Goal: Information Seeking & Learning: Learn about a topic

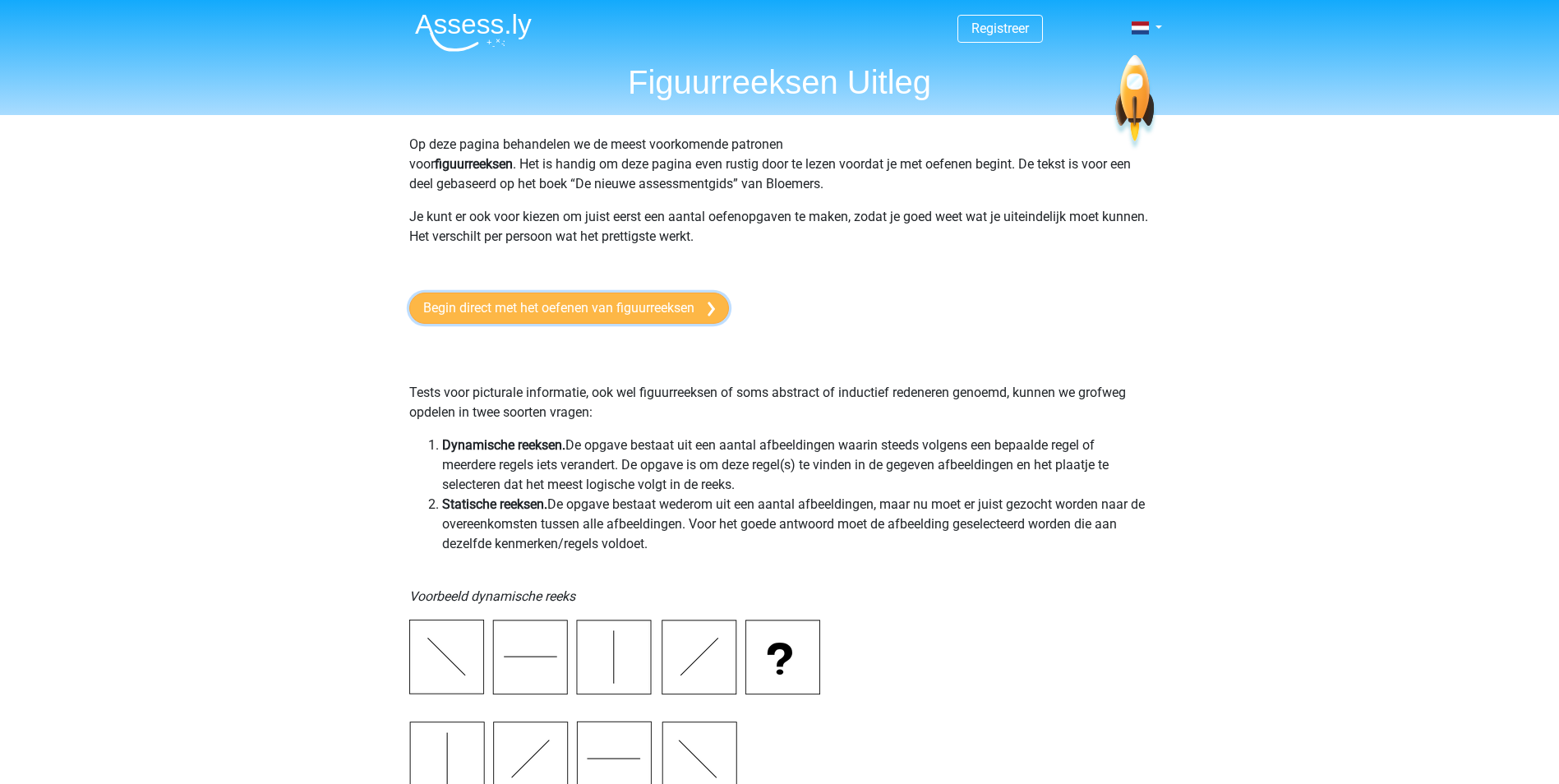
click at [594, 314] on link "Begin direct met het oefenen van figuurreeksen" at bounding box center [570, 308] width 320 height 31
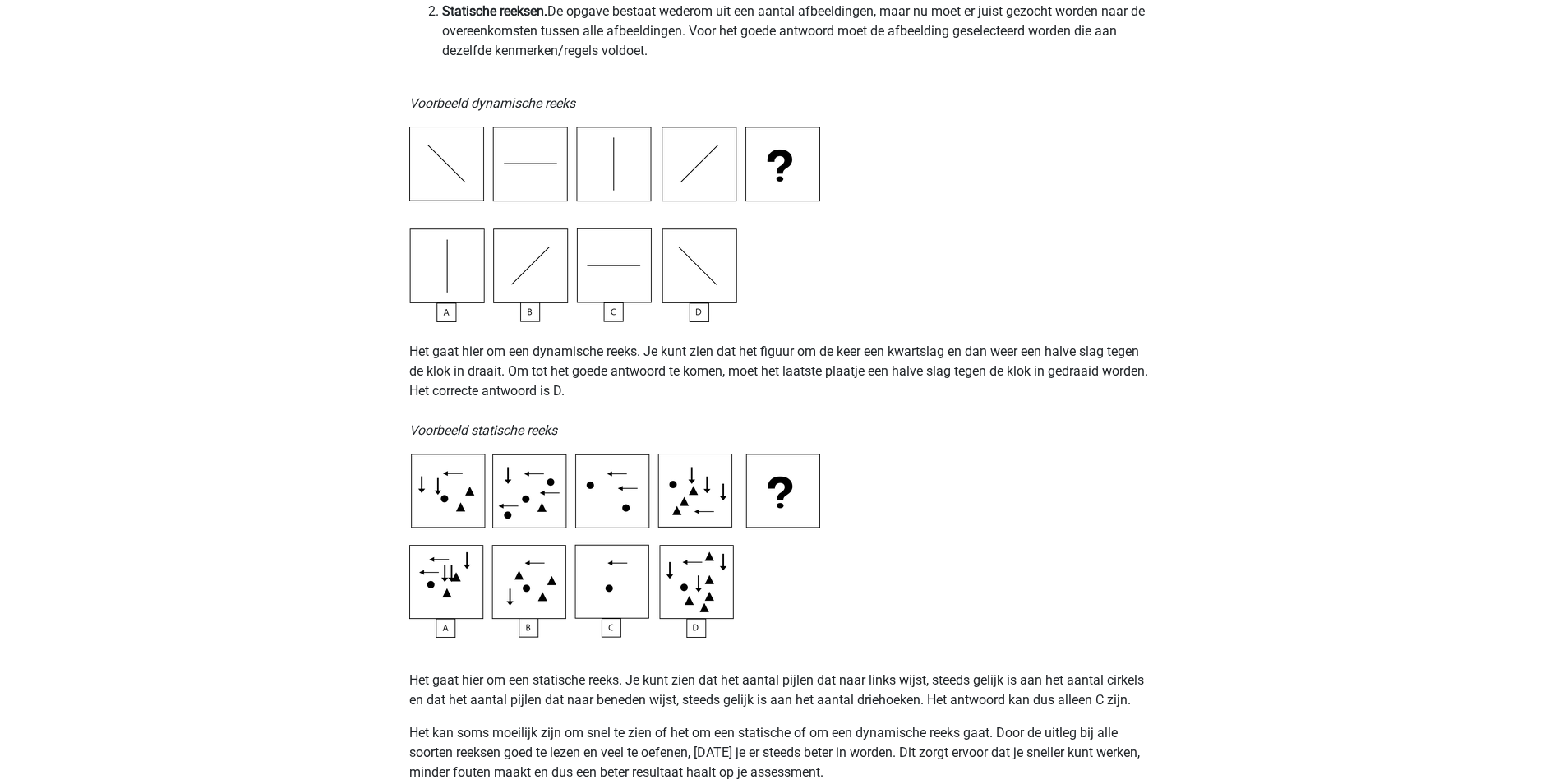
scroll to position [82, 0]
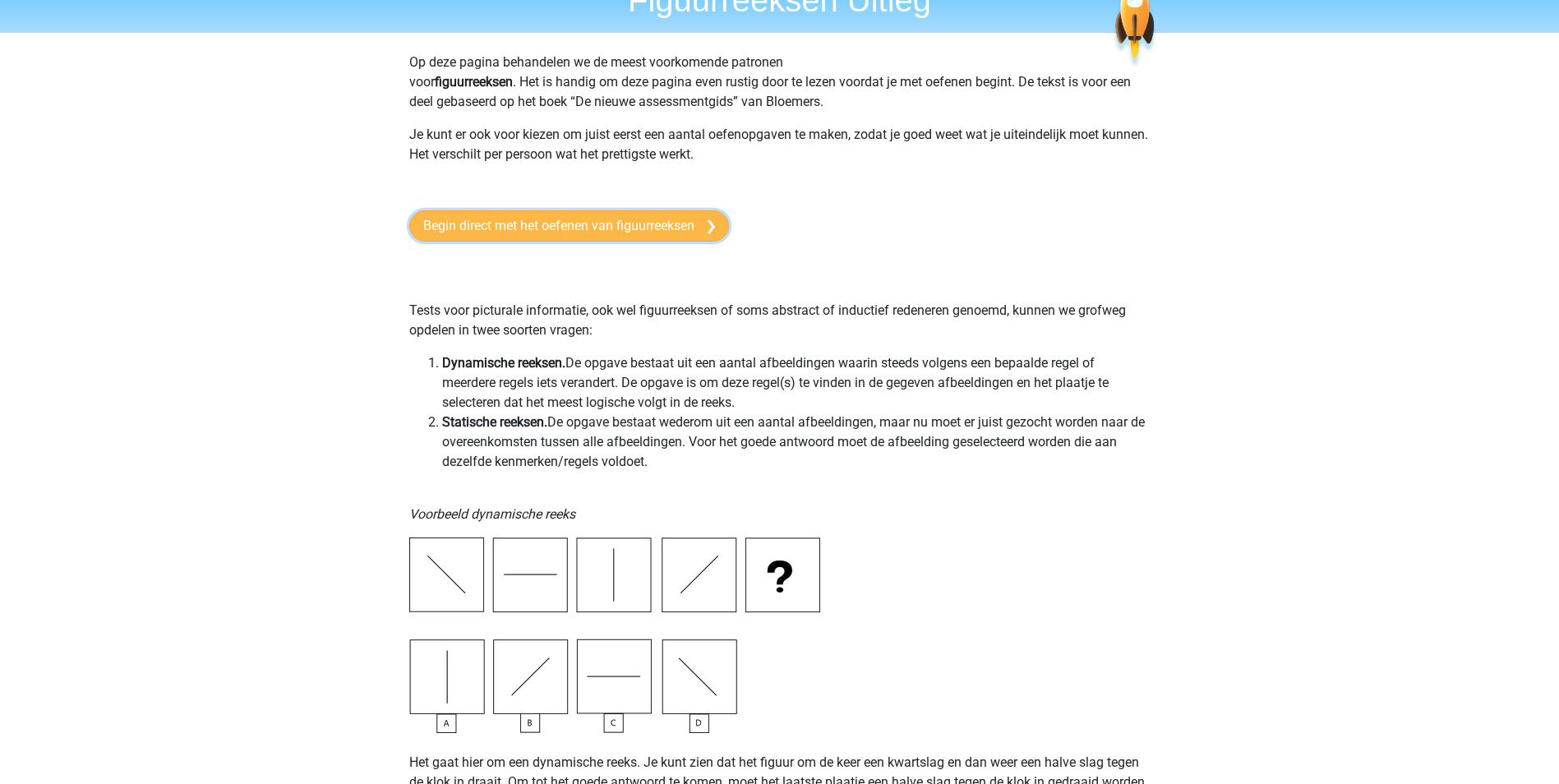
click at [534, 219] on link "Begin direct met het oefenen van figuurreeksen" at bounding box center [570, 226] width 320 height 31
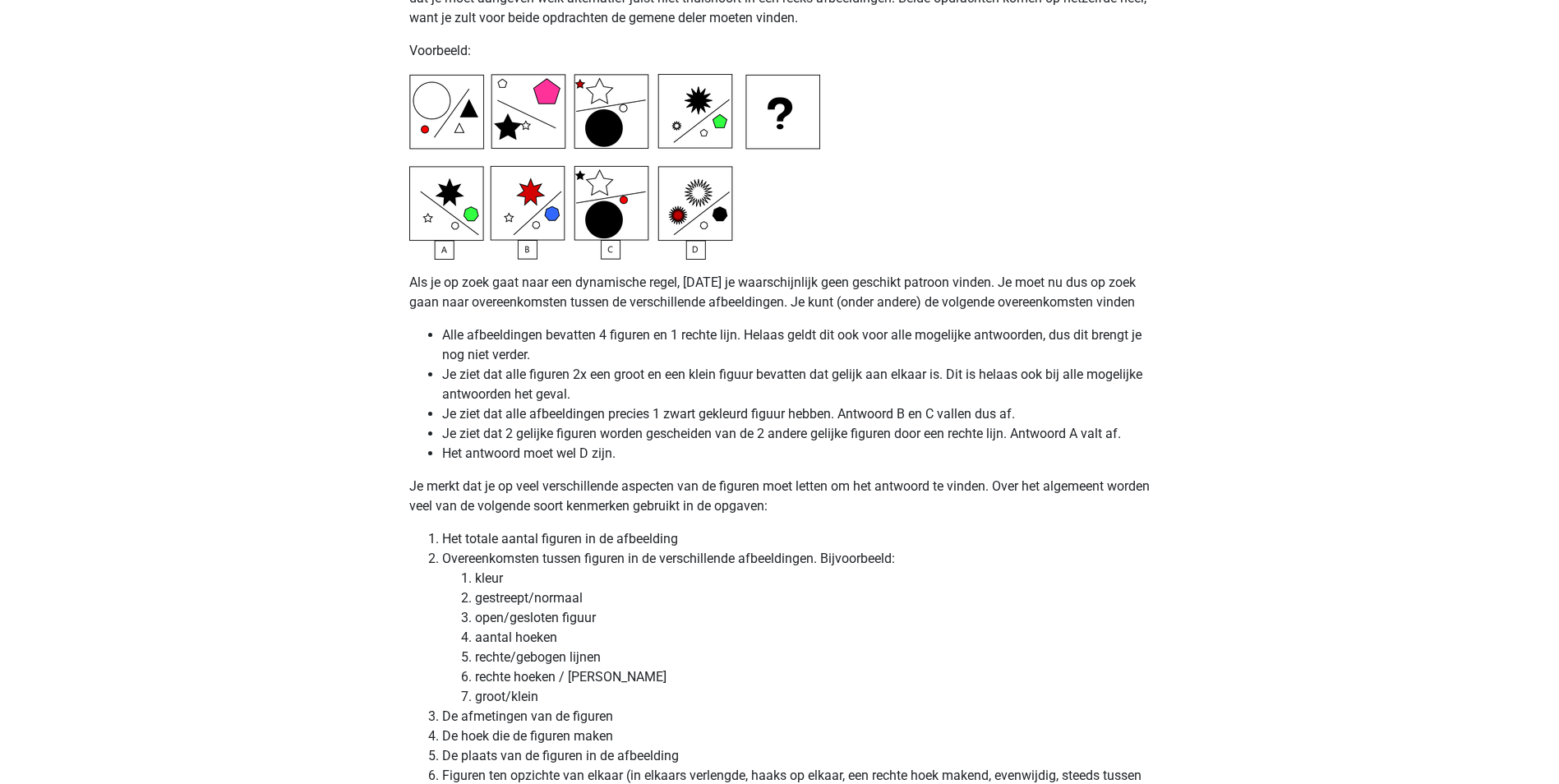
scroll to position [3647, 0]
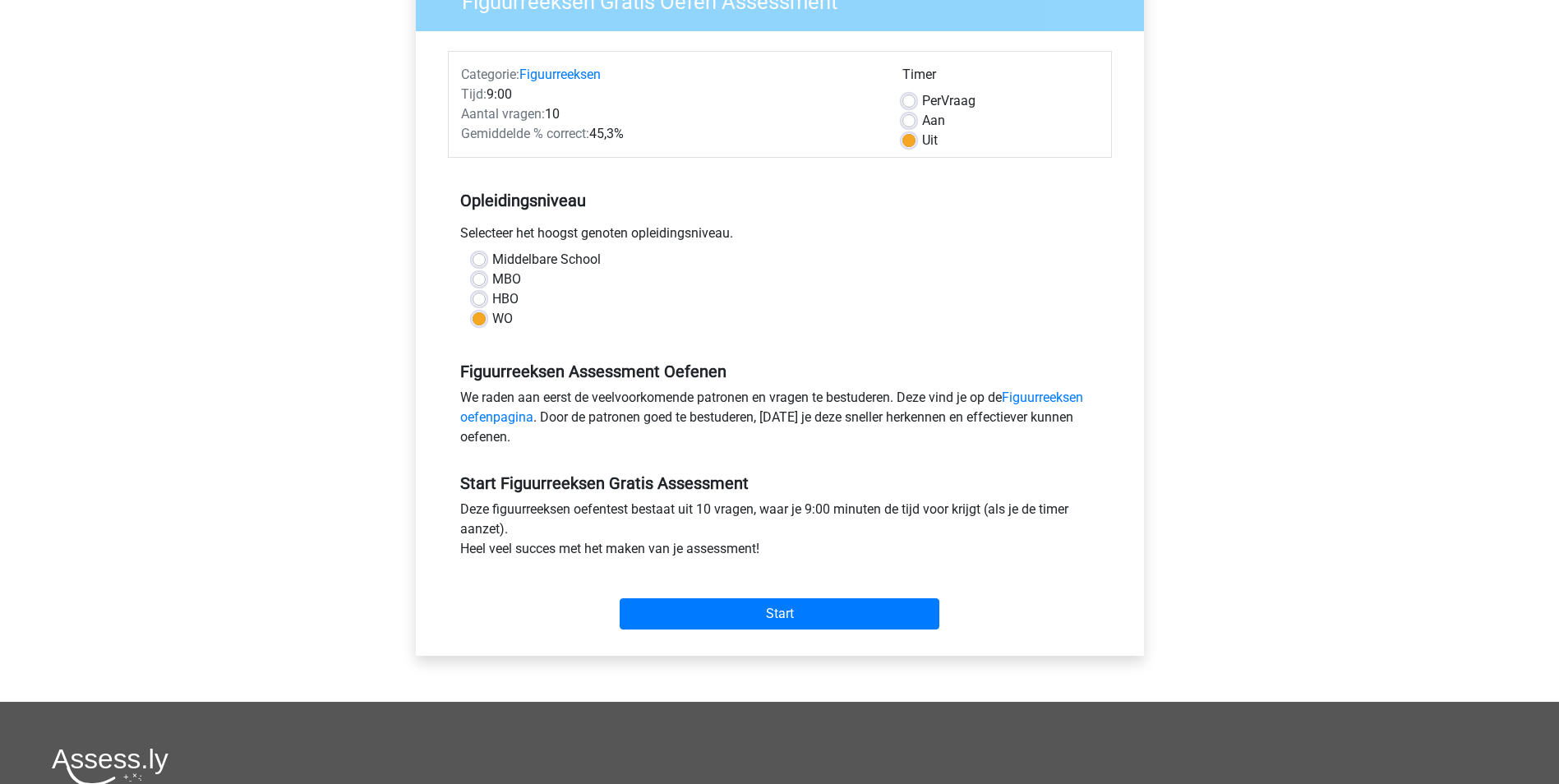
scroll to position [165, 0]
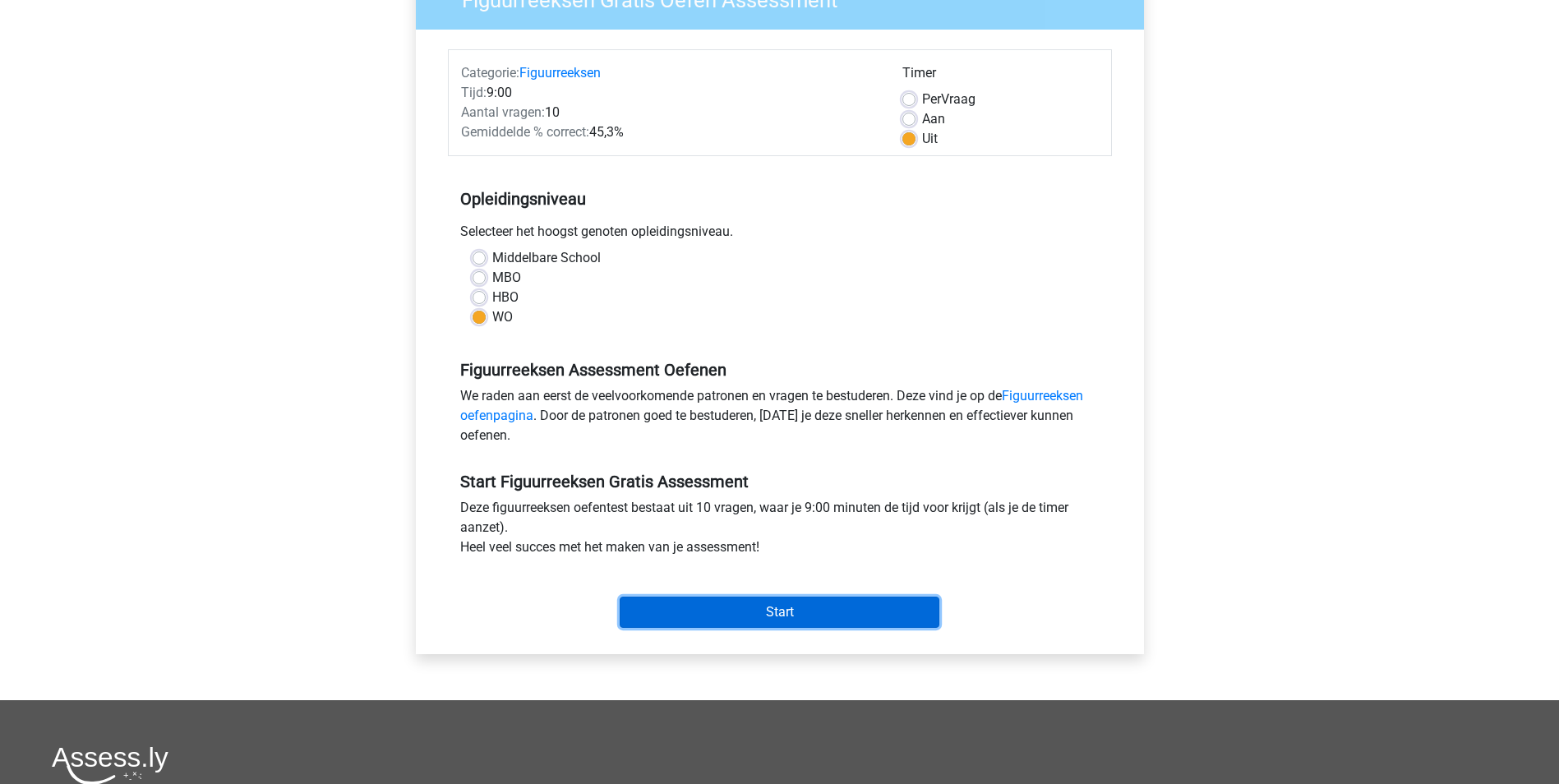
click at [753, 608] on input "Start" at bounding box center [780, 612] width 320 height 31
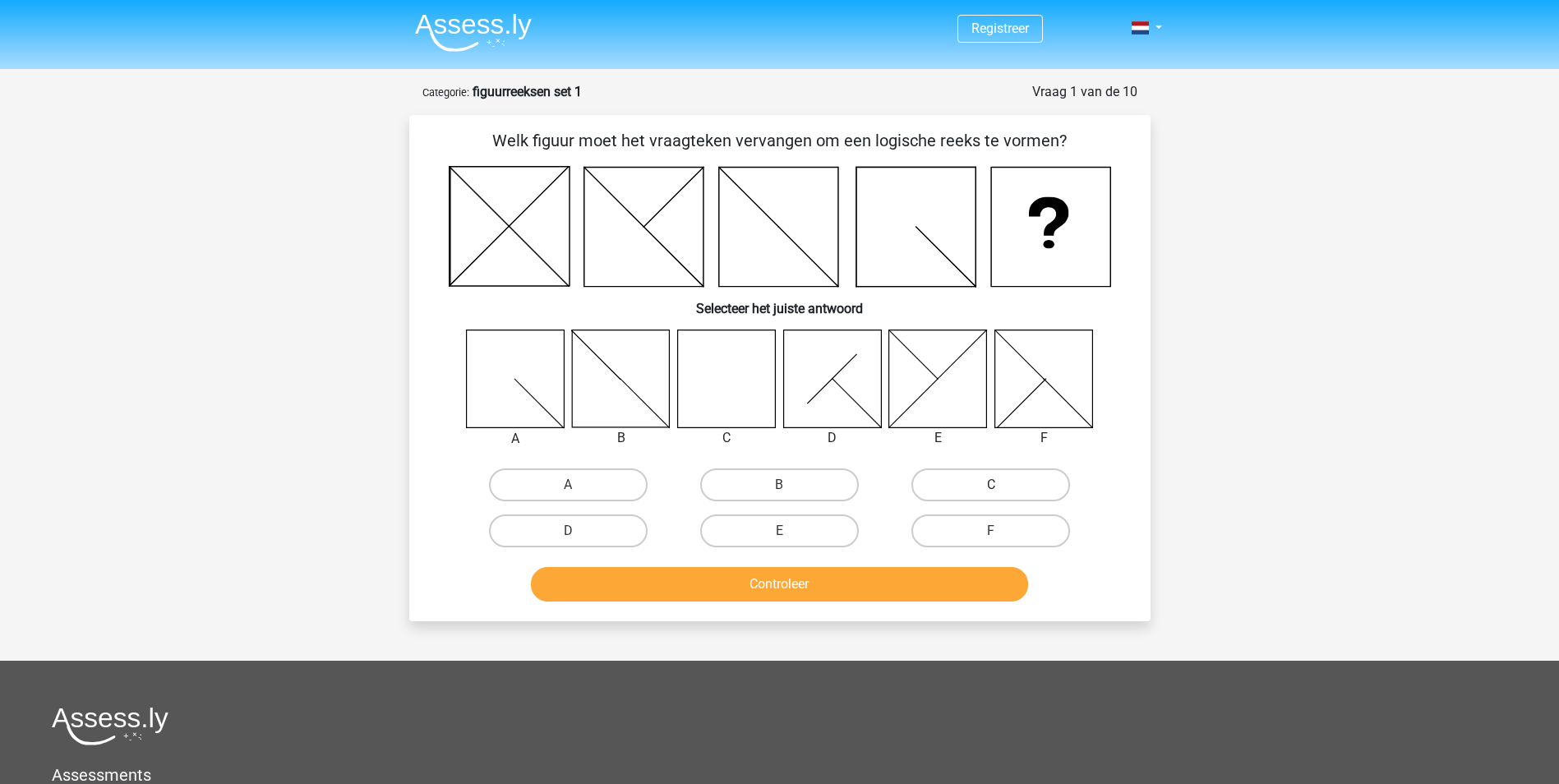
click at [956, 486] on label "C" at bounding box center [990, 485] width 159 height 33
click at [991, 486] on input "C" at bounding box center [997, 490] width 11 height 11
radio input "true"
click at [838, 601] on button "Controleer" at bounding box center [780, 583] width 497 height 34
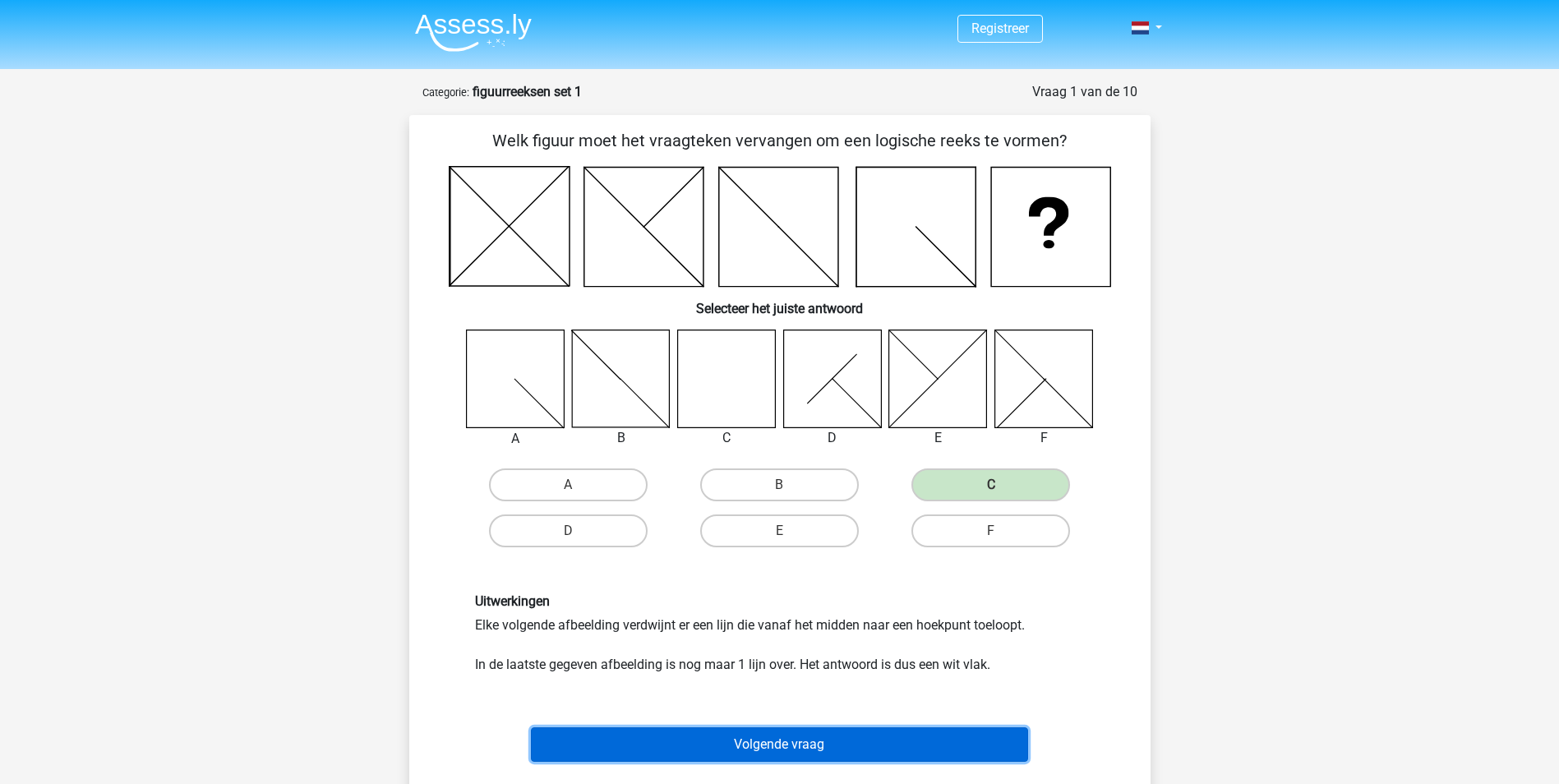
click at [888, 758] on button "Volgende vraag" at bounding box center [780, 743] width 497 height 34
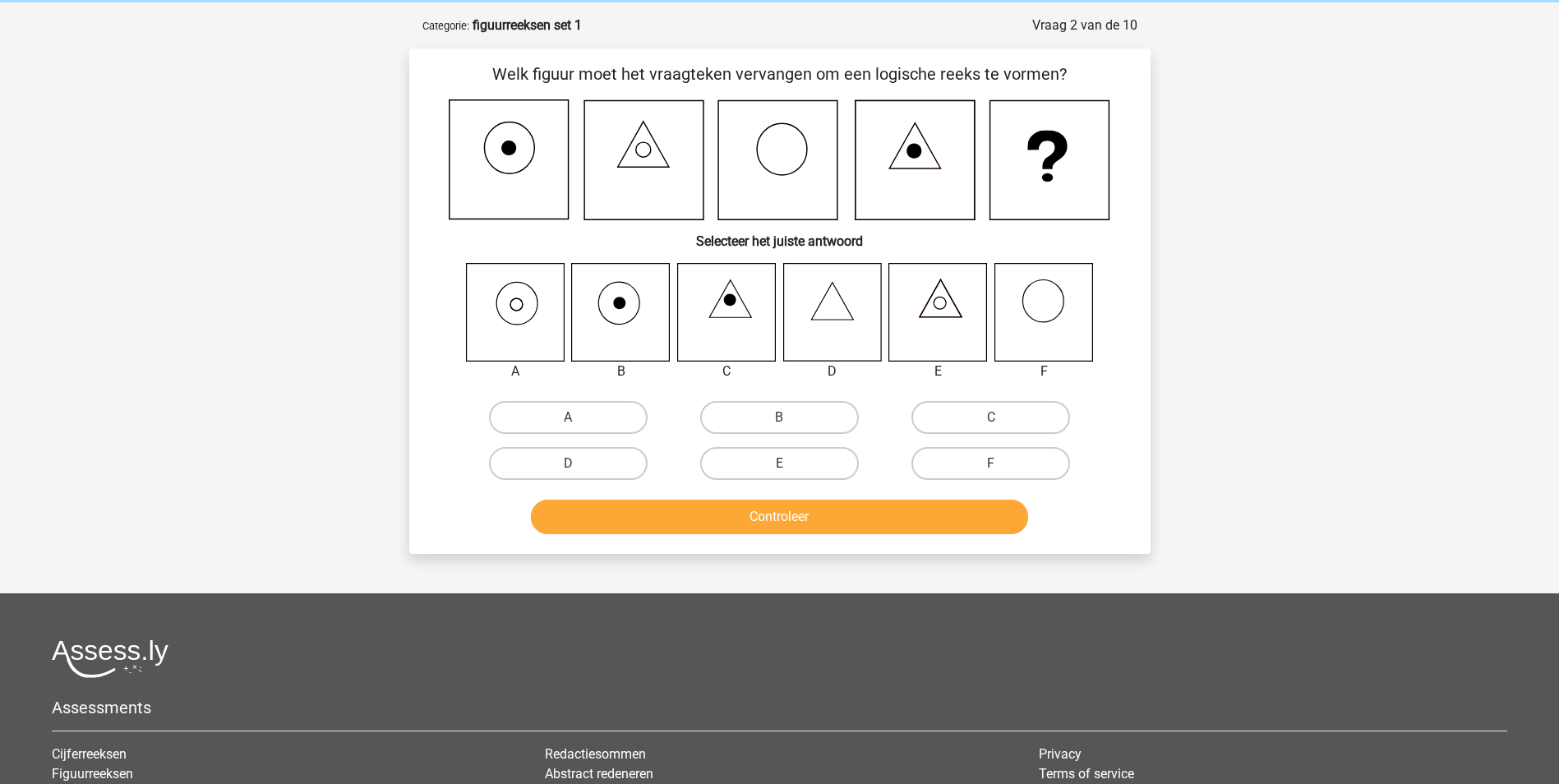
scroll to position [82, 0]
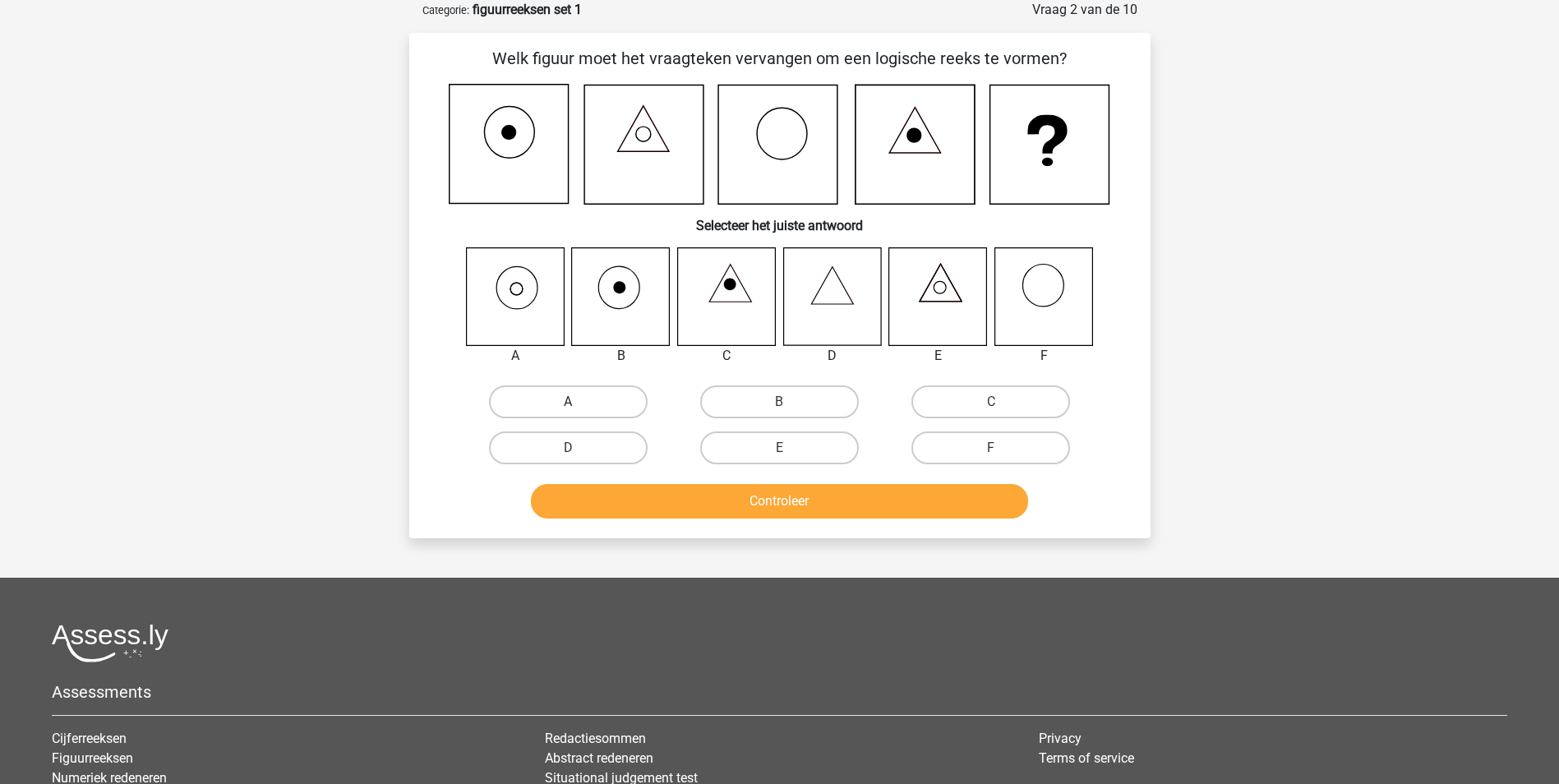
click at [552, 408] on label "A" at bounding box center [569, 402] width 159 height 33
click at [568, 408] on input "A" at bounding box center [573, 408] width 11 height 11
radio input "true"
click at [779, 492] on button "Controleer" at bounding box center [780, 500] width 497 height 34
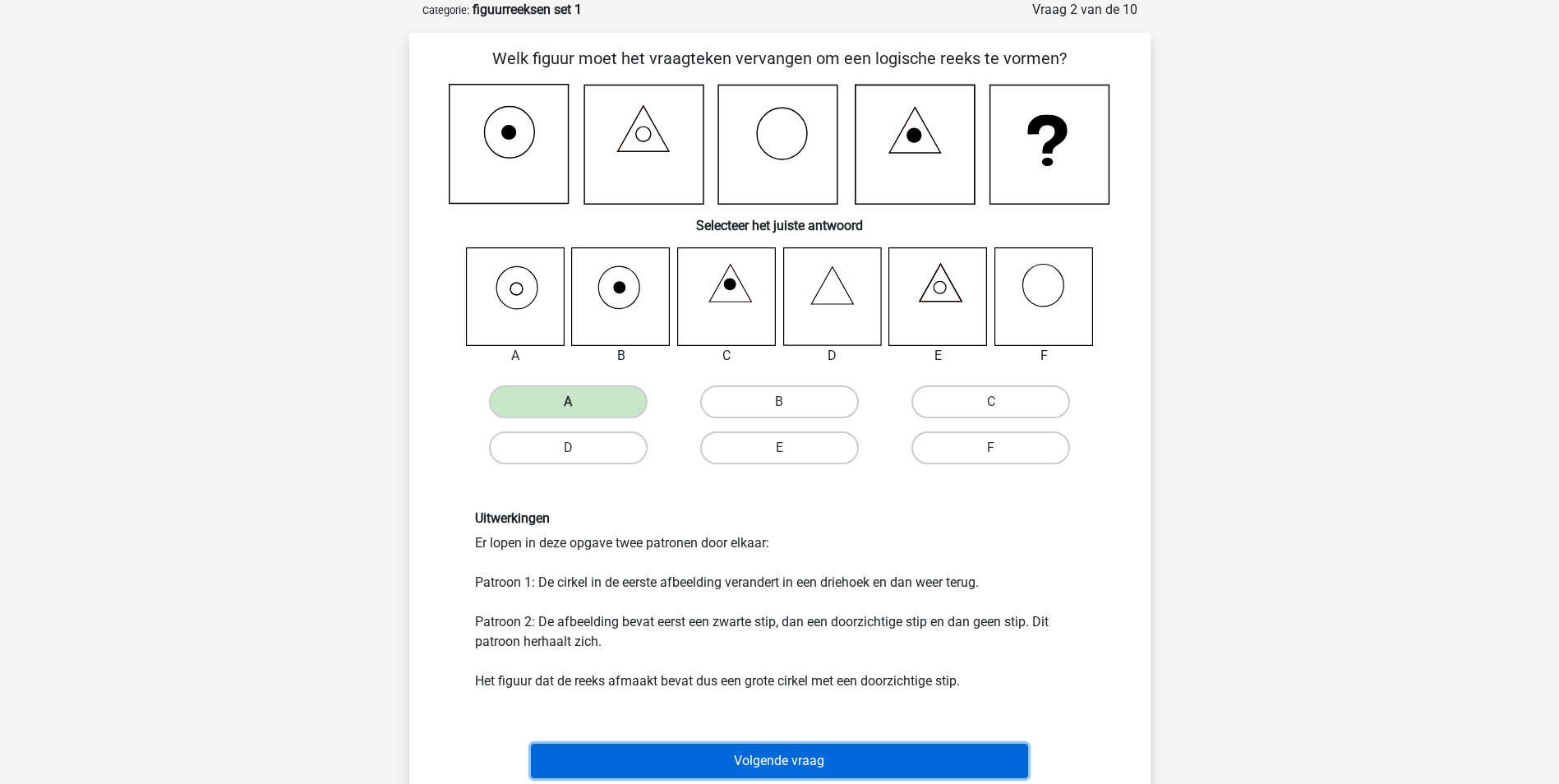
click at [841, 750] on button "Volgende vraag" at bounding box center [780, 760] width 497 height 34
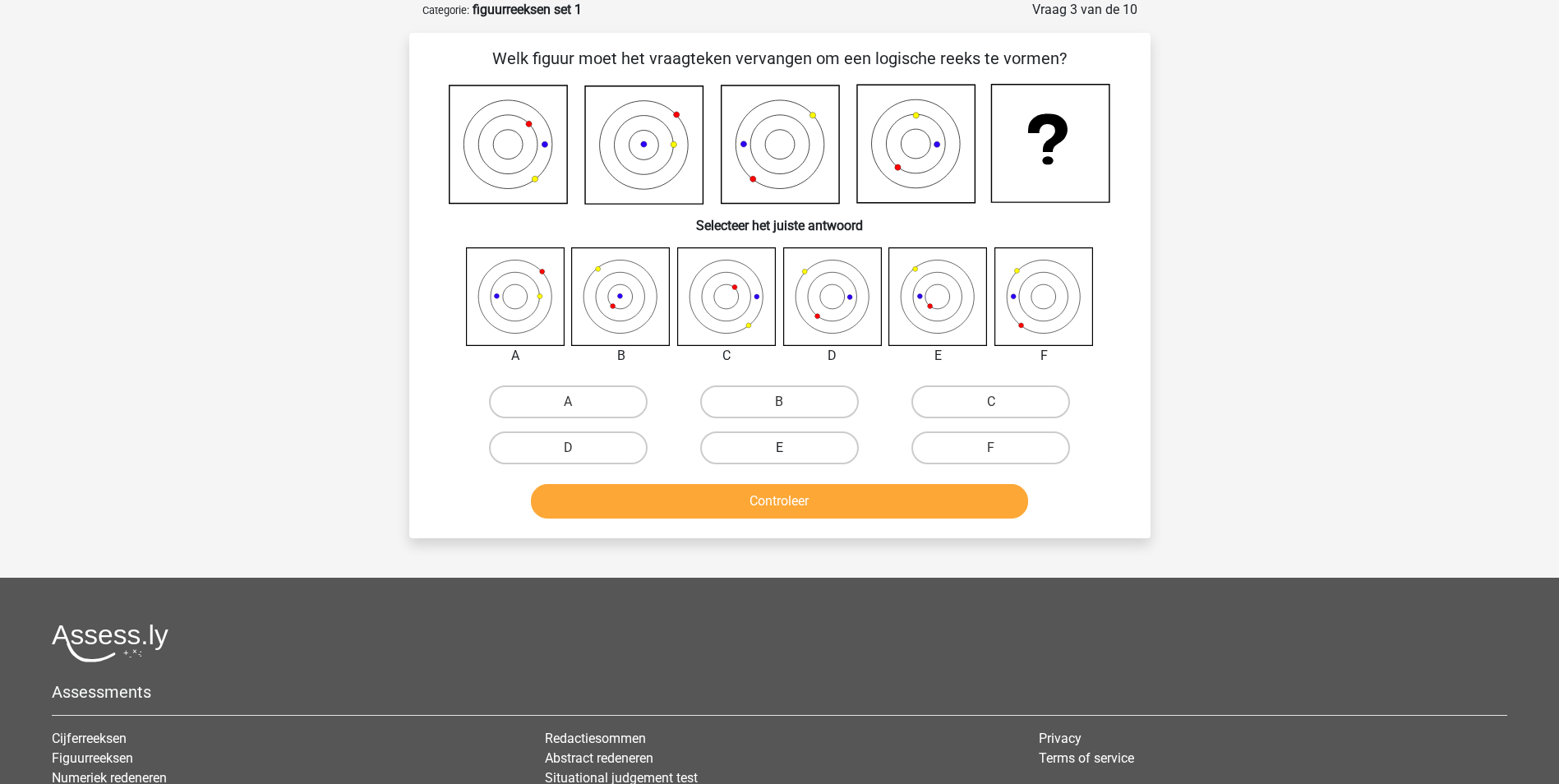
click at [813, 437] on label "E" at bounding box center [780, 448] width 159 height 33
click at [790, 447] on input "E" at bounding box center [784, 453] width 11 height 11
radio input "true"
click at [854, 498] on button "Controleer" at bounding box center [780, 500] width 497 height 34
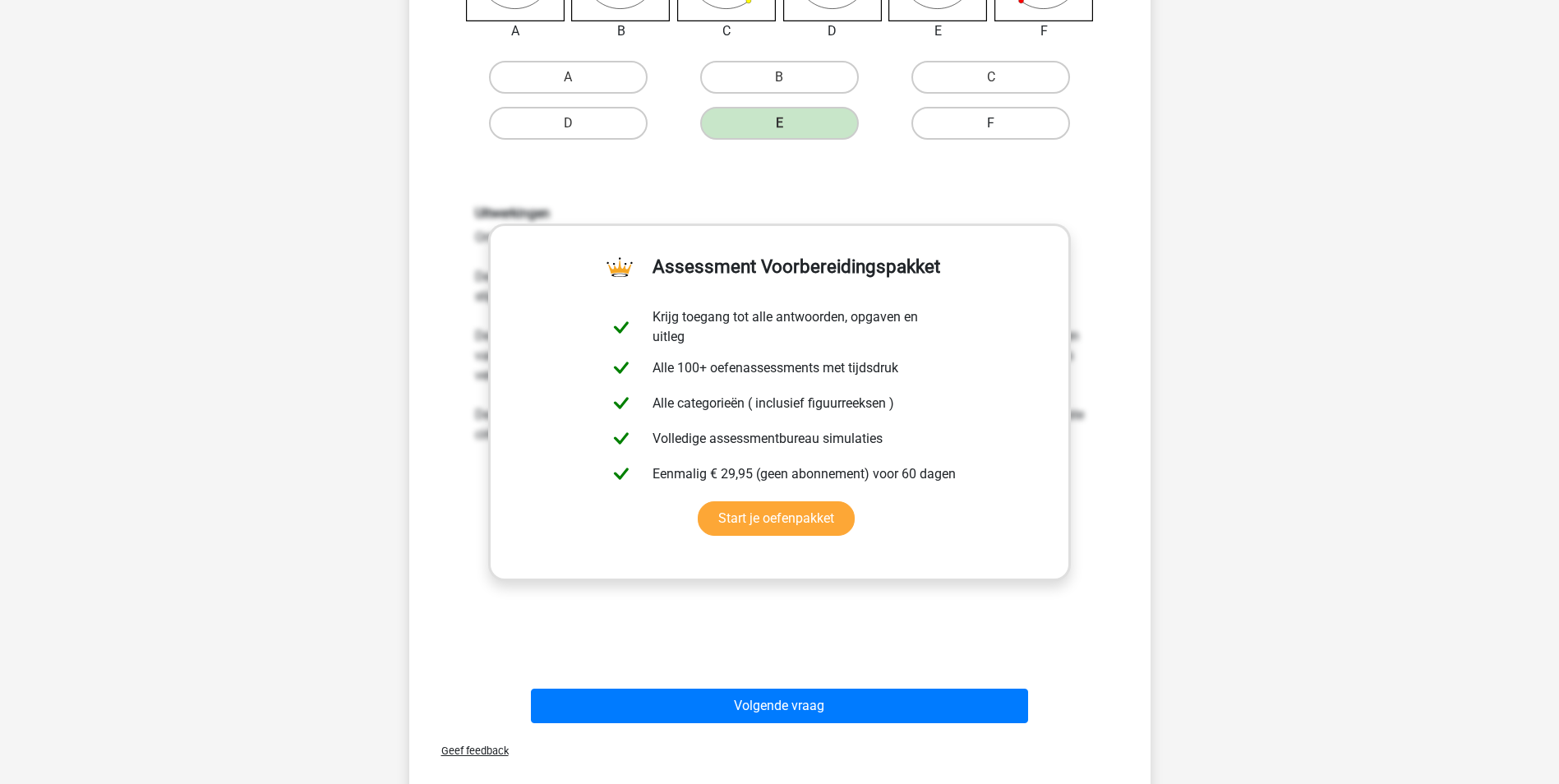
scroll to position [410, 0]
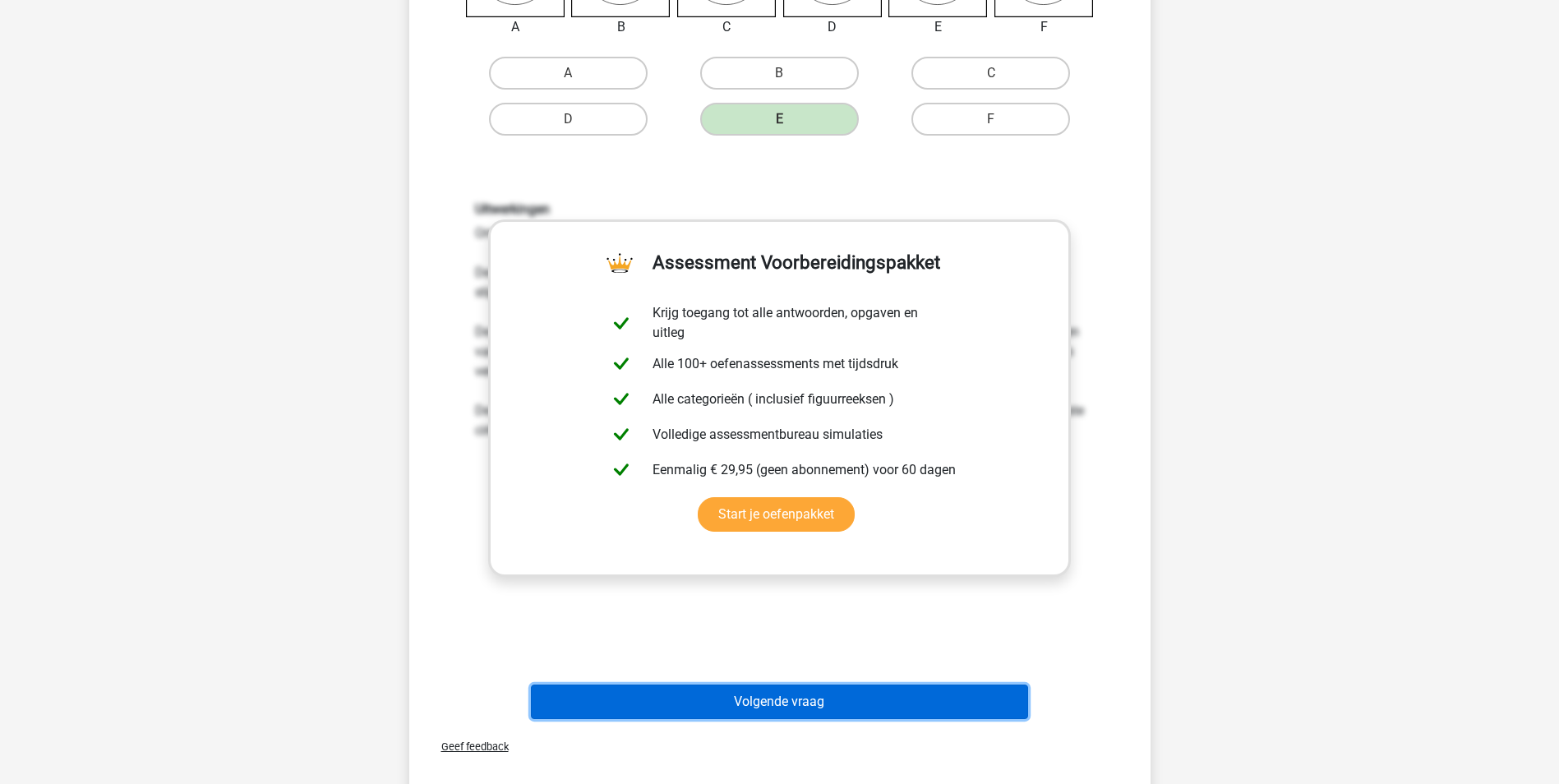
click at [828, 700] on button "Volgende vraag" at bounding box center [780, 701] width 497 height 34
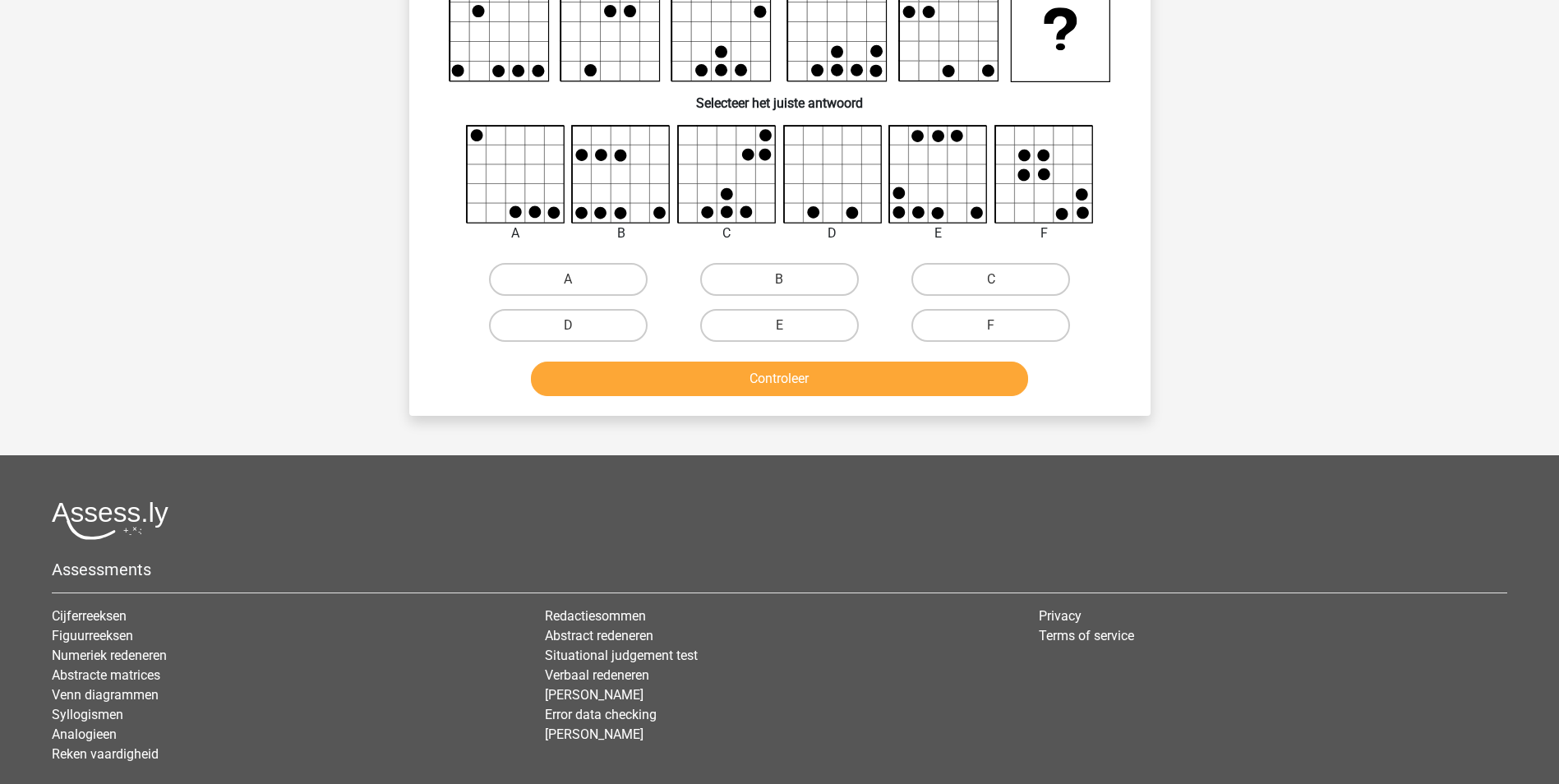
scroll to position [82, 0]
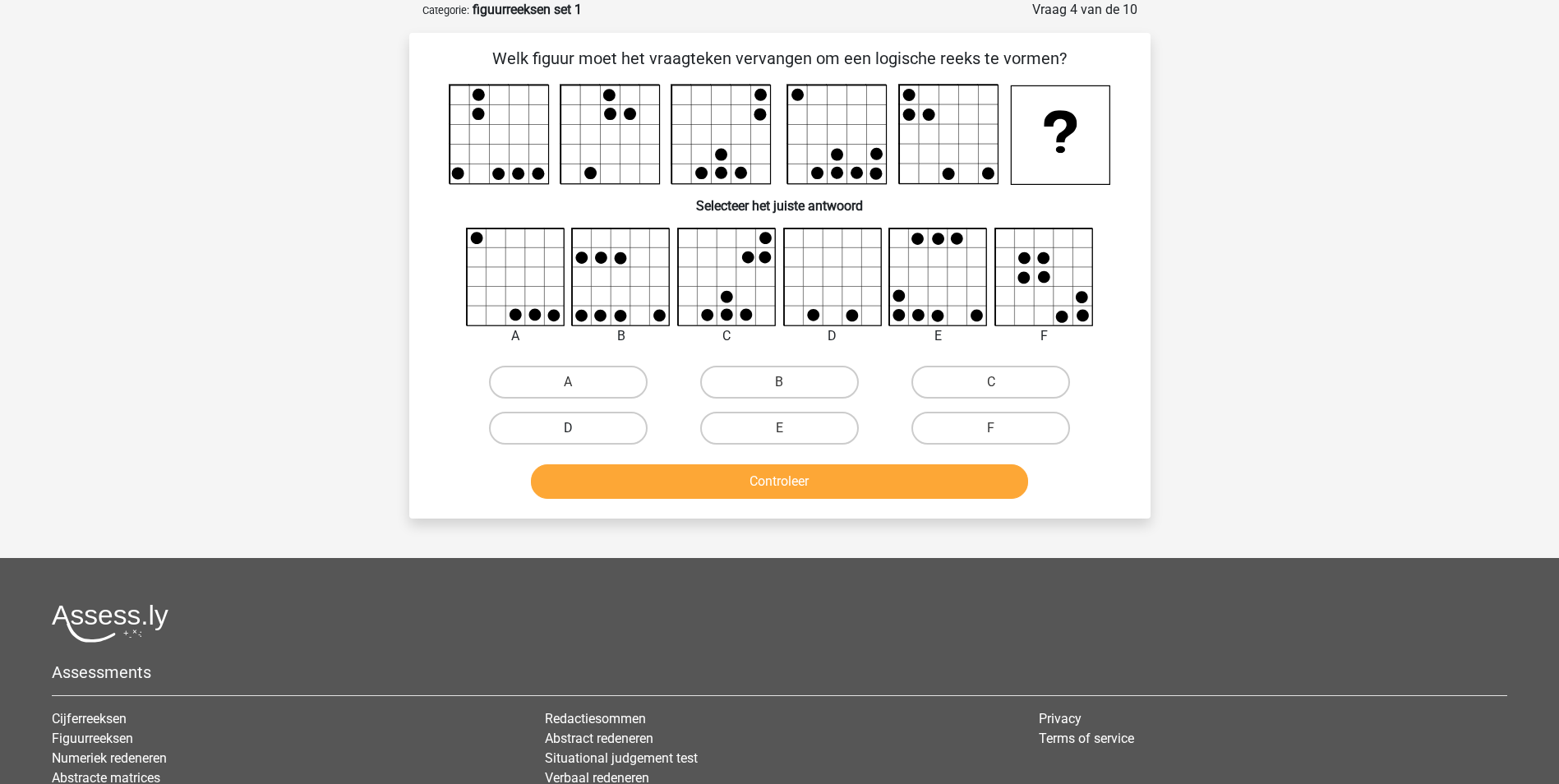
click at [542, 439] on label "D" at bounding box center [569, 428] width 159 height 33
click at [568, 439] on input "D" at bounding box center [573, 434] width 11 height 11
radio input "true"
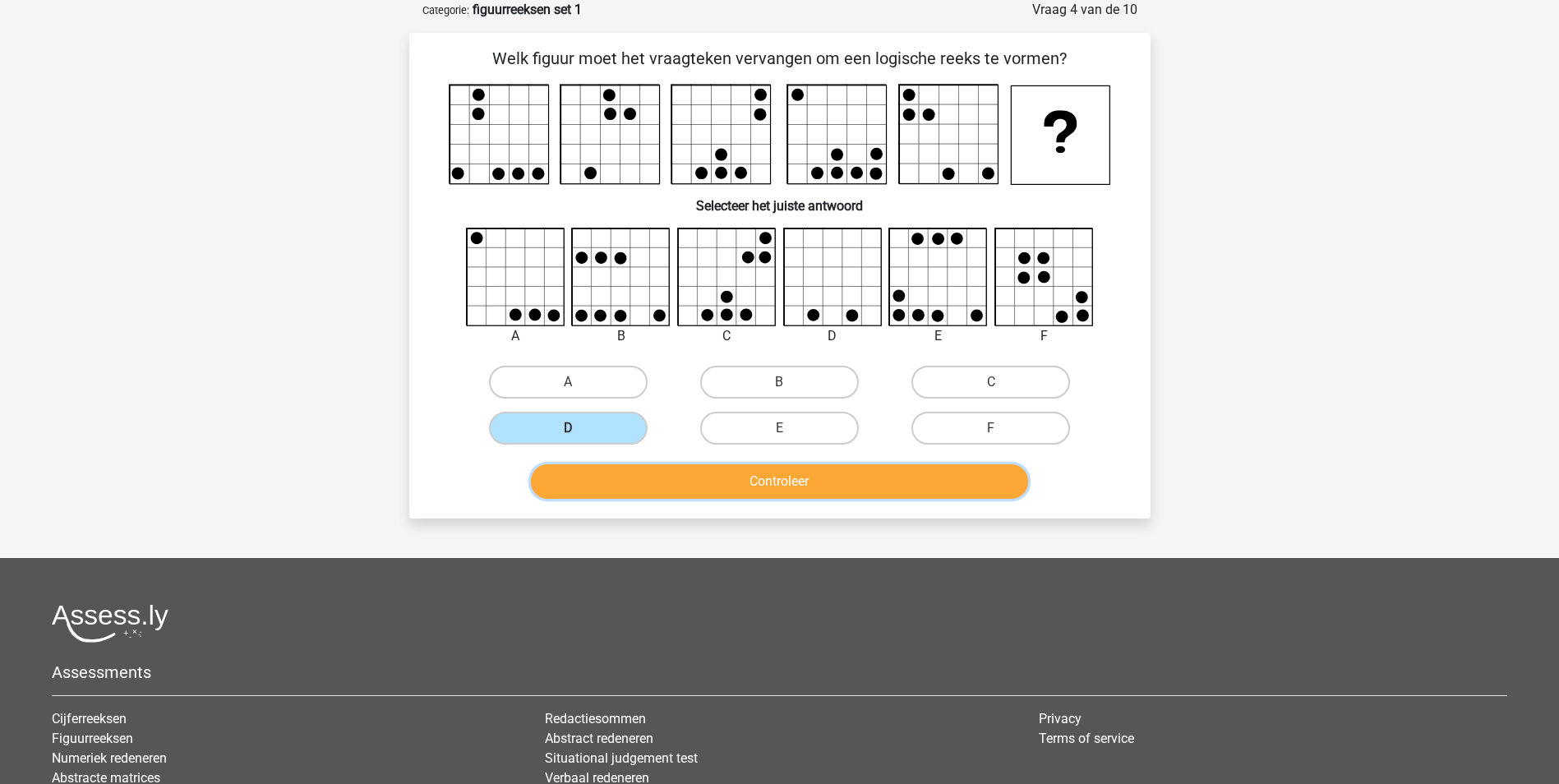
click at [785, 483] on button "Controleer" at bounding box center [780, 481] width 497 height 34
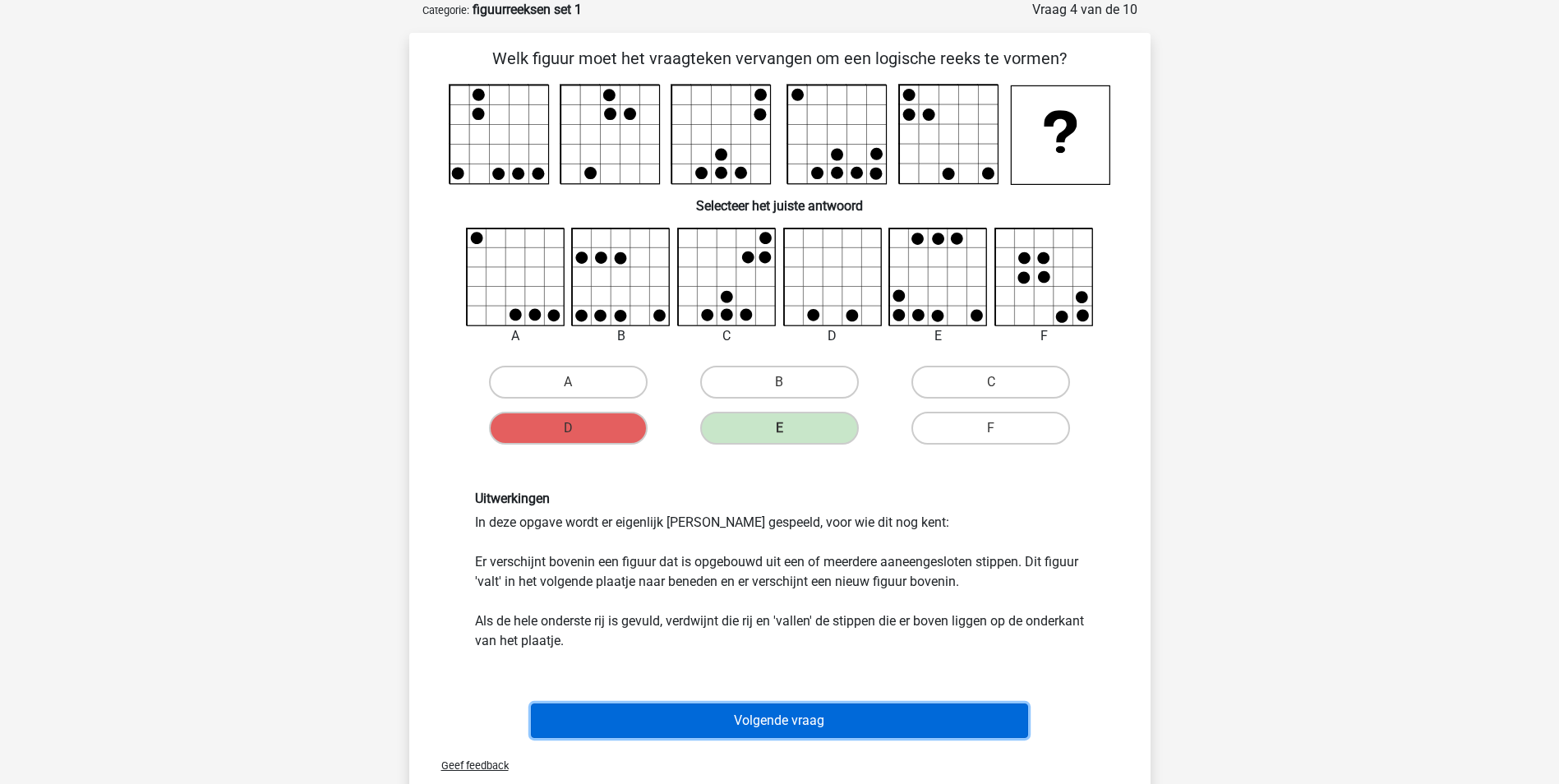
click at [889, 712] on button "Volgende vraag" at bounding box center [780, 720] width 497 height 34
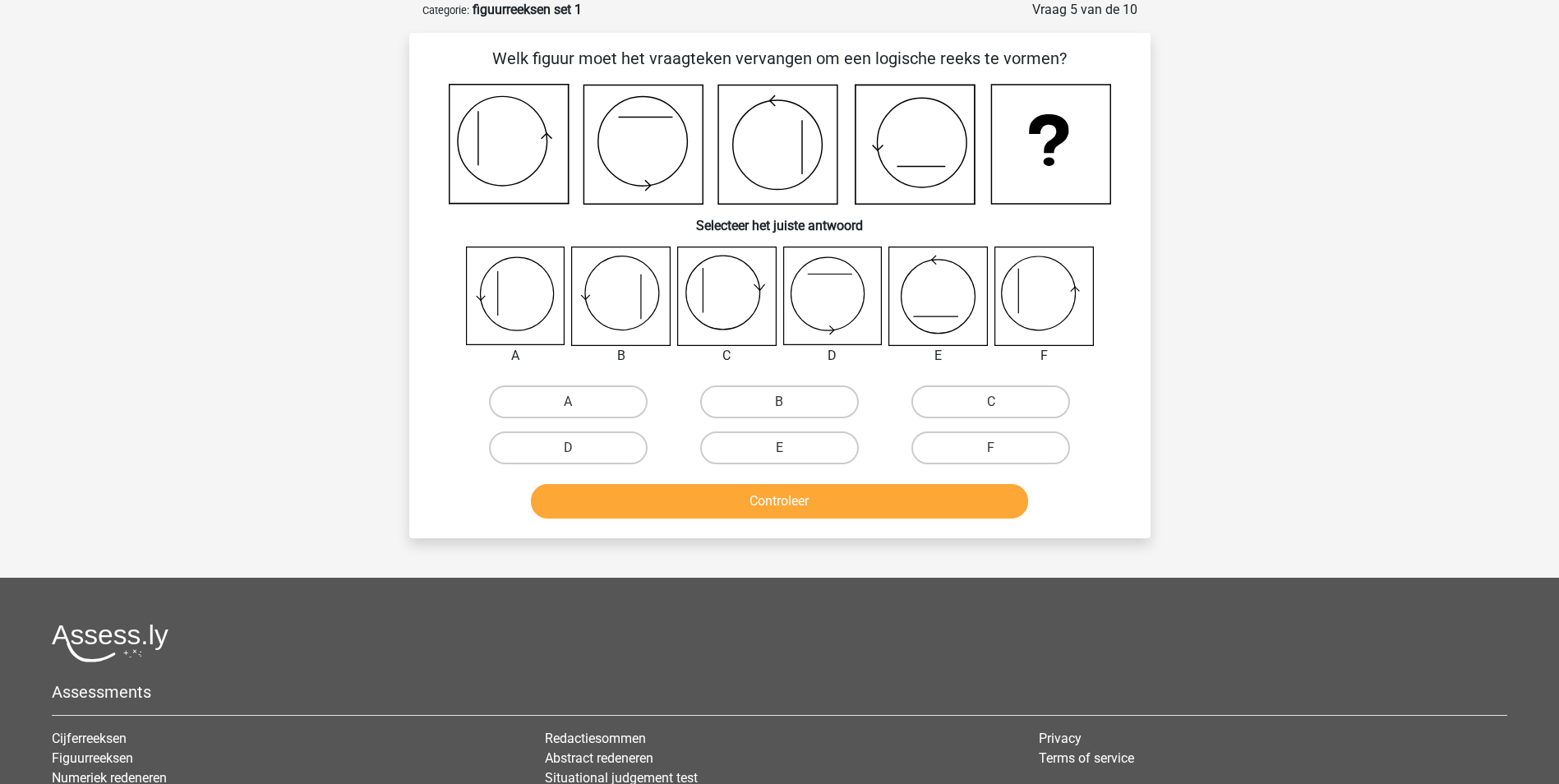
click at [1051, 292] on icon at bounding box center [1043, 296] width 98 height 98
click at [989, 455] on label "F" at bounding box center [990, 448] width 159 height 33
click at [991, 455] on input "F" at bounding box center [997, 453] width 11 height 11
radio input "true"
click at [971, 506] on button "Controleer" at bounding box center [780, 500] width 497 height 34
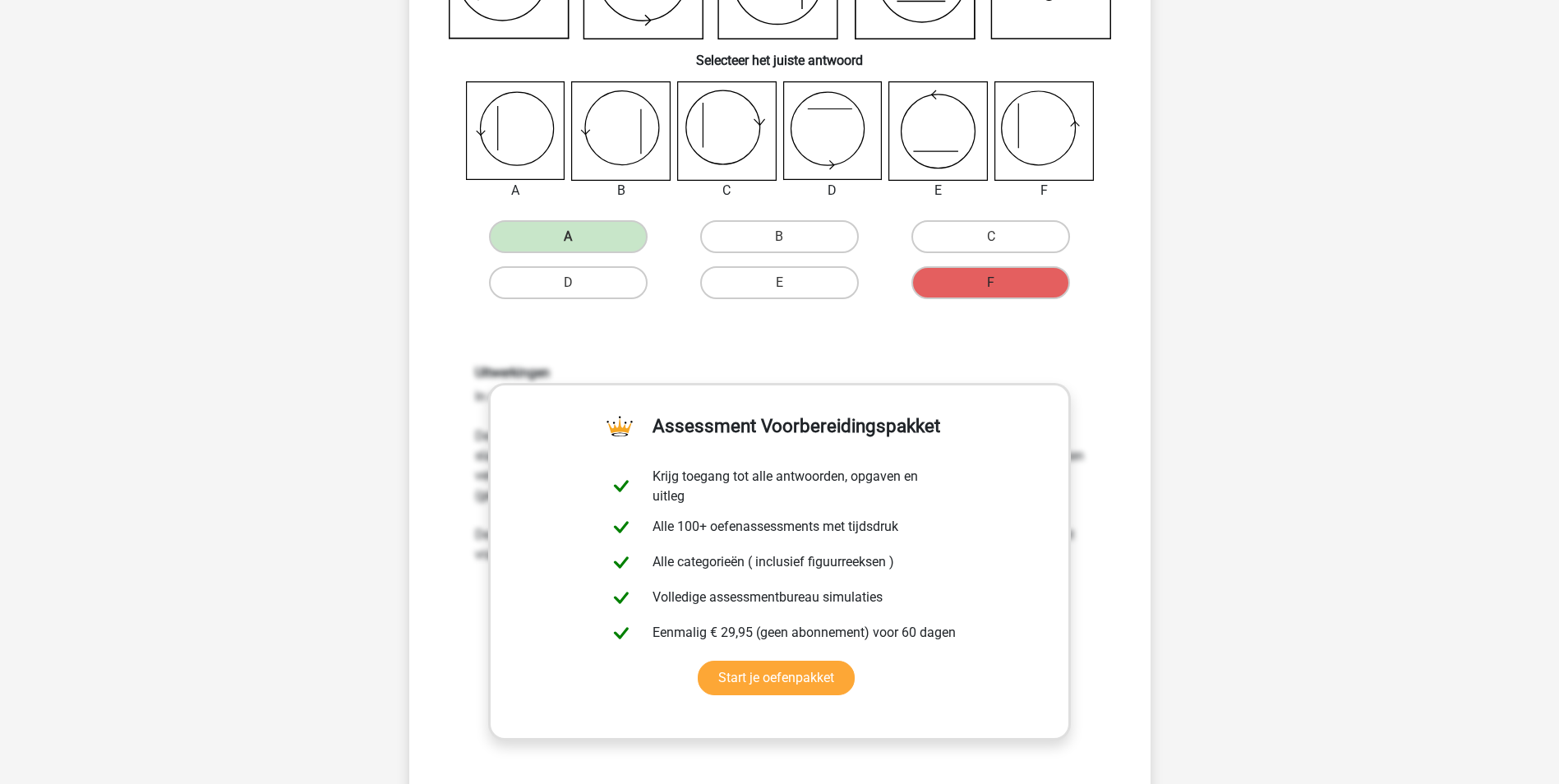
scroll to position [247, 0]
click at [1135, 345] on div "Welk figuur moet het vraagteken vervangen om een logische reeks te vormen? Sele…" at bounding box center [780, 386] width 728 height 1008
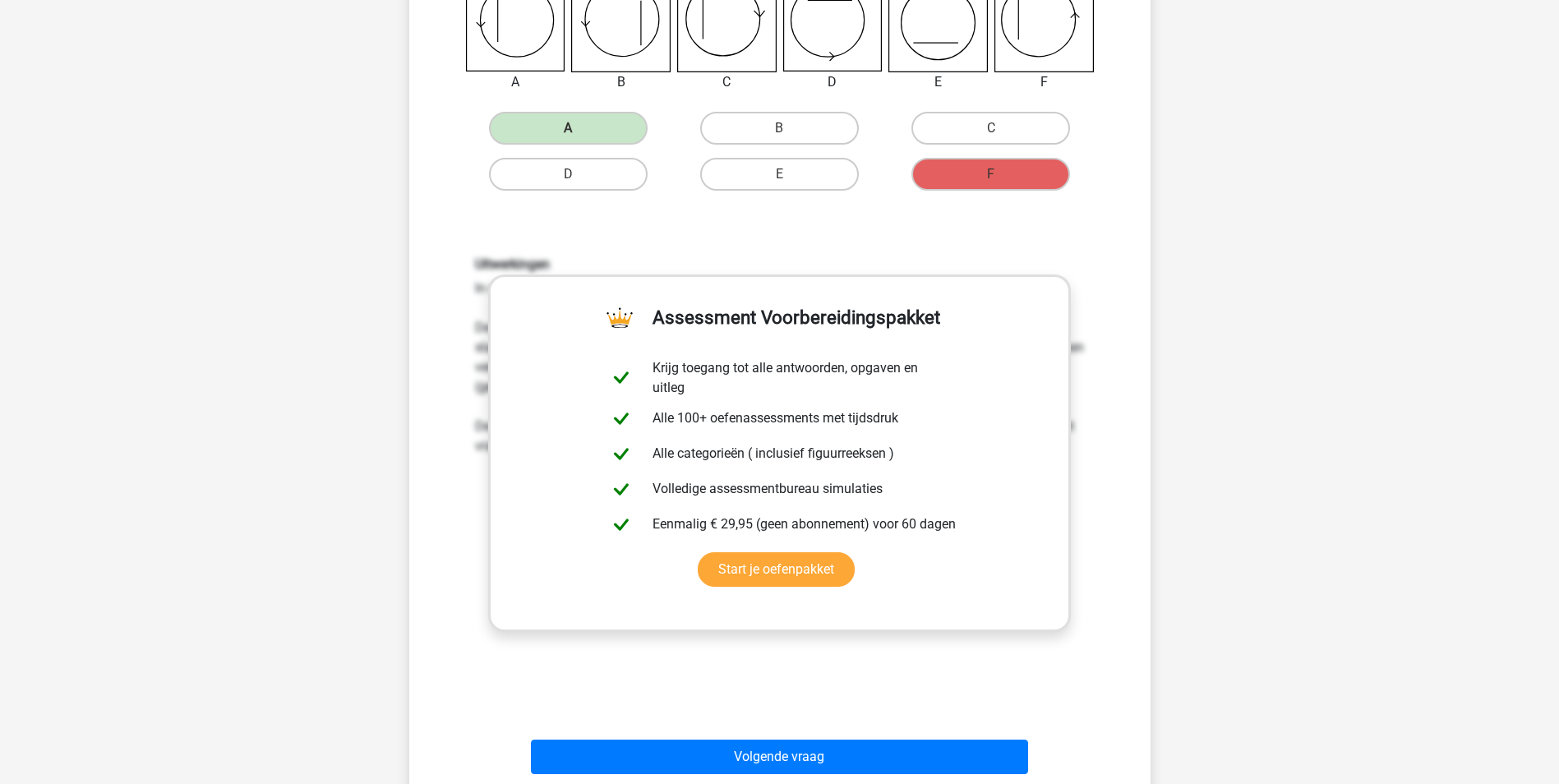
scroll to position [493, 0]
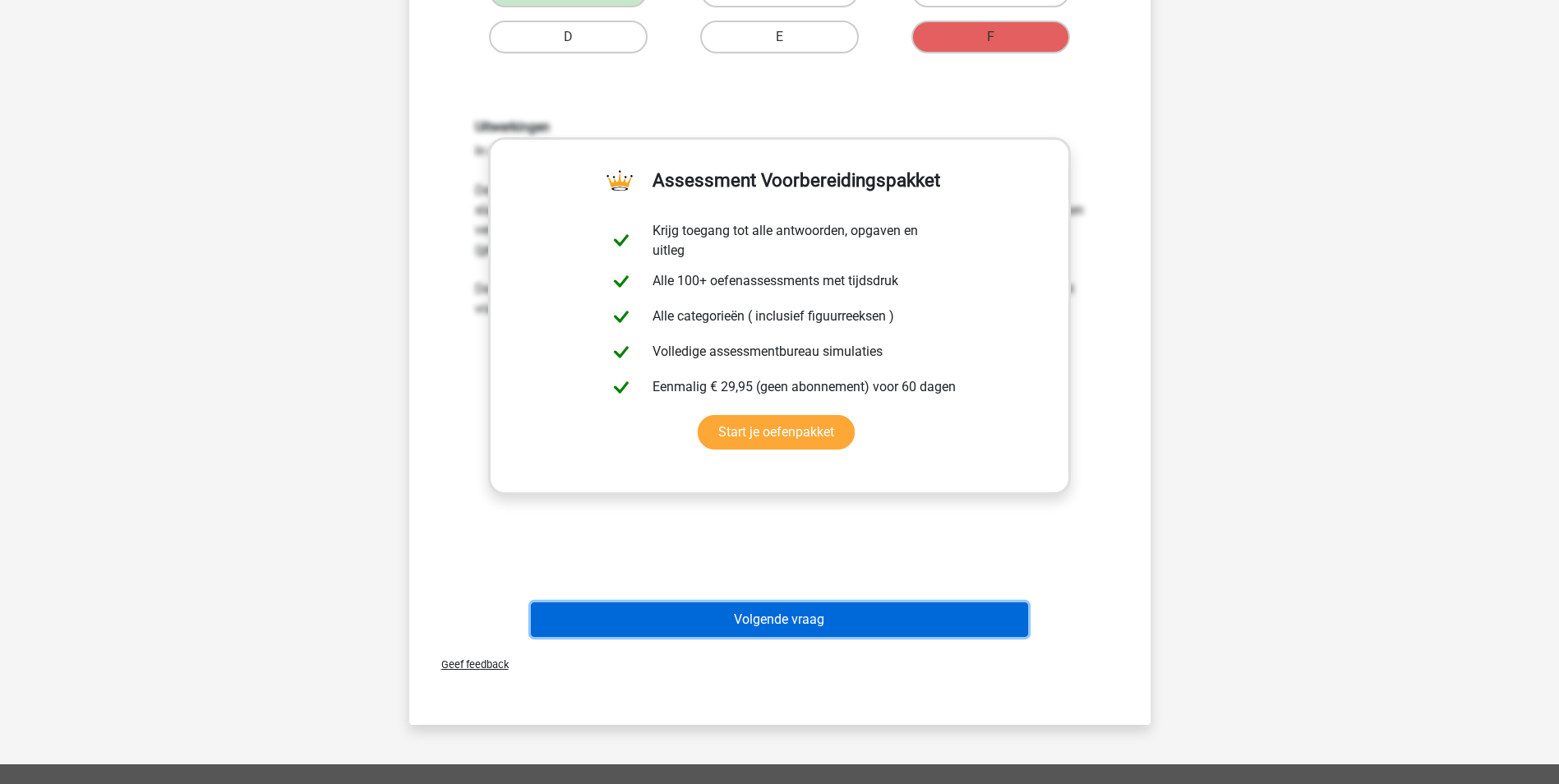
click at [850, 619] on button "Volgende vraag" at bounding box center [780, 619] width 497 height 34
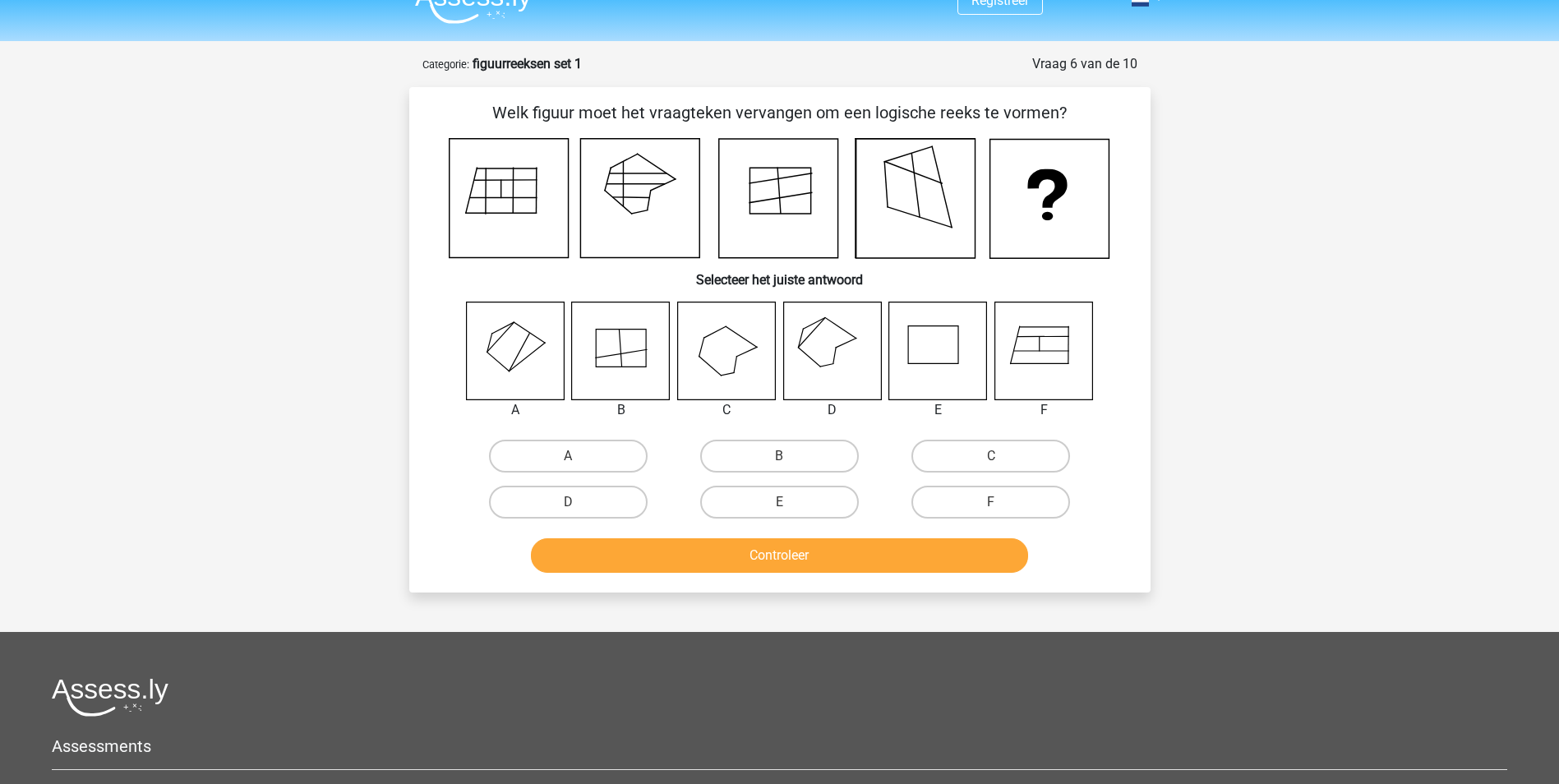
scroll to position [0, 0]
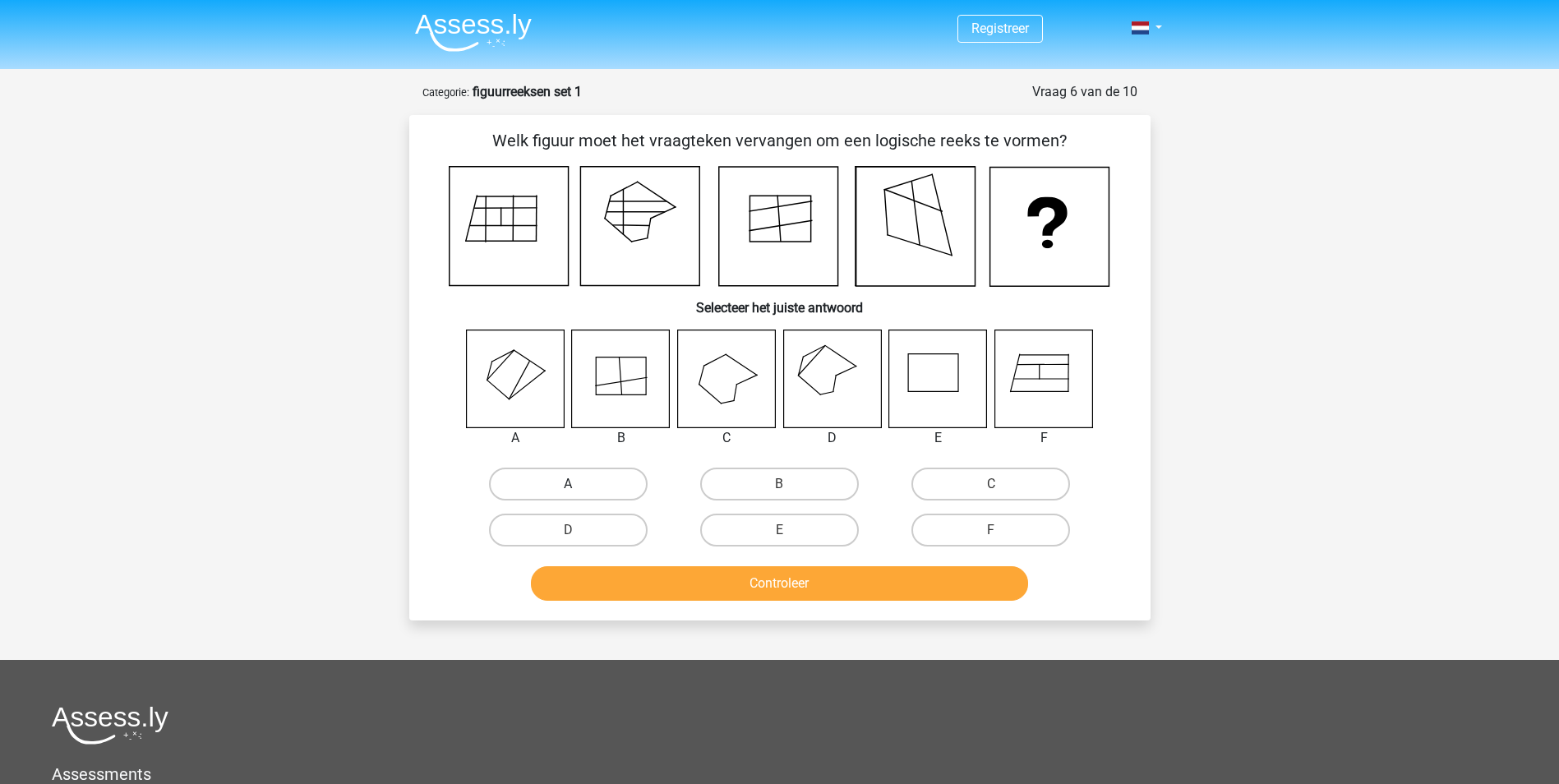
click at [570, 483] on label "A" at bounding box center [569, 484] width 159 height 33
click at [570, 484] on input "A" at bounding box center [573, 489] width 11 height 11
radio input "true"
click at [543, 525] on label "D" at bounding box center [569, 530] width 159 height 33
click at [568, 530] on input "D" at bounding box center [573, 535] width 11 height 11
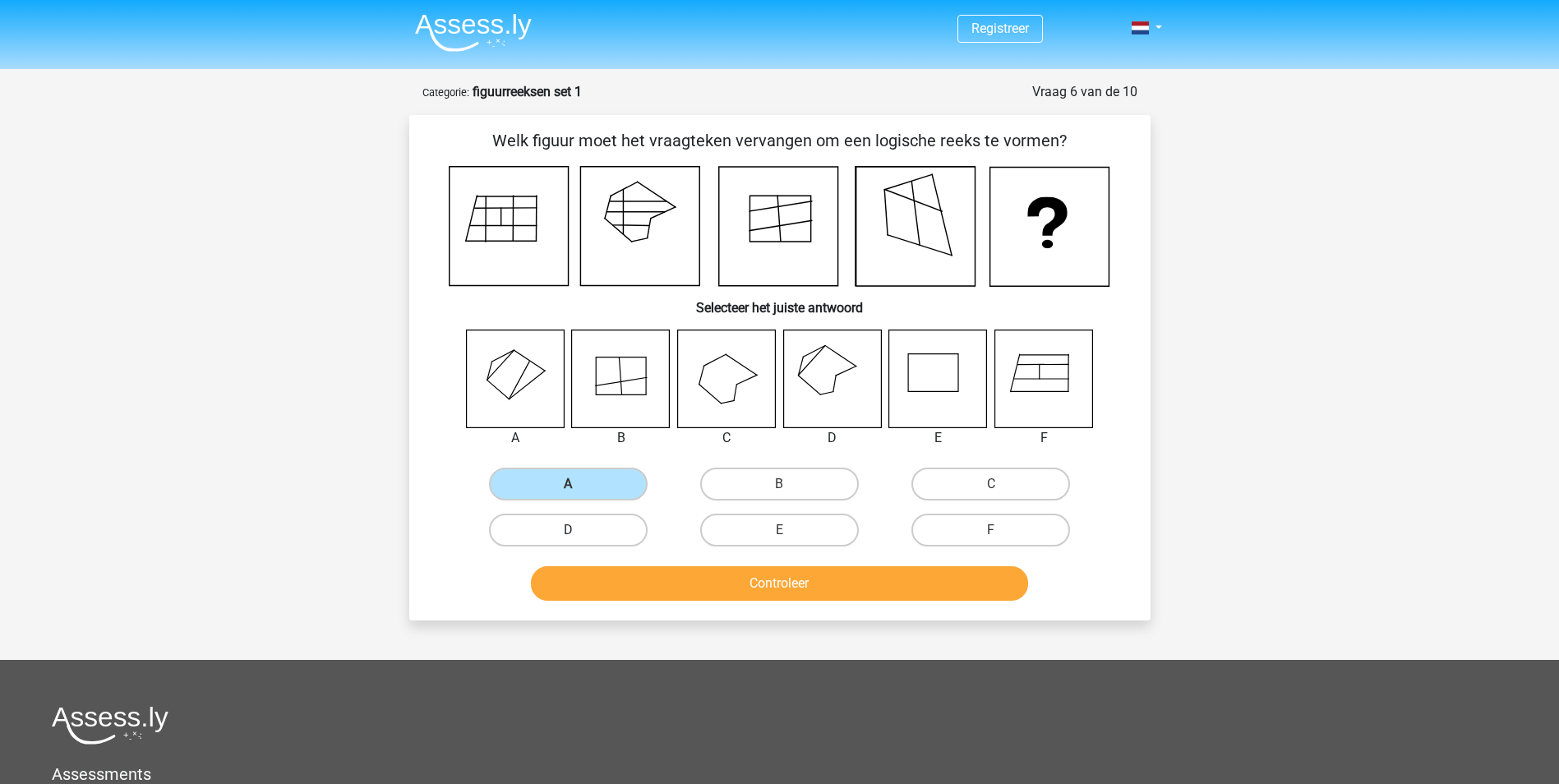
radio input "true"
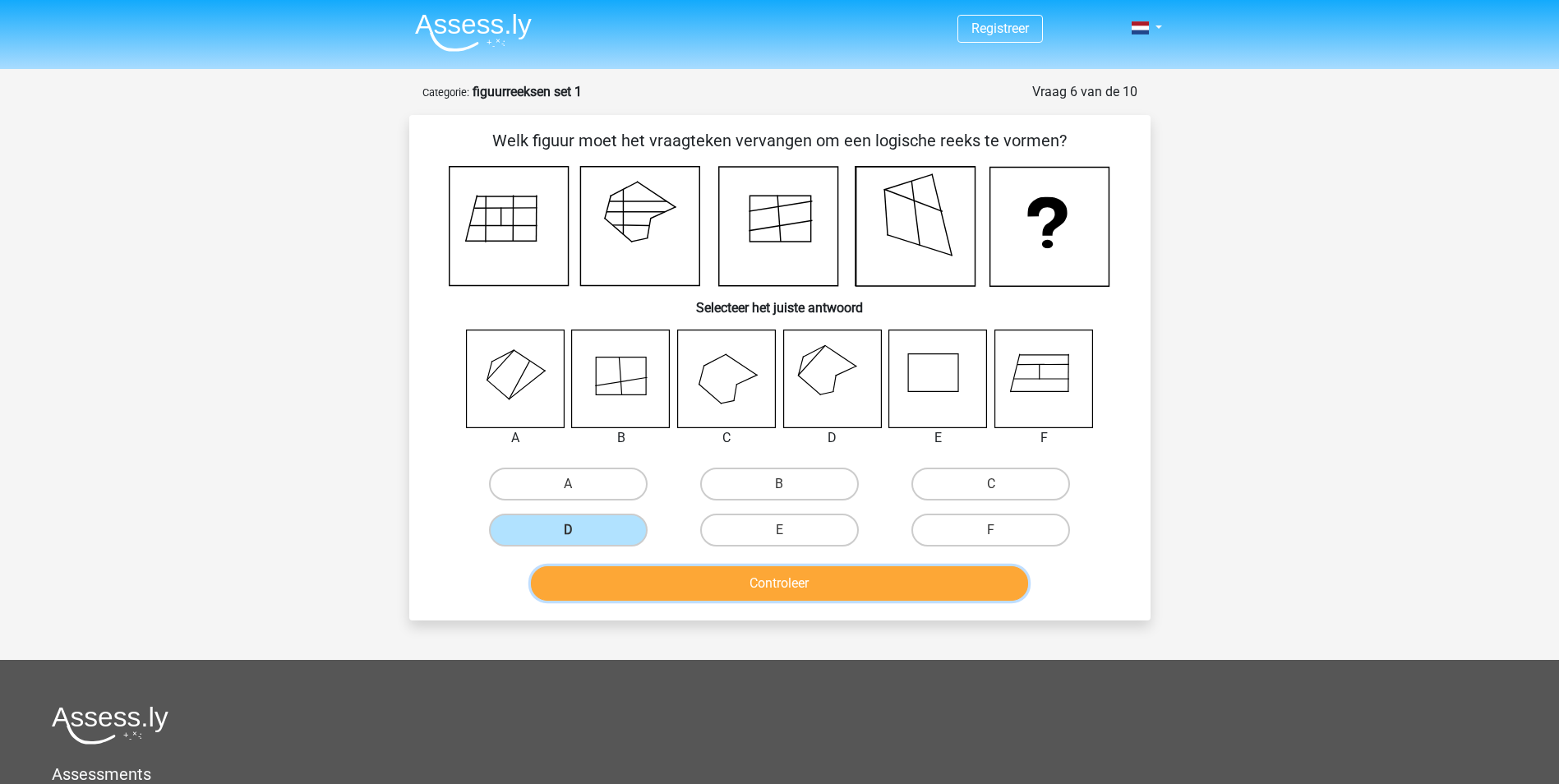
click at [816, 582] on button "Controleer" at bounding box center [780, 582] width 497 height 34
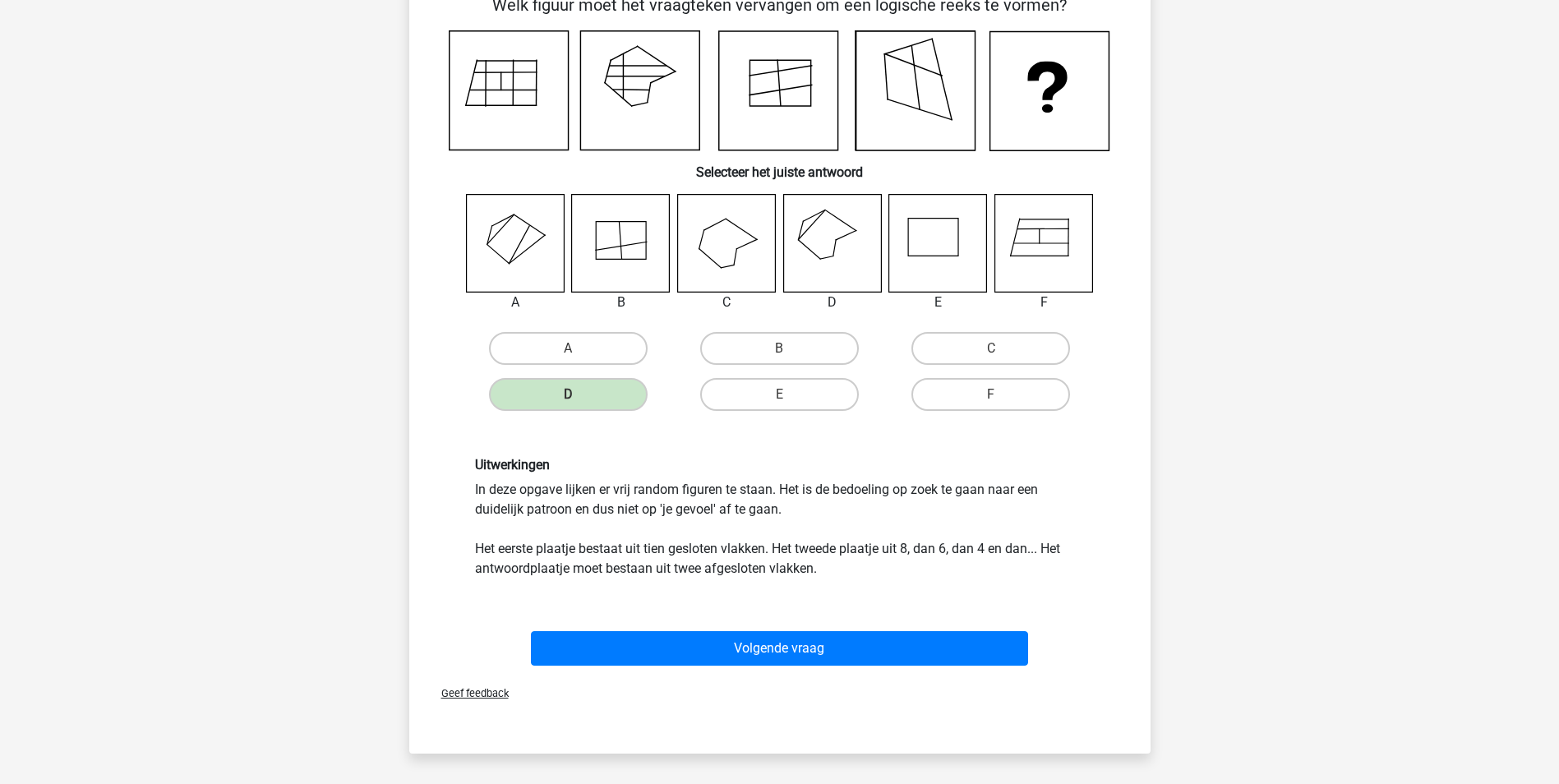
scroll to position [165, 0]
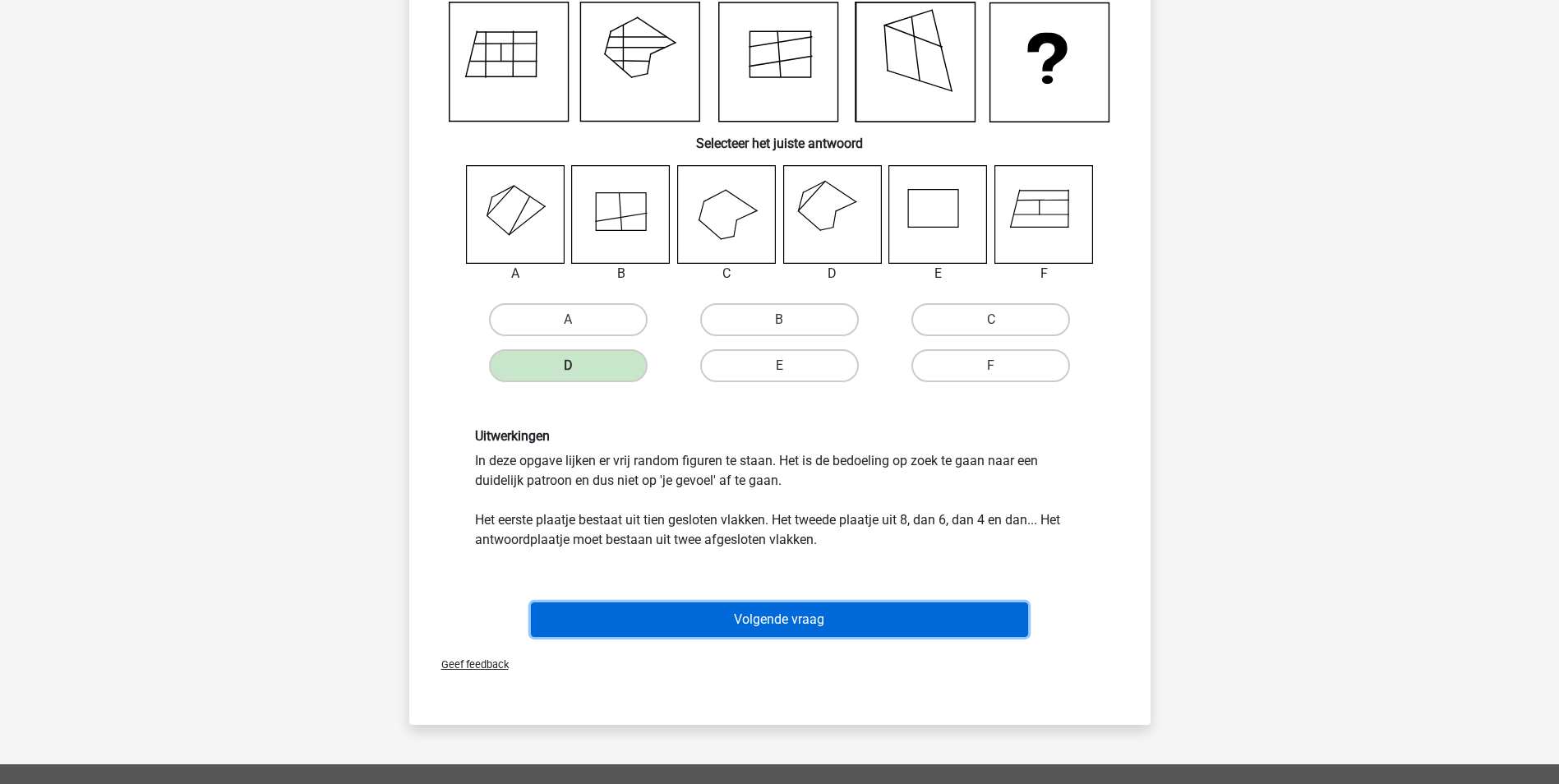
click at [829, 619] on button "Volgende vraag" at bounding box center [780, 619] width 497 height 34
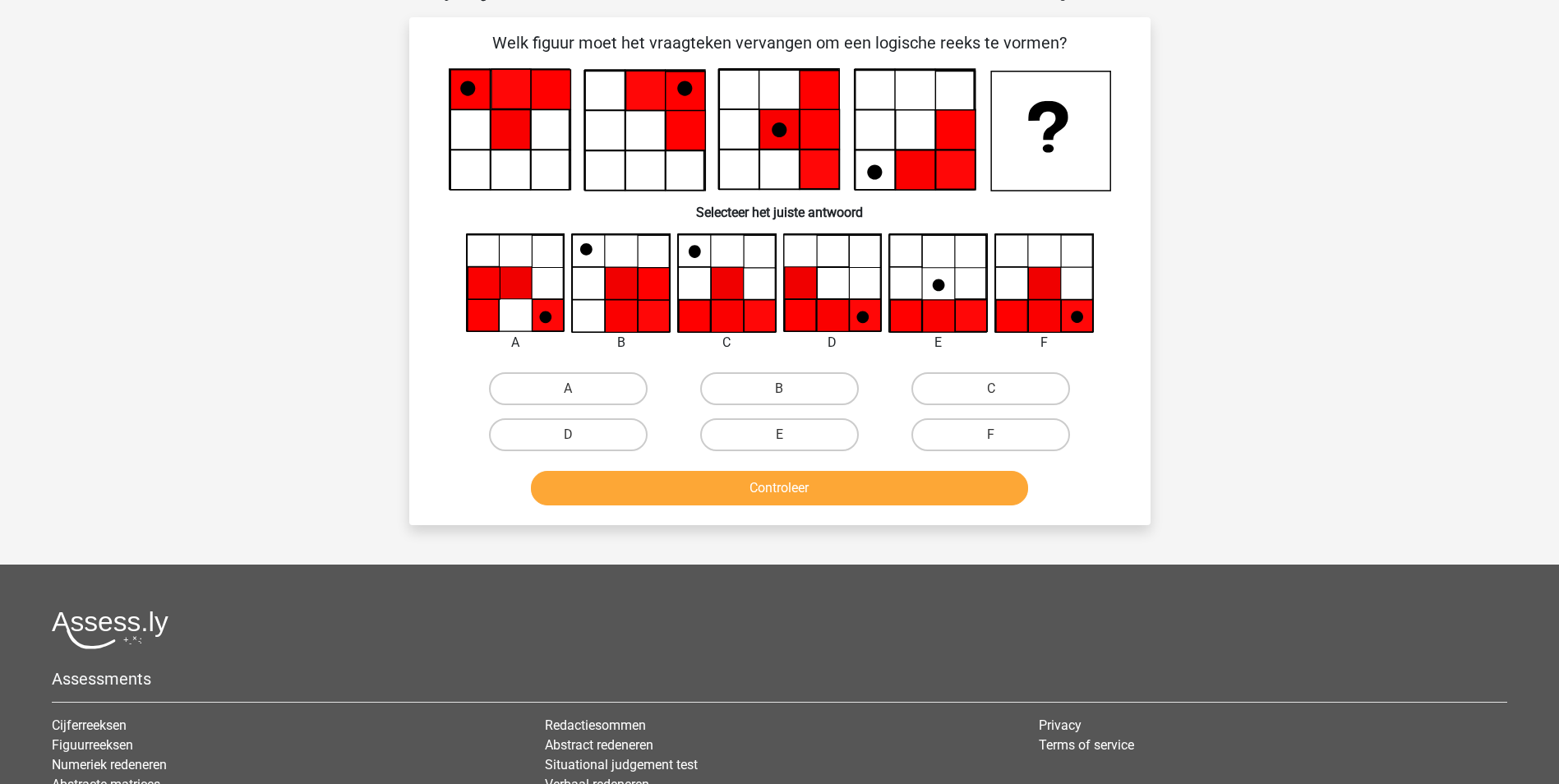
scroll to position [82, 0]
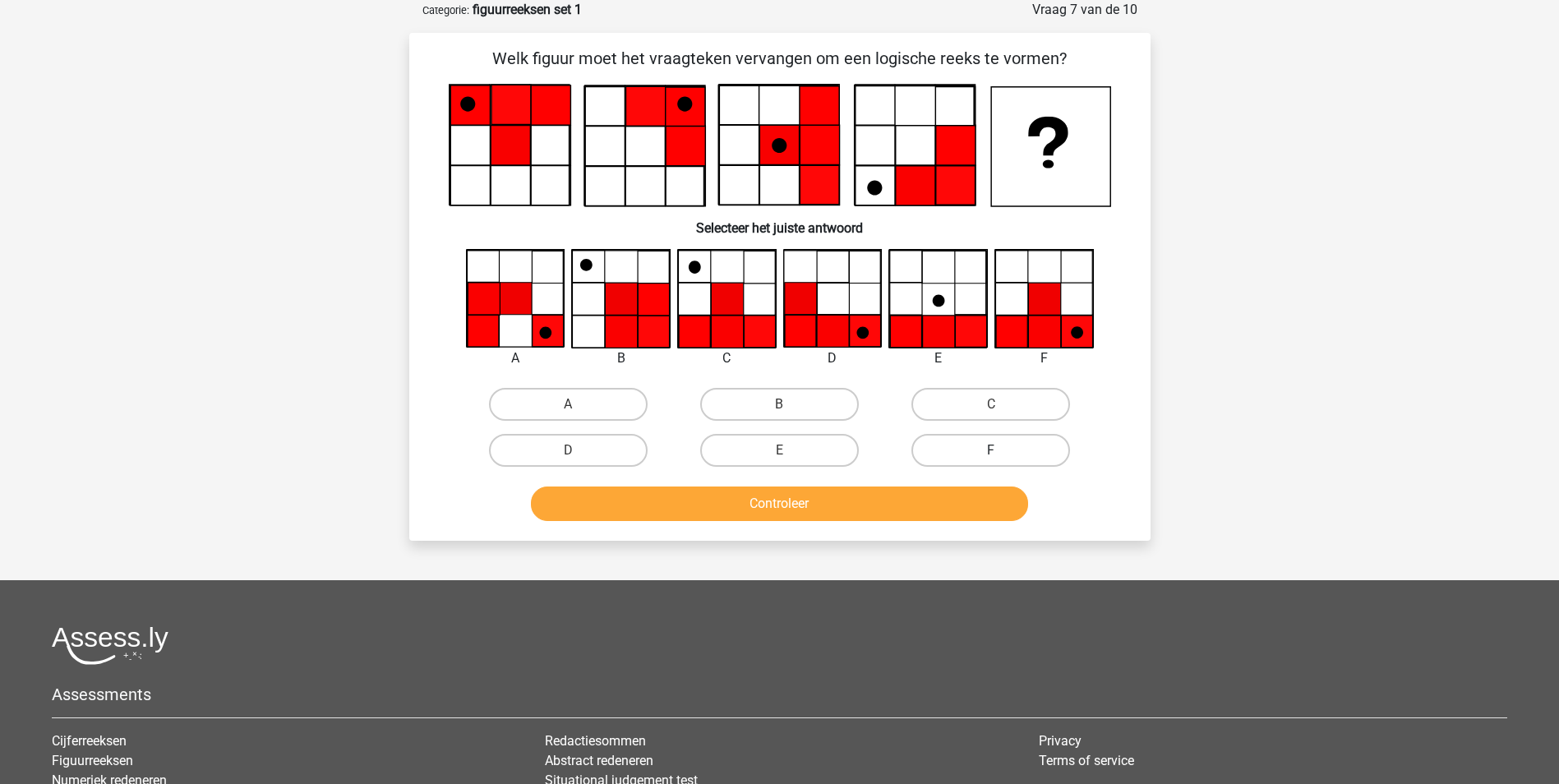
drag, startPoint x: 1022, startPoint y: 442, endPoint x: 1013, endPoint y: 454, distance: 15.0
click at [1021, 443] on label "F" at bounding box center [990, 450] width 159 height 33
click at [1001, 450] on input "F" at bounding box center [997, 456] width 11 height 11
radio input "true"
click at [981, 500] on button "Controleer" at bounding box center [780, 503] width 497 height 34
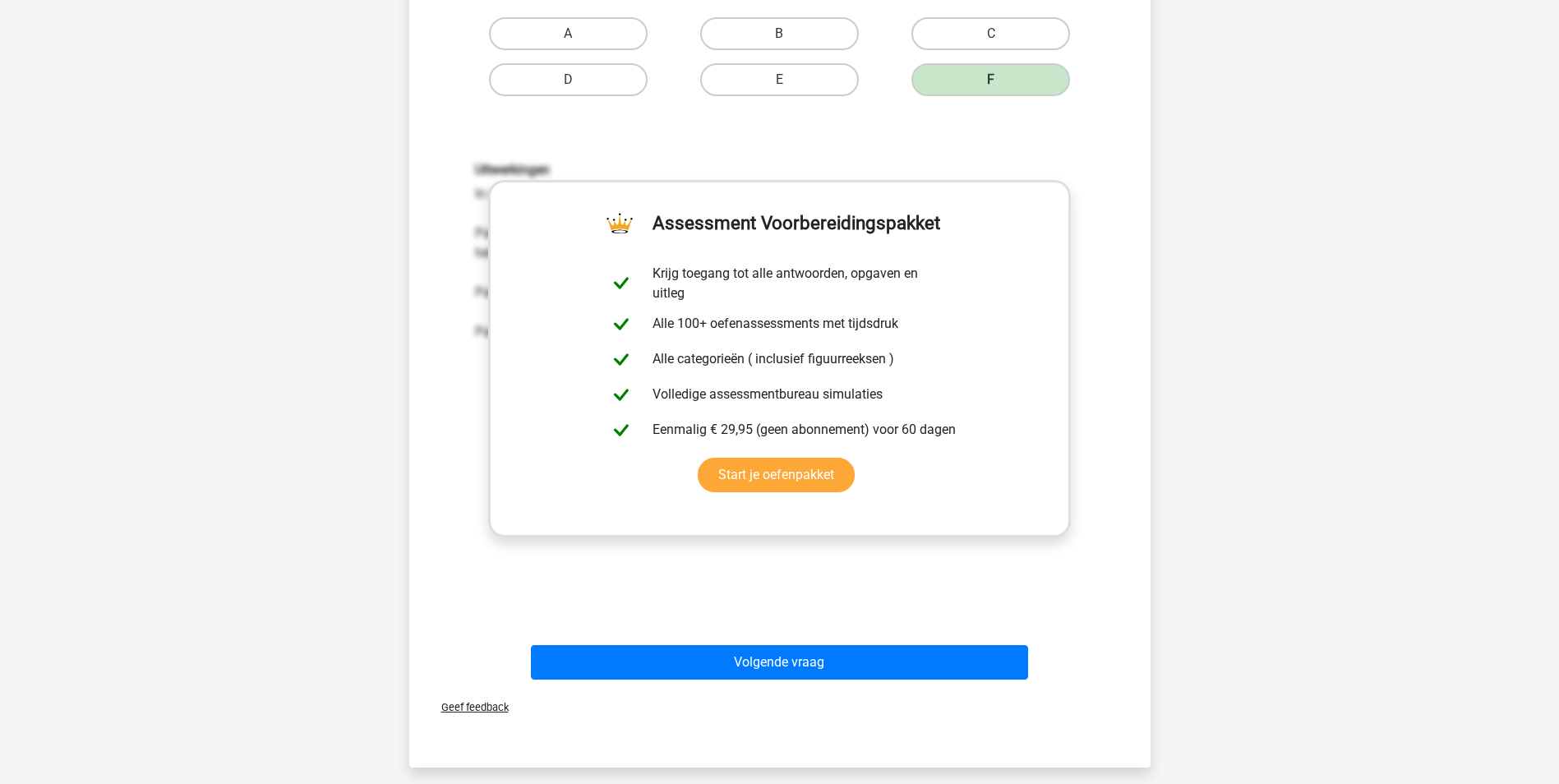
scroll to position [493, 0]
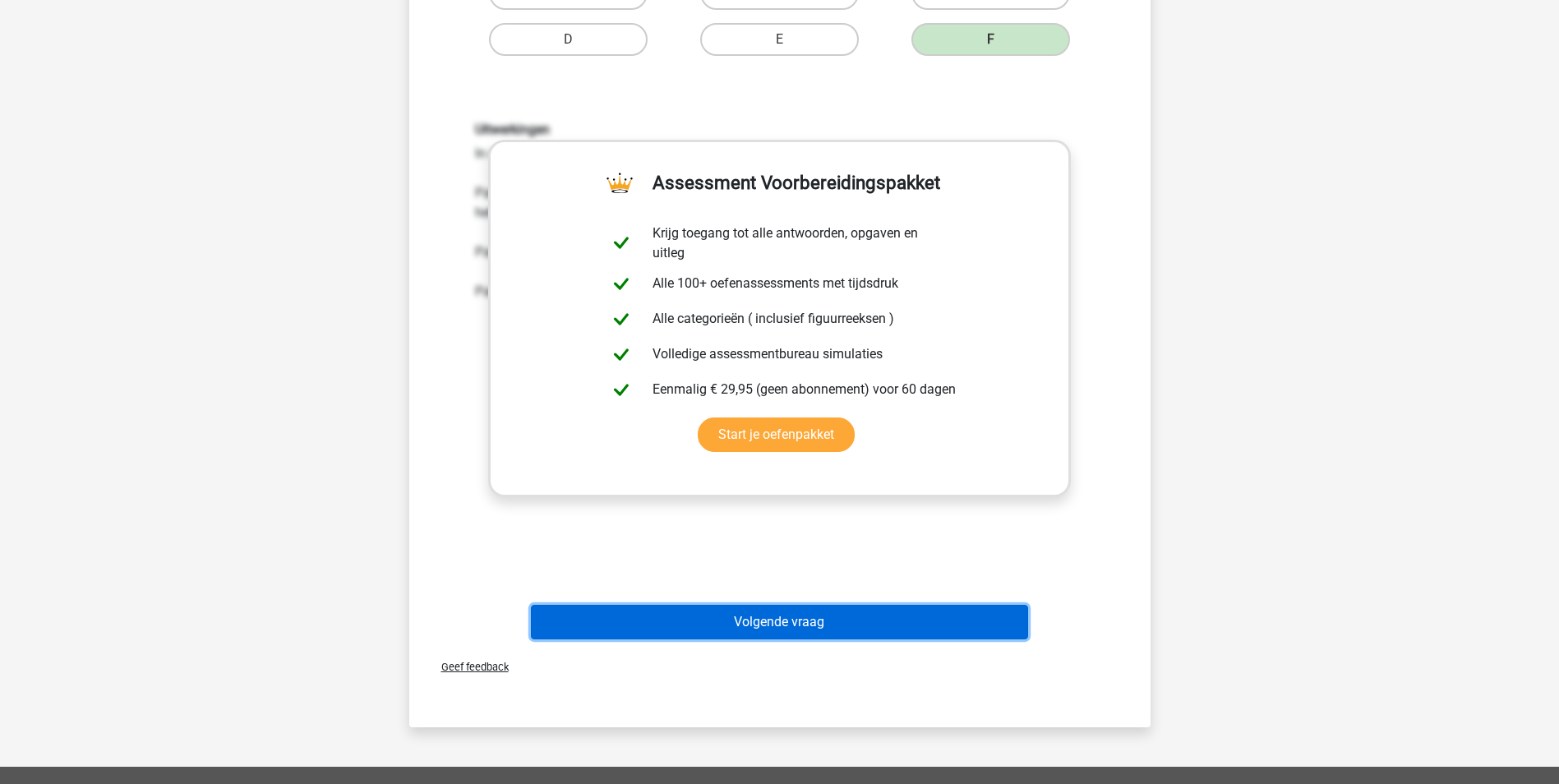
click at [821, 619] on button "Volgende vraag" at bounding box center [780, 621] width 497 height 34
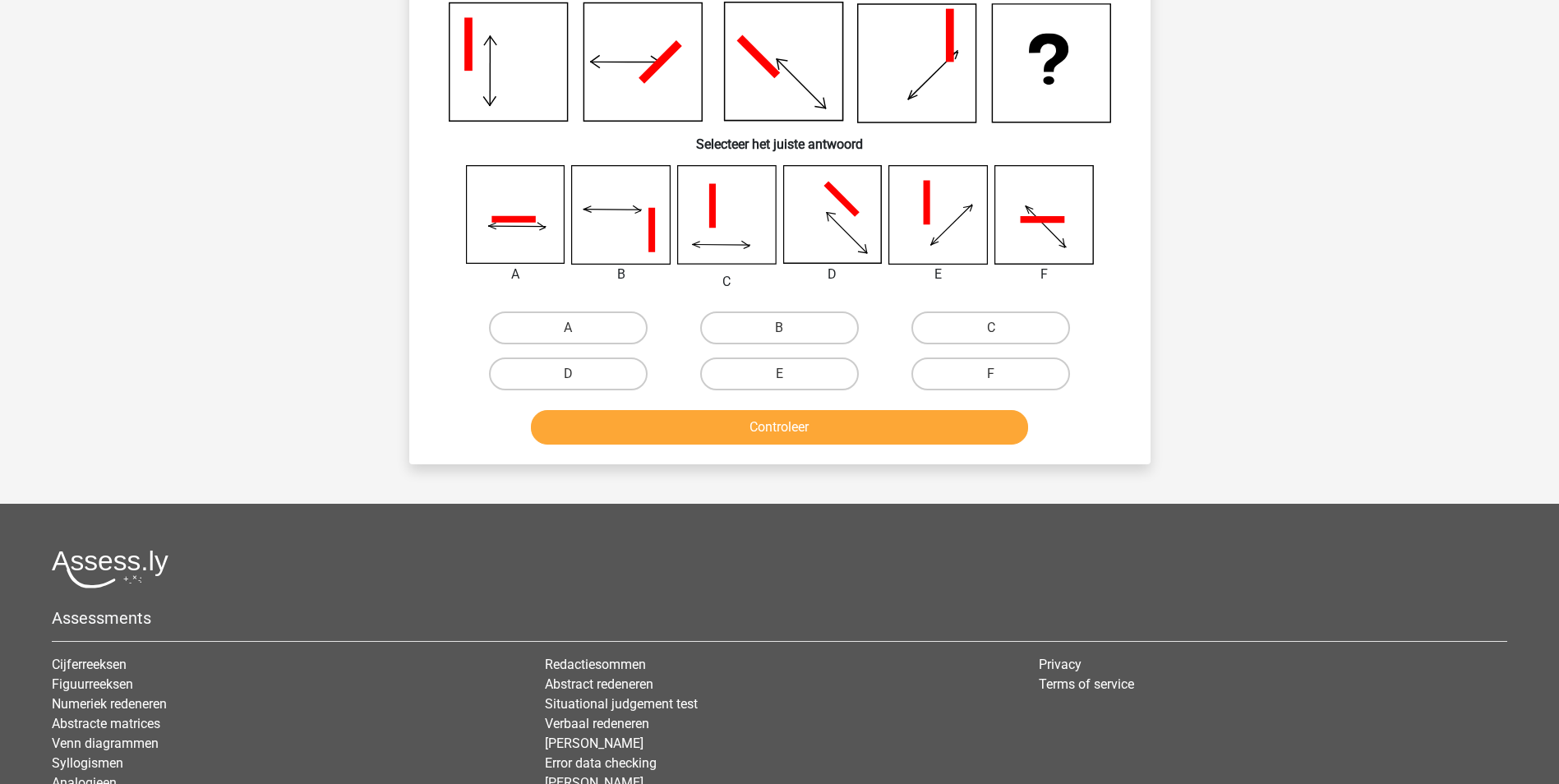
scroll to position [82, 0]
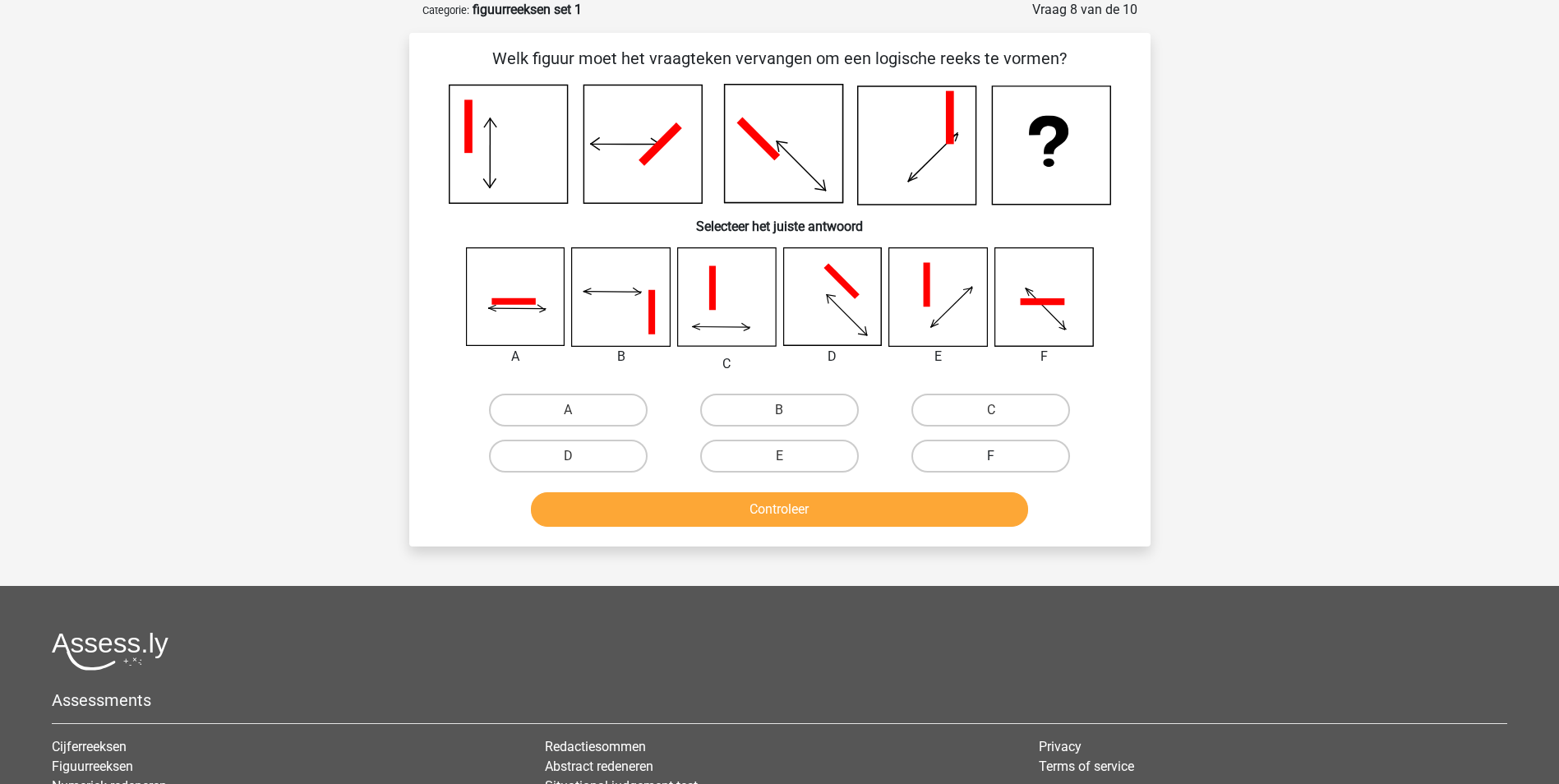
drag, startPoint x: 1022, startPoint y: 408, endPoint x: 991, endPoint y: 448, distance: 50.6
click at [1021, 408] on label "C" at bounding box center [990, 410] width 159 height 33
click at [1001, 410] on input "C" at bounding box center [997, 415] width 11 height 11
radio input "true"
click at [904, 507] on button "Controleer" at bounding box center [780, 508] width 497 height 34
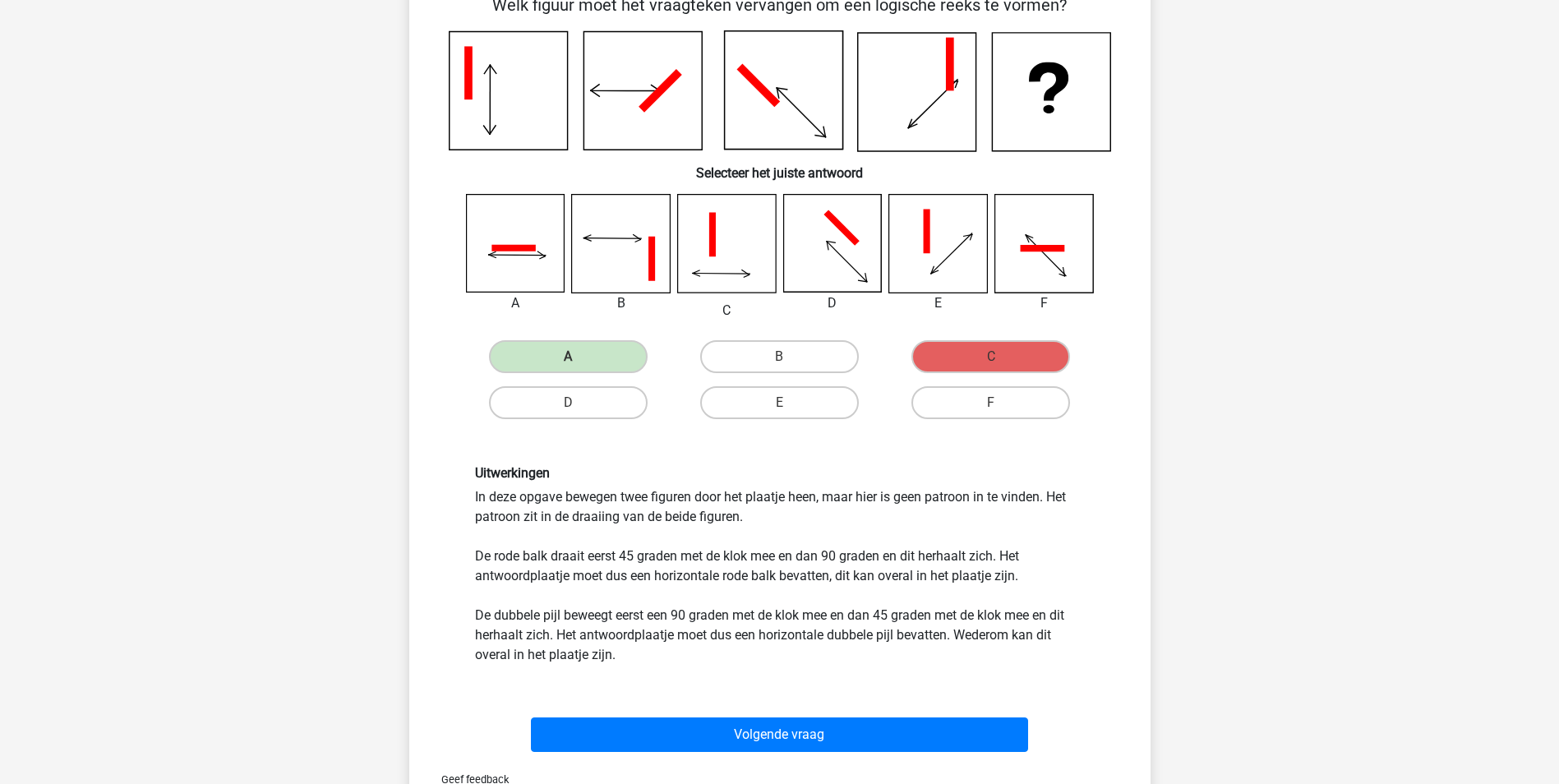
scroll to position [165, 0]
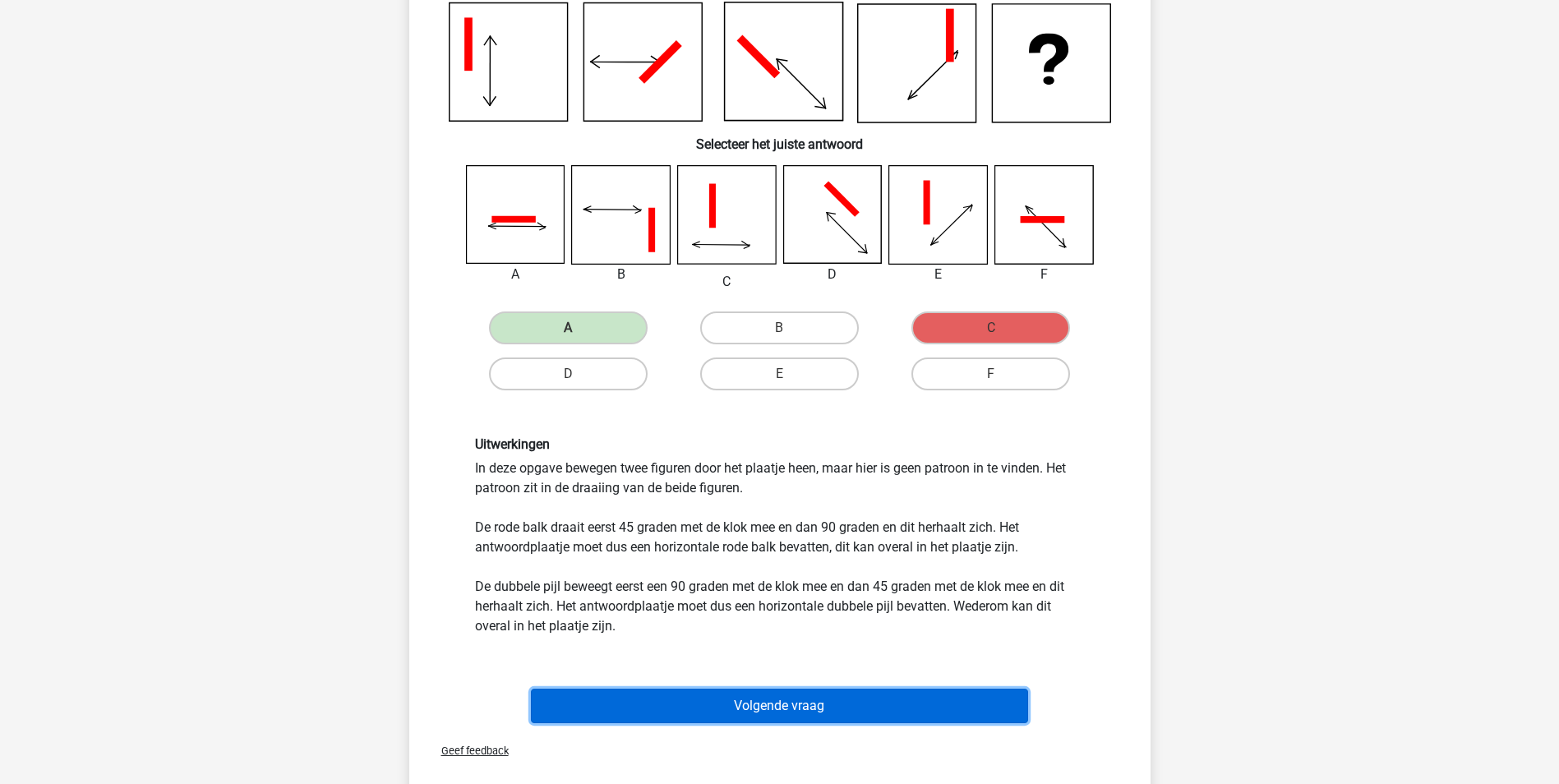
click at [730, 717] on button "Volgende vraag" at bounding box center [780, 705] width 497 height 34
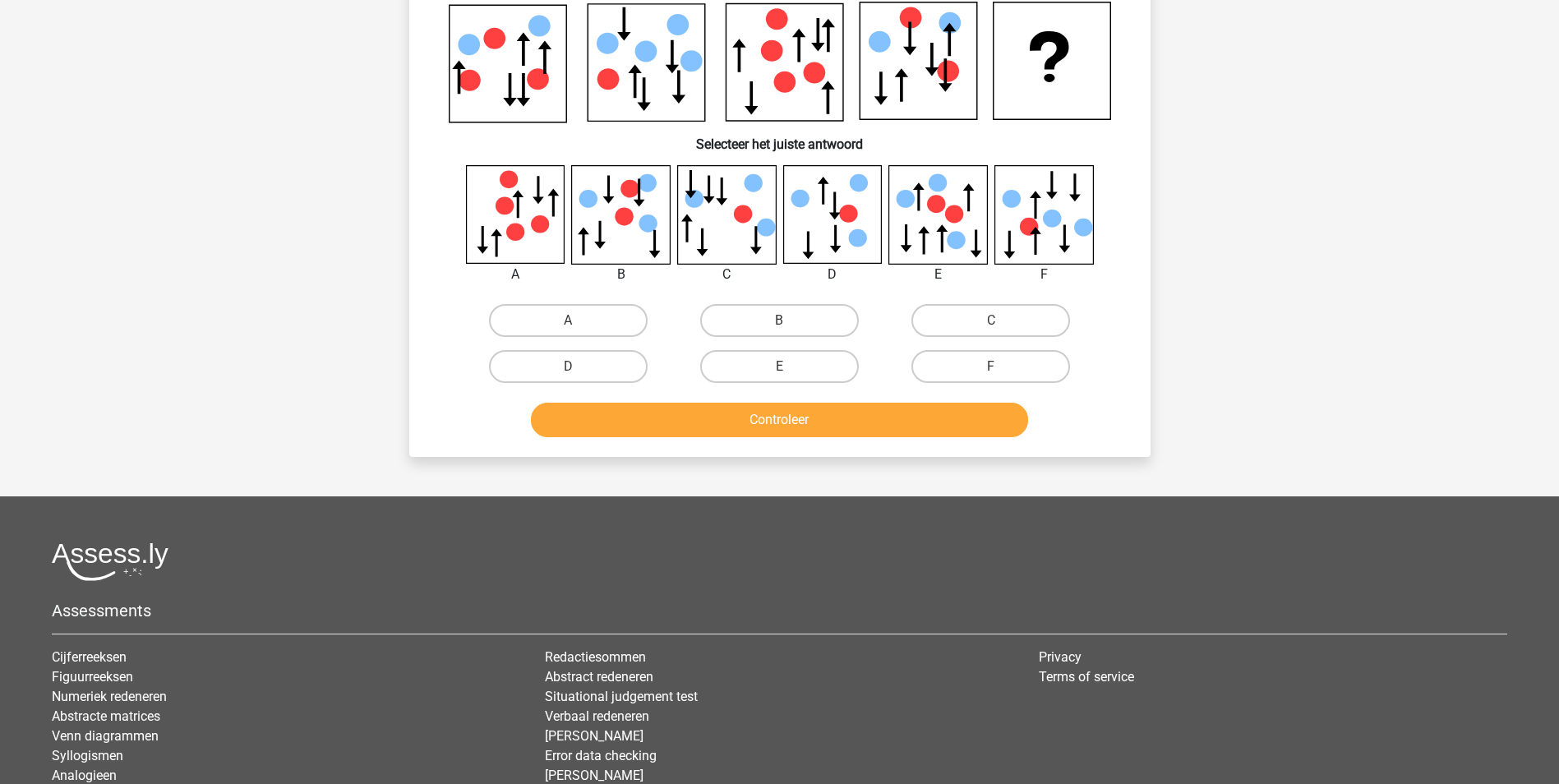
scroll to position [82, 0]
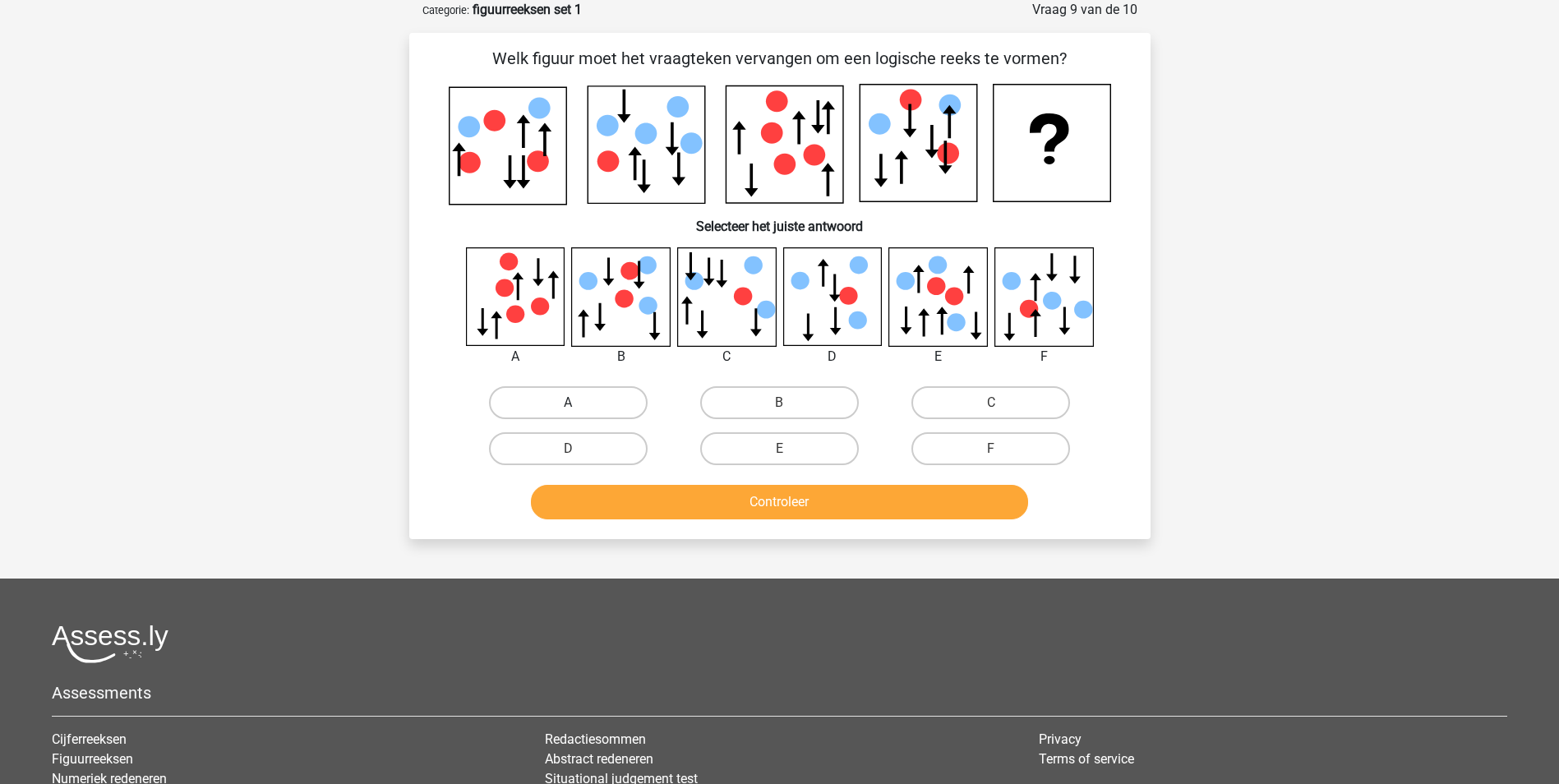
click at [559, 406] on label "A" at bounding box center [569, 403] width 159 height 33
click at [568, 406] on input "A" at bounding box center [573, 408] width 11 height 11
radio input "true"
click at [799, 516] on button "Controleer" at bounding box center [780, 501] width 497 height 34
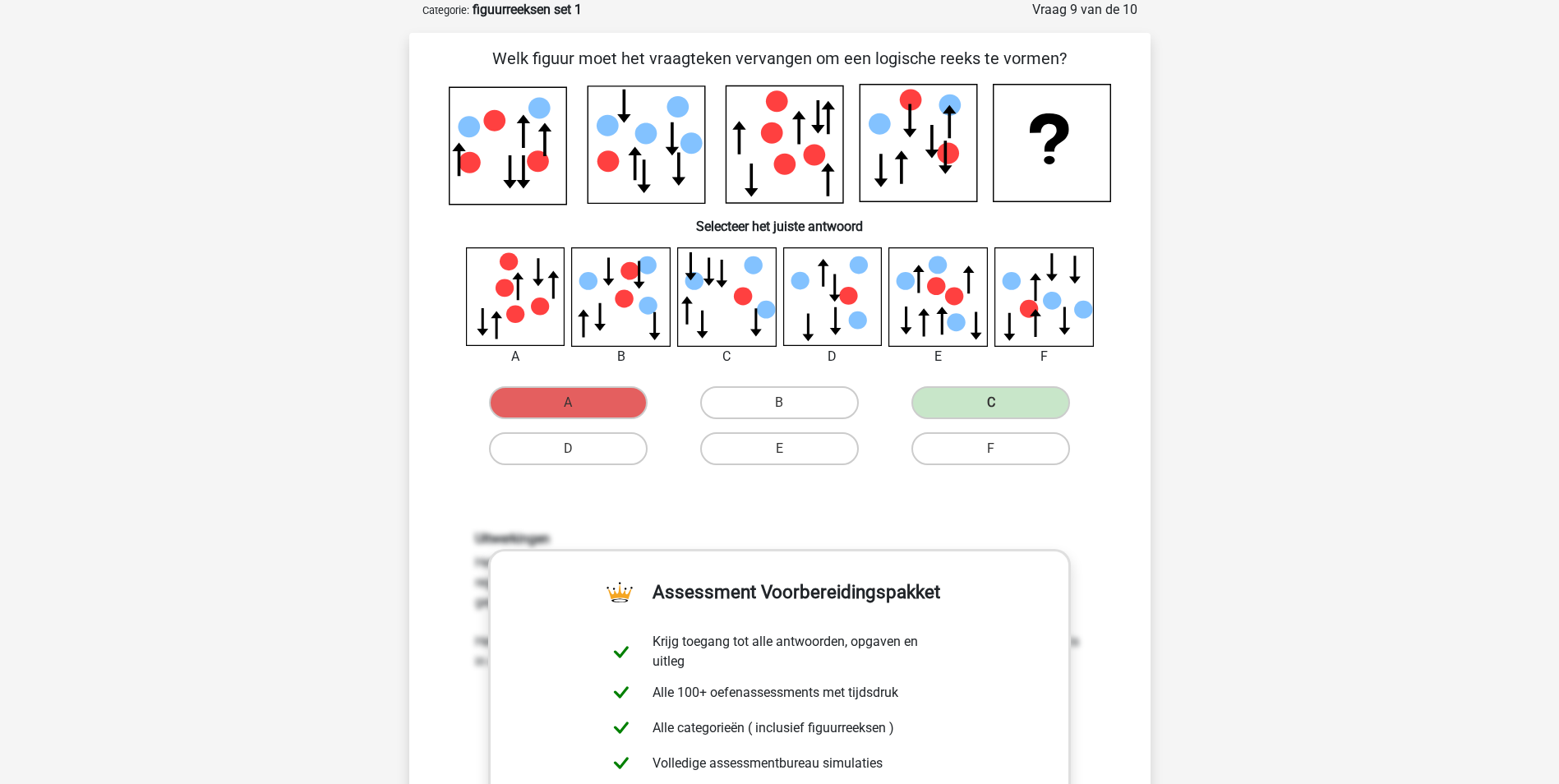
click at [678, 517] on div "Uitwerkingen Het gaat in deze opgave om een statische reeks. Dit betekent dat n…" at bounding box center [780, 745] width 689 height 509
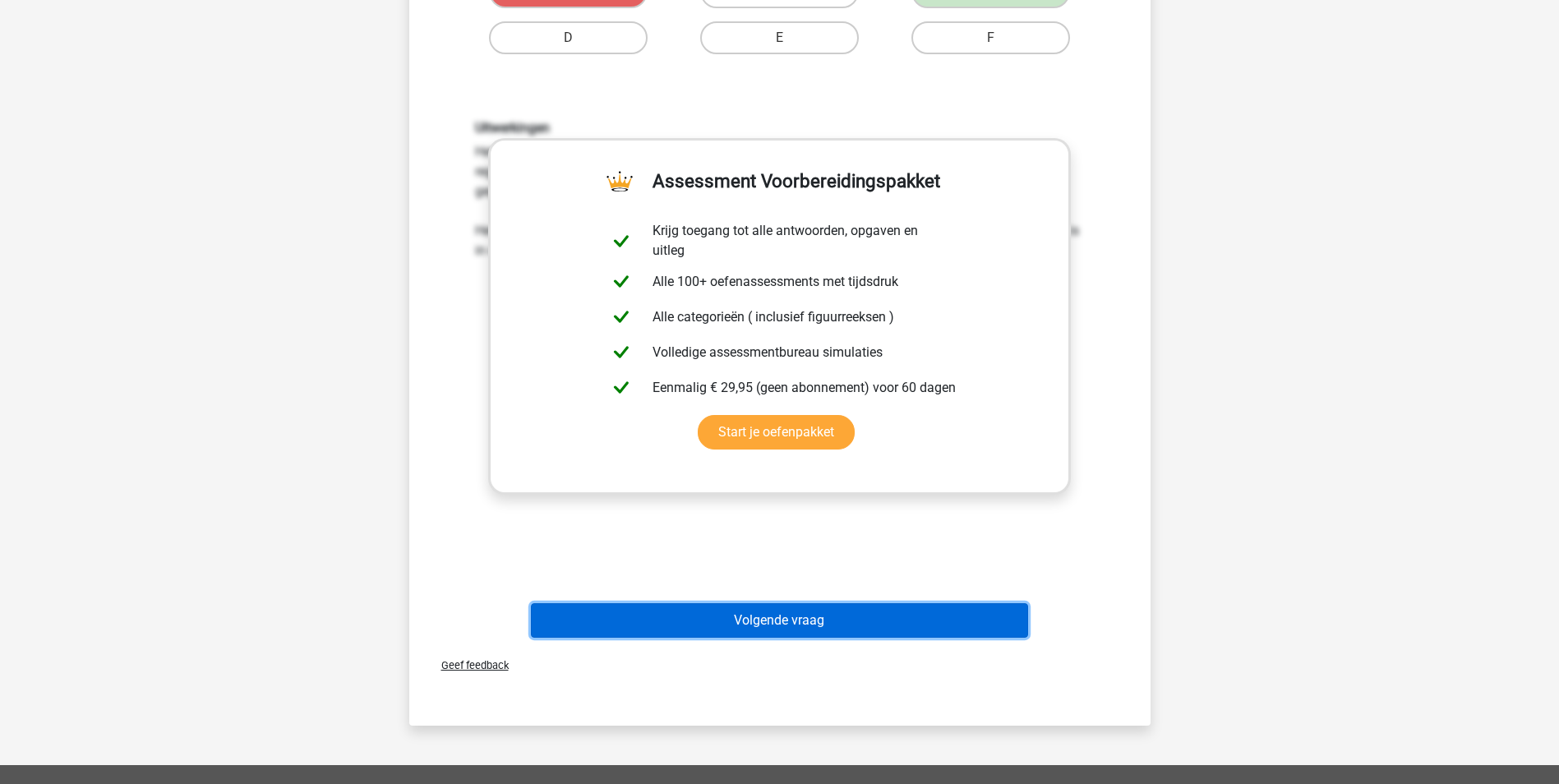
click at [777, 615] on button "Volgende vraag" at bounding box center [780, 619] width 497 height 34
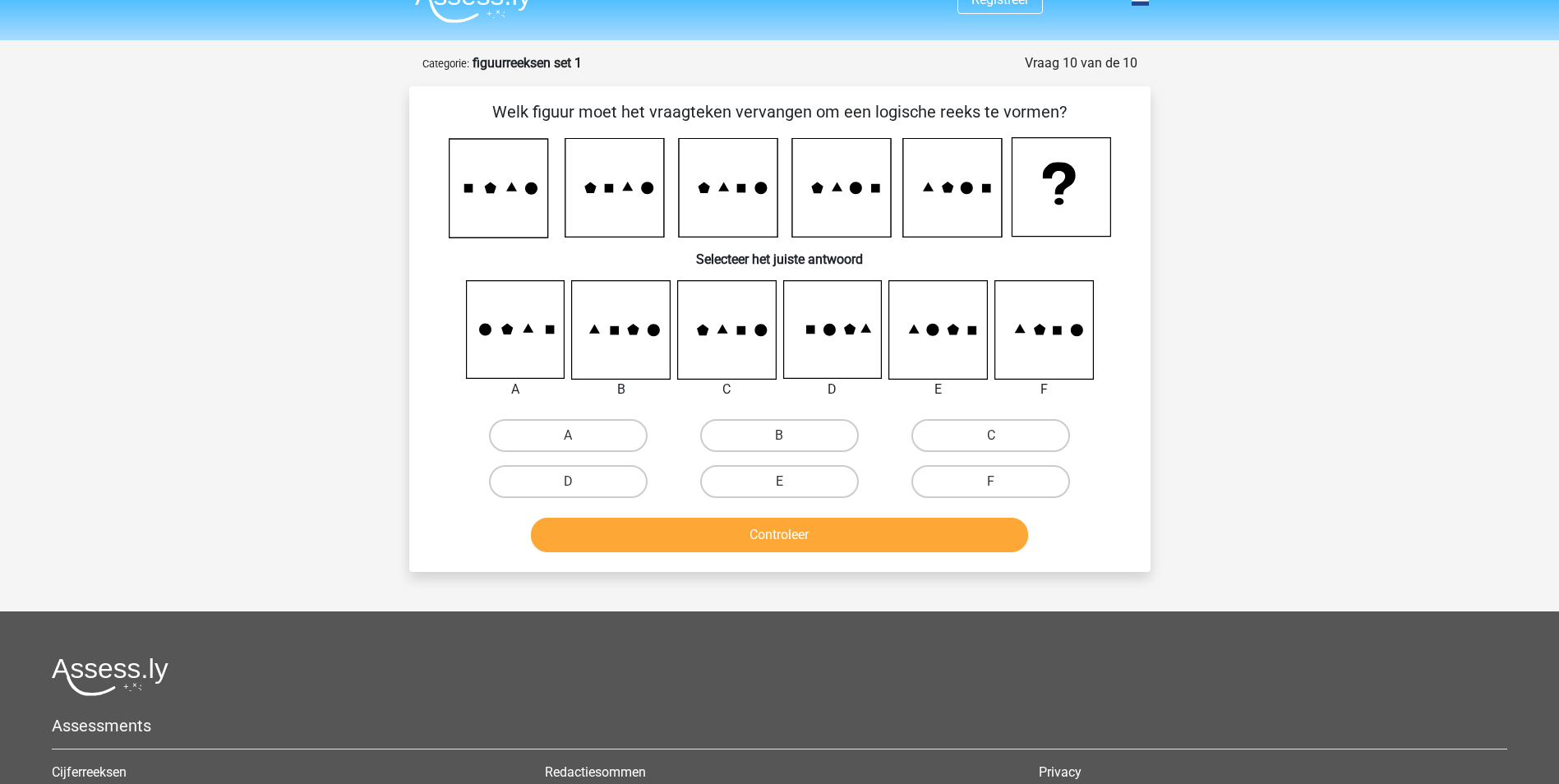
scroll to position [0, 0]
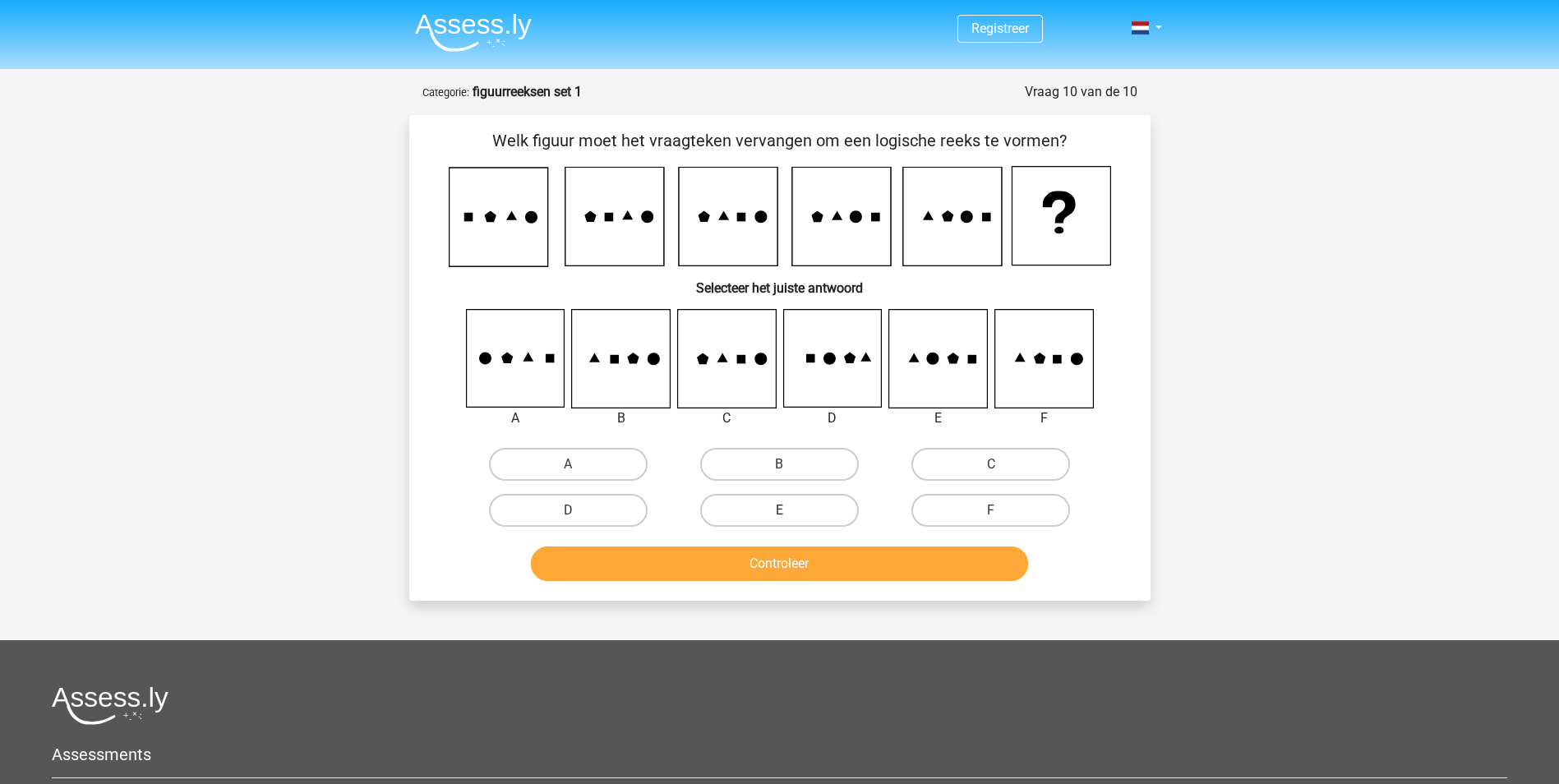
click at [794, 513] on label "E" at bounding box center [780, 510] width 159 height 33
click at [790, 513] on input "E" at bounding box center [784, 516] width 11 height 11
radio input "true"
click at [808, 572] on button "Controleer" at bounding box center [780, 563] width 497 height 34
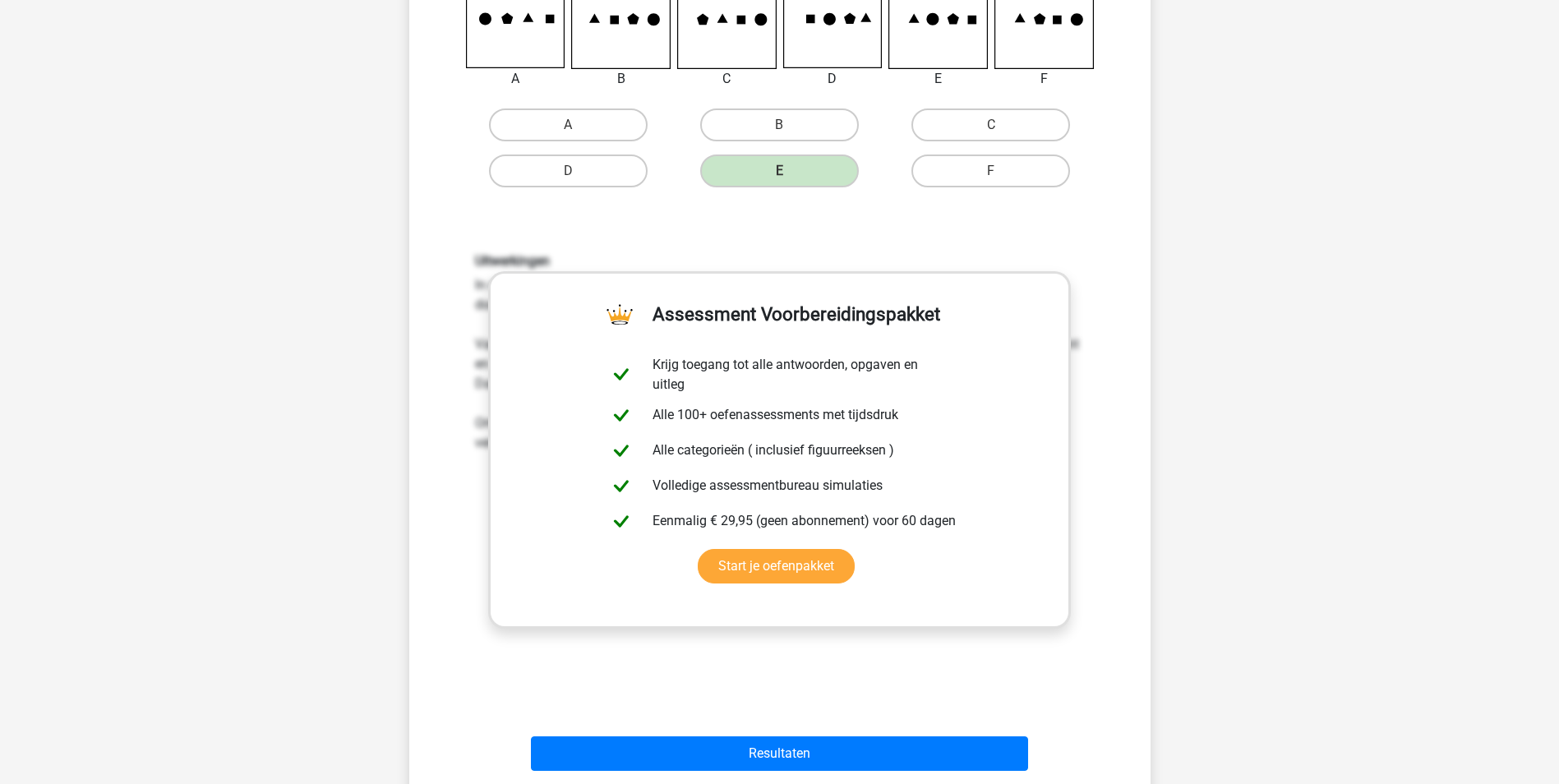
scroll to position [493, 0]
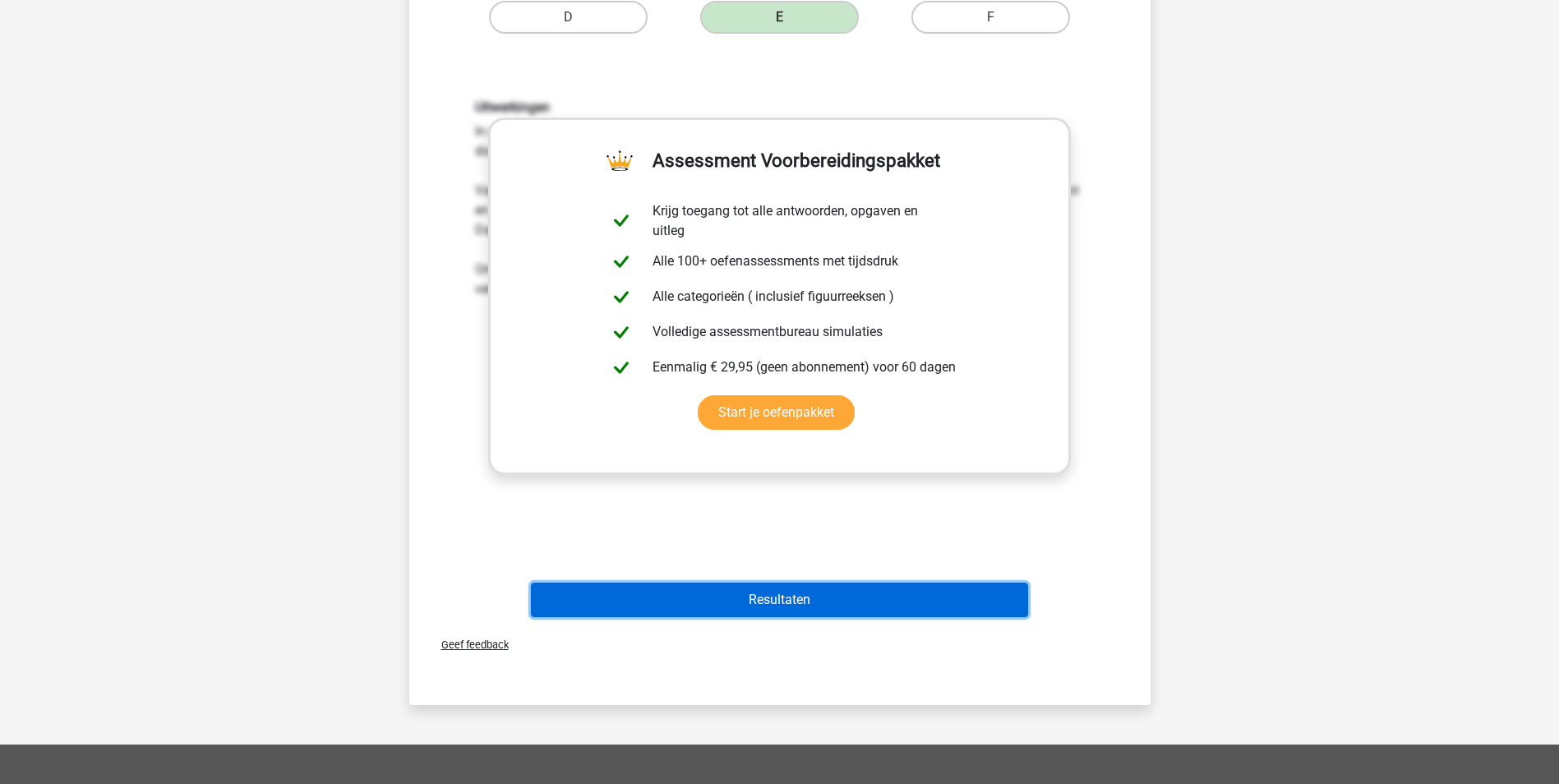
click at [772, 601] on button "Resultaten" at bounding box center [780, 599] width 497 height 34
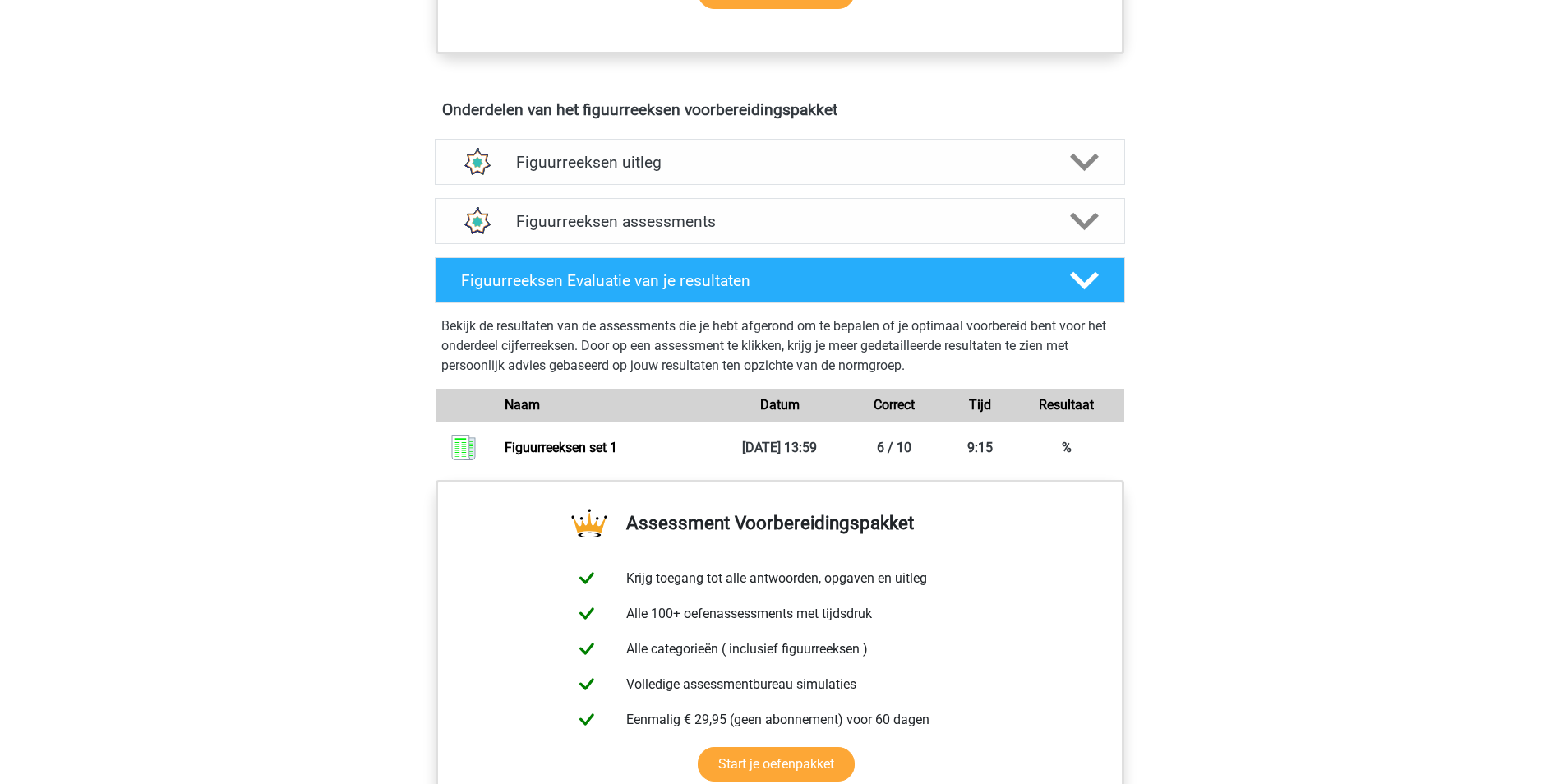
scroll to position [903, 0]
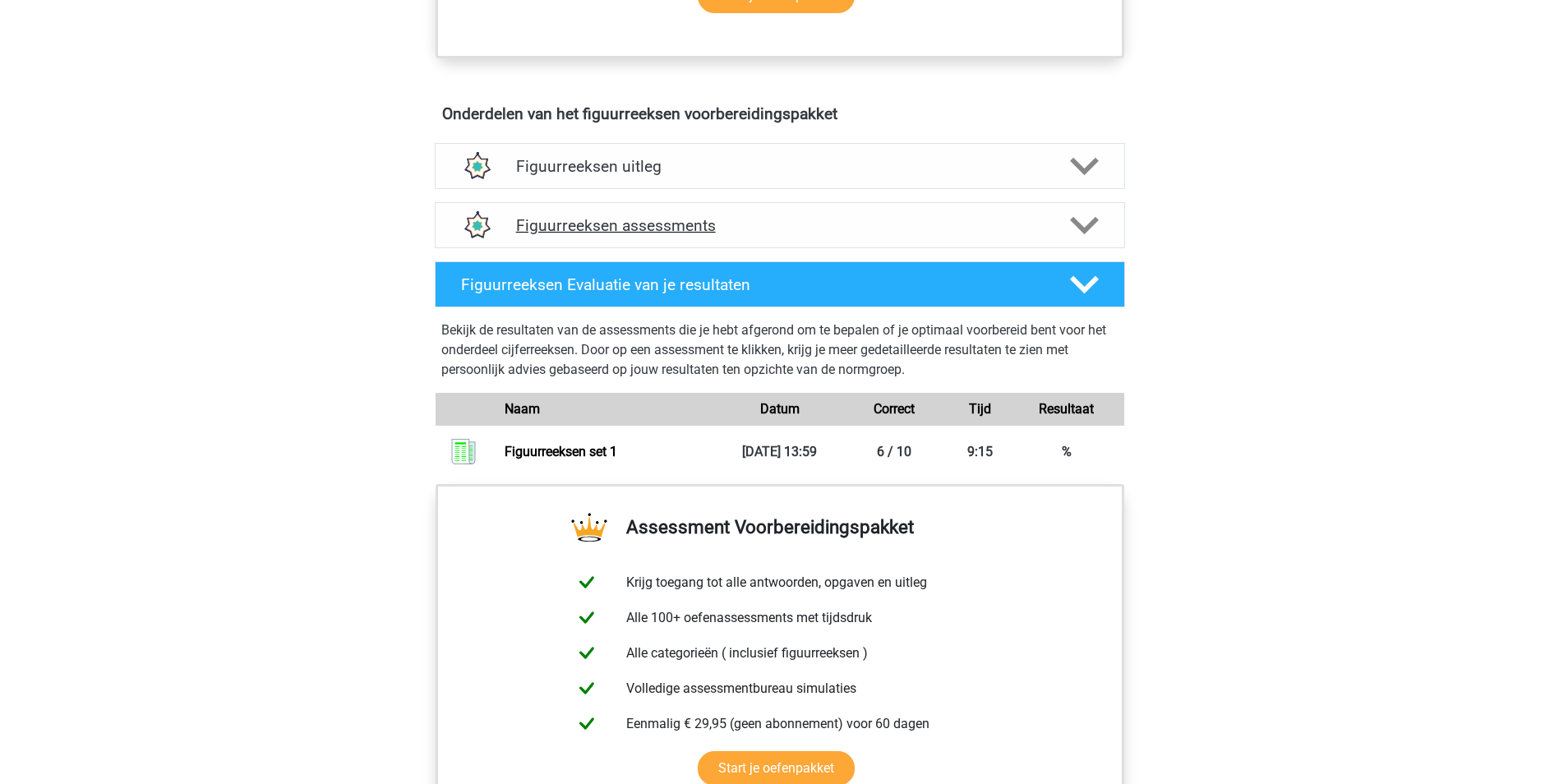
click at [784, 214] on div "Figuurreeksen assessments" at bounding box center [780, 226] width 690 height 46
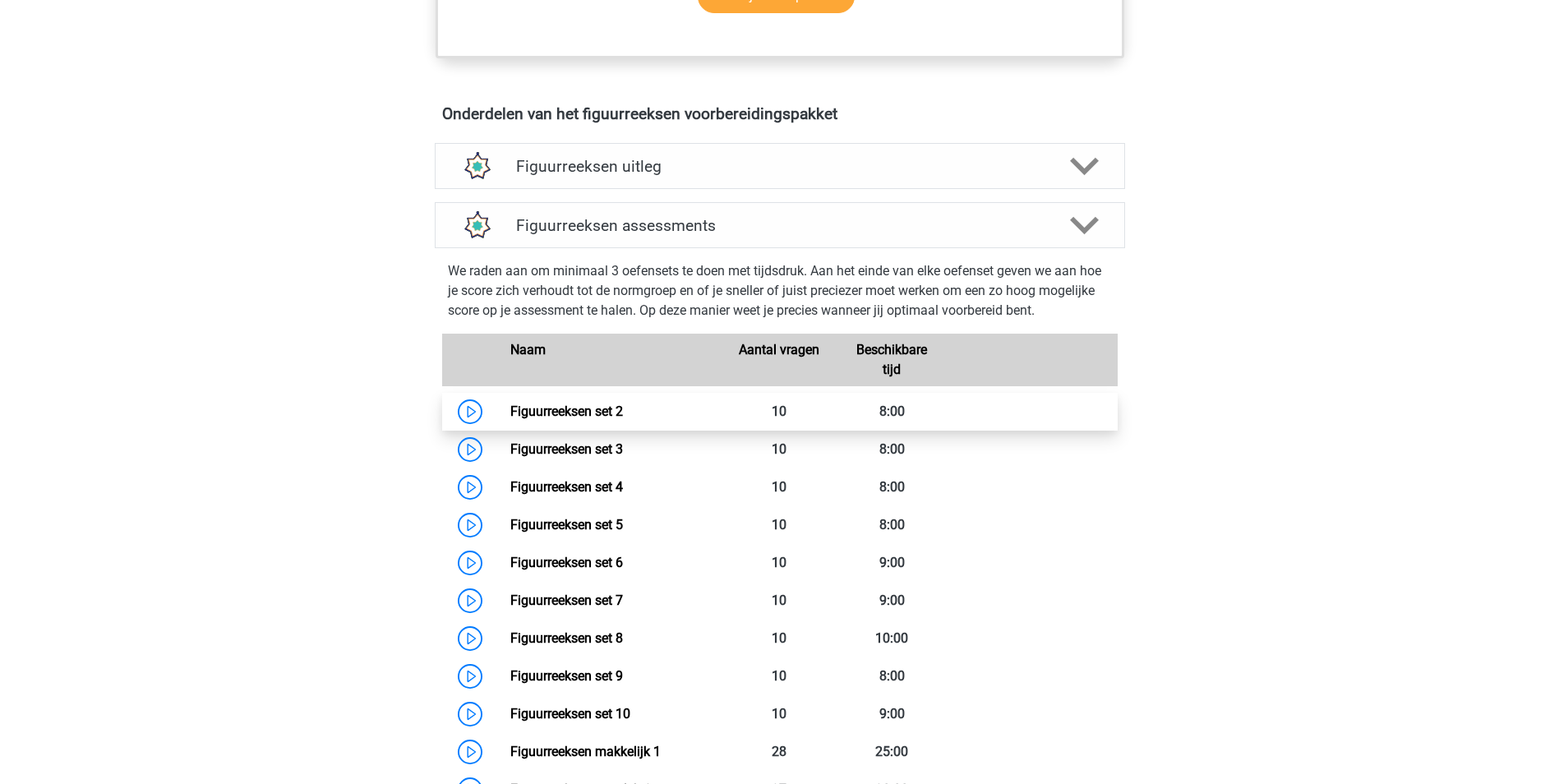
click at [573, 410] on link "Figuurreeksen set 2" at bounding box center [567, 410] width 113 height 16
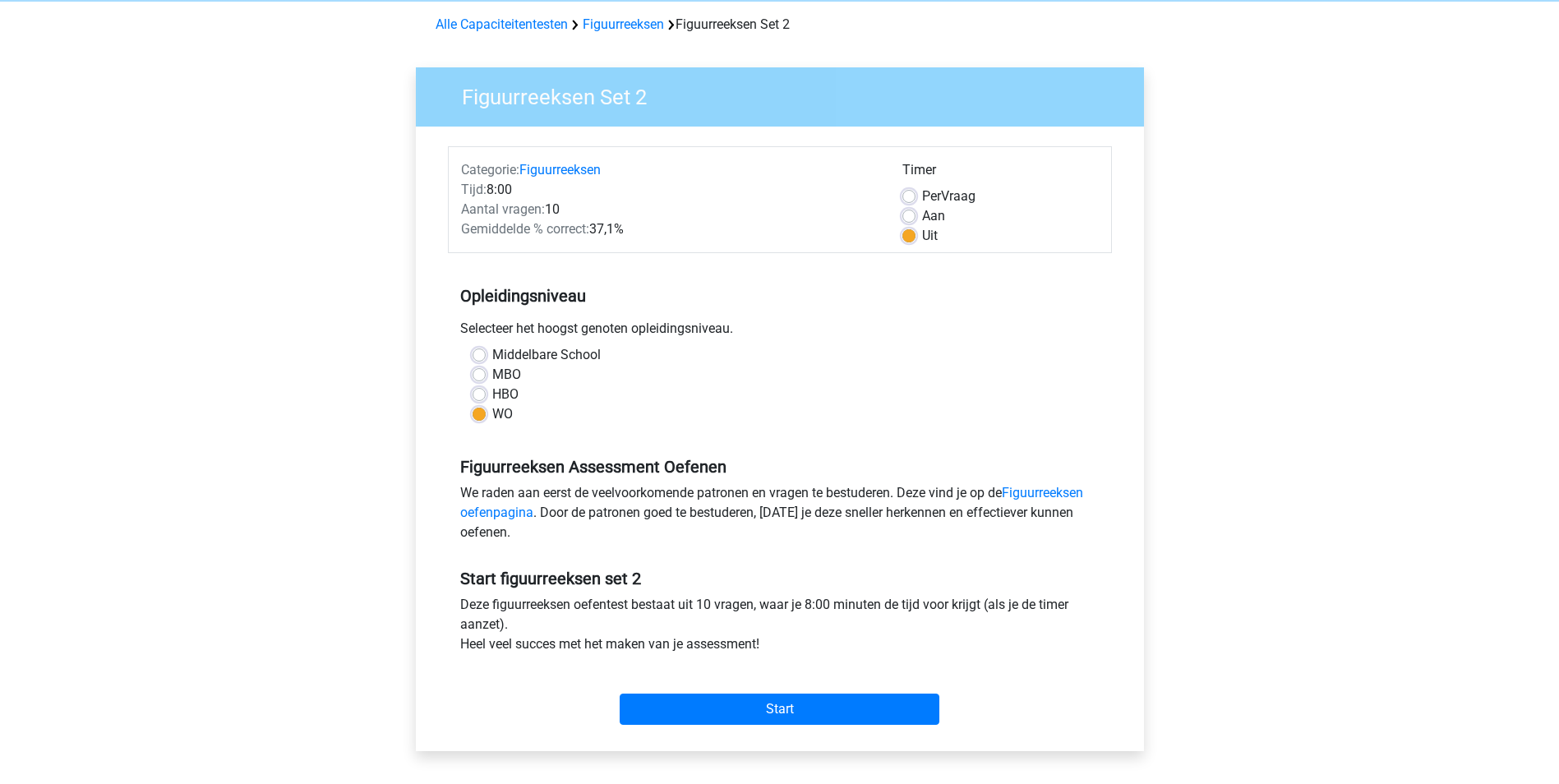
scroll to position [165, 0]
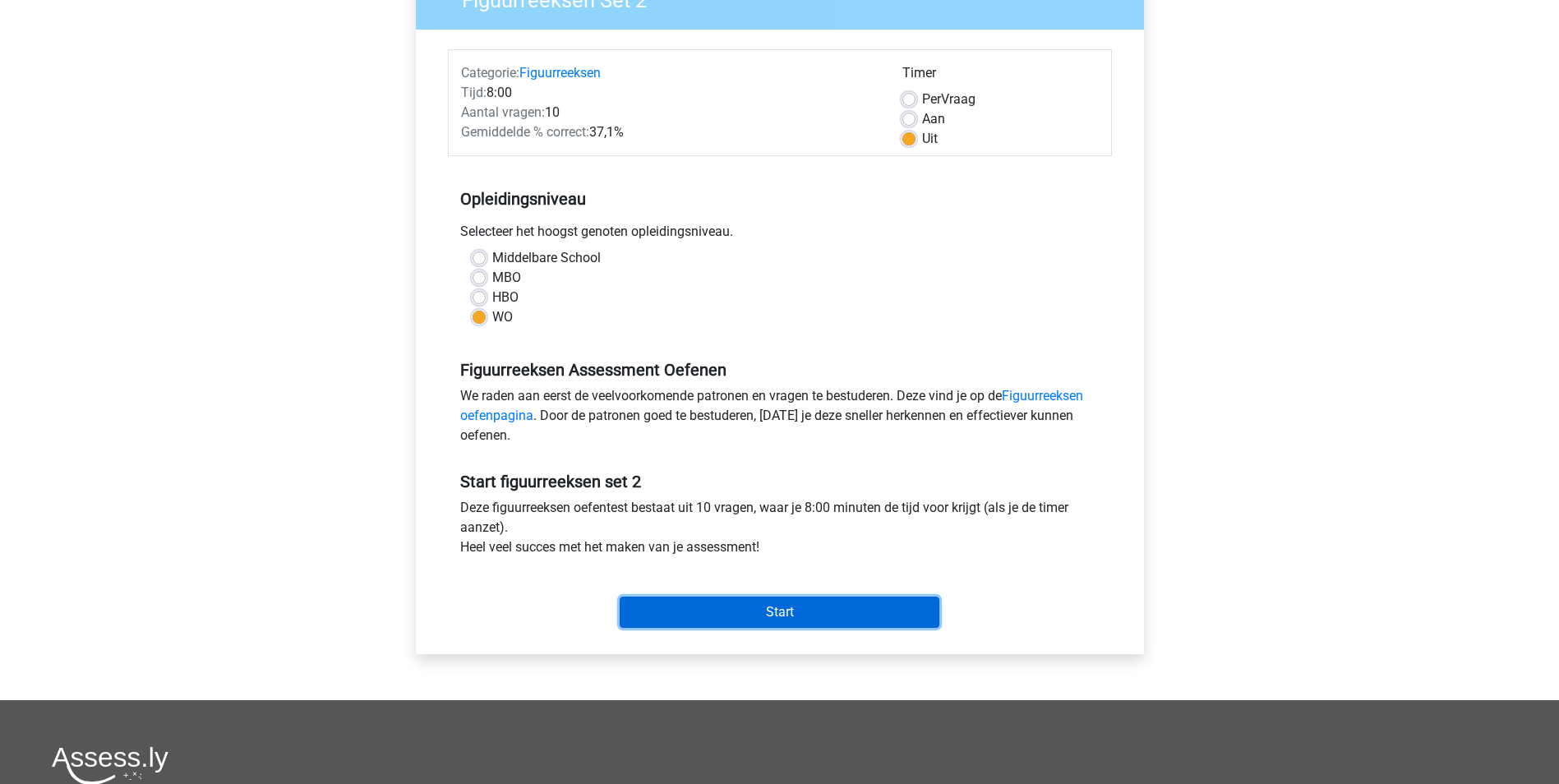
click at [735, 613] on input "Start" at bounding box center [780, 612] width 320 height 31
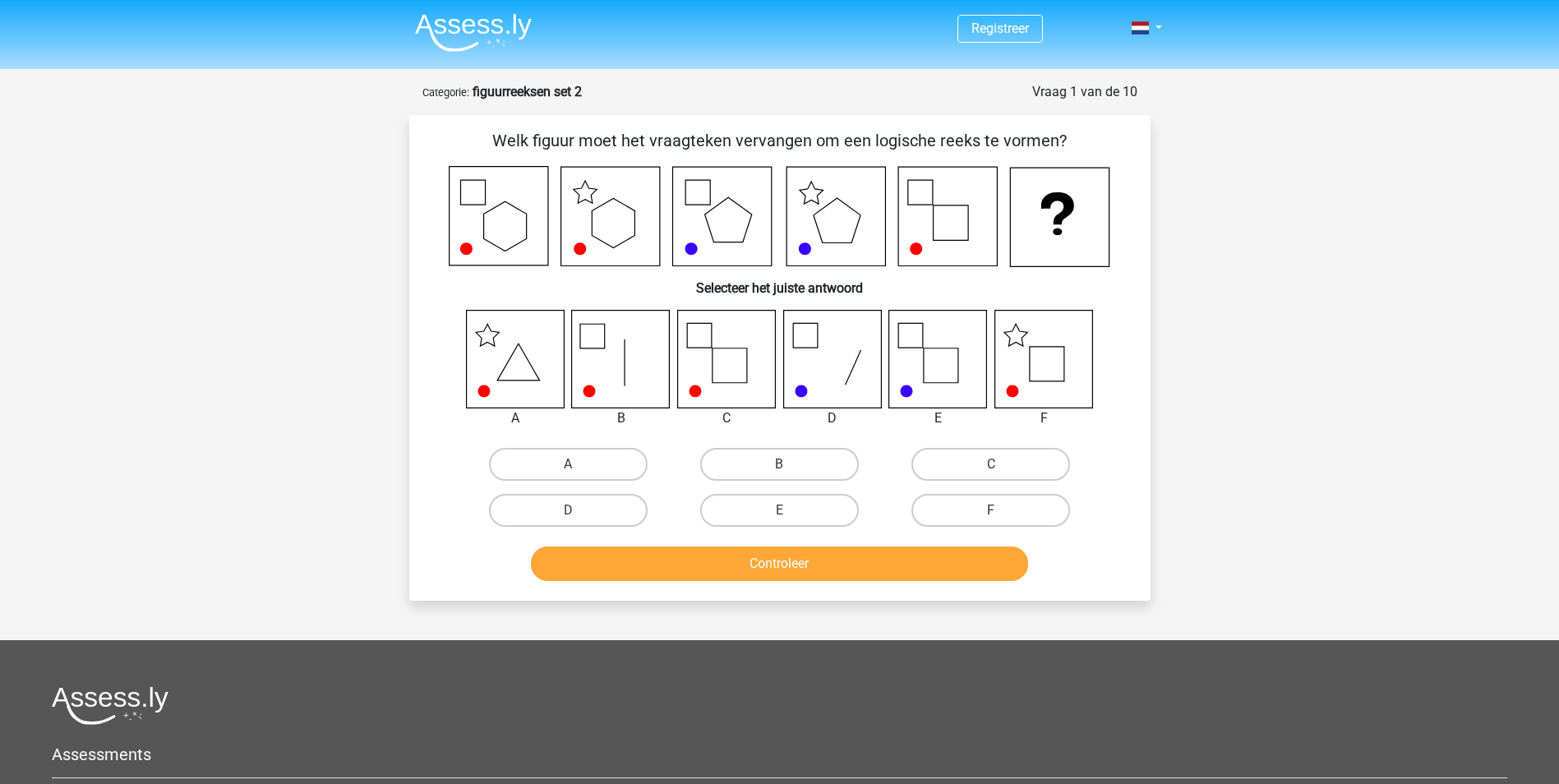
click at [999, 517] on input "F" at bounding box center [997, 516] width 11 height 11
radio input "true"
click at [891, 558] on button "Controleer" at bounding box center [780, 563] width 497 height 34
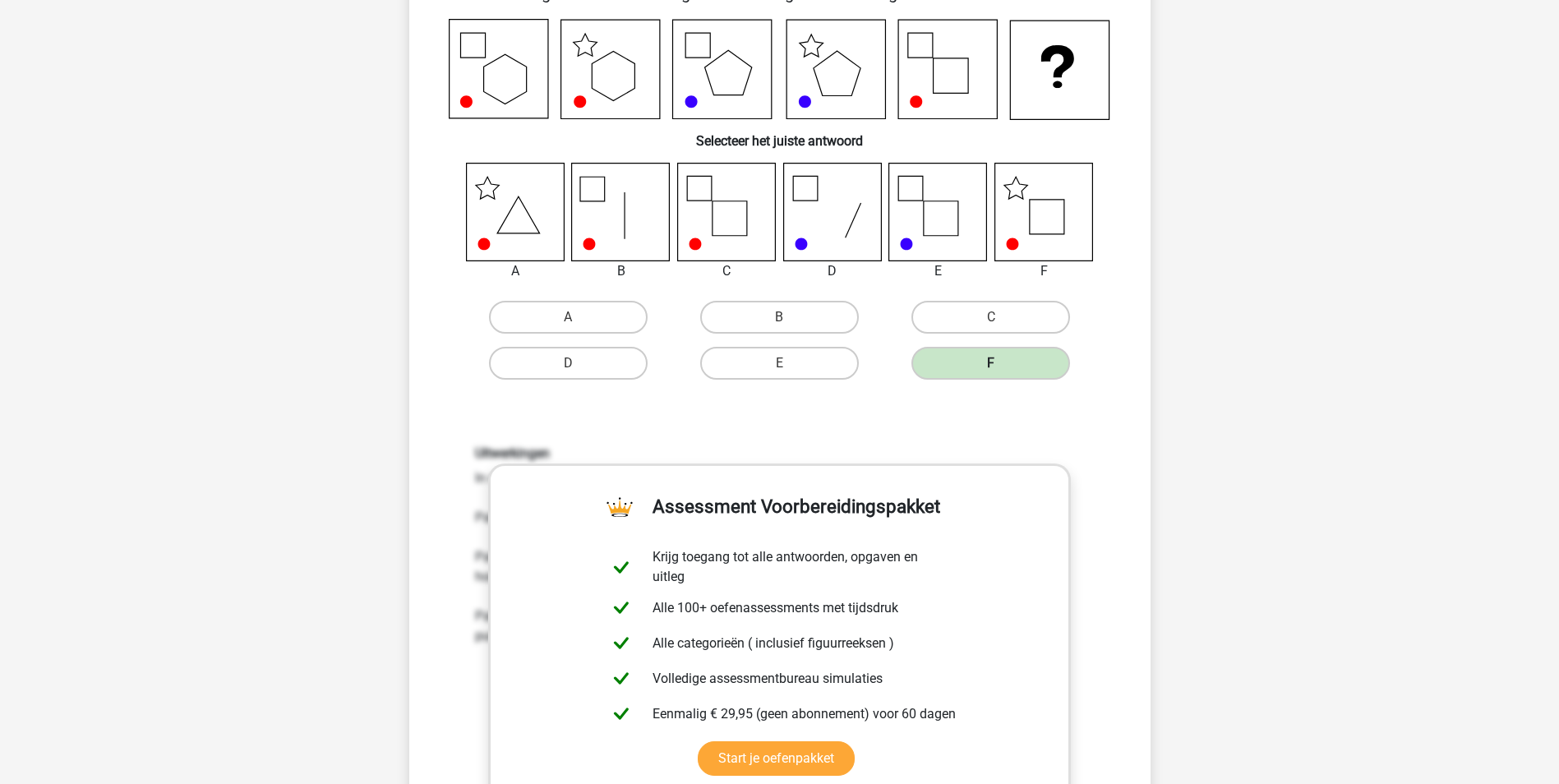
scroll to position [328, 0]
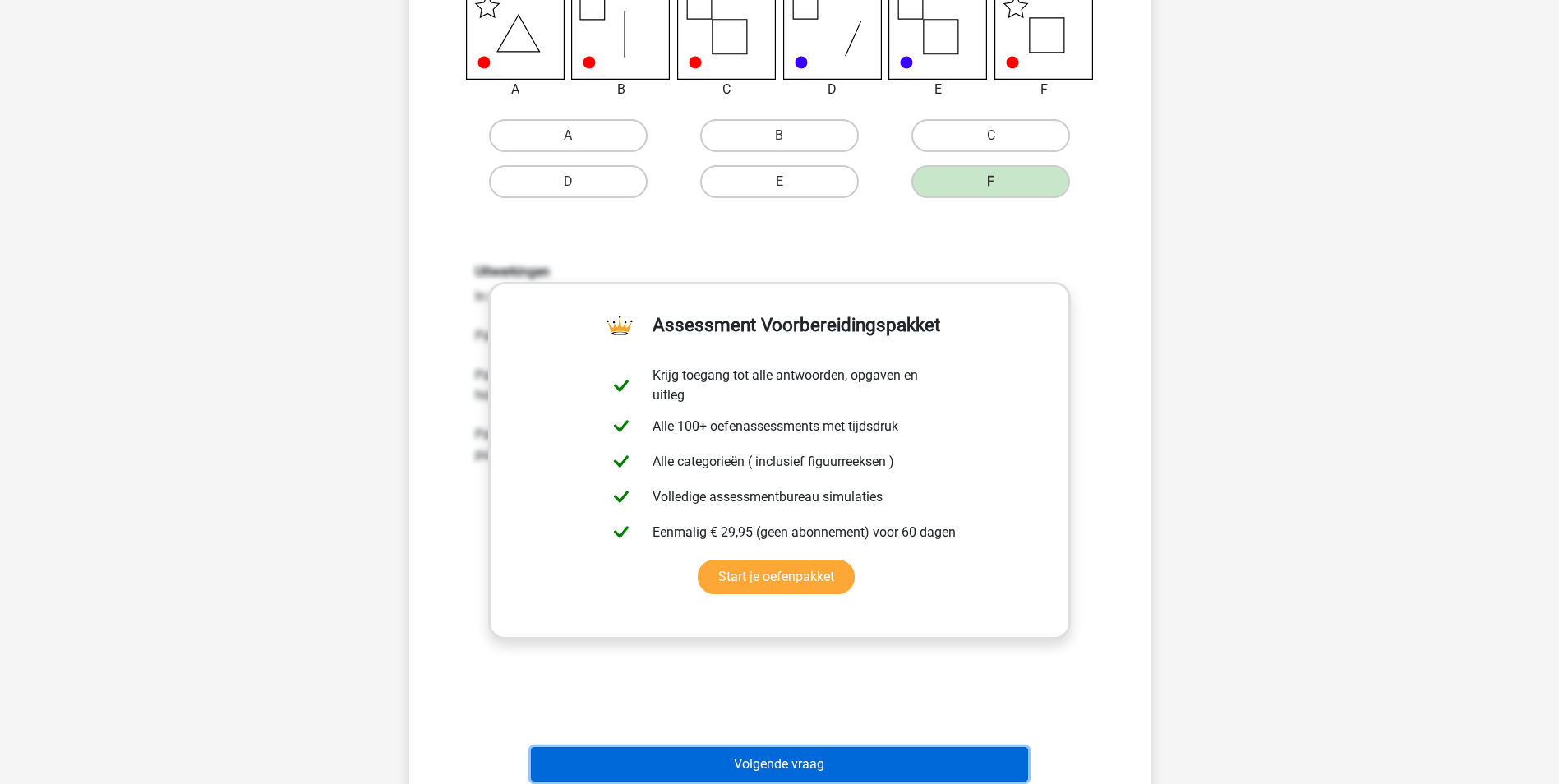
click at [881, 762] on button "Volgende vraag" at bounding box center [780, 764] width 497 height 34
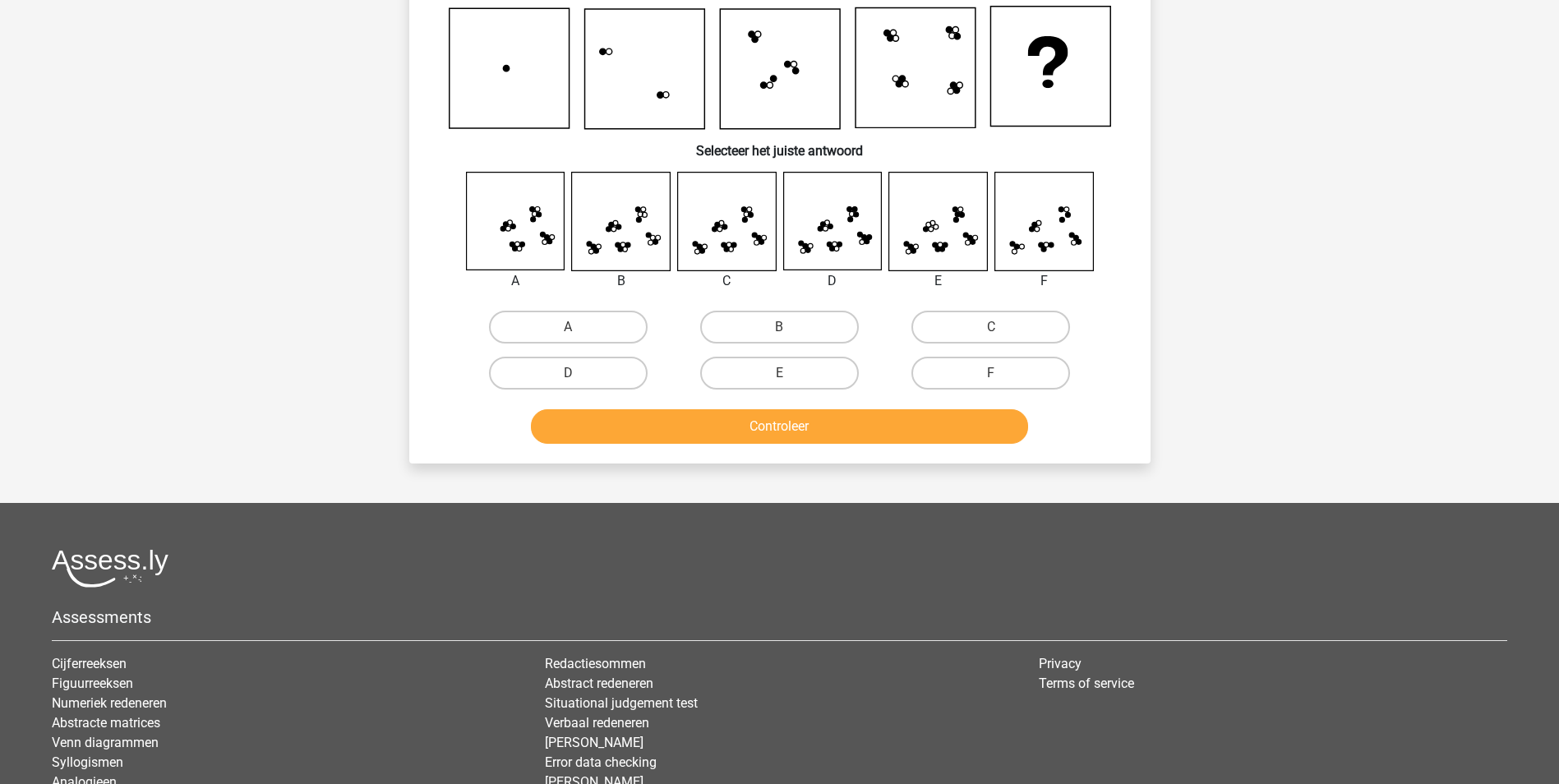
scroll to position [82, 0]
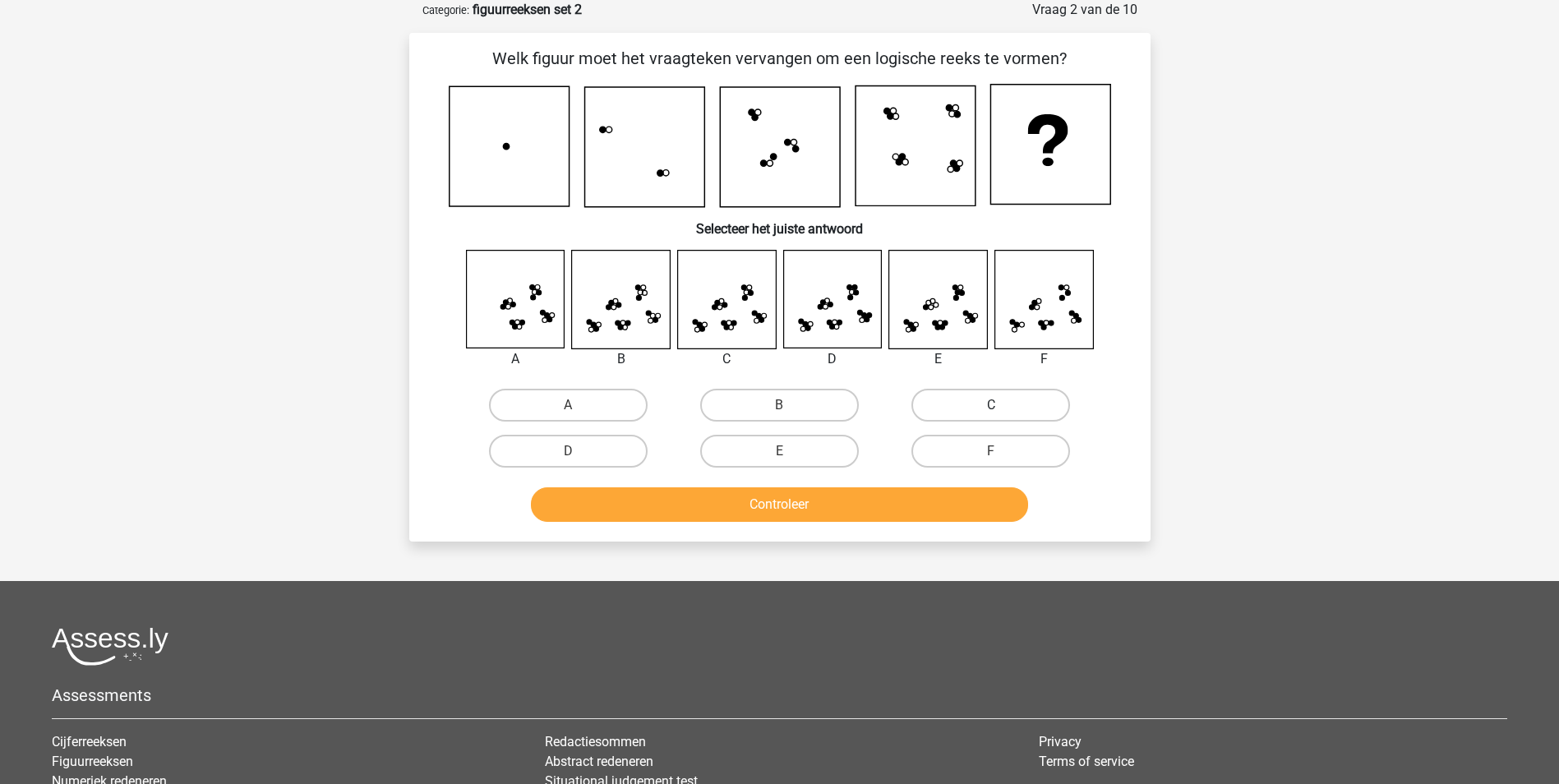
click at [986, 395] on label "C" at bounding box center [990, 405] width 159 height 33
click at [991, 405] on input "C" at bounding box center [997, 410] width 11 height 11
radio input "true"
click at [900, 504] on button "Controleer" at bounding box center [780, 504] width 497 height 34
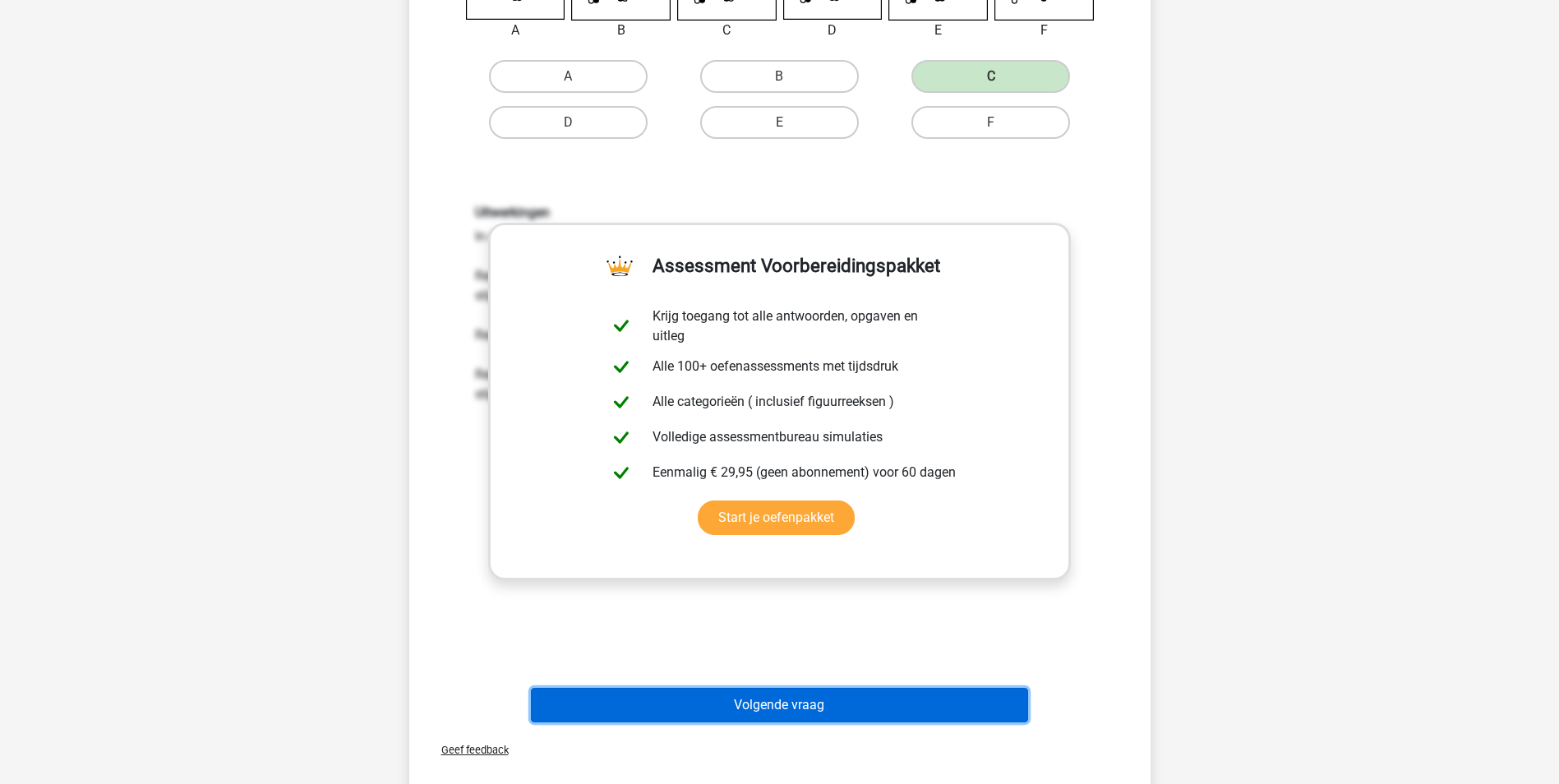
click at [818, 716] on button "Volgende vraag" at bounding box center [780, 704] width 497 height 34
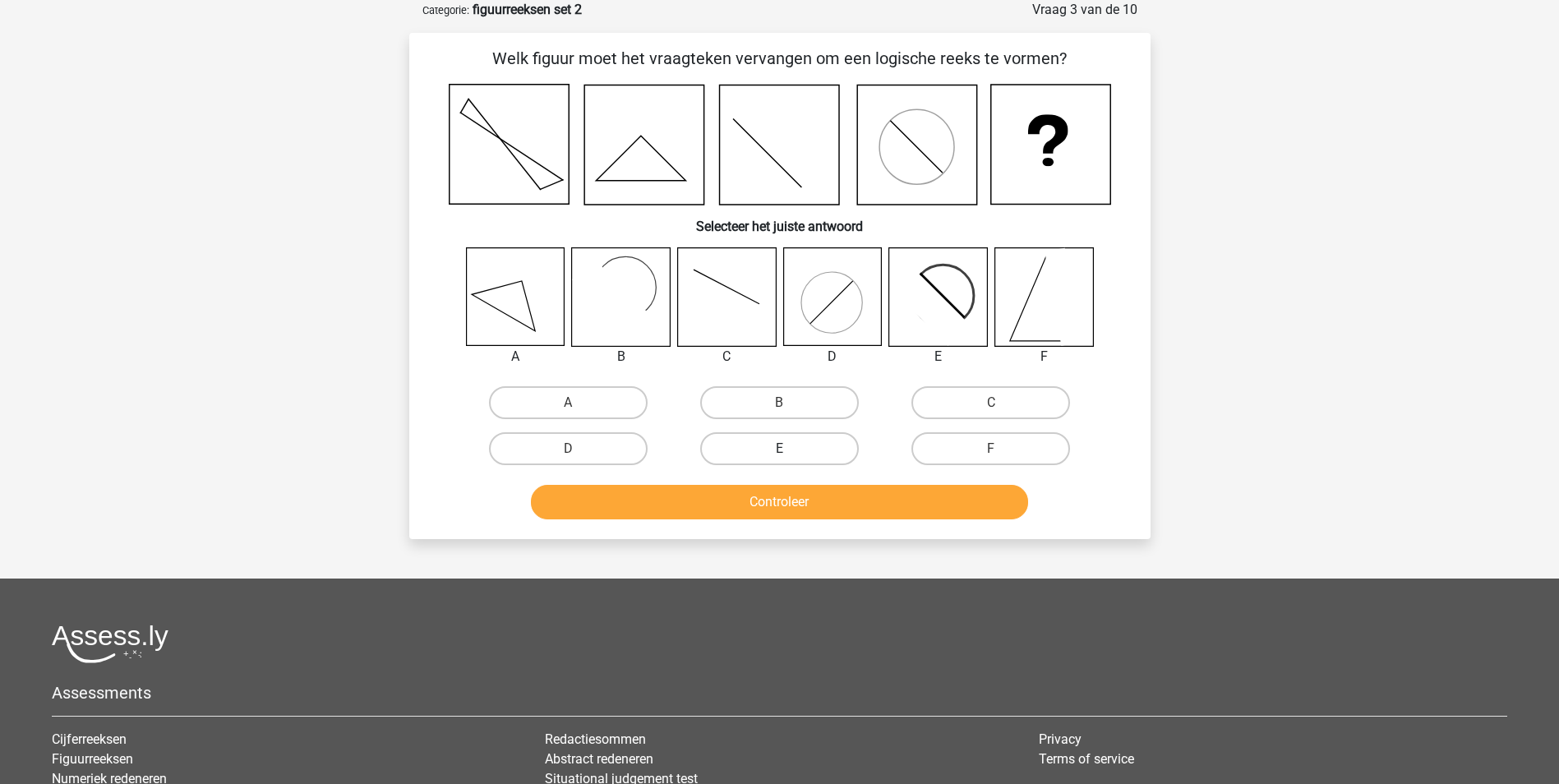
click at [738, 448] on label "E" at bounding box center [780, 448] width 159 height 33
click at [779, 448] on input "E" at bounding box center [784, 454] width 11 height 11
radio input "true"
click at [792, 503] on button "Controleer" at bounding box center [780, 501] width 497 height 34
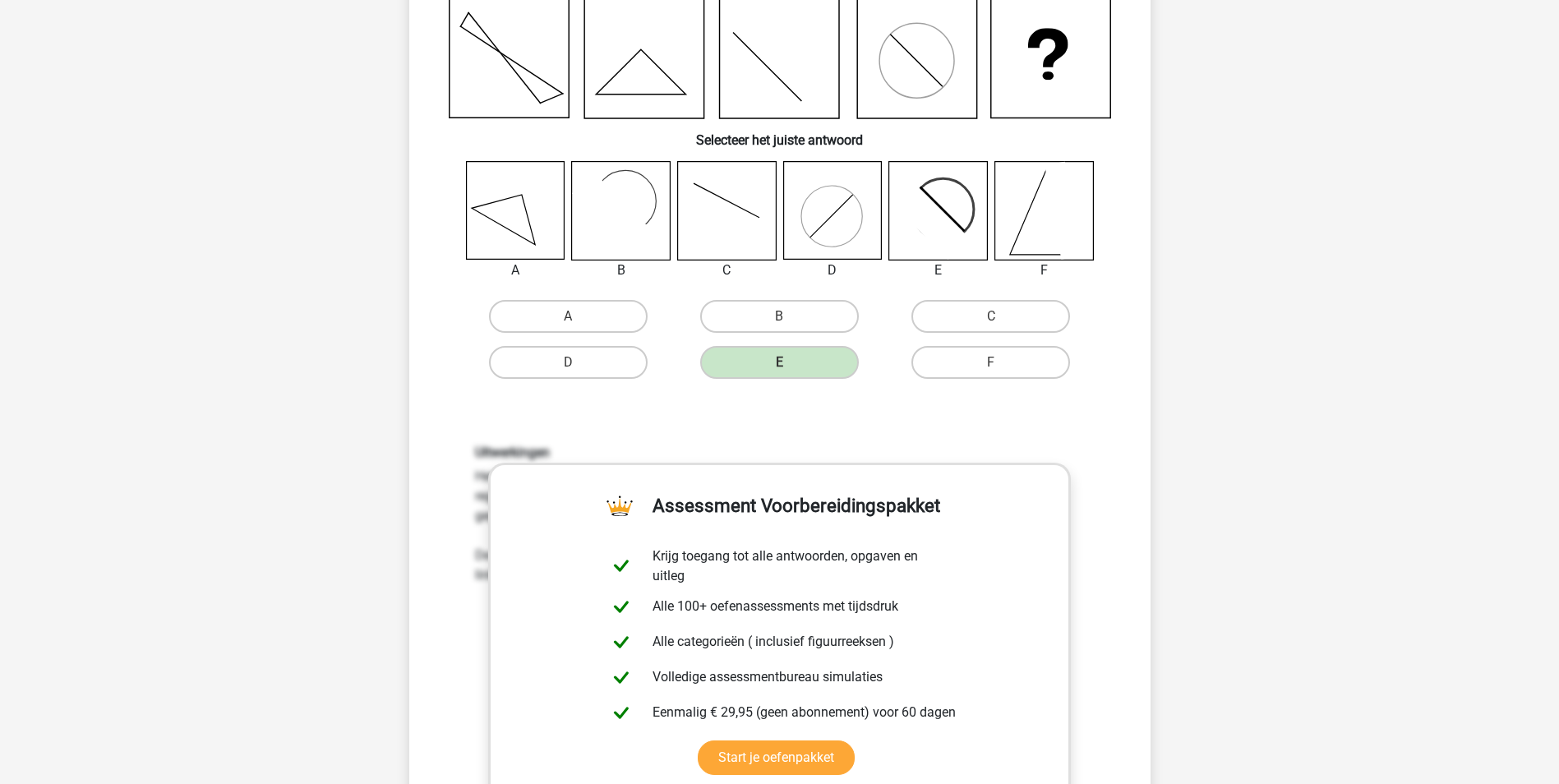
scroll to position [410, 0]
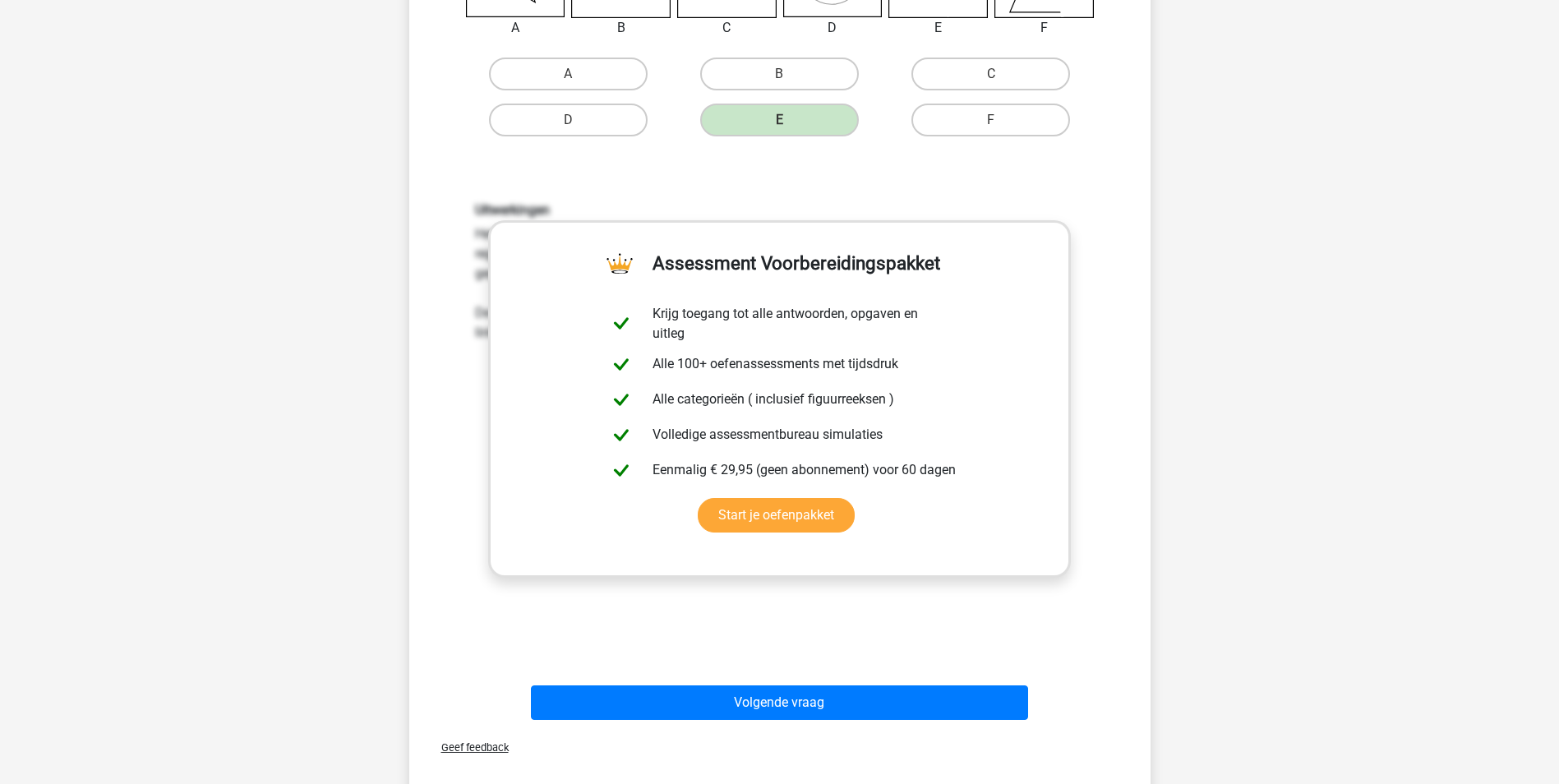
click at [1111, 460] on div "Uitwerkingen Het gaat in deze opgave om een statische reeks. Dit betekent dat n…" at bounding box center [780, 417] width 689 height 509
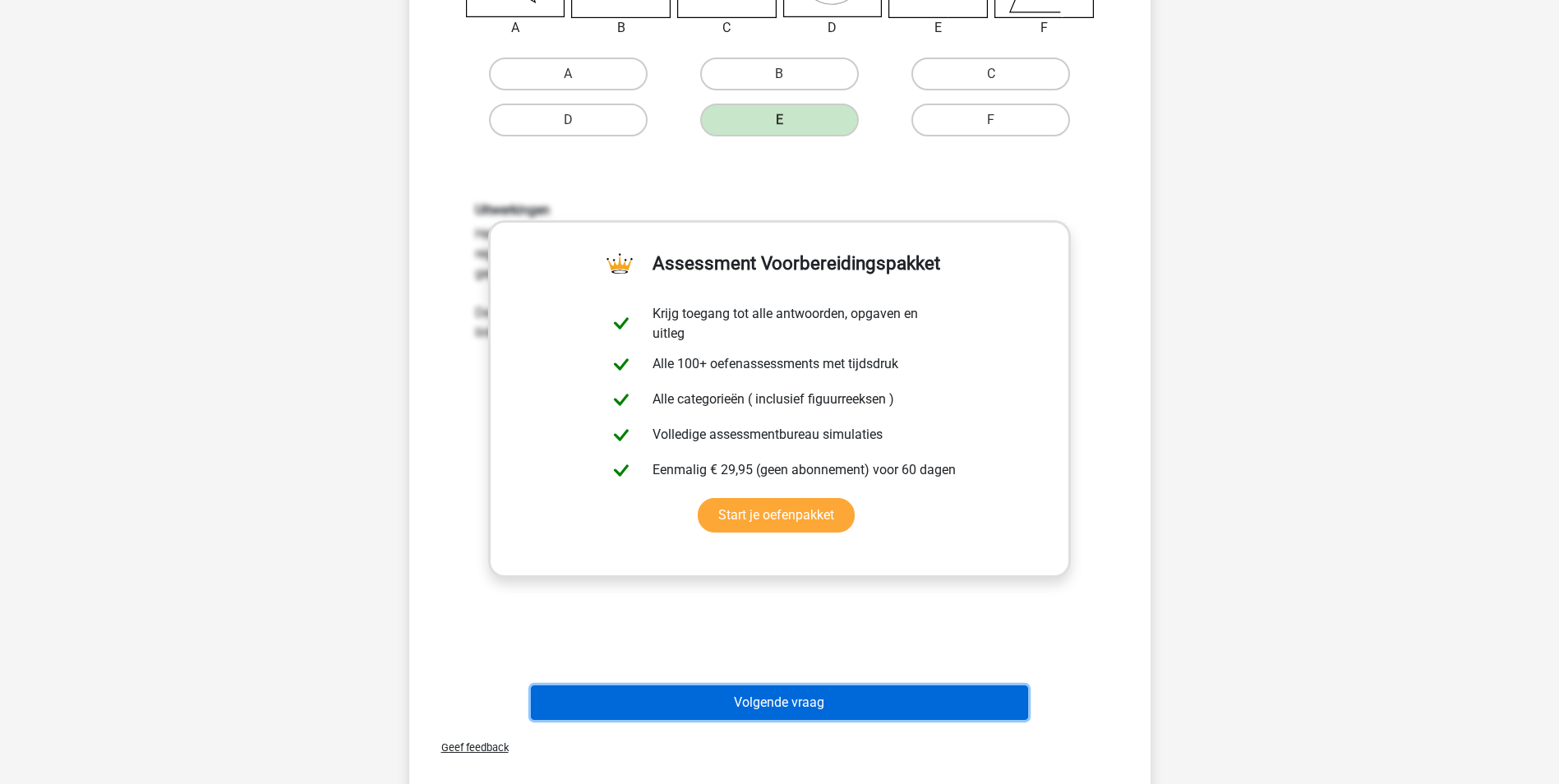
click at [863, 694] on button "Volgende vraag" at bounding box center [780, 702] width 497 height 34
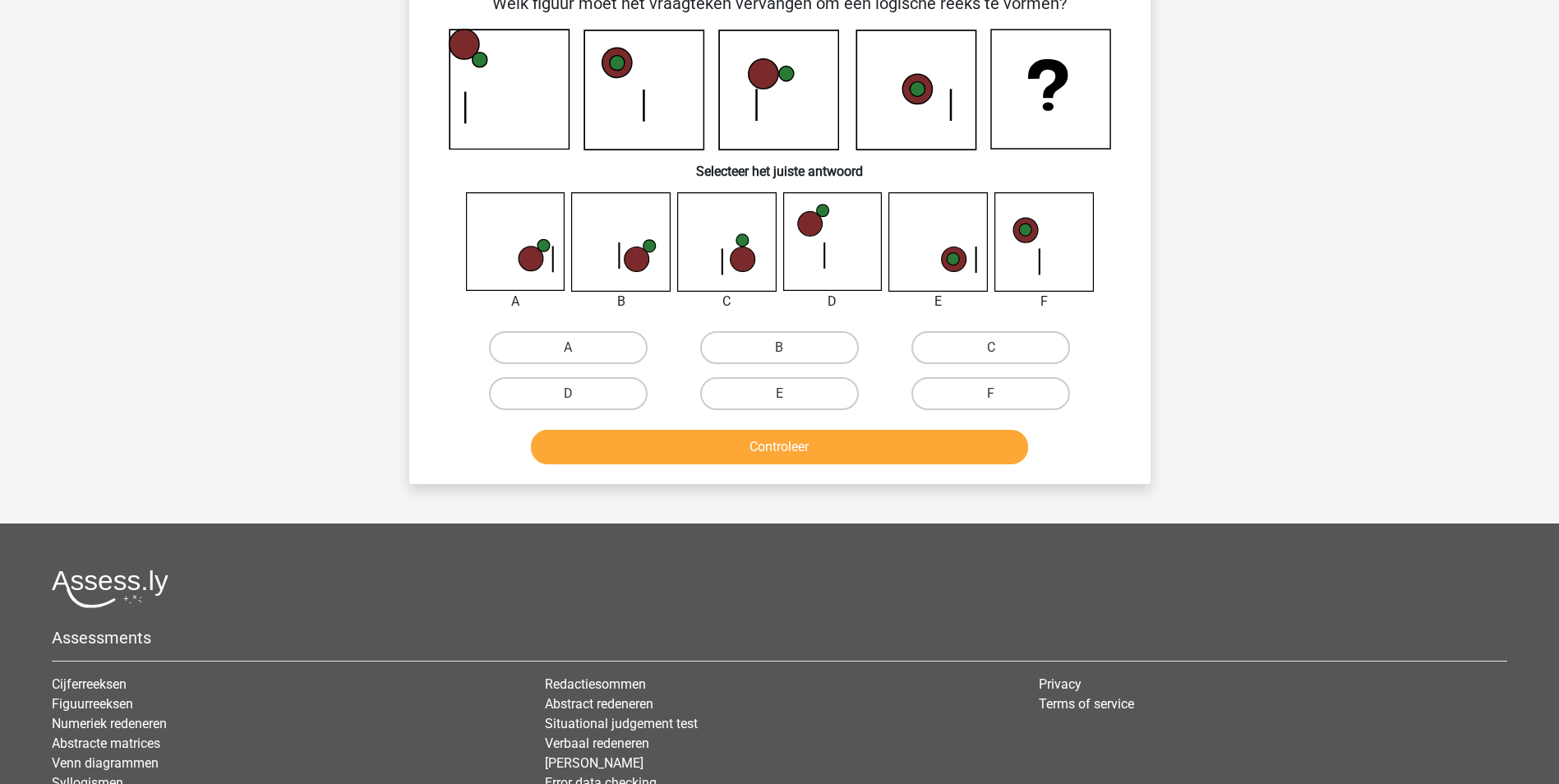
scroll to position [82, 0]
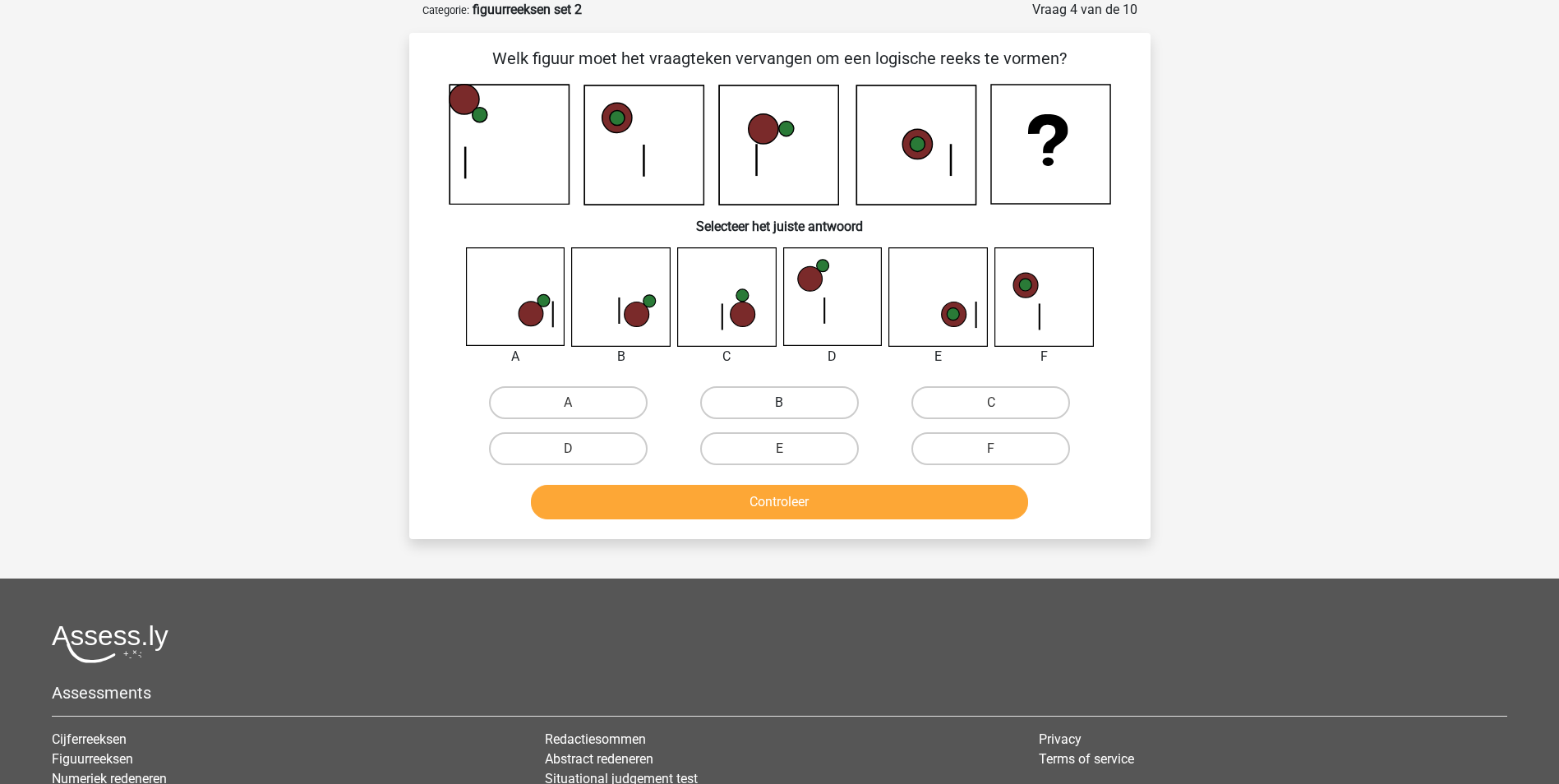
click at [829, 407] on label "B" at bounding box center [780, 403] width 159 height 33
click at [790, 407] on input "B" at bounding box center [784, 408] width 11 height 11
radio input "true"
click at [836, 498] on button "Controleer" at bounding box center [780, 501] width 497 height 34
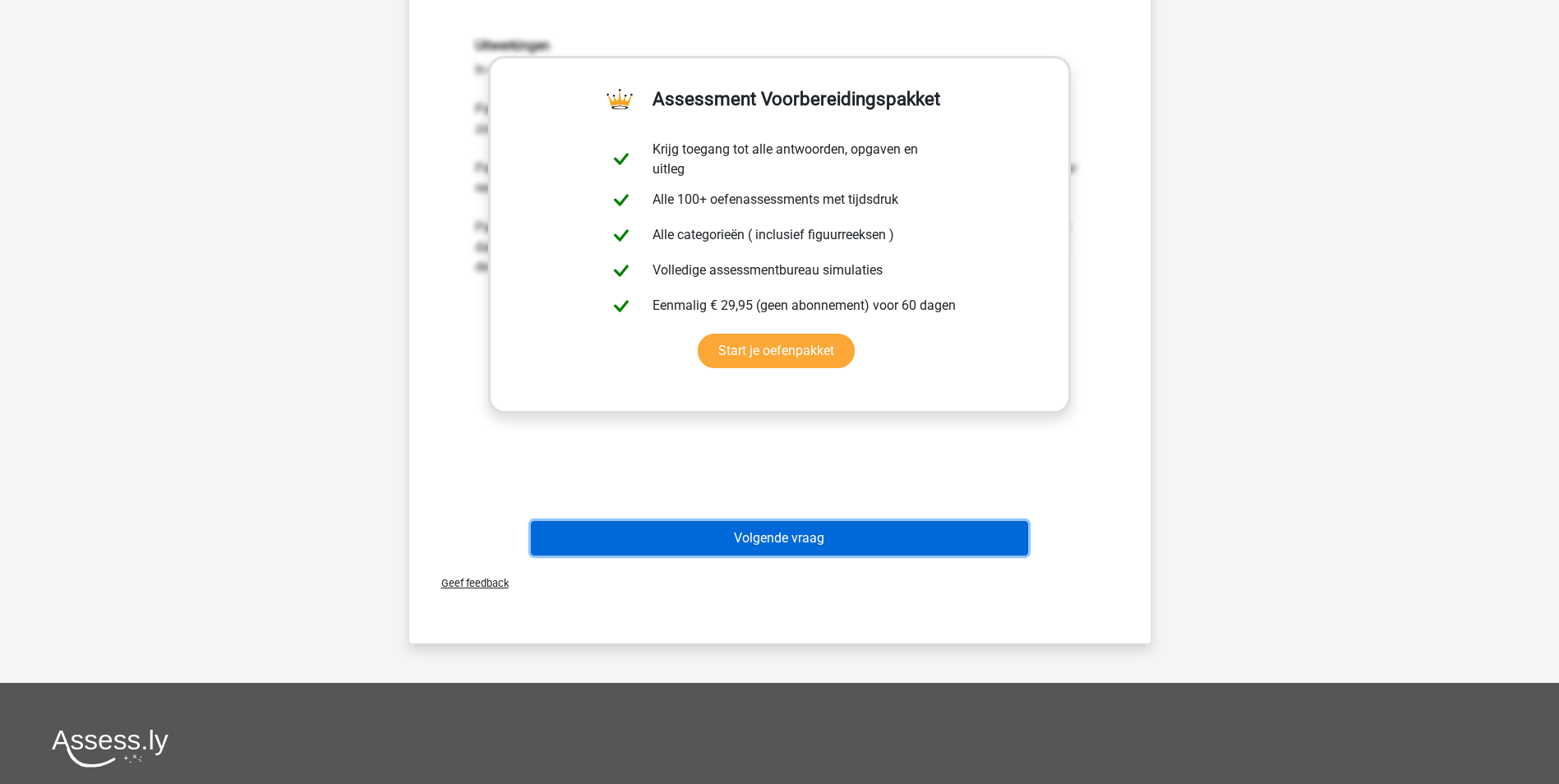
click at [835, 540] on button "Volgende vraag" at bounding box center [780, 537] width 497 height 34
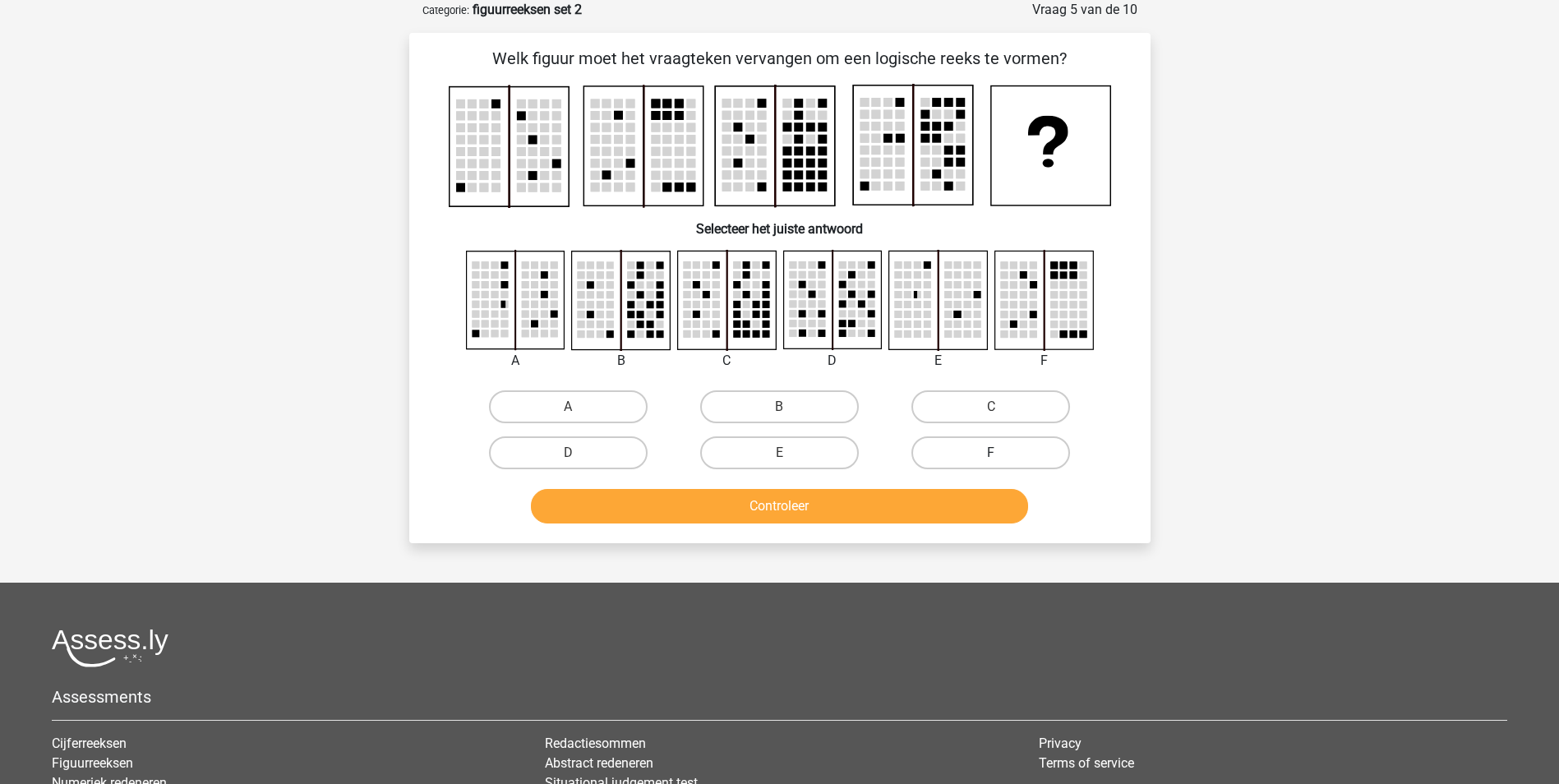
click at [1008, 452] on label "F" at bounding box center [990, 453] width 159 height 33
click at [1001, 453] on input "F" at bounding box center [997, 459] width 11 height 11
radio input "true"
click at [948, 506] on button "Controleer" at bounding box center [780, 506] width 497 height 34
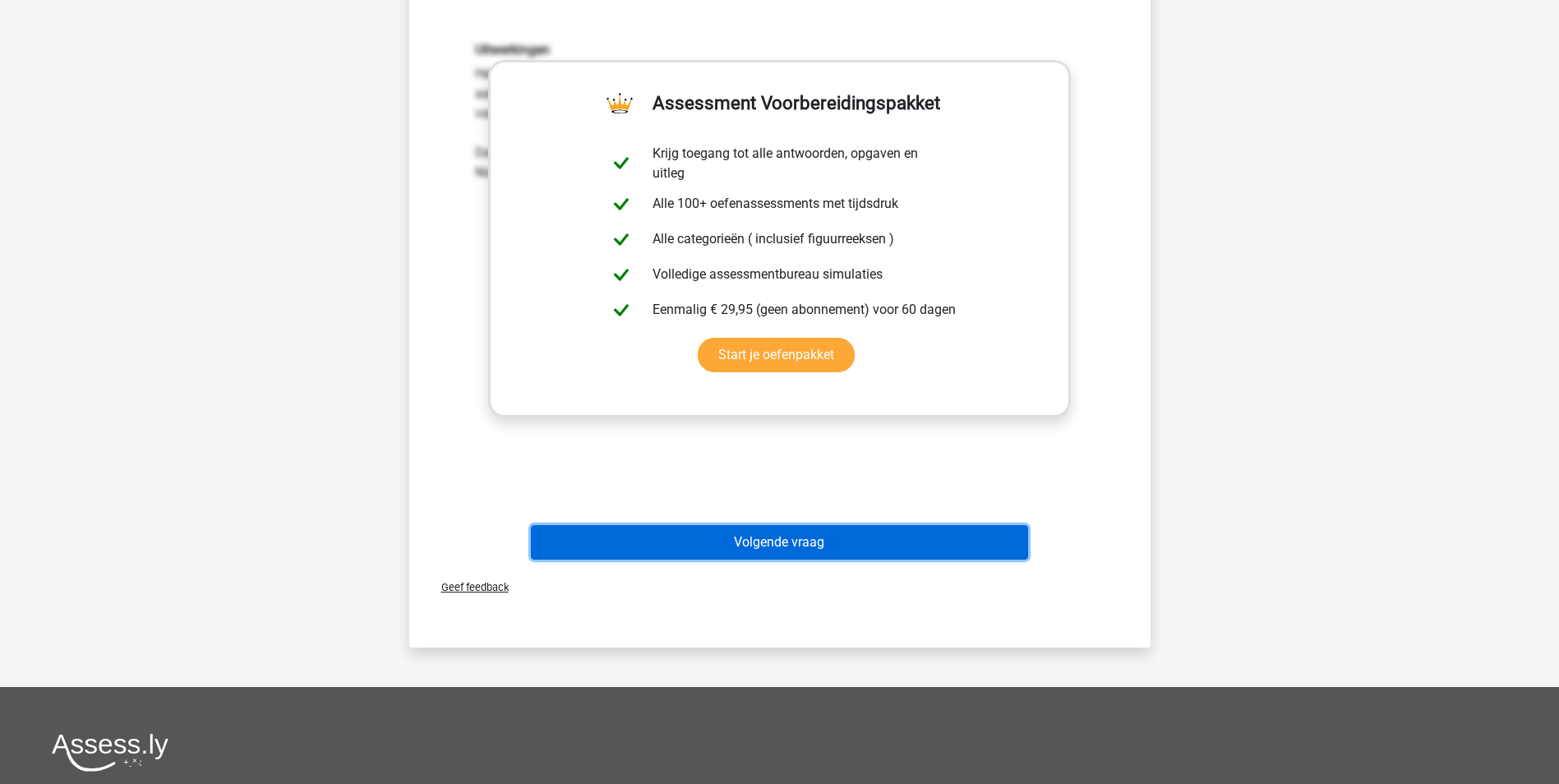
click at [862, 528] on button "Volgende vraag" at bounding box center [780, 542] width 497 height 34
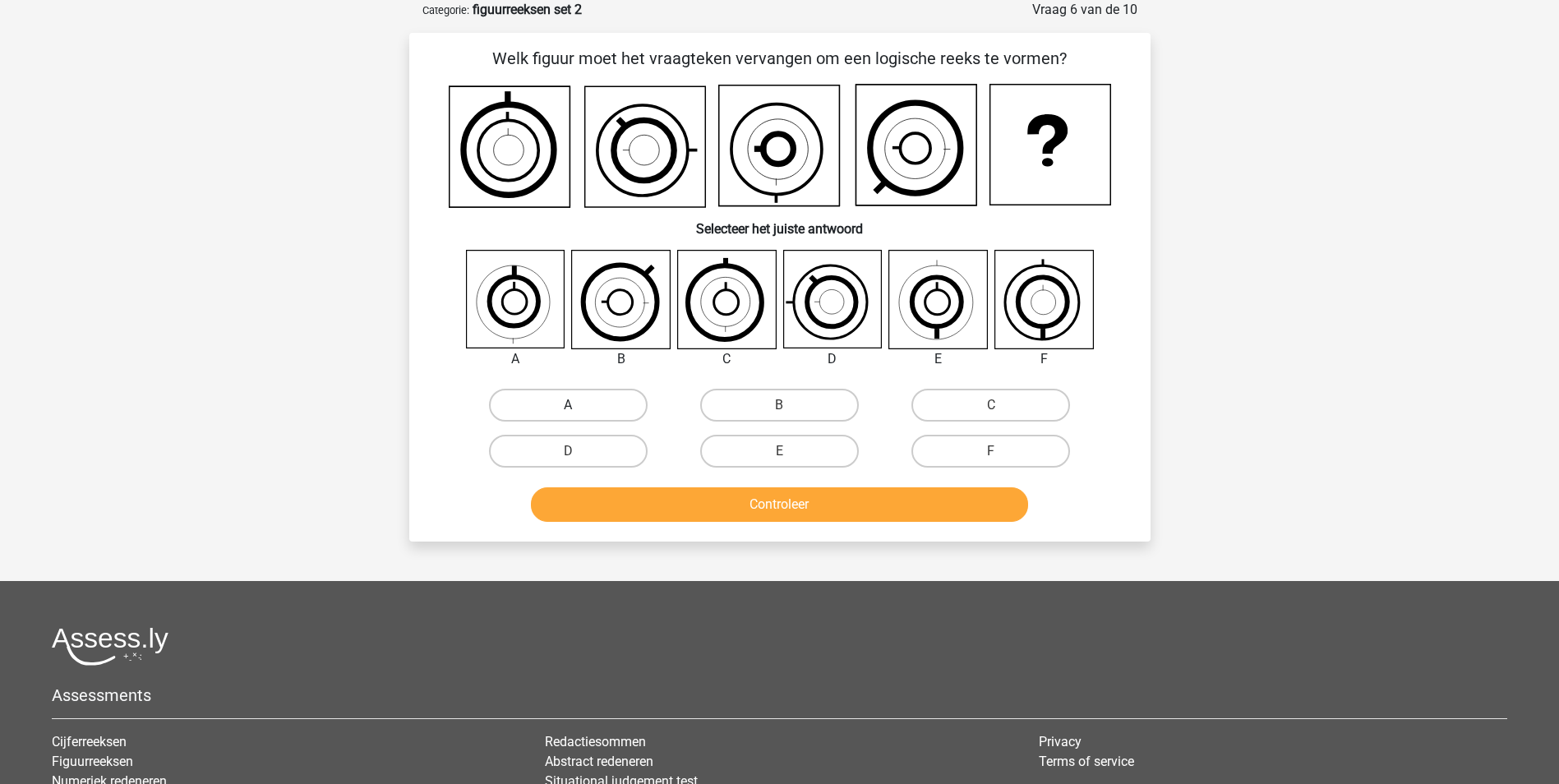
click at [549, 410] on label "A" at bounding box center [569, 405] width 159 height 33
click at [568, 410] on input "A" at bounding box center [573, 410] width 11 height 11
radio input "true"
click at [727, 511] on button "Controleer" at bounding box center [780, 504] width 497 height 34
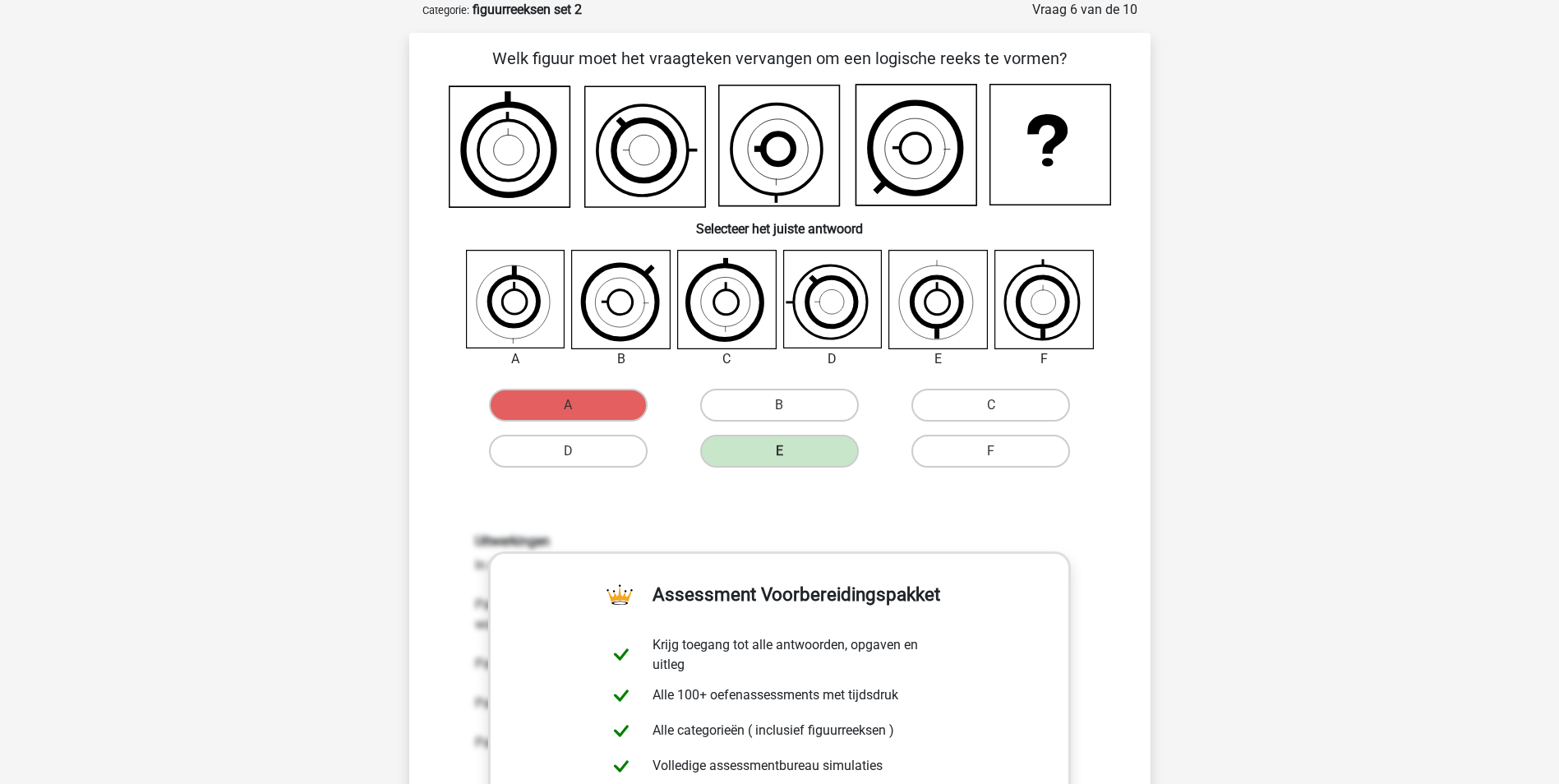
scroll to position [410, 0]
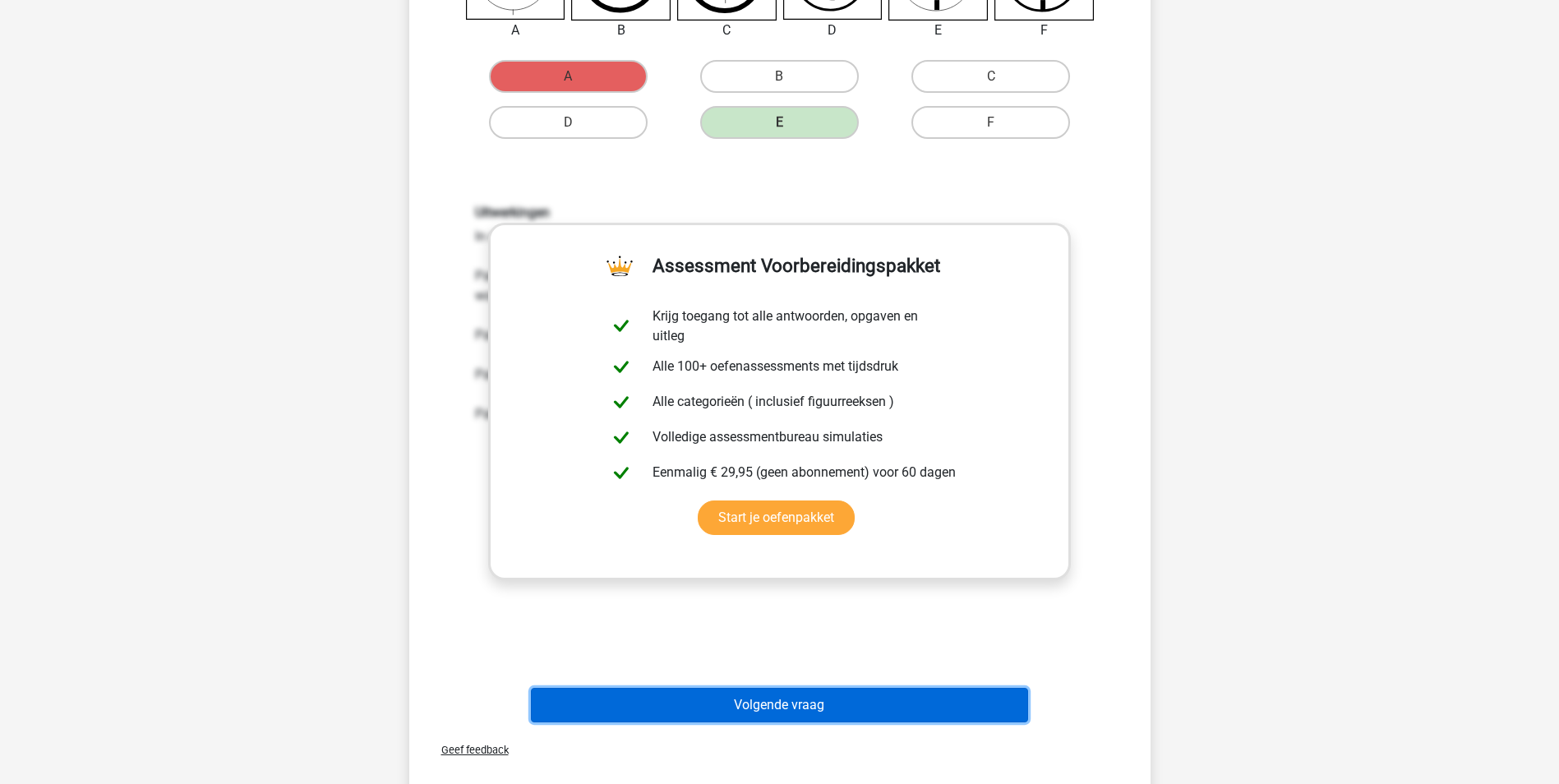
click at [768, 702] on button "Volgende vraag" at bounding box center [780, 704] width 497 height 34
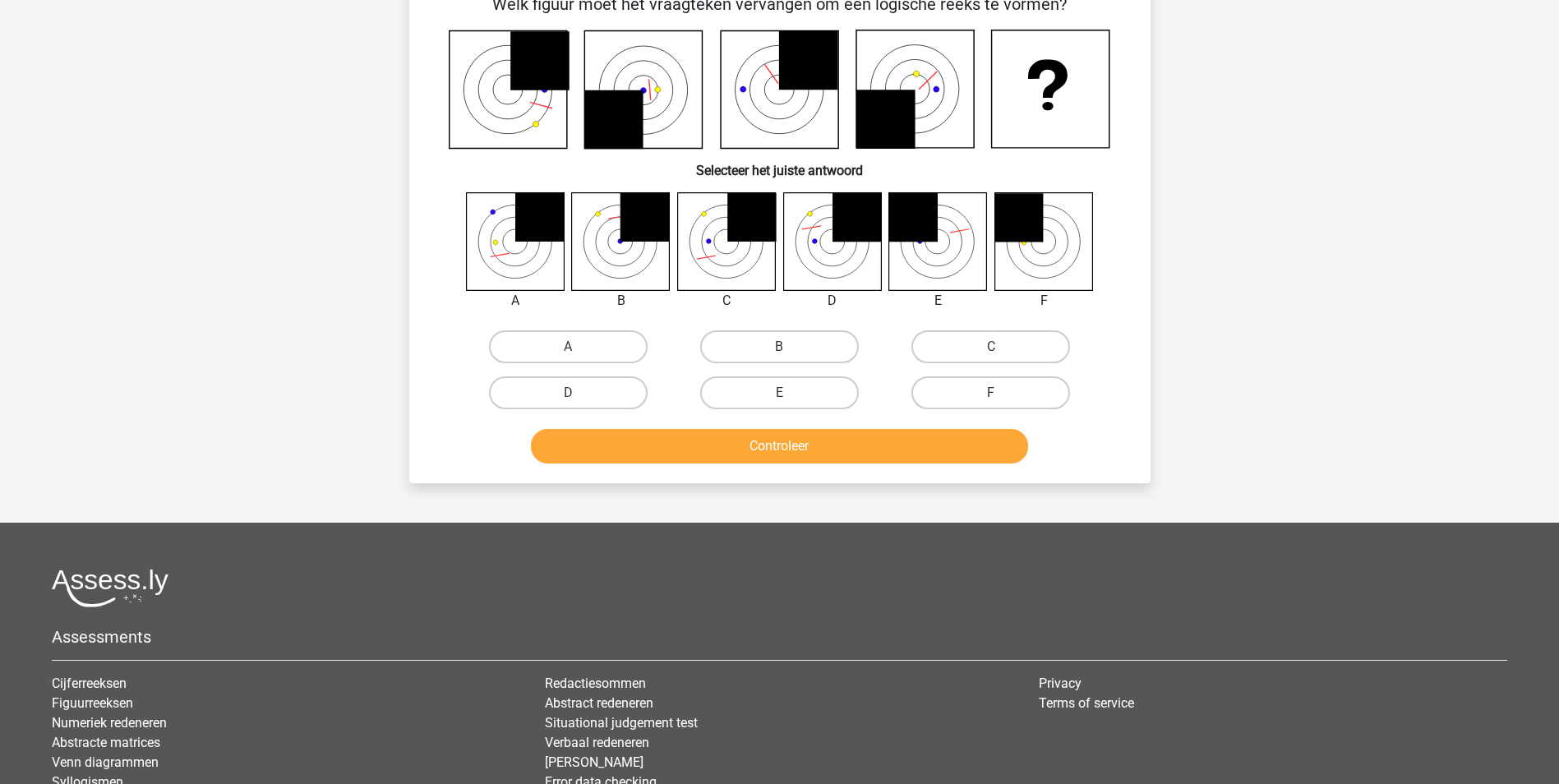
scroll to position [82, 0]
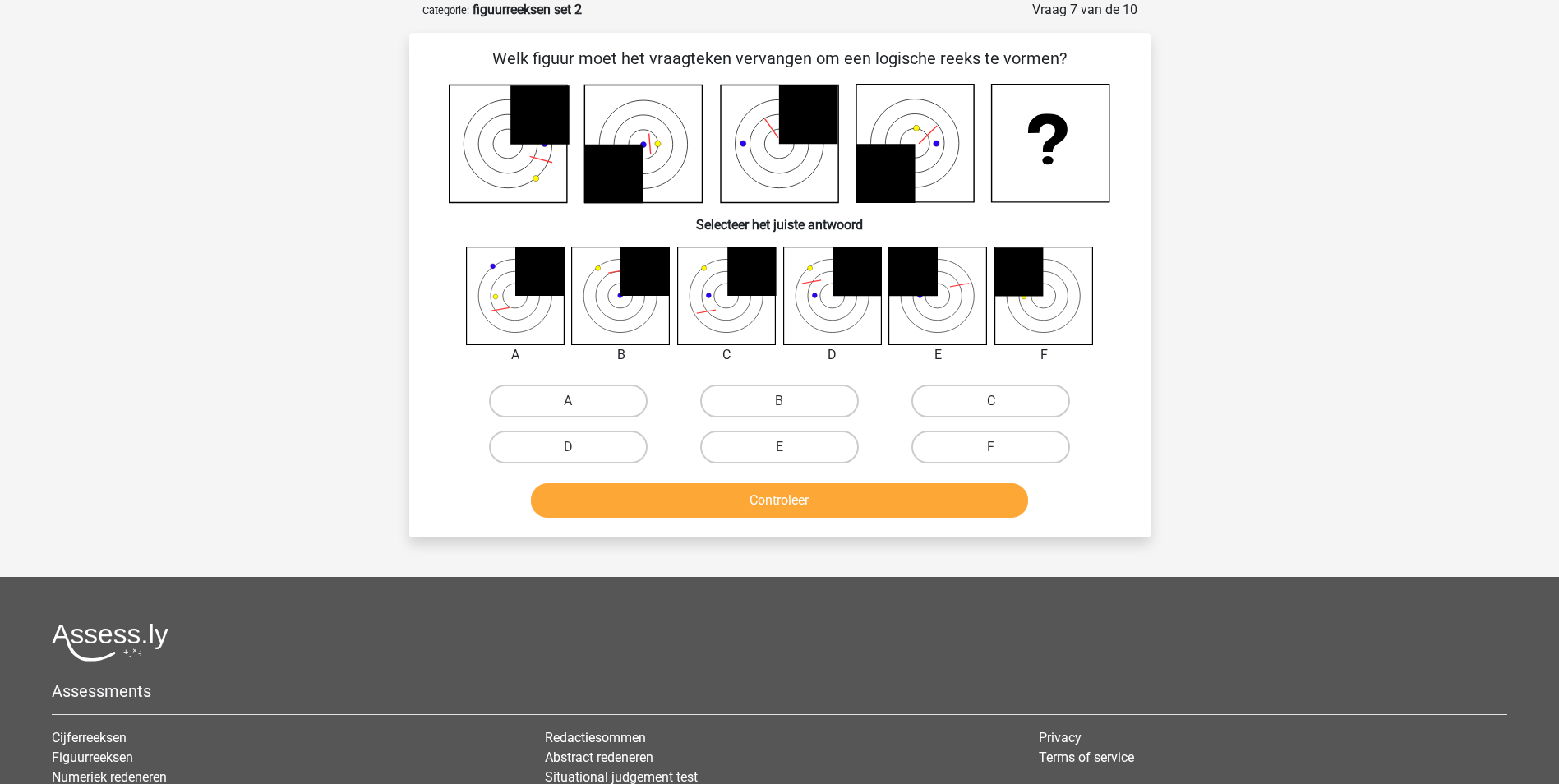
click at [1007, 387] on label "C" at bounding box center [990, 401] width 159 height 33
click at [1001, 401] on input "C" at bounding box center [997, 407] width 11 height 11
radio input "true"
click at [966, 483] on div "Controleer" at bounding box center [780, 496] width 689 height 55
click at [964, 498] on button "Controleer" at bounding box center [780, 500] width 497 height 34
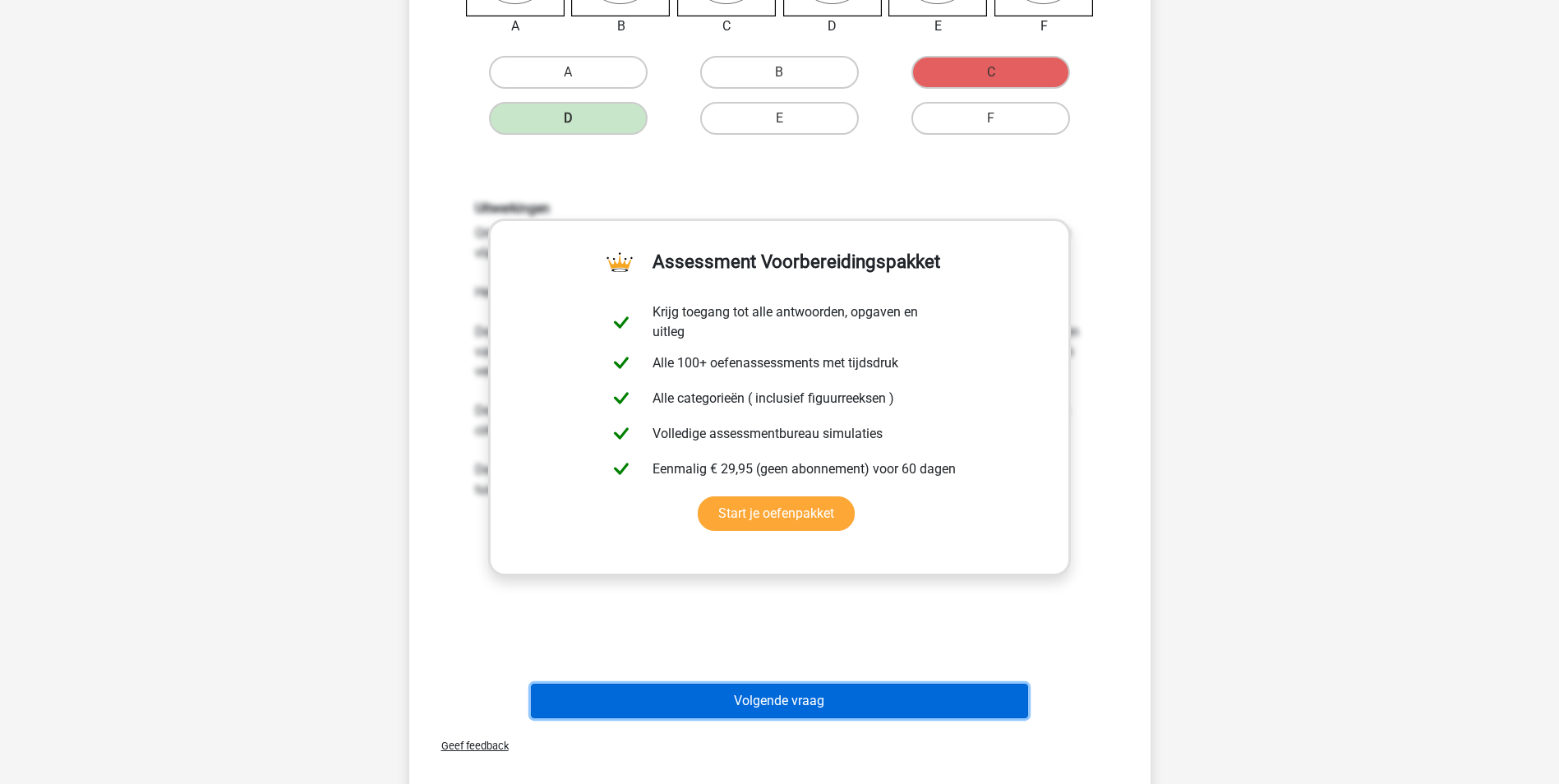
click at [831, 704] on button "Volgende vraag" at bounding box center [780, 700] width 497 height 34
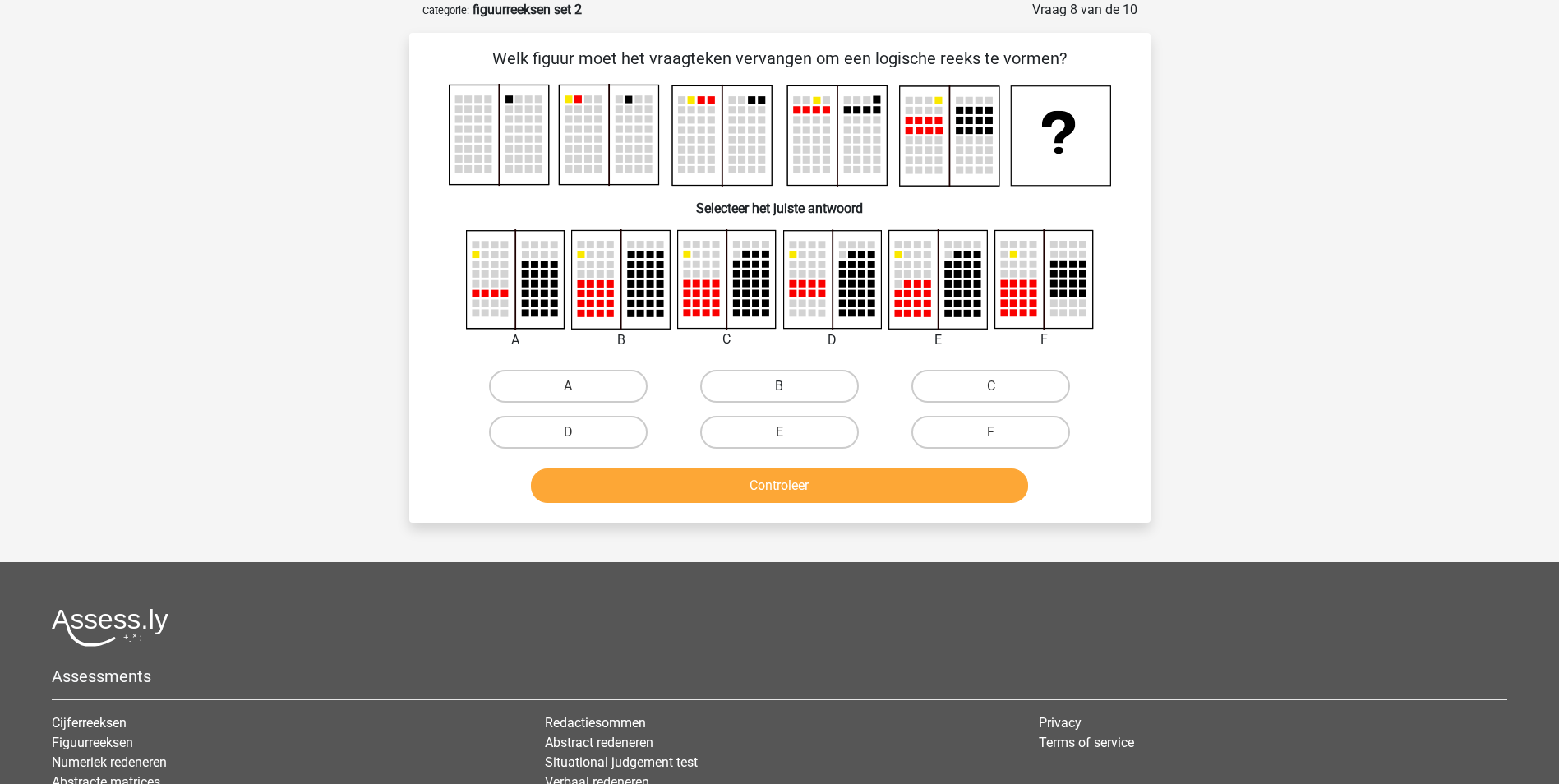
click at [801, 392] on label "B" at bounding box center [780, 386] width 159 height 33
click at [790, 392] on input "B" at bounding box center [784, 392] width 11 height 11
radio input "true"
click at [823, 496] on button "Controleer" at bounding box center [780, 485] width 497 height 34
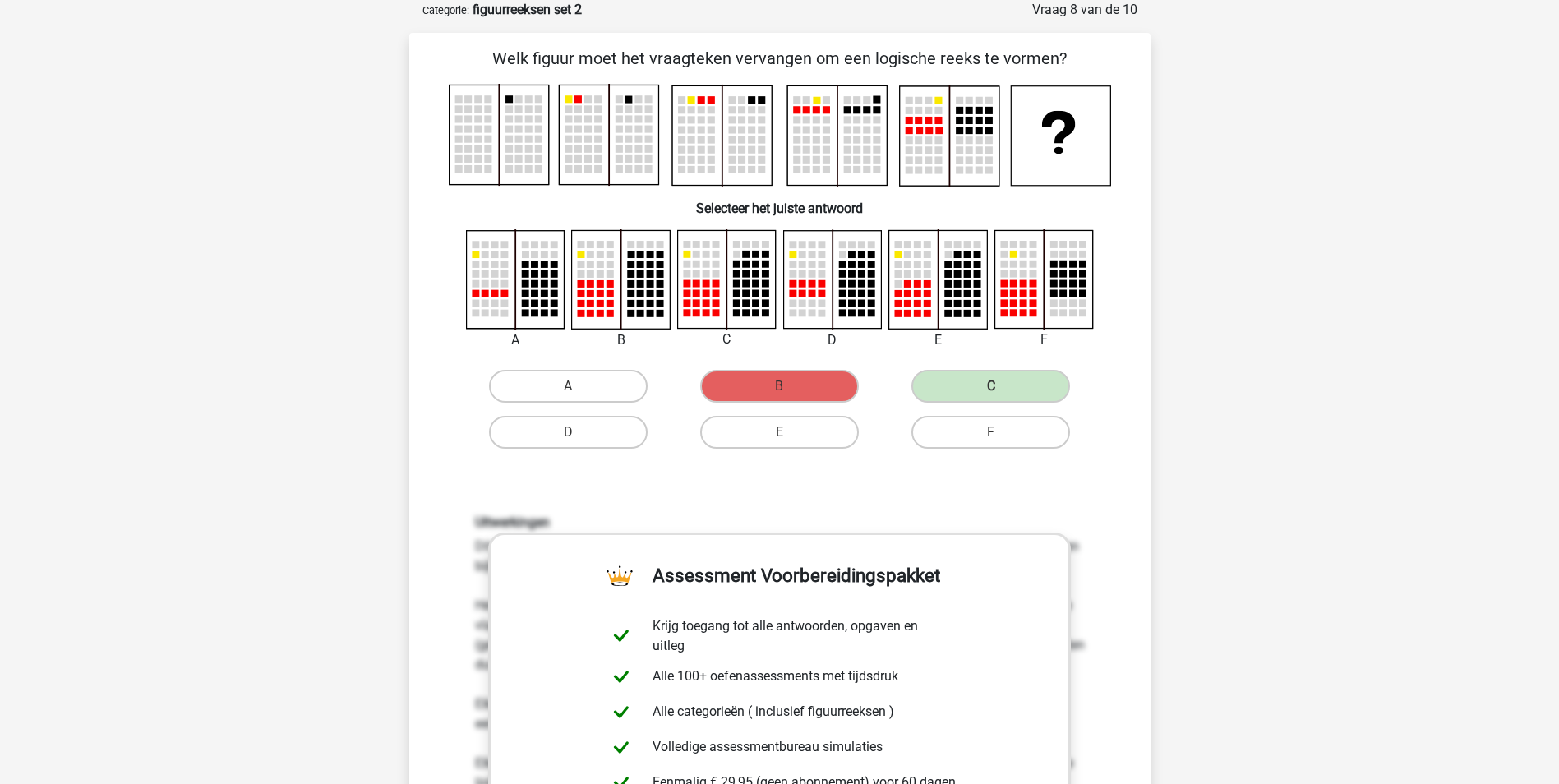
click at [823, 496] on div "Uitwerkingen Dit is een lastige opgave. Er moet uitgezocht worden volgens welke…" at bounding box center [780, 729] width 689 height 509
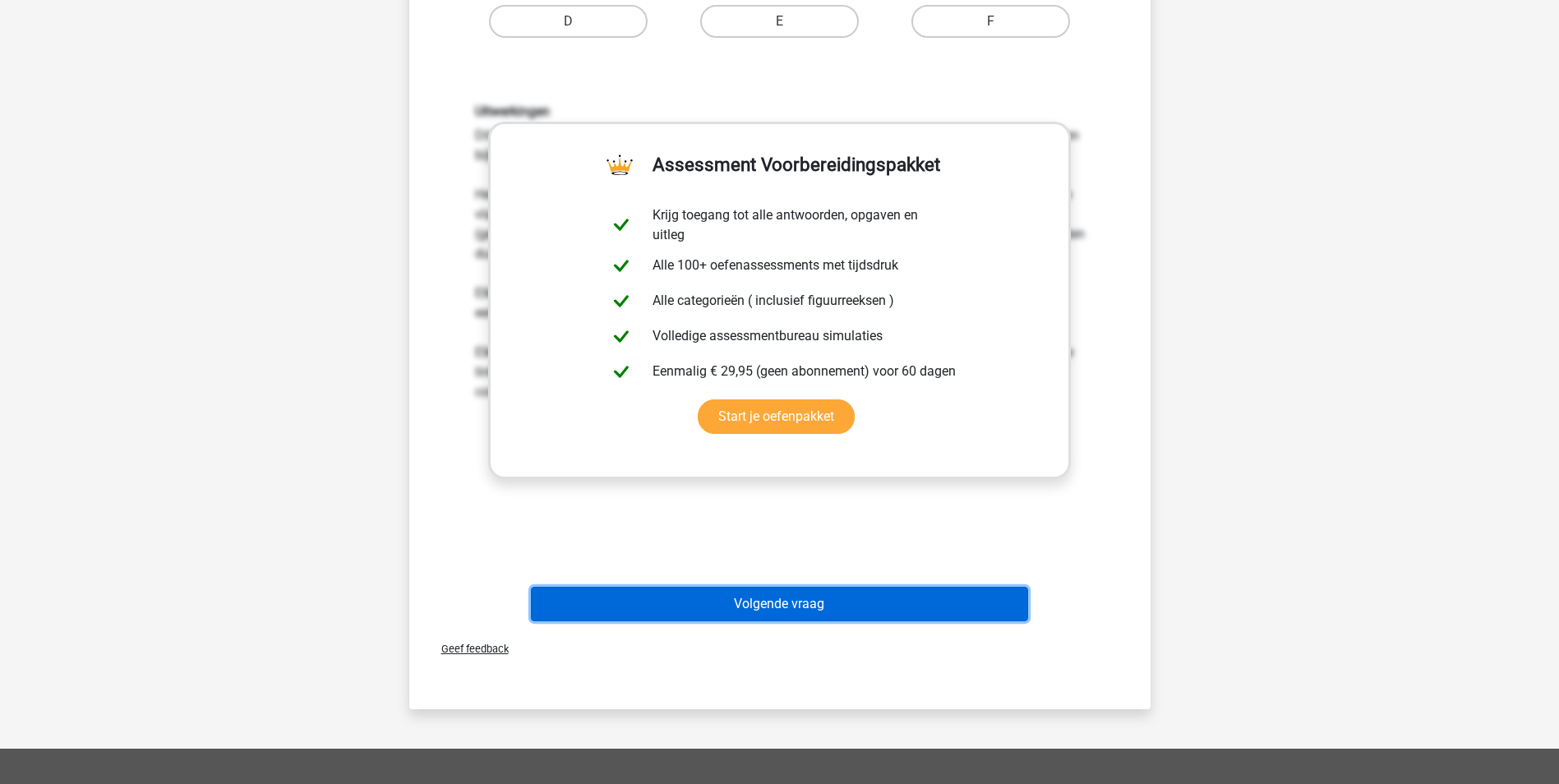
click at [797, 619] on button "Volgende vraag" at bounding box center [780, 603] width 497 height 34
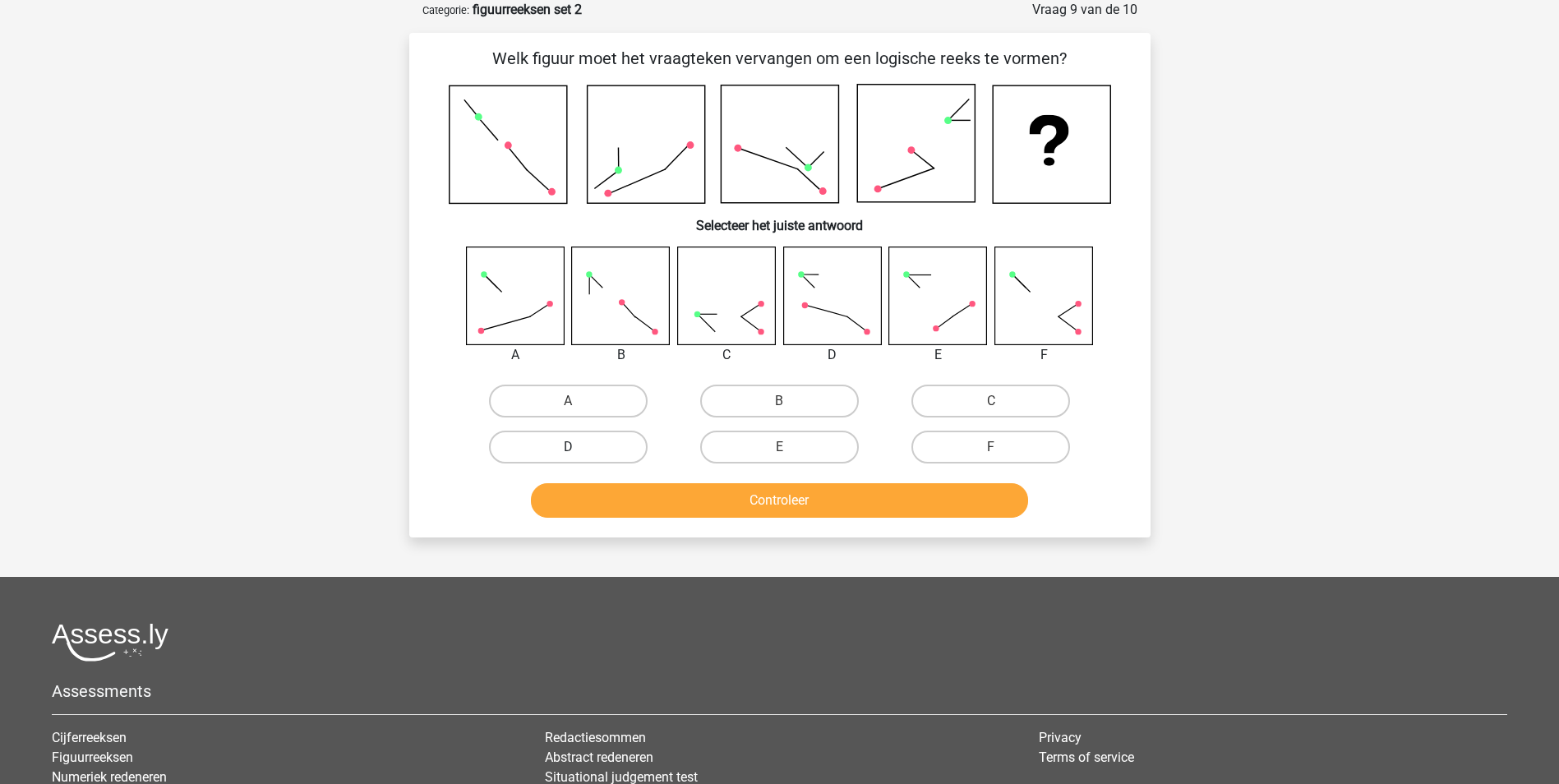
click at [559, 435] on label "D" at bounding box center [569, 447] width 159 height 33
click at [568, 447] on input "D" at bounding box center [573, 452] width 11 height 11
radio input "true"
click at [860, 503] on button "Controleer" at bounding box center [780, 500] width 497 height 34
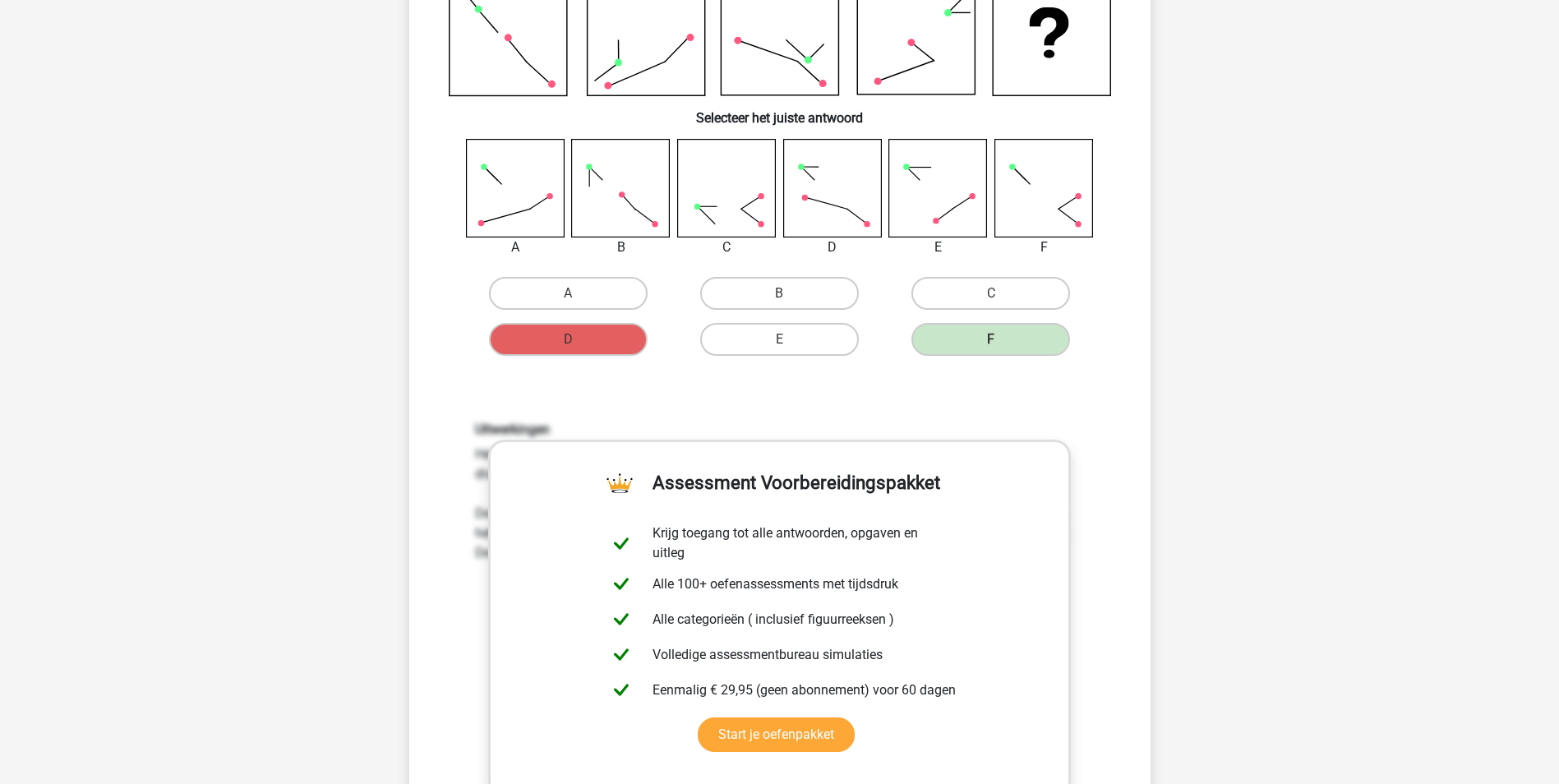
scroll to position [410, 0]
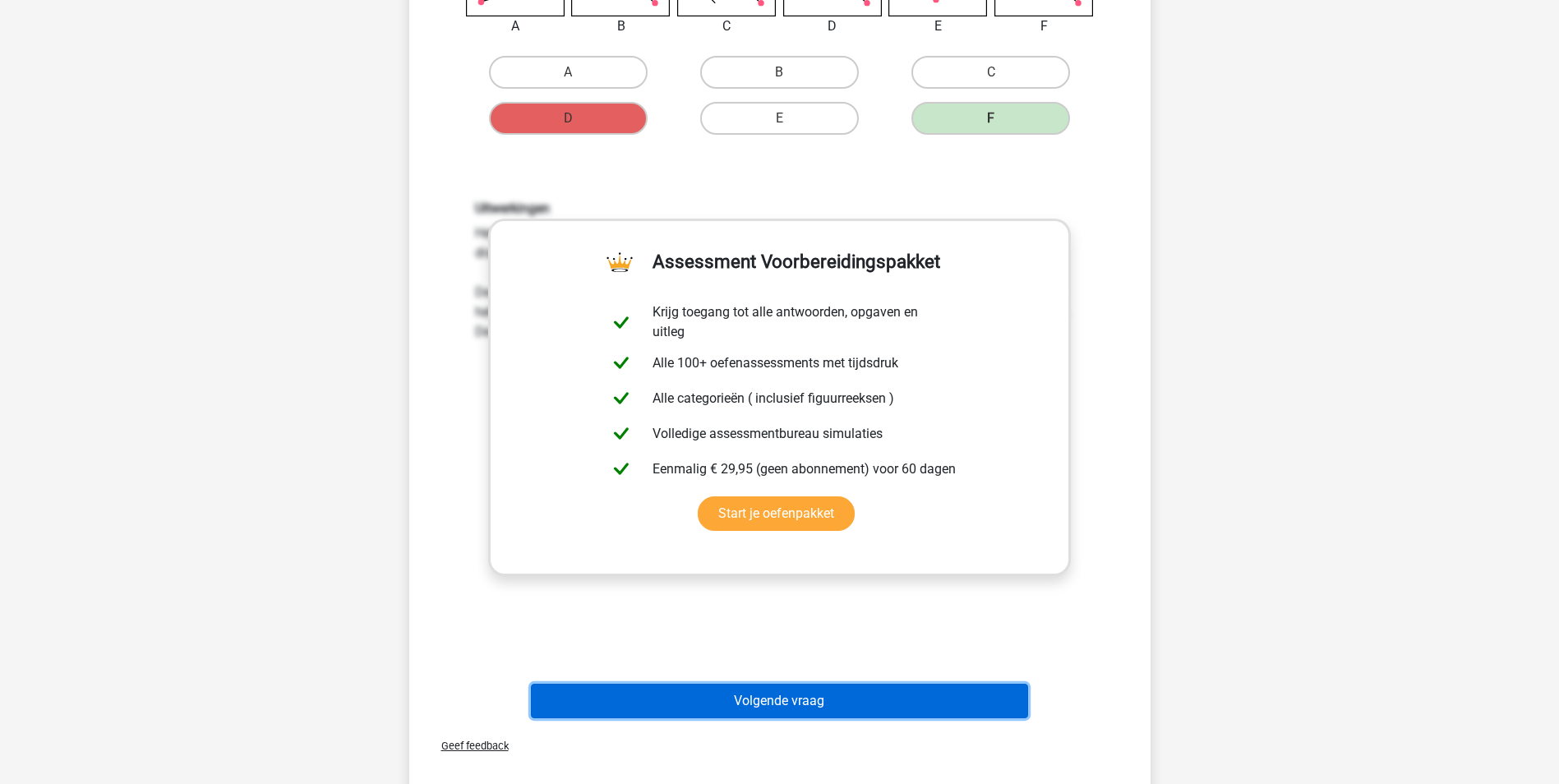
click at [752, 710] on button "Volgende vraag" at bounding box center [780, 700] width 497 height 34
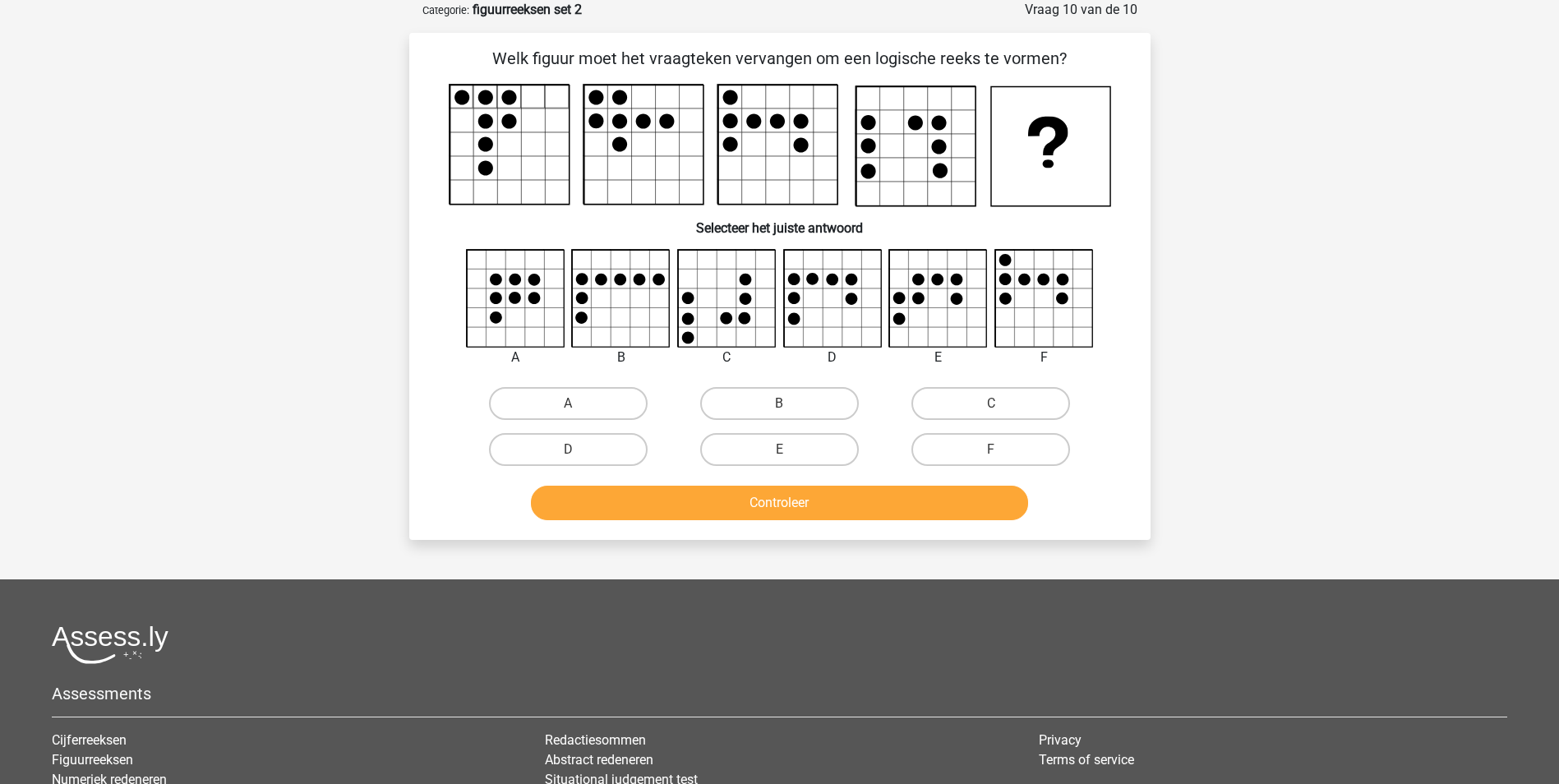
scroll to position [0, 0]
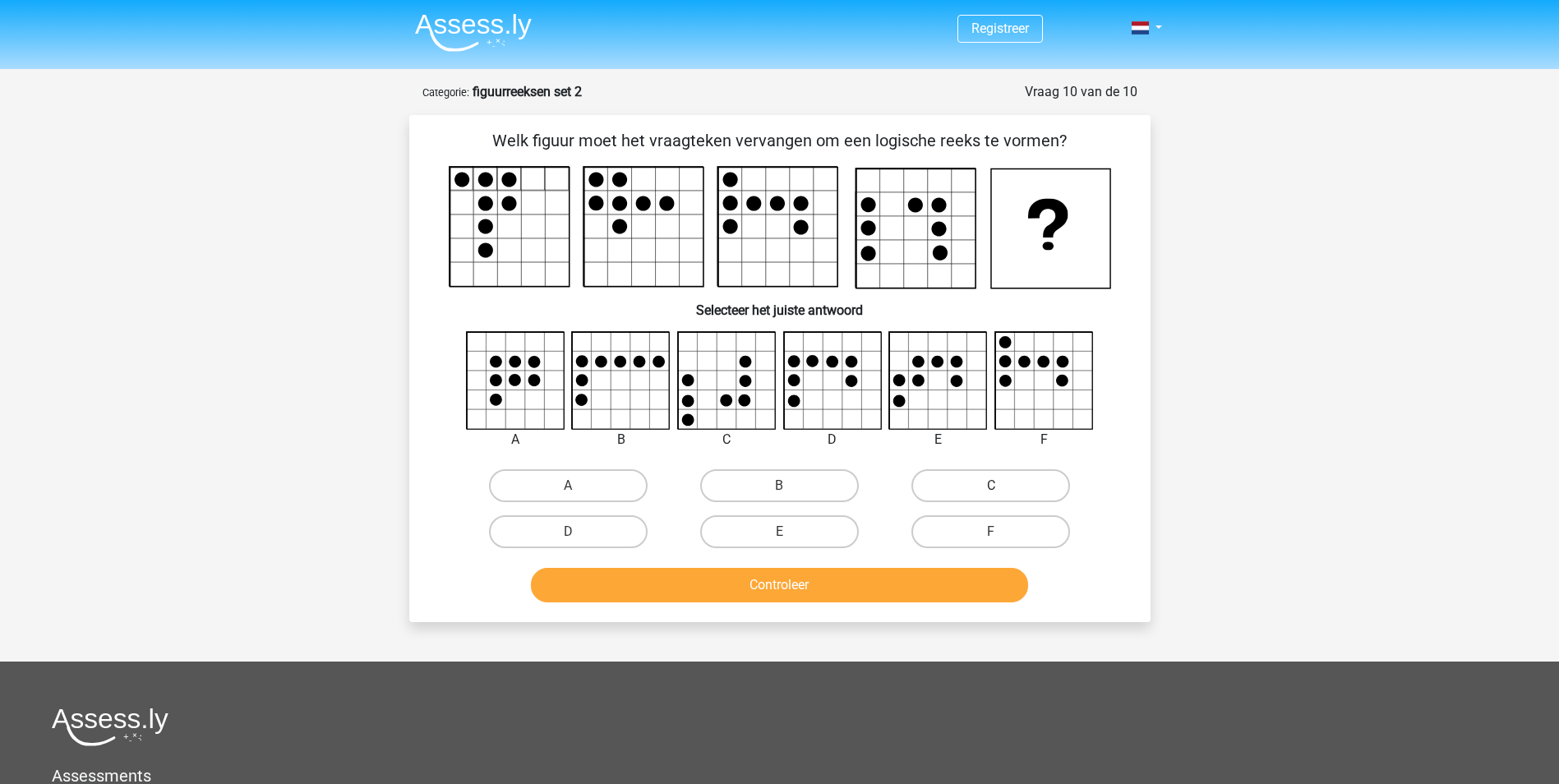
click at [1008, 490] on label "C" at bounding box center [990, 485] width 159 height 33
click at [1001, 490] on input "C" at bounding box center [997, 491] width 11 height 11
radio input "true"
click at [963, 583] on button "Controleer" at bounding box center [780, 584] width 497 height 34
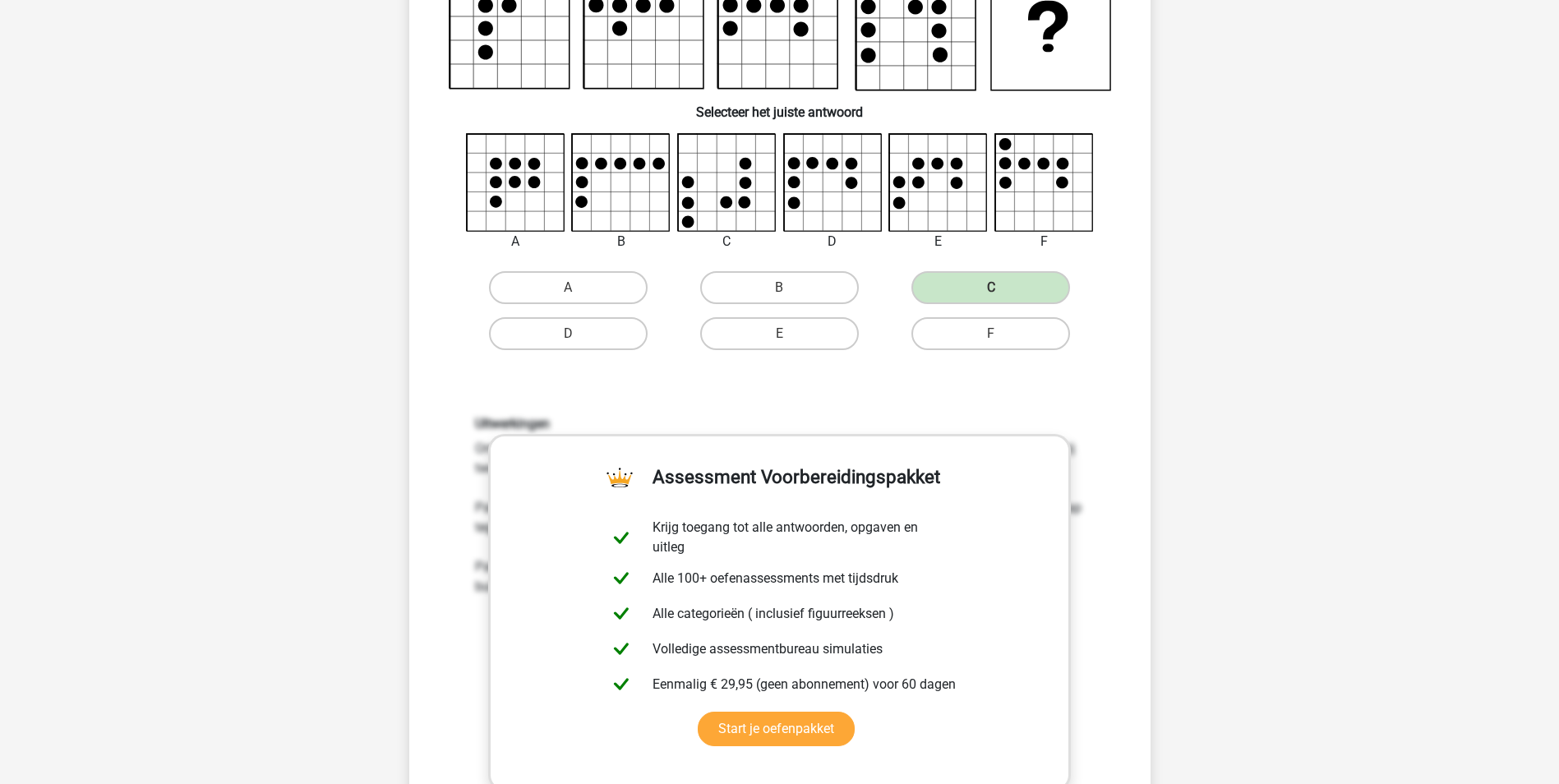
scroll to position [410, 0]
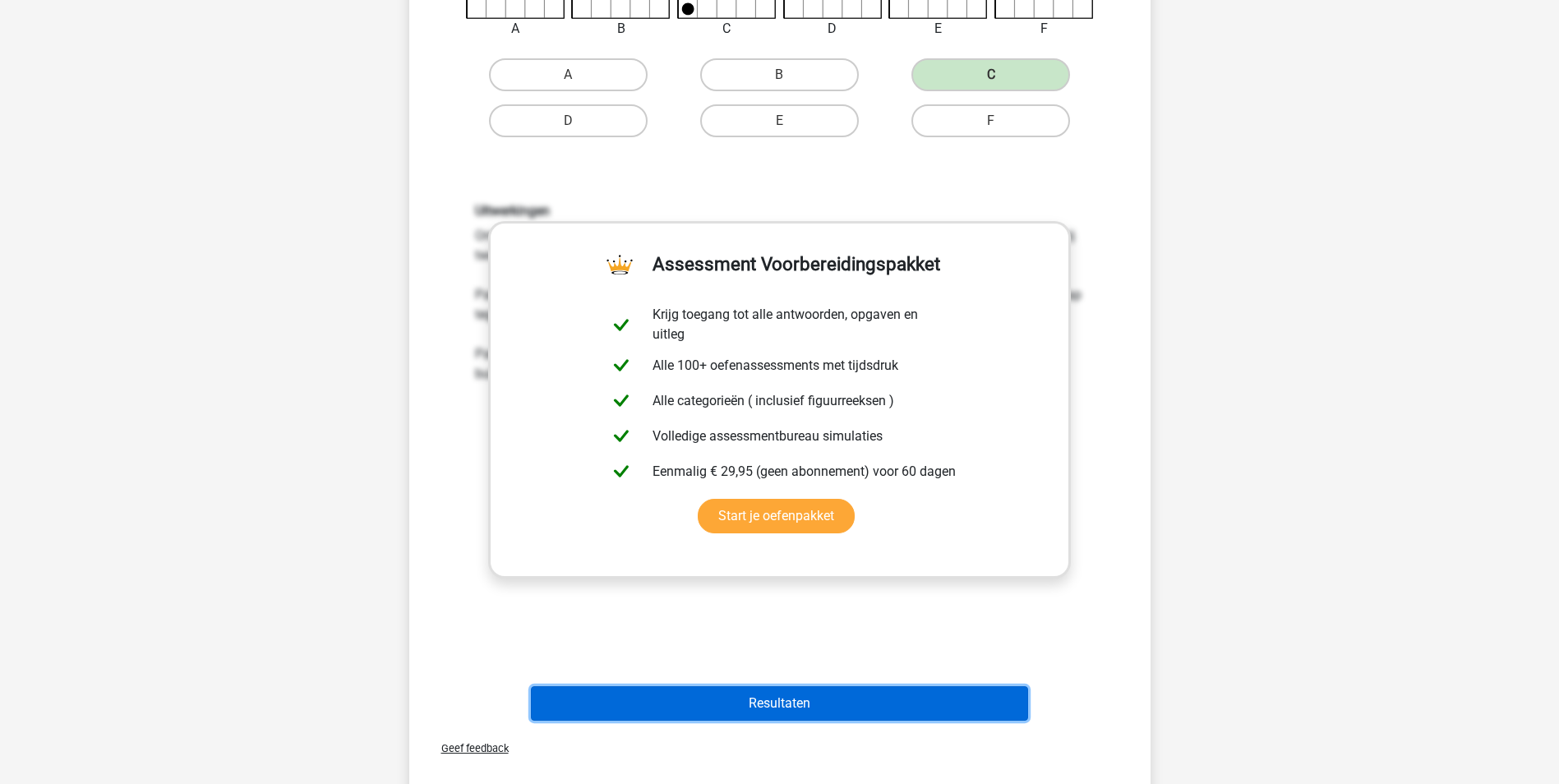
click at [863, 700] on button "Resultaten" at bounding box center [780, 703] width 497 height 34
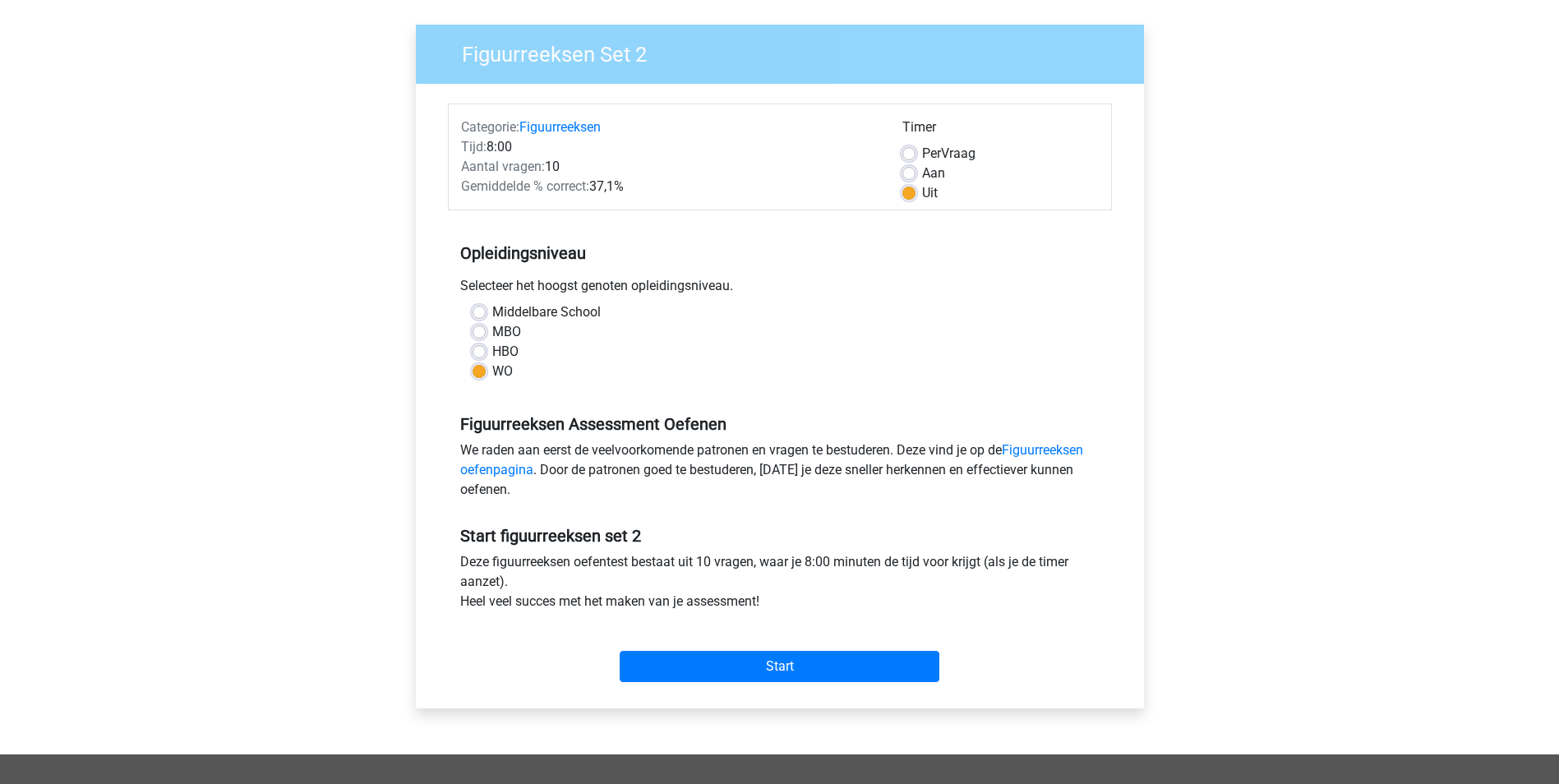
scroll to position [82, 0]
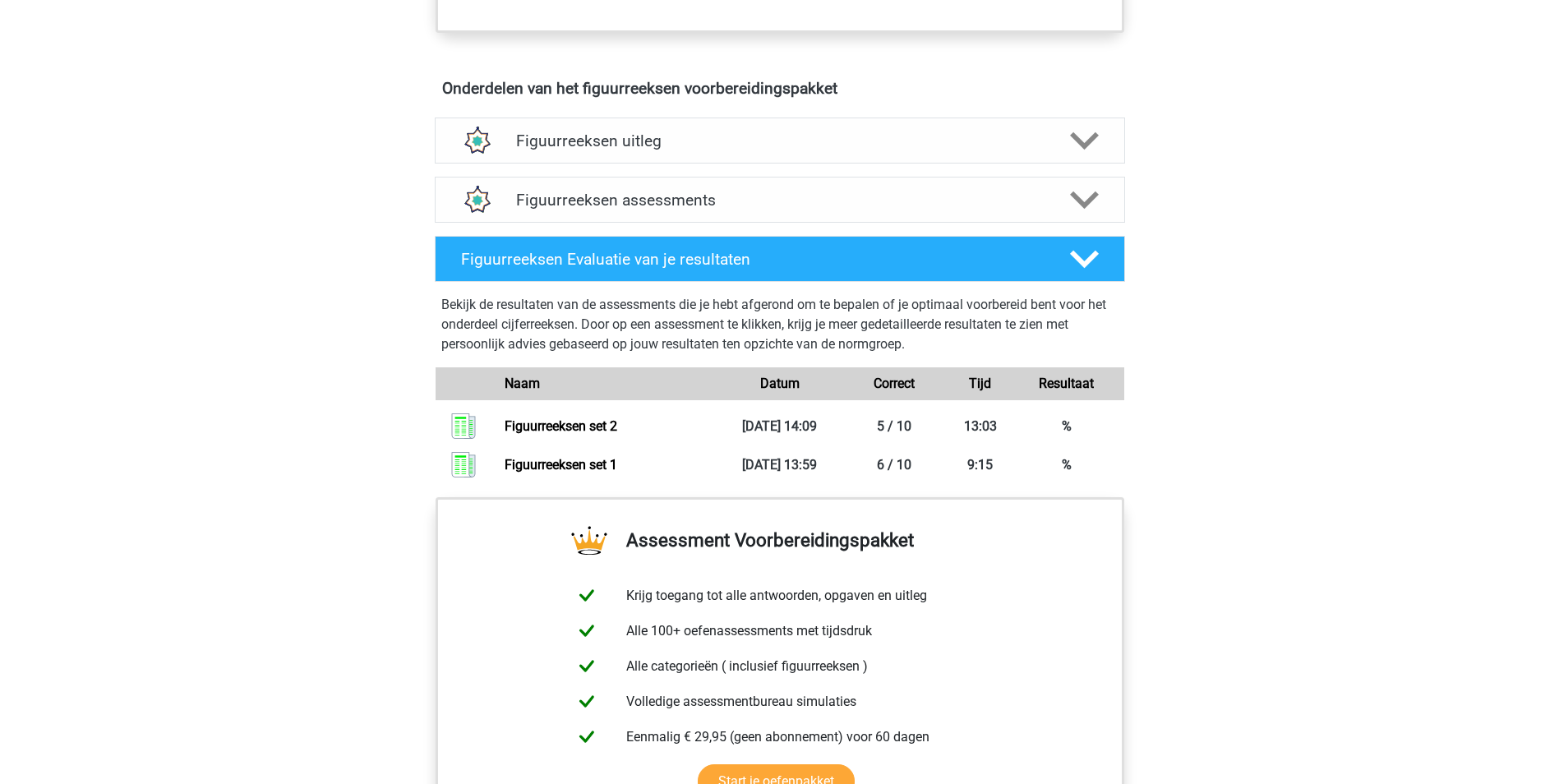
scroll to position [822, 0]
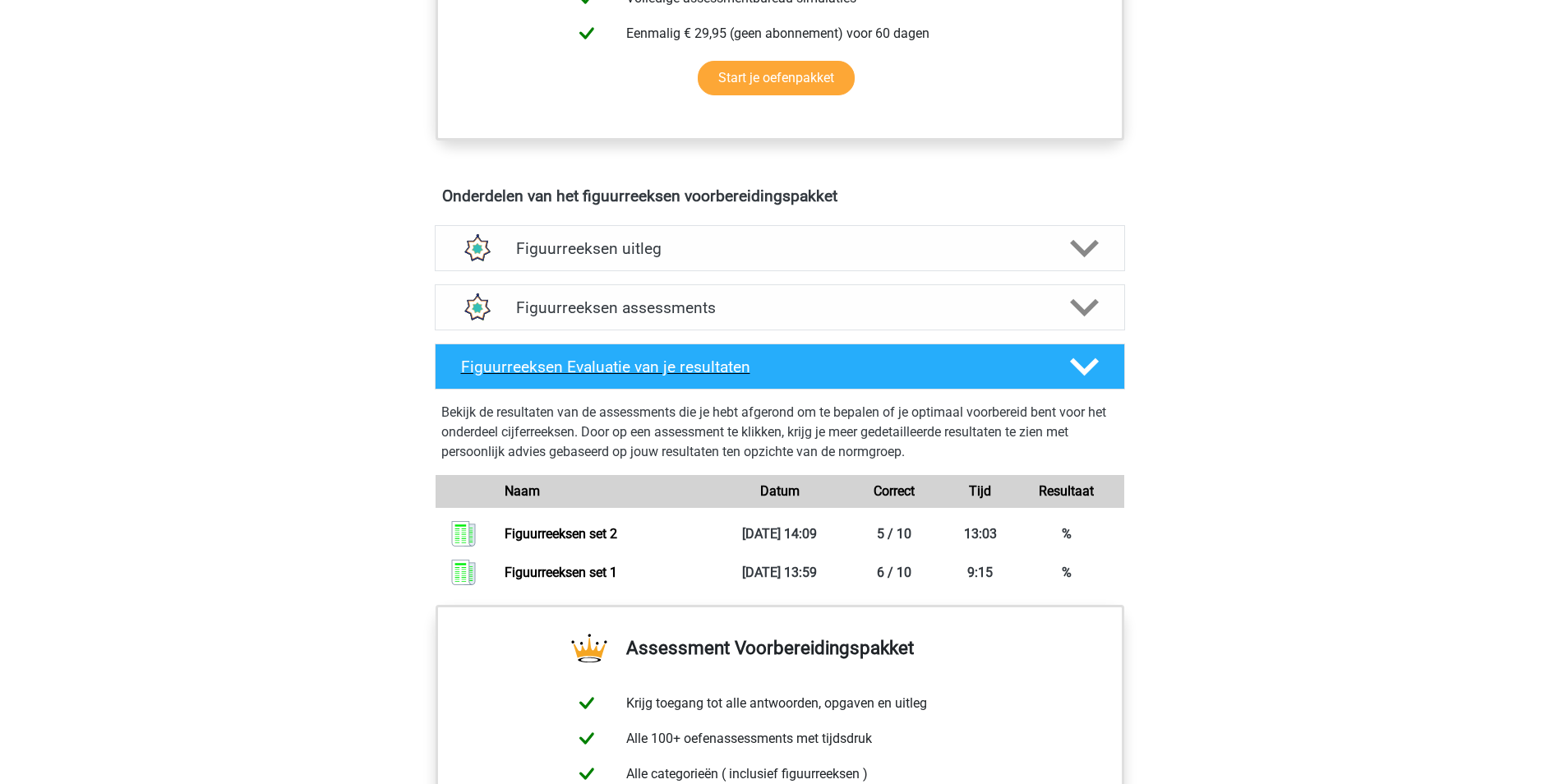
click at [1098, 363] on icon at bounding box center [1084, 366] width 29 height 29
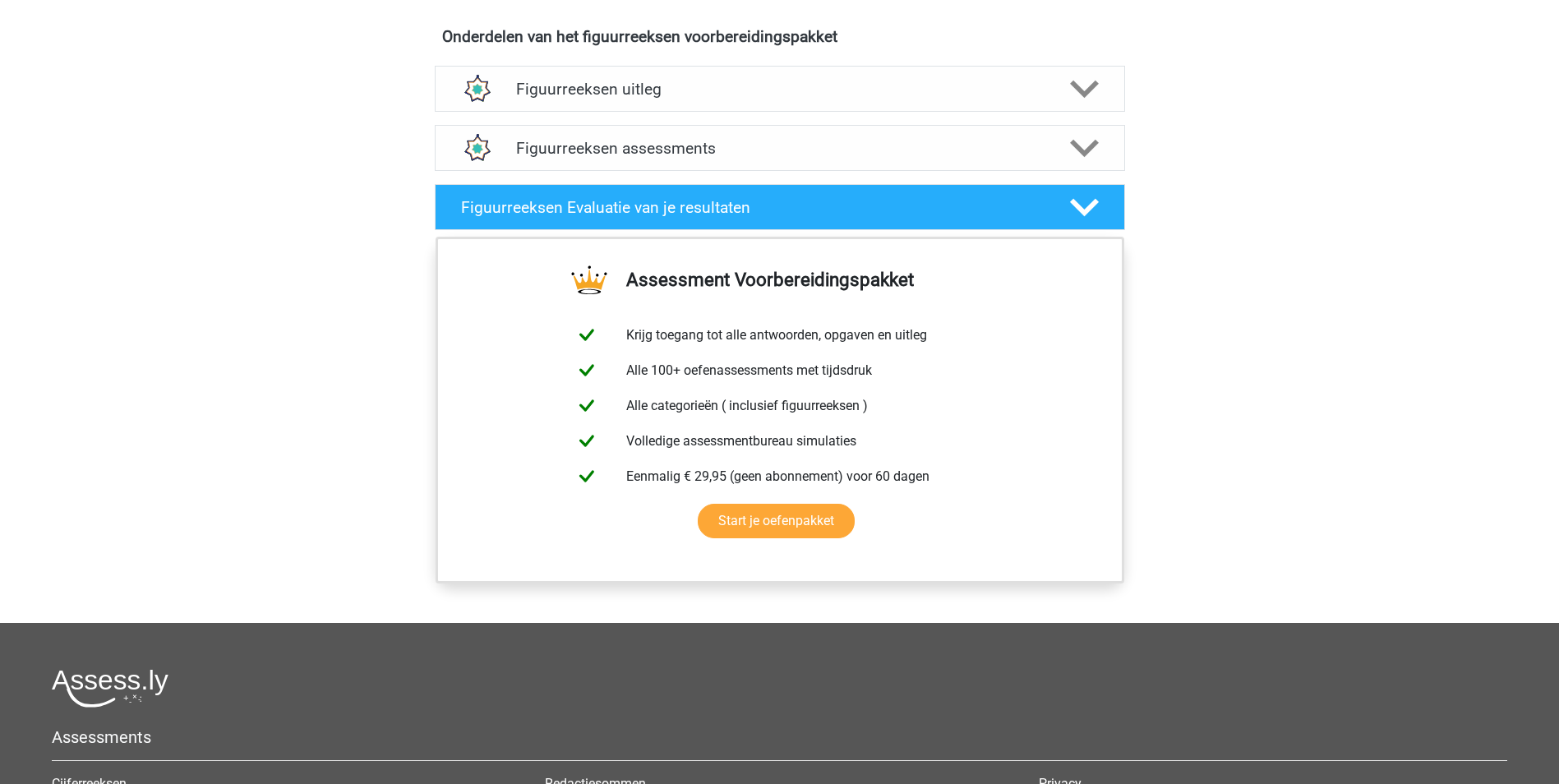
scroll to position [986, 0]
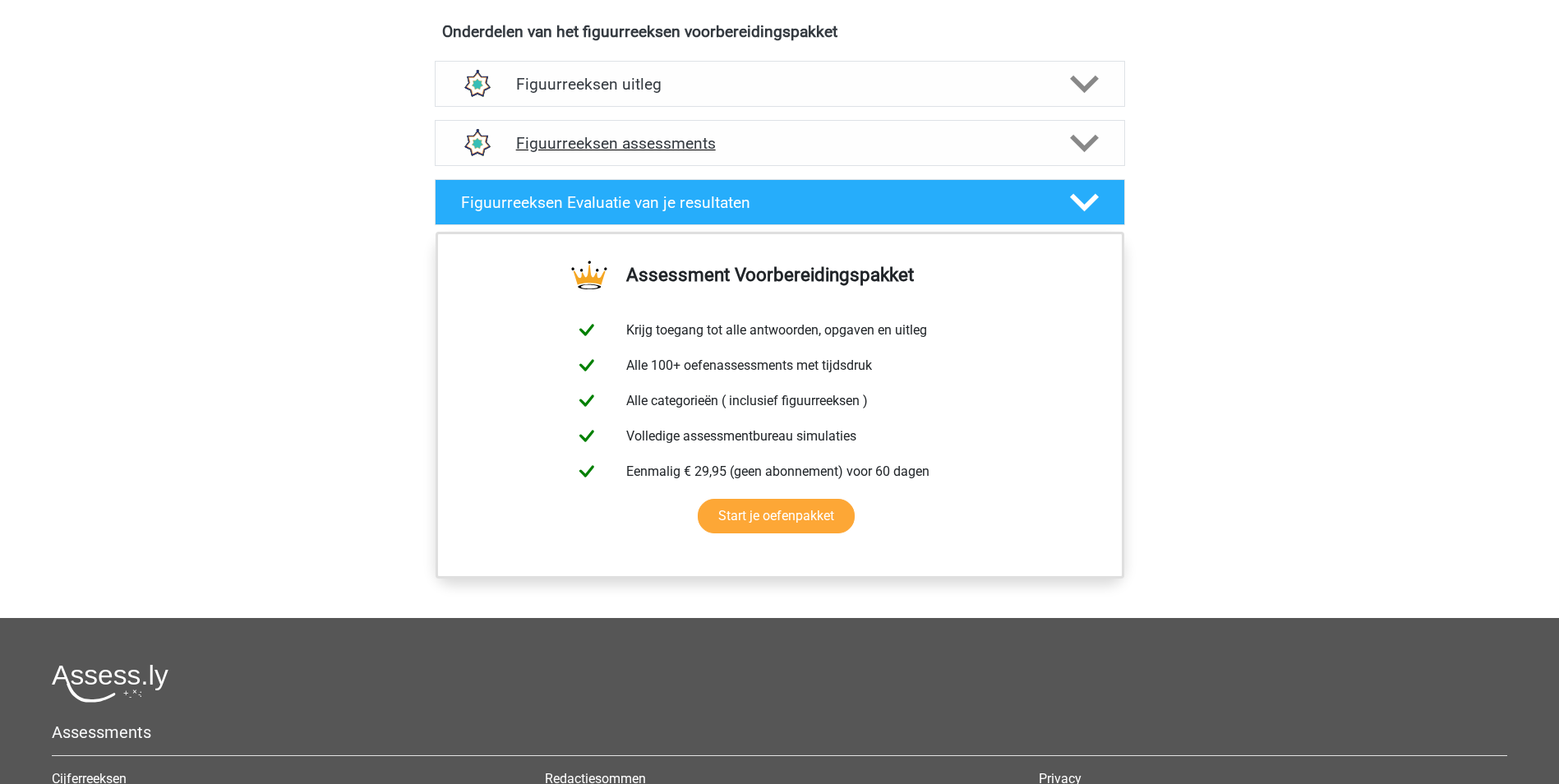
click at [767, 144] on h4 "Figuurreeksen assessments" at bounding box center [780, 143] width 527 height 18
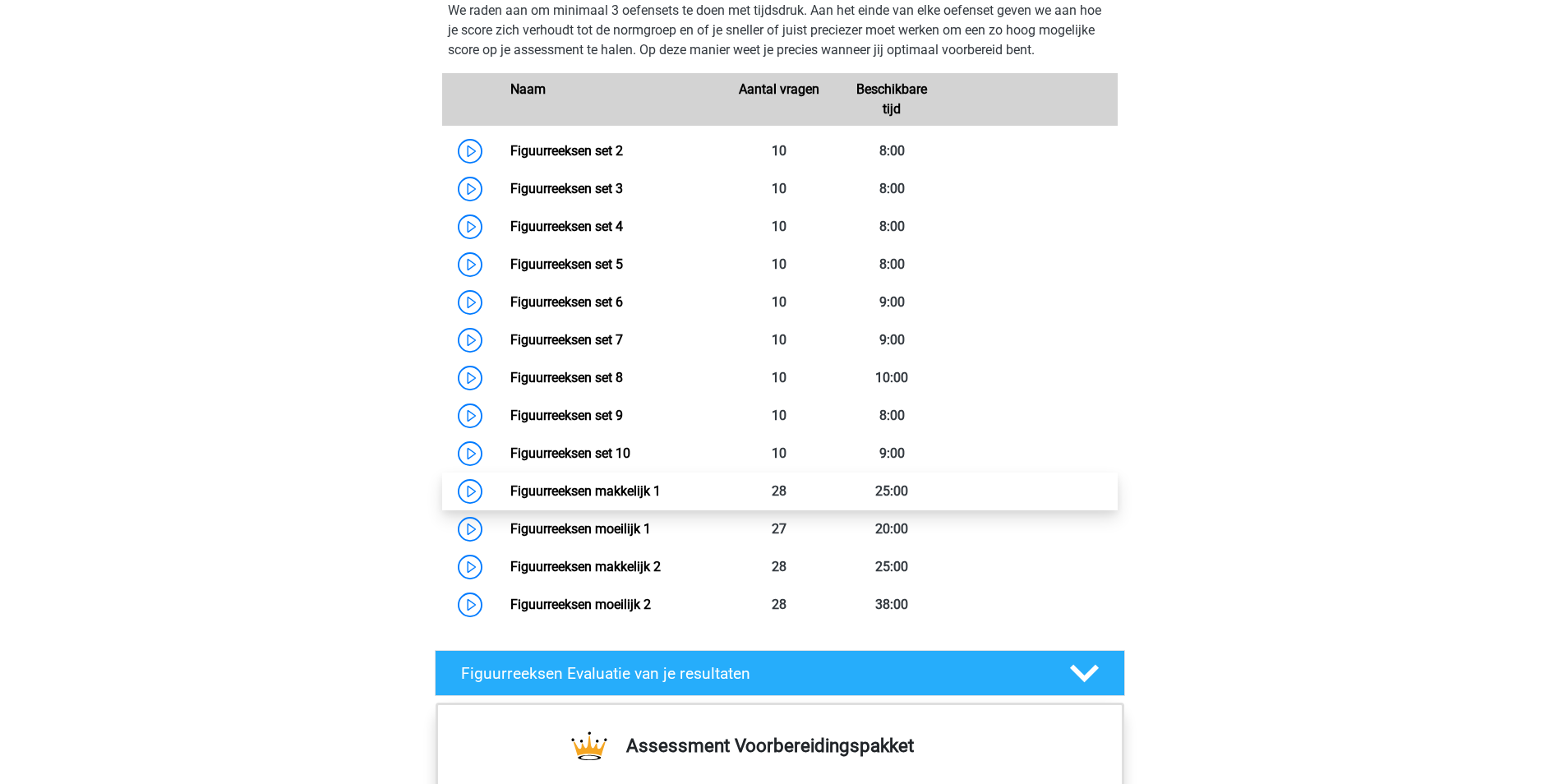
scroll to position [1232, 0]
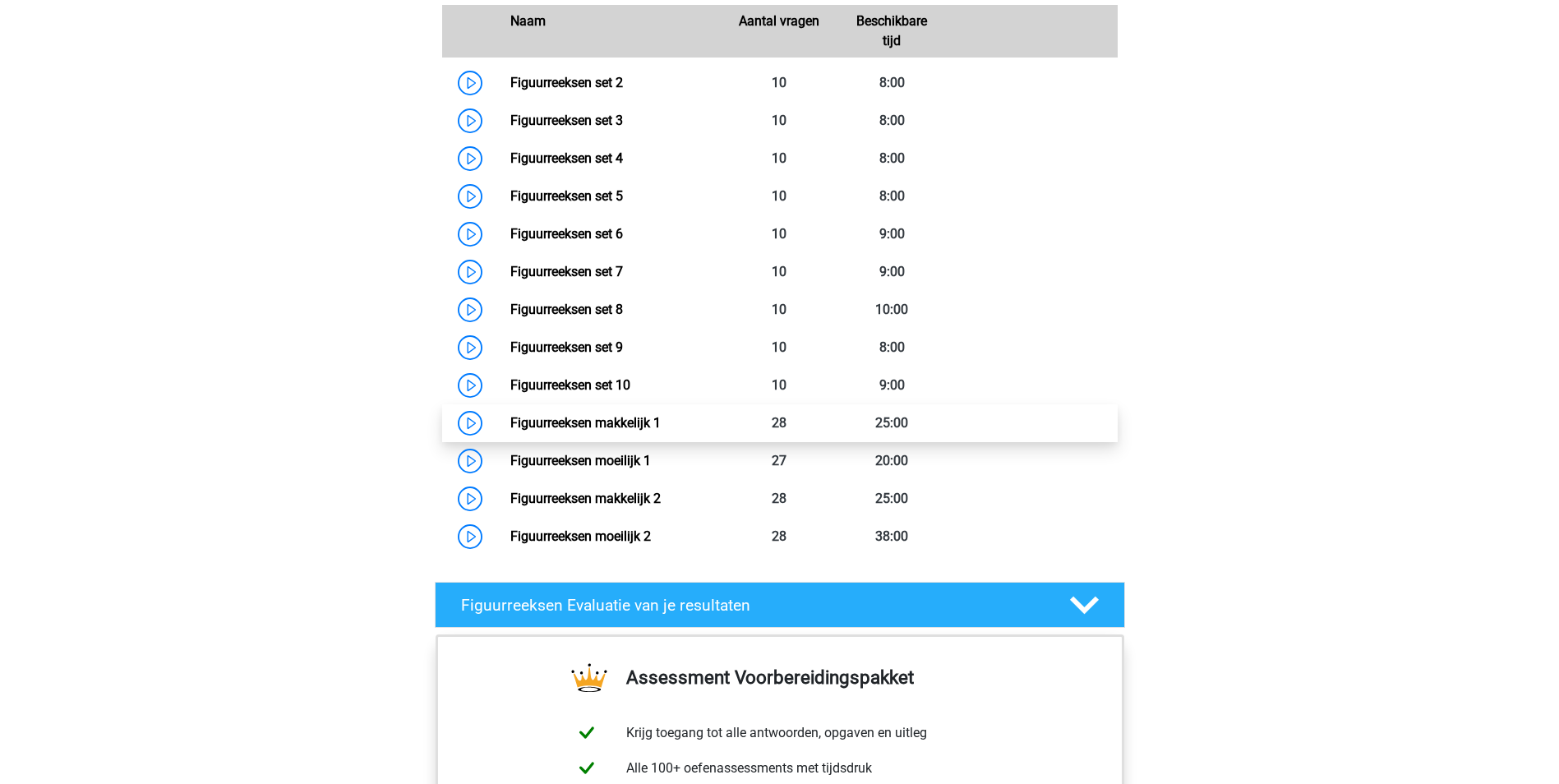
click at [510, 426] on link "Figuurreeksen makkelijk 1" at bounding box center [585, 423] width 151 height 16
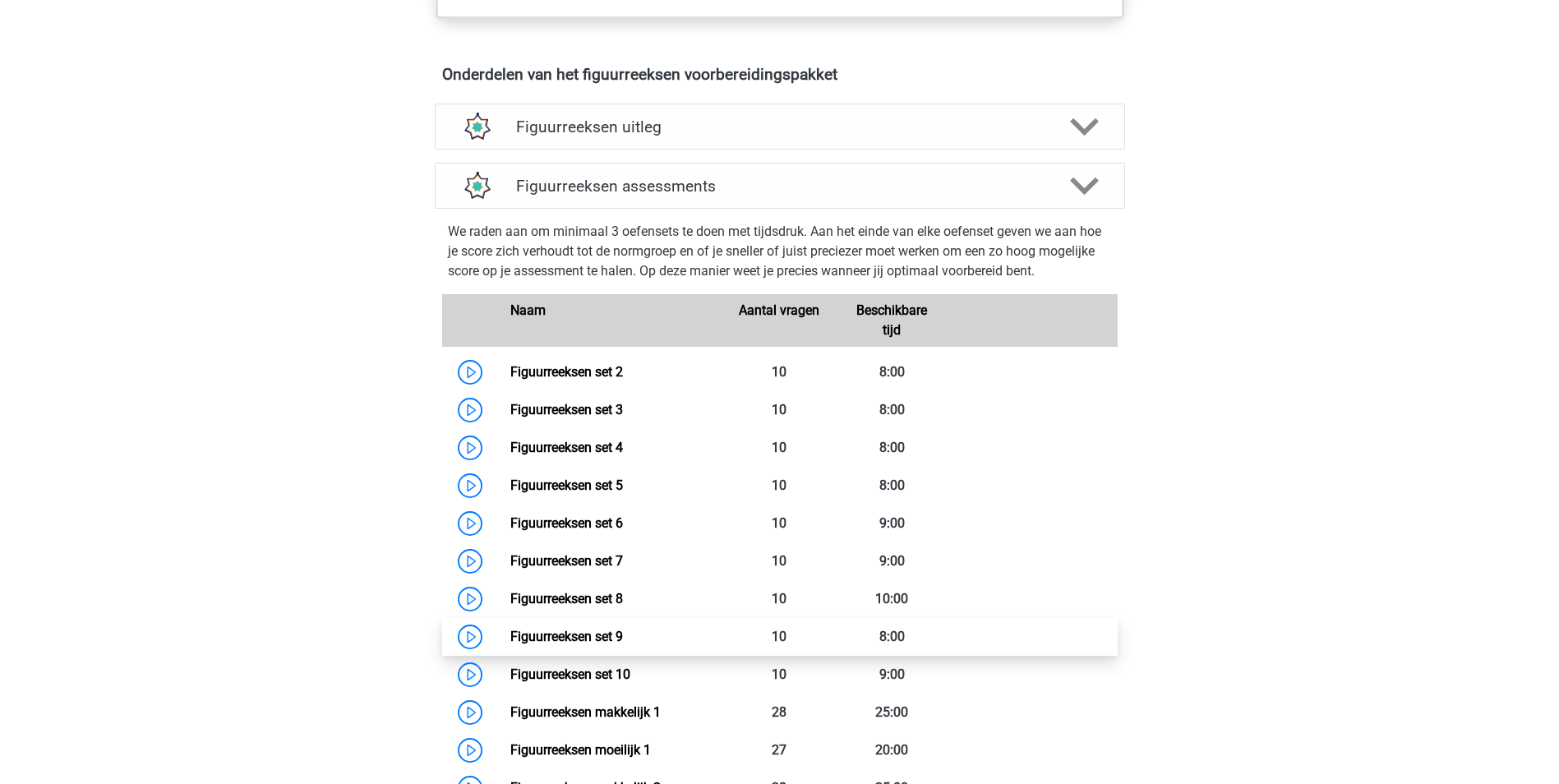
scroll to position [575, 0]
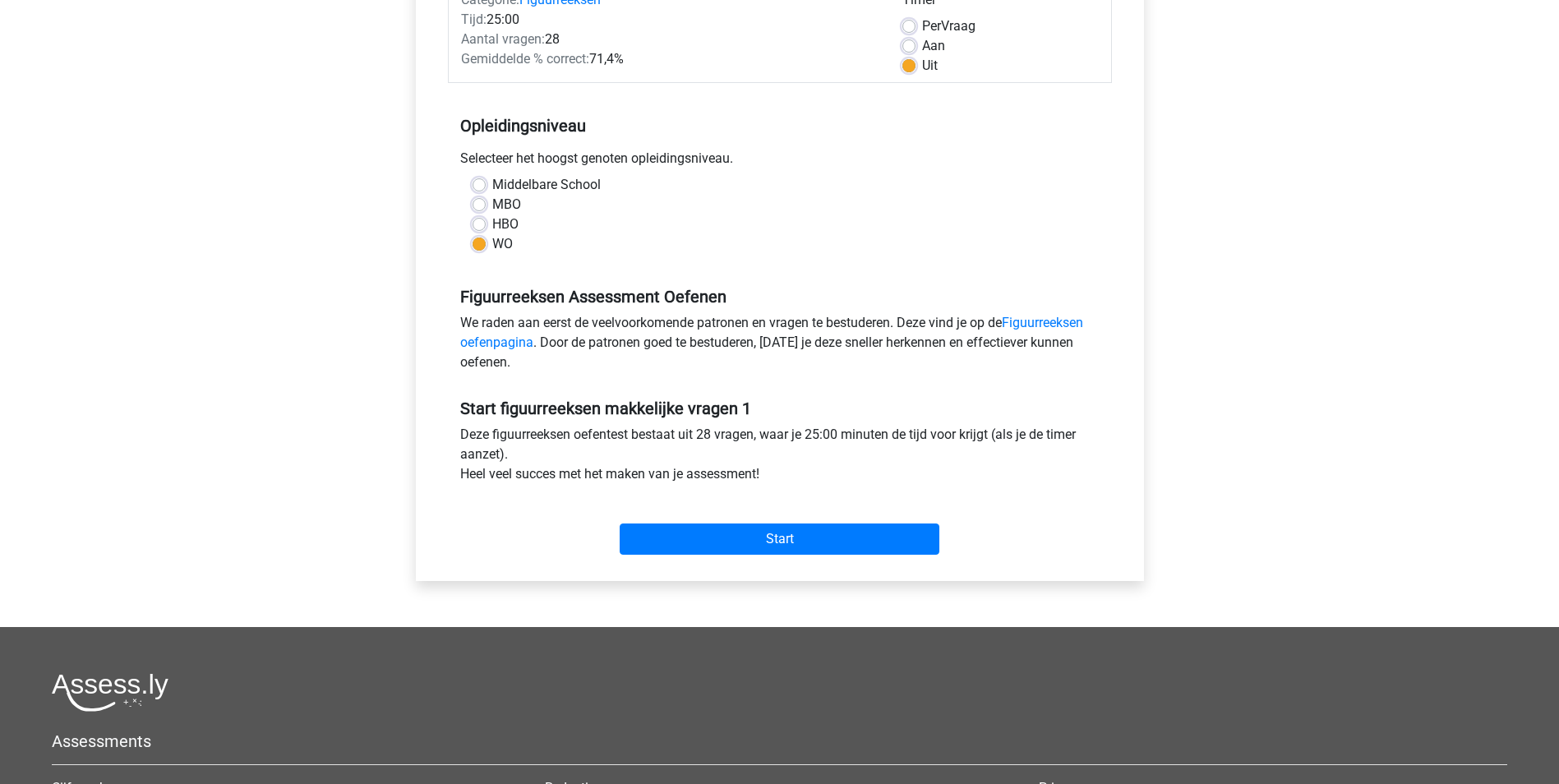
scroll to position [247, 0]
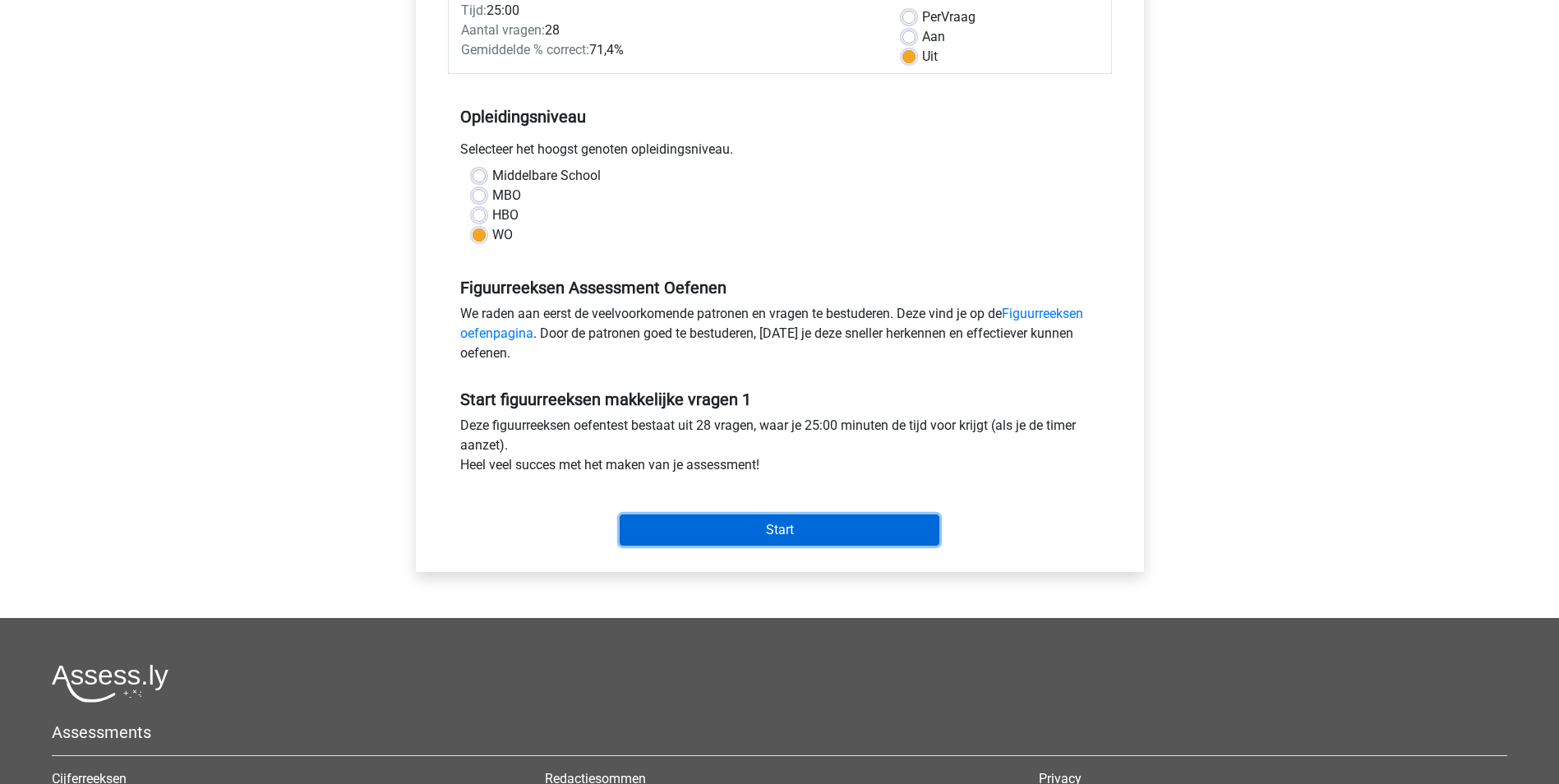
click at [776, 521] on input "Start" at bounding box center [780, 530] width 320 height 31
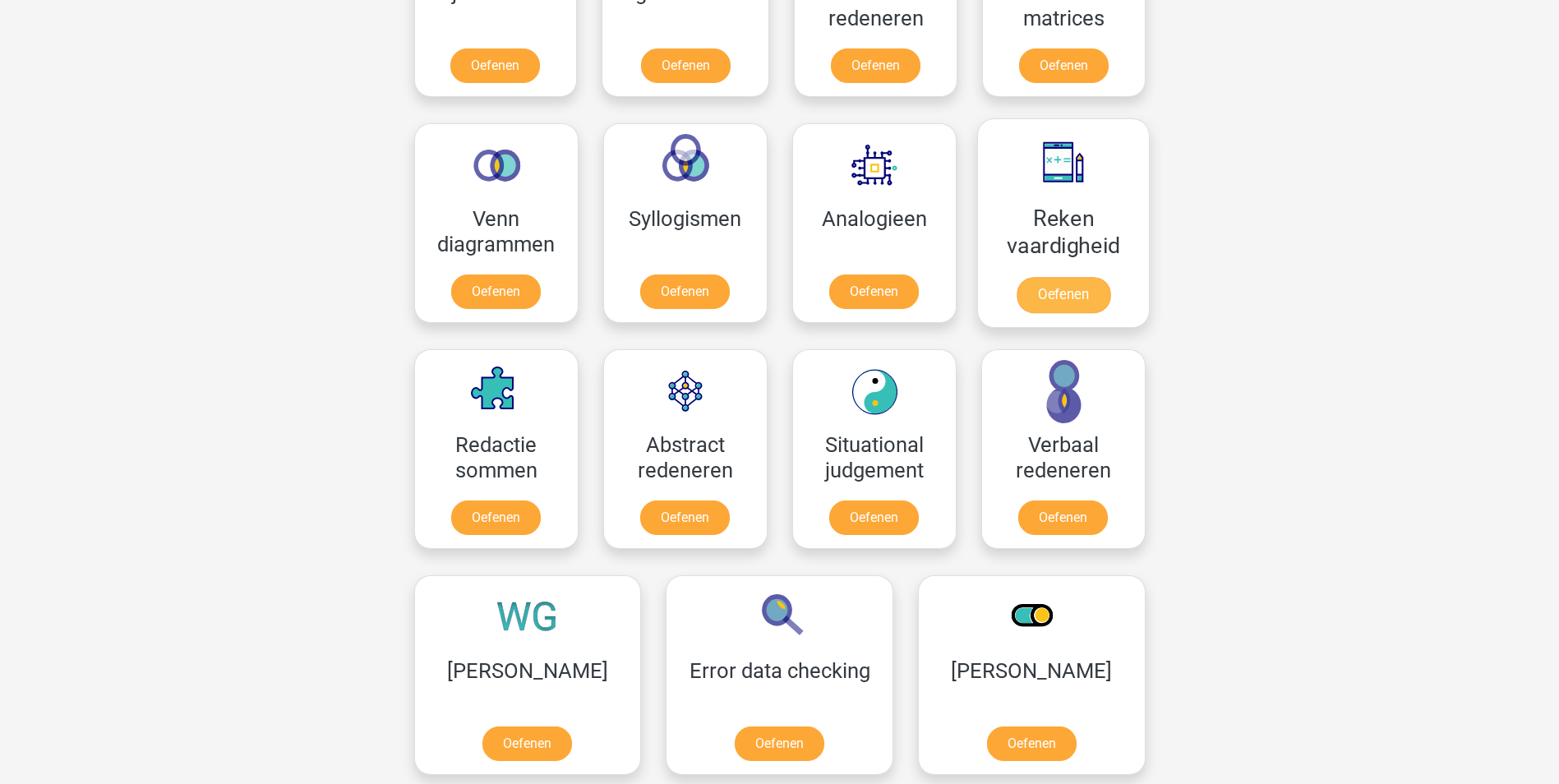
scroll to position [698, 0]
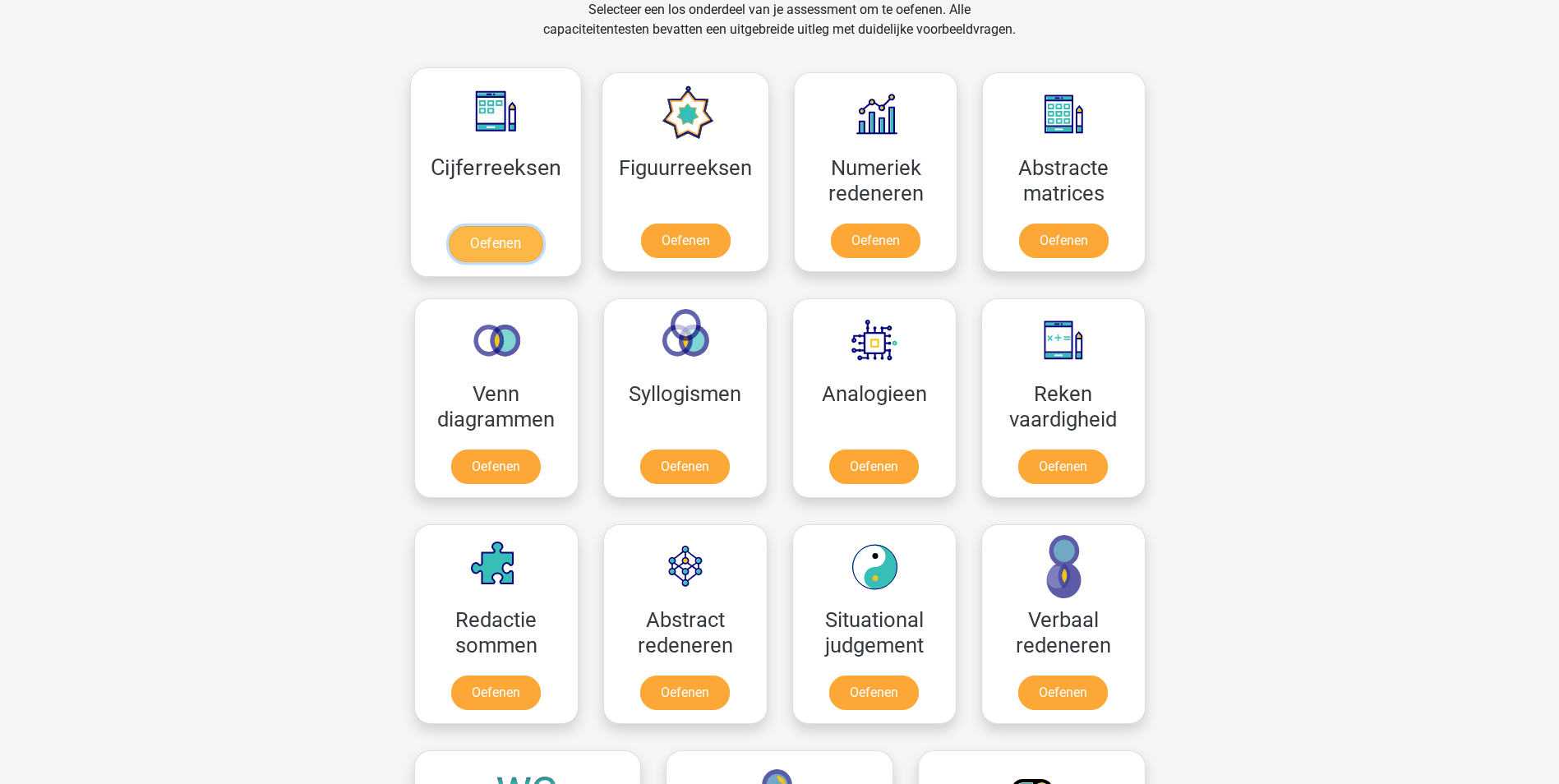
click at [508, 226] on link "Oefenen" at bounding box center [495, 243] width 93 height 36
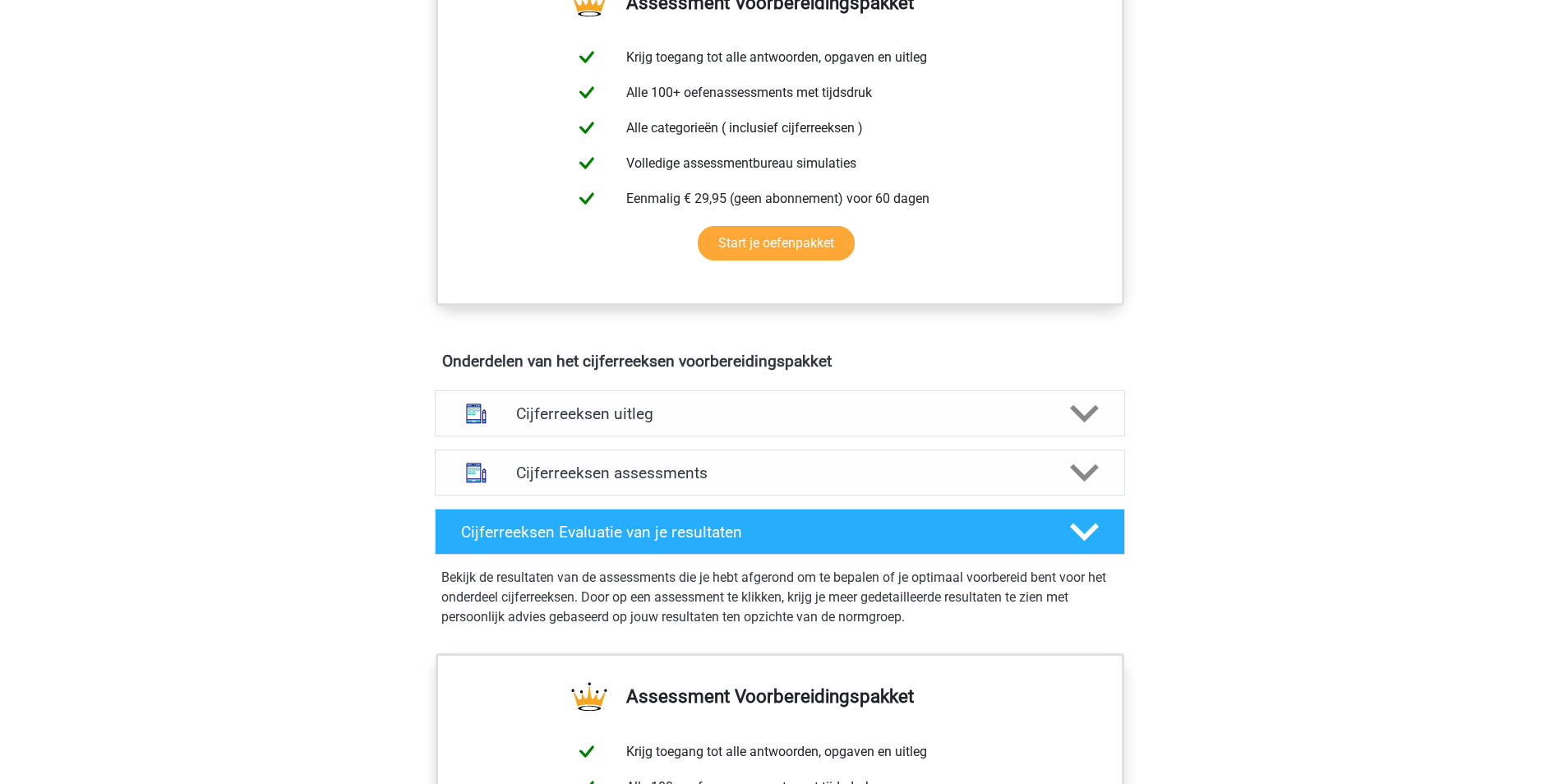
scroll to position [657, 0]
click at [1017, 423] on h4 "Cijferreeksen uitleg" at bounding box center [780, 412] width 527 height 18
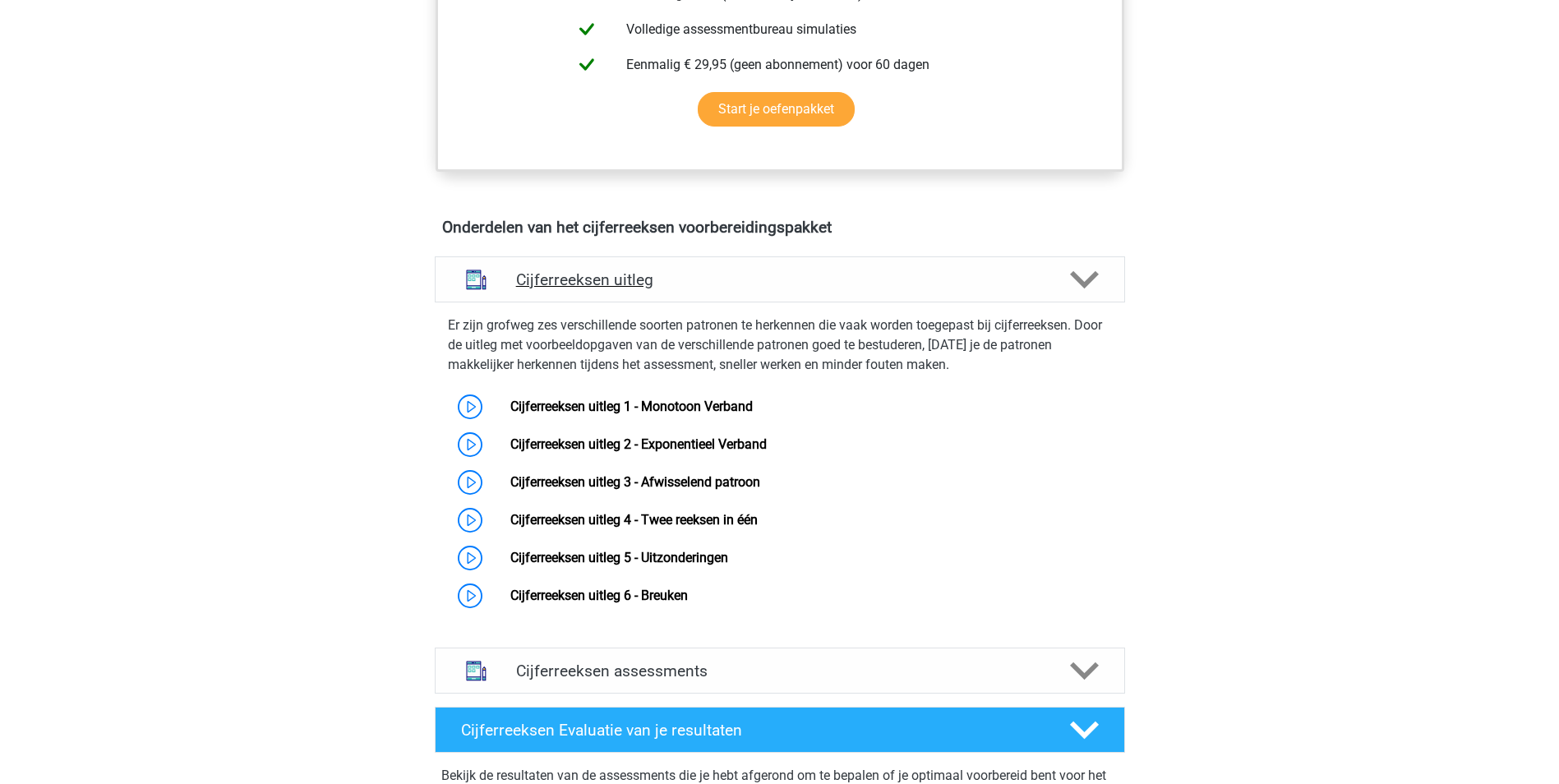
scroll to position [822, 0]
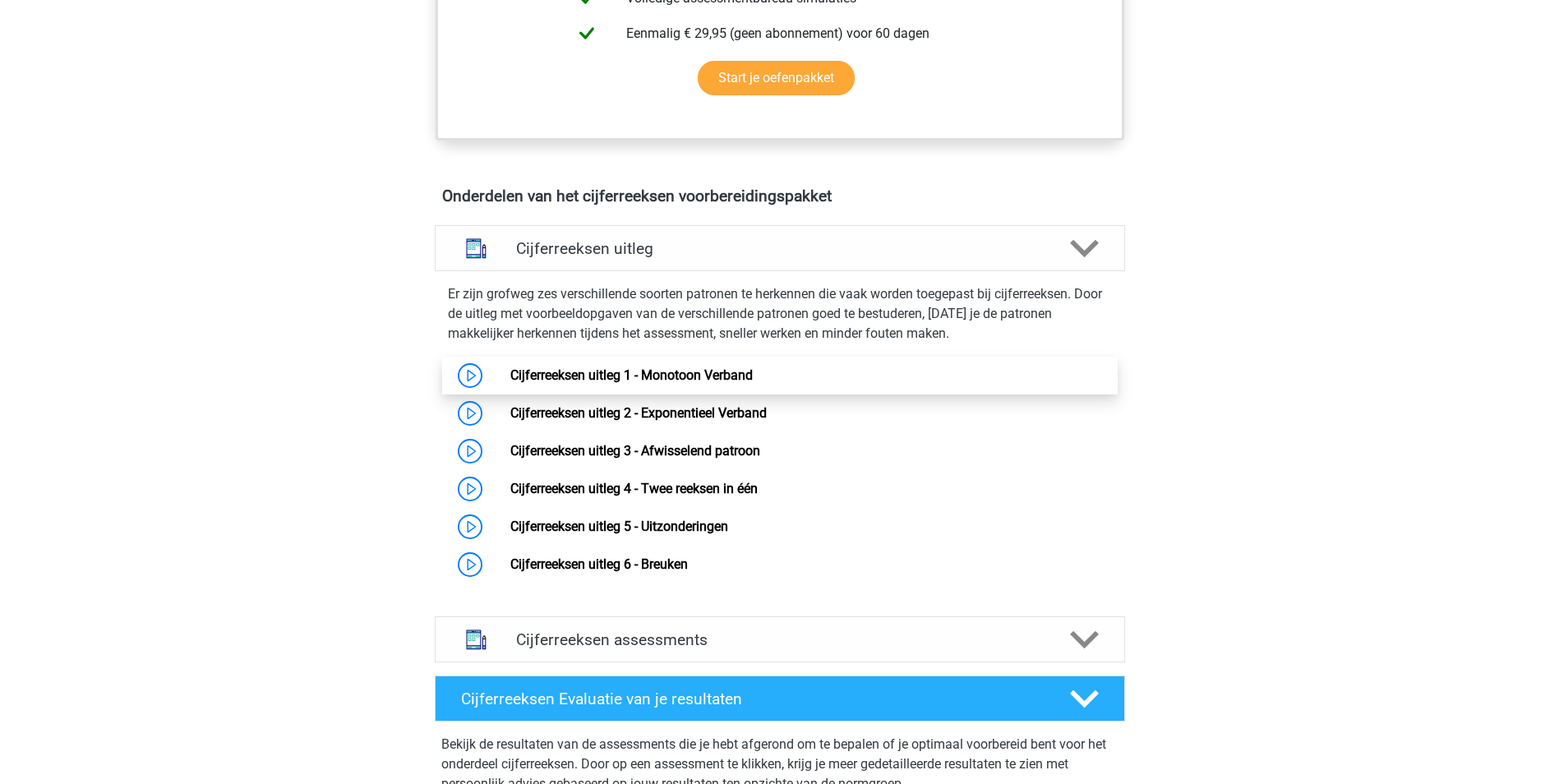
click at [666, 383] on link "Cijferreeksen uitleg 1 - Monotoon Verband" at bounding box center [632, 374] width 242 height 16
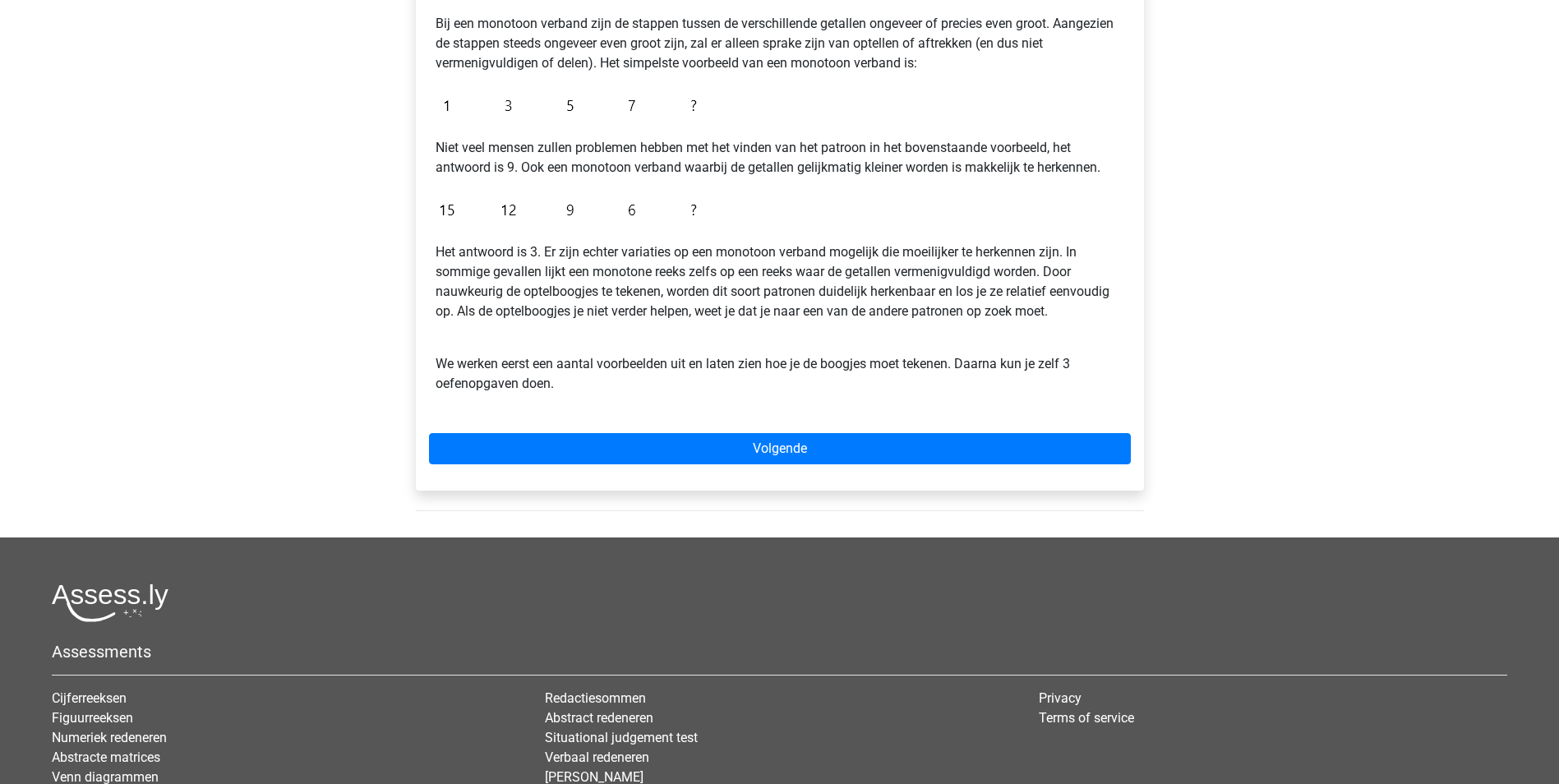
scroll to position [328, 0]
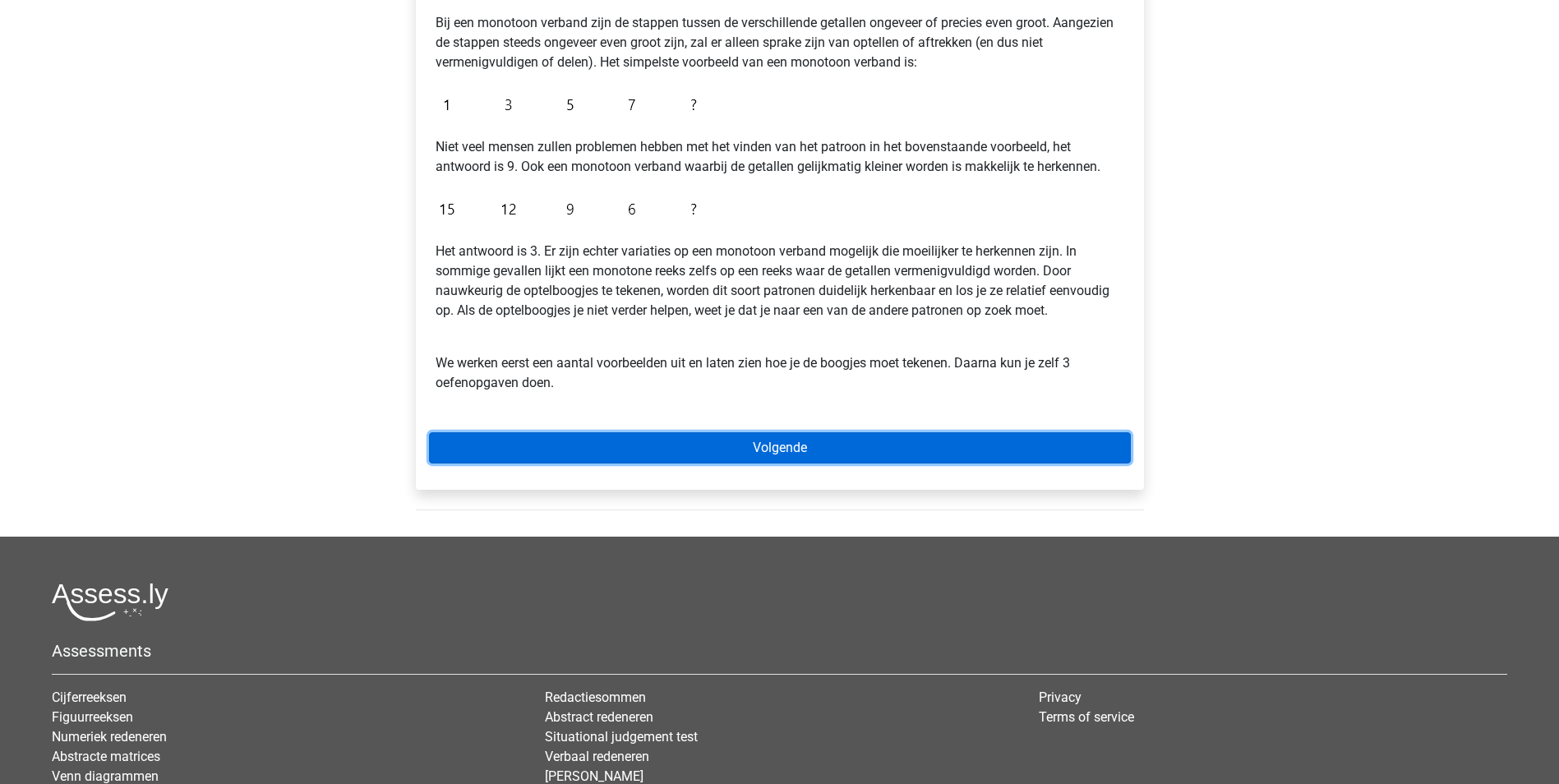
click at [759, 441] on link "Volgende" at bounding box center [780, 447] width 702 height 31
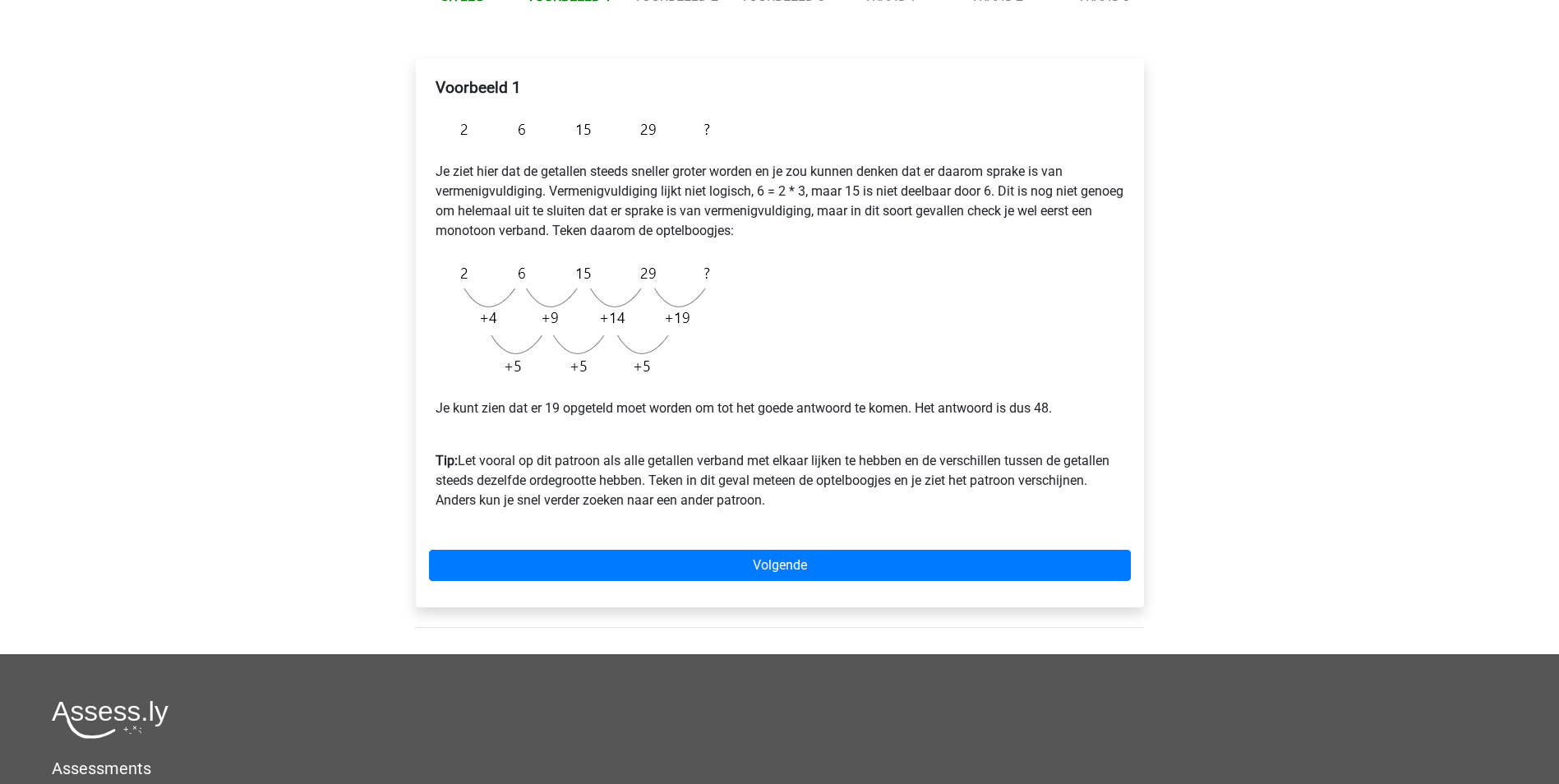
scroll to position [247, 0]
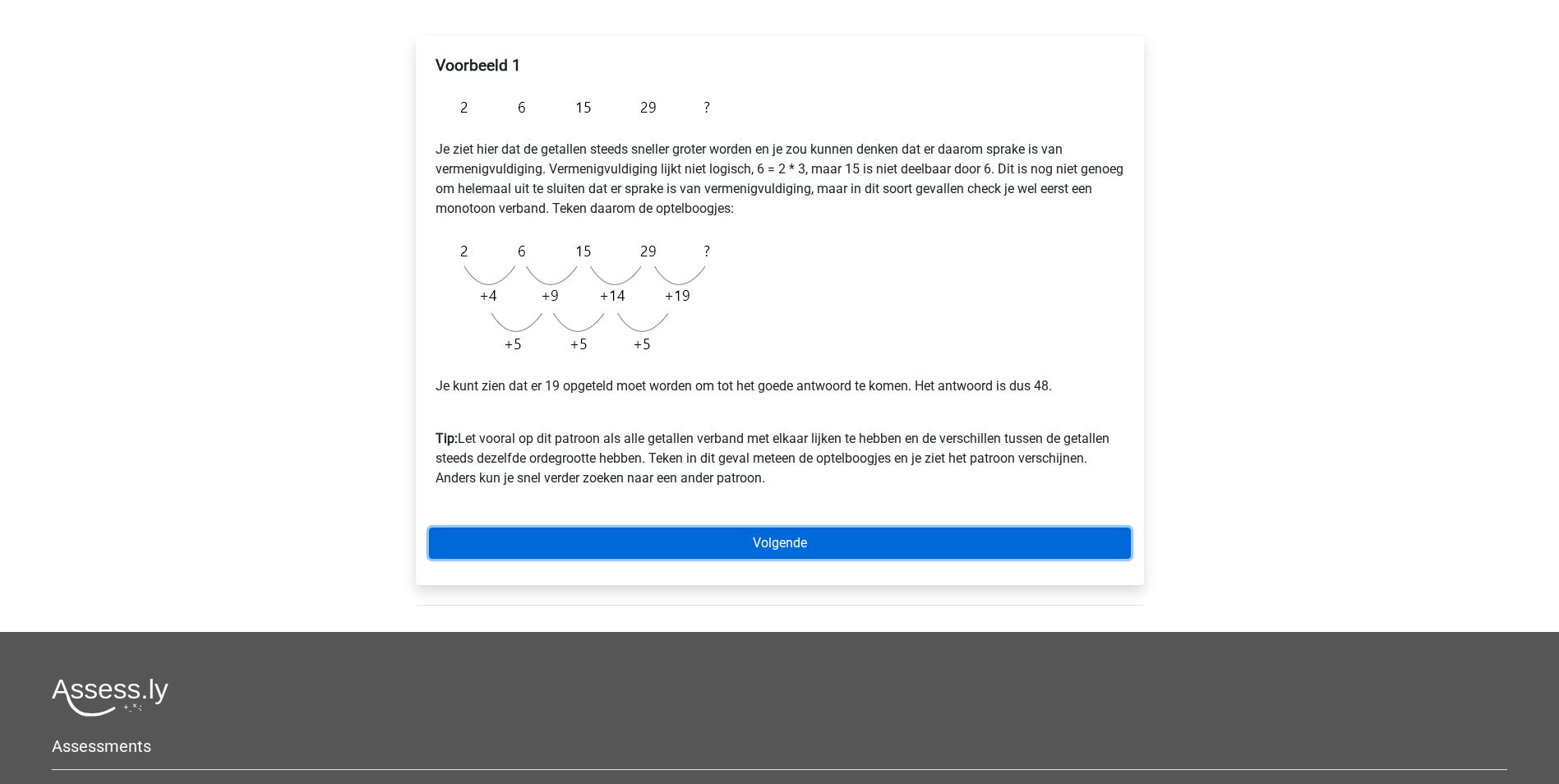
click at [781, 535] on link "Volgende" at bounding box center [780, 543] width 702 height 31
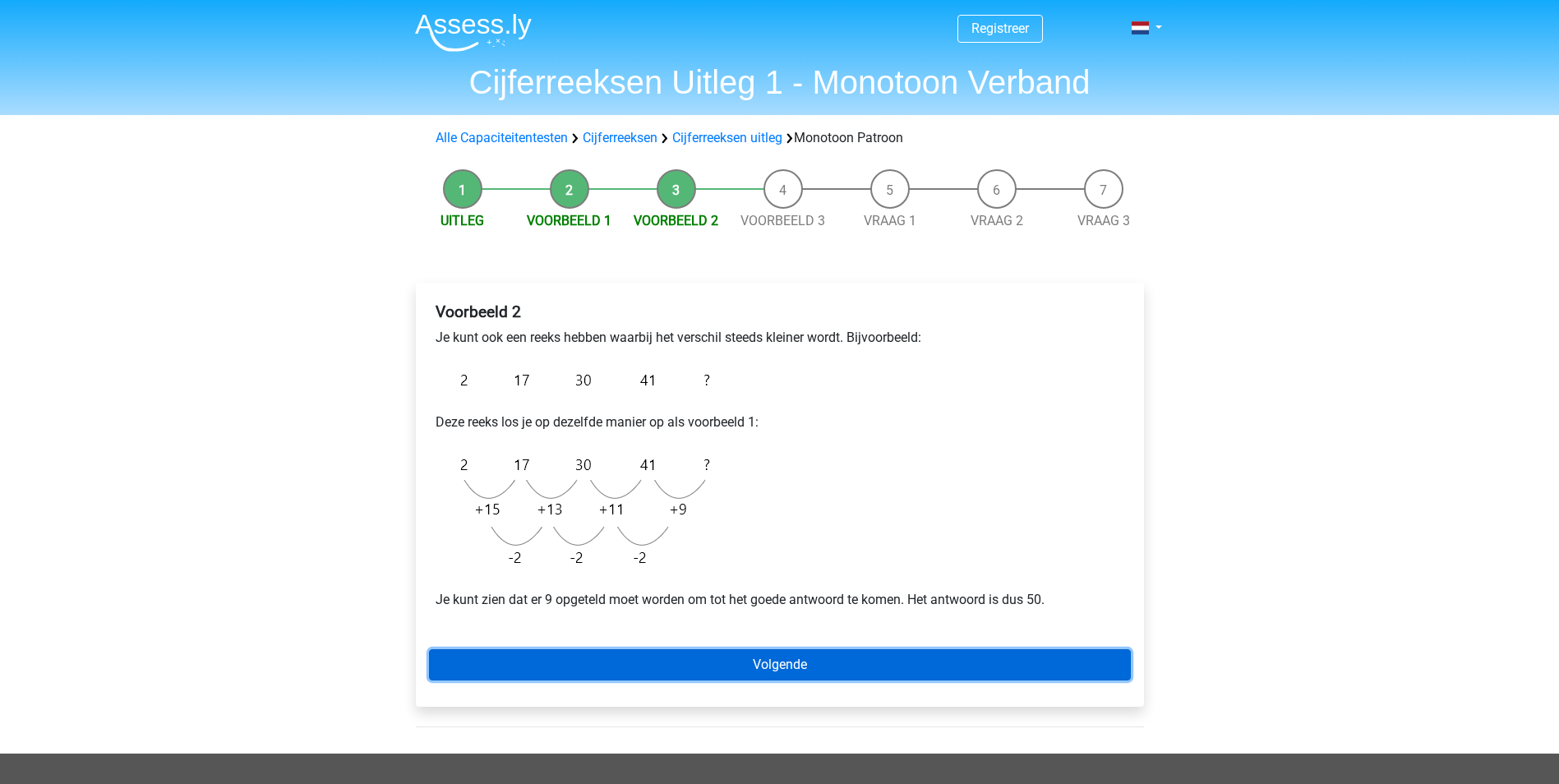
click at [787, 663] on link "Volgende" at bounding box center [780, 665] width 702 height 31
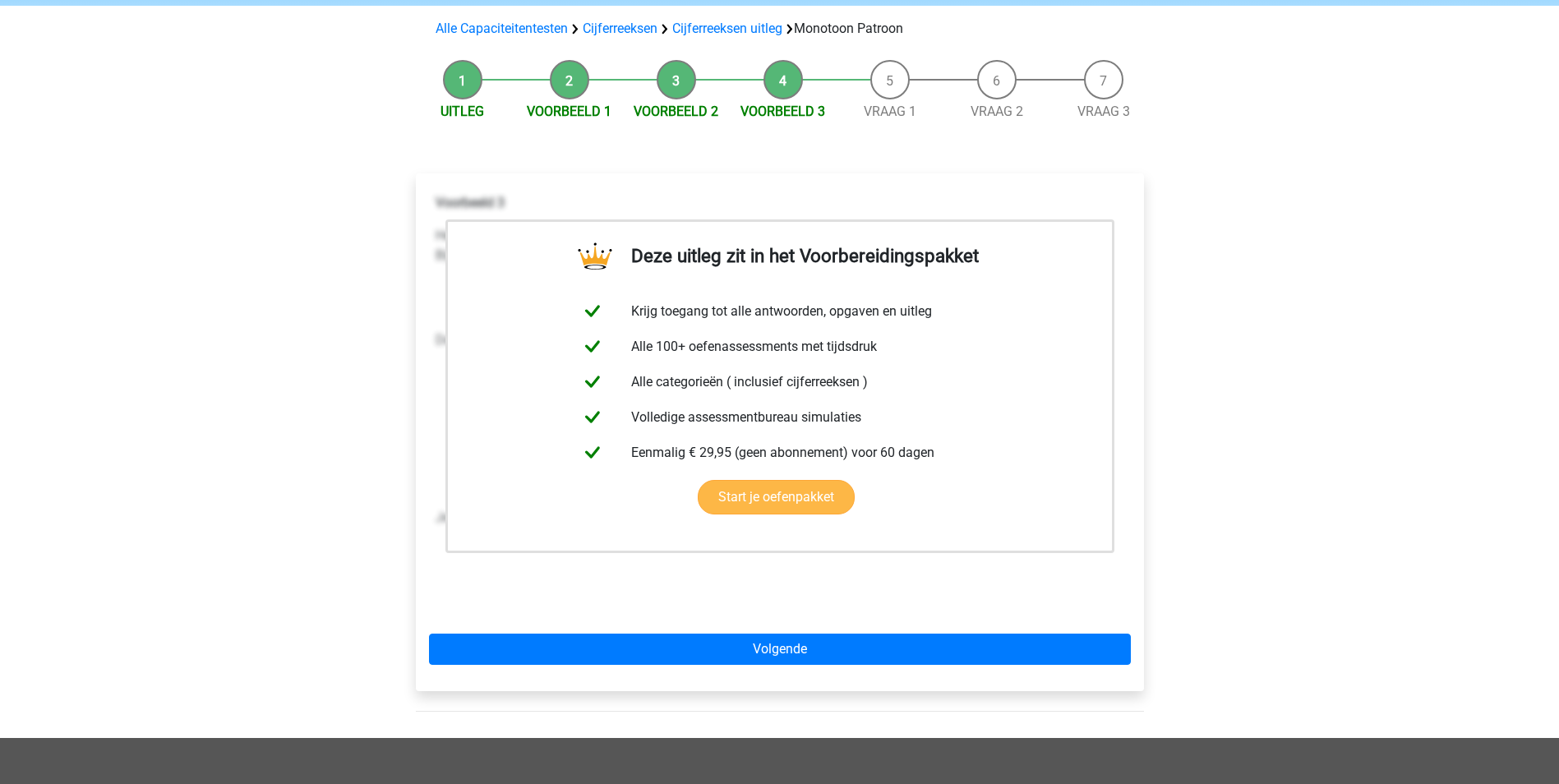
scroll to position [247, 0]
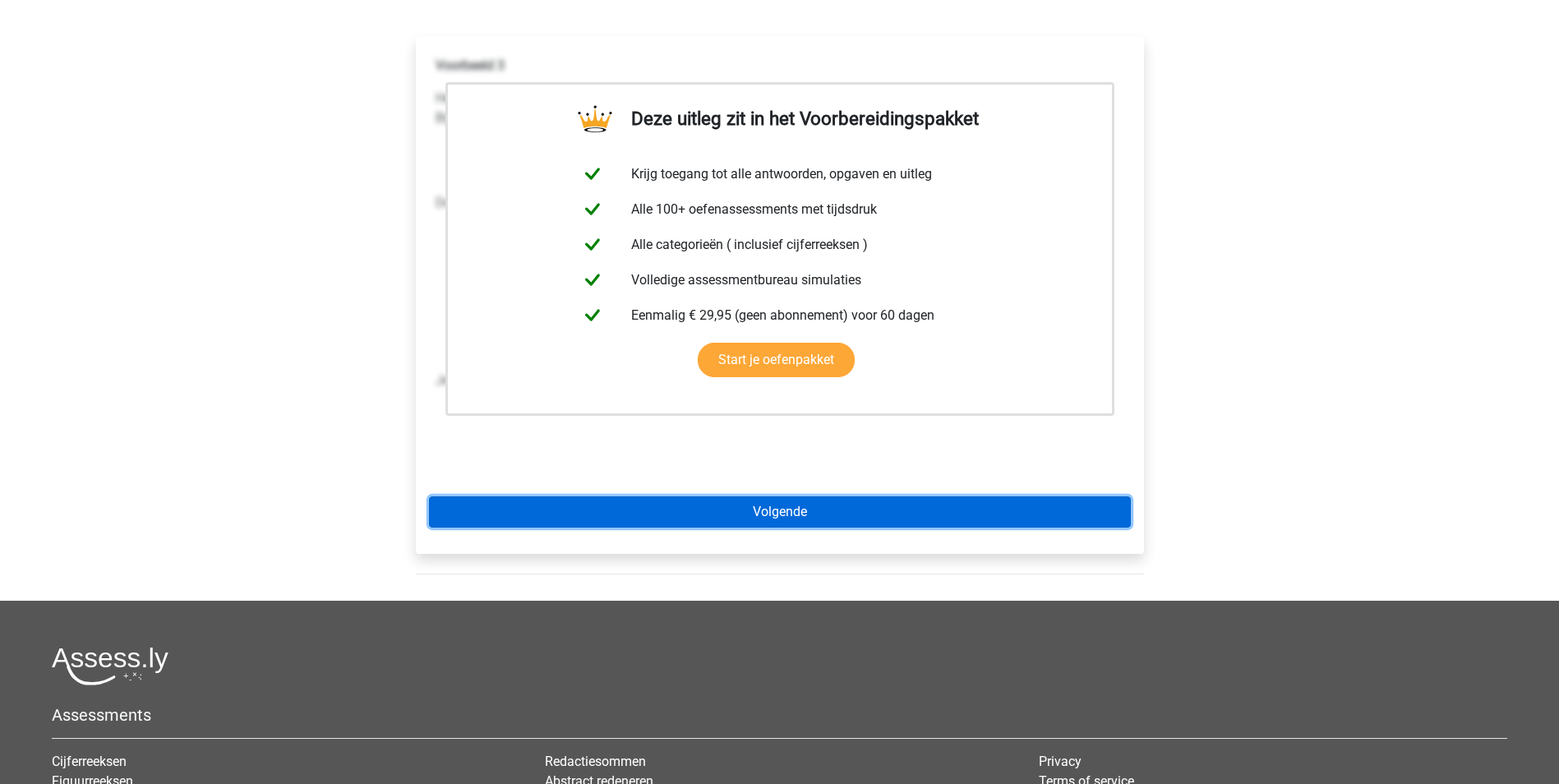
click at [750, 506] on link "Volgende" at bounding box center [780, 512] width 702 height 31
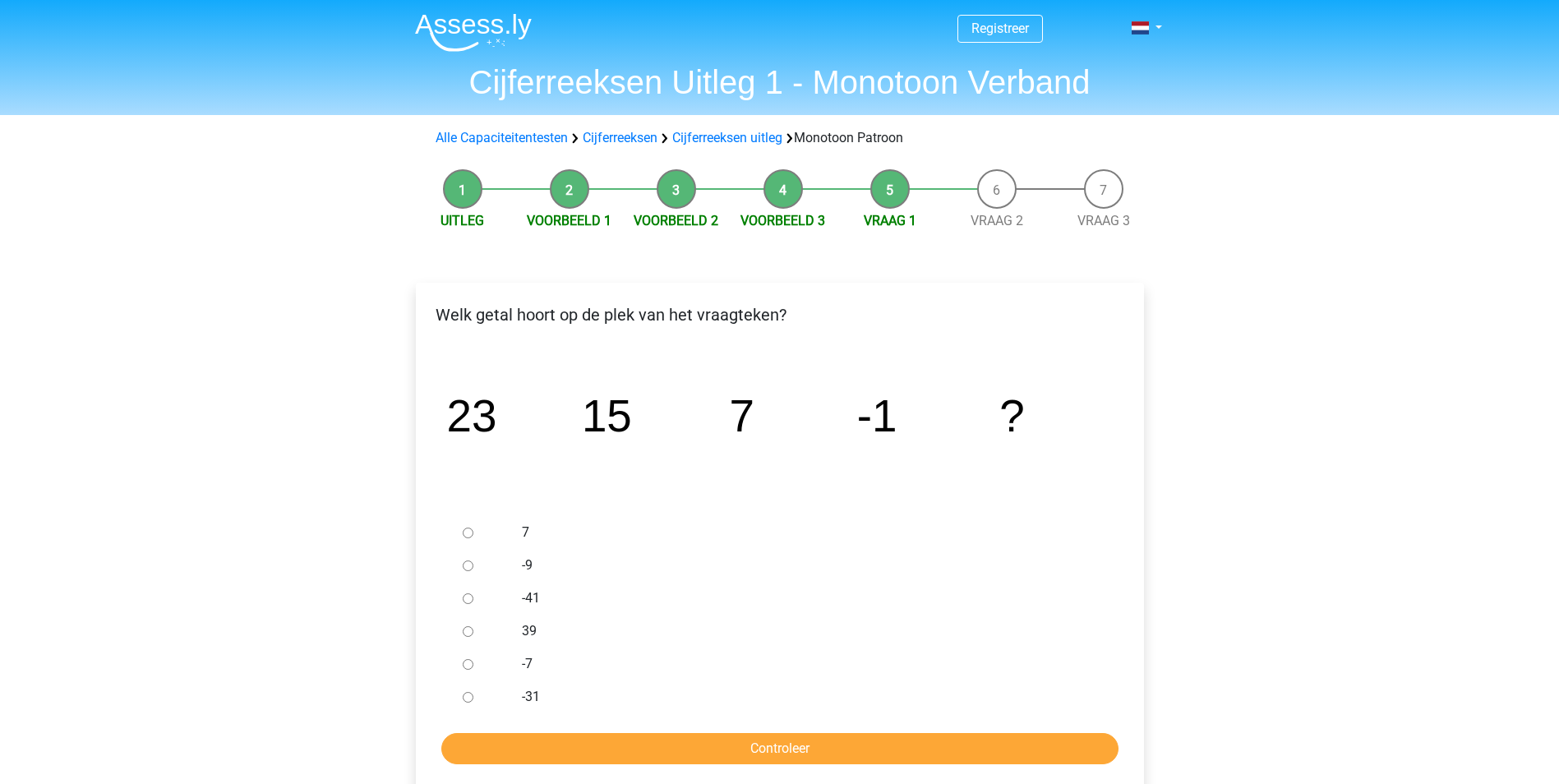
click at [467, 561] on input "-9" at bounding box center [468, 566] width 11 height 11
radio input "true"
click at [778, 757] on input "Controleer" at bounding box center [780, 749] width 677 height 31
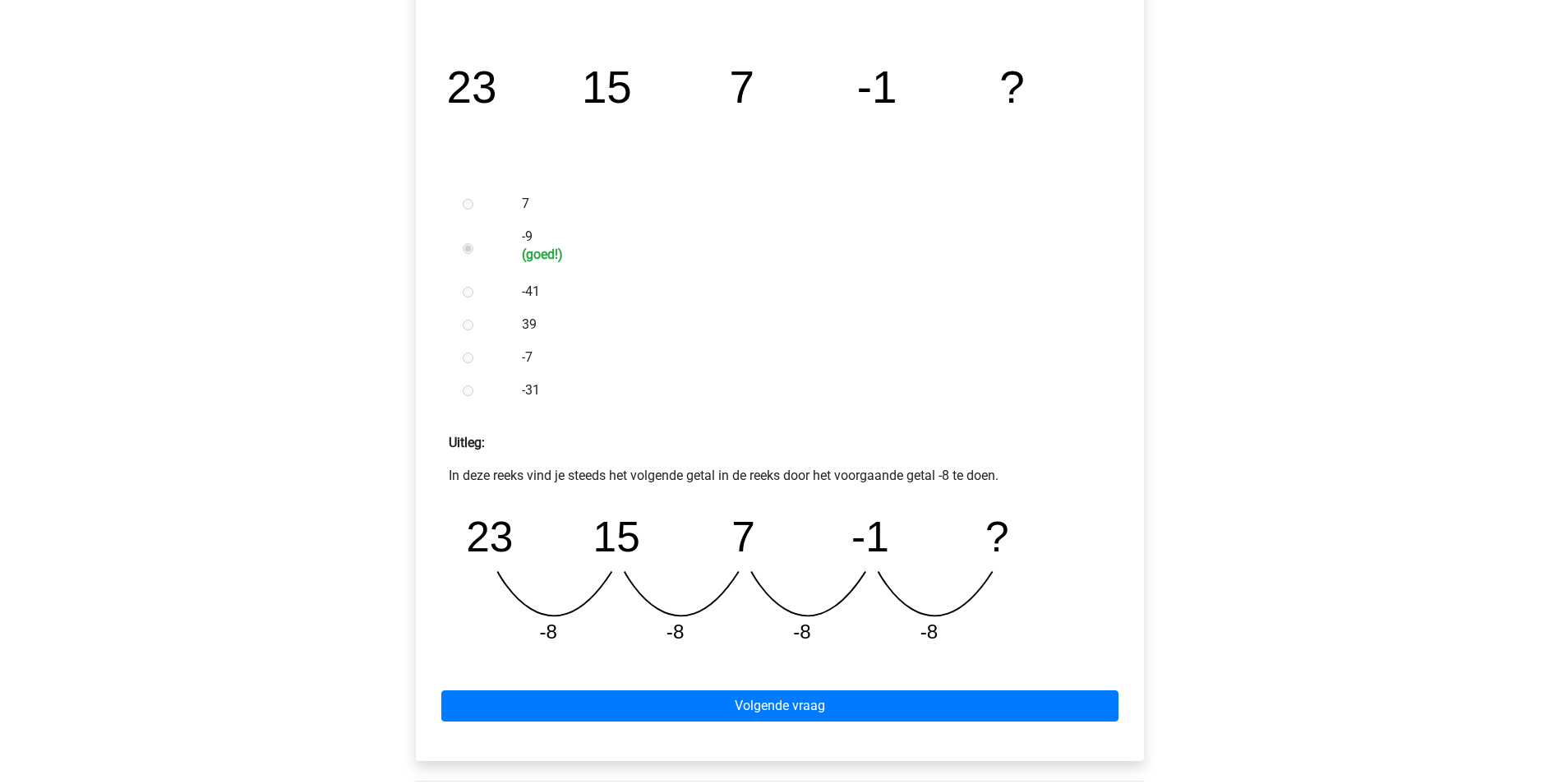
scroll to position [493, 0]
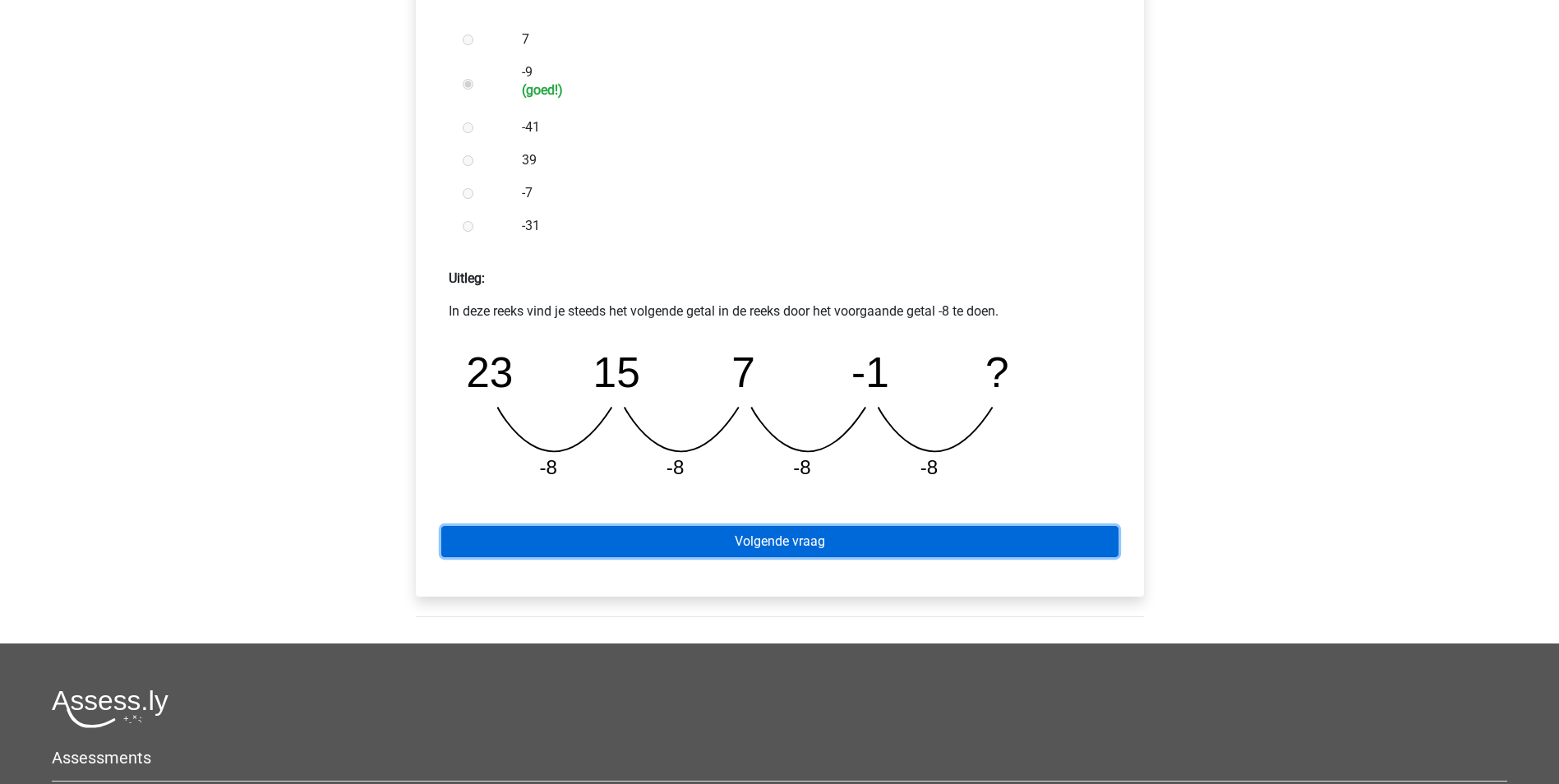
click at [794, 543] on link "Volgende vraag" at bounding box center [780, 542] width 677 height 31
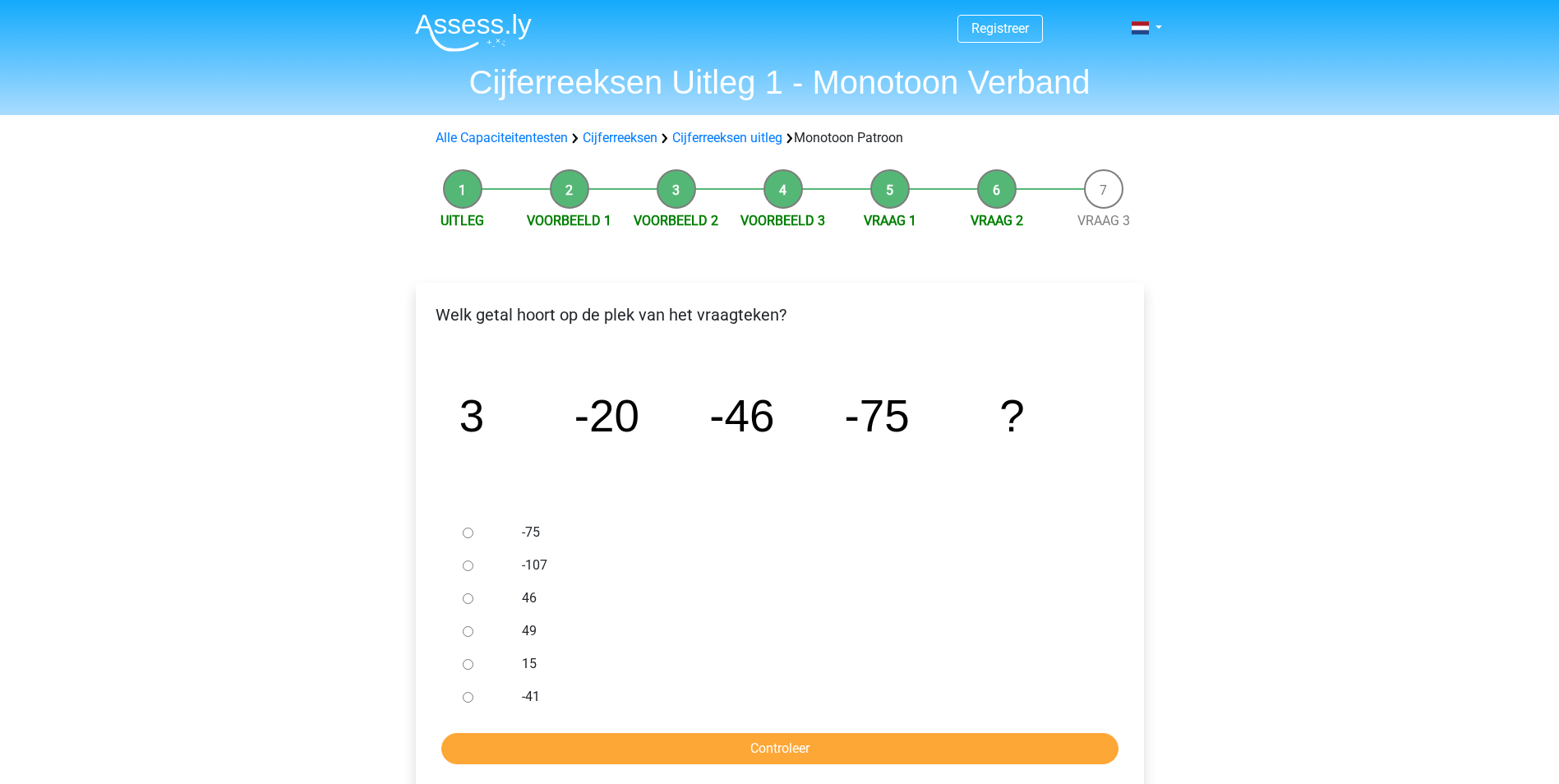
click at [473, 569] on div at bounding box center [483, 566] width 55 height 33
click at [468, 564] on input "-107" at bounding box center [468, 566] width 11 height 11
radio input "true"
click at [818, 750] on input "Controleer" at bounding box center [780, 749] width 677 height 31
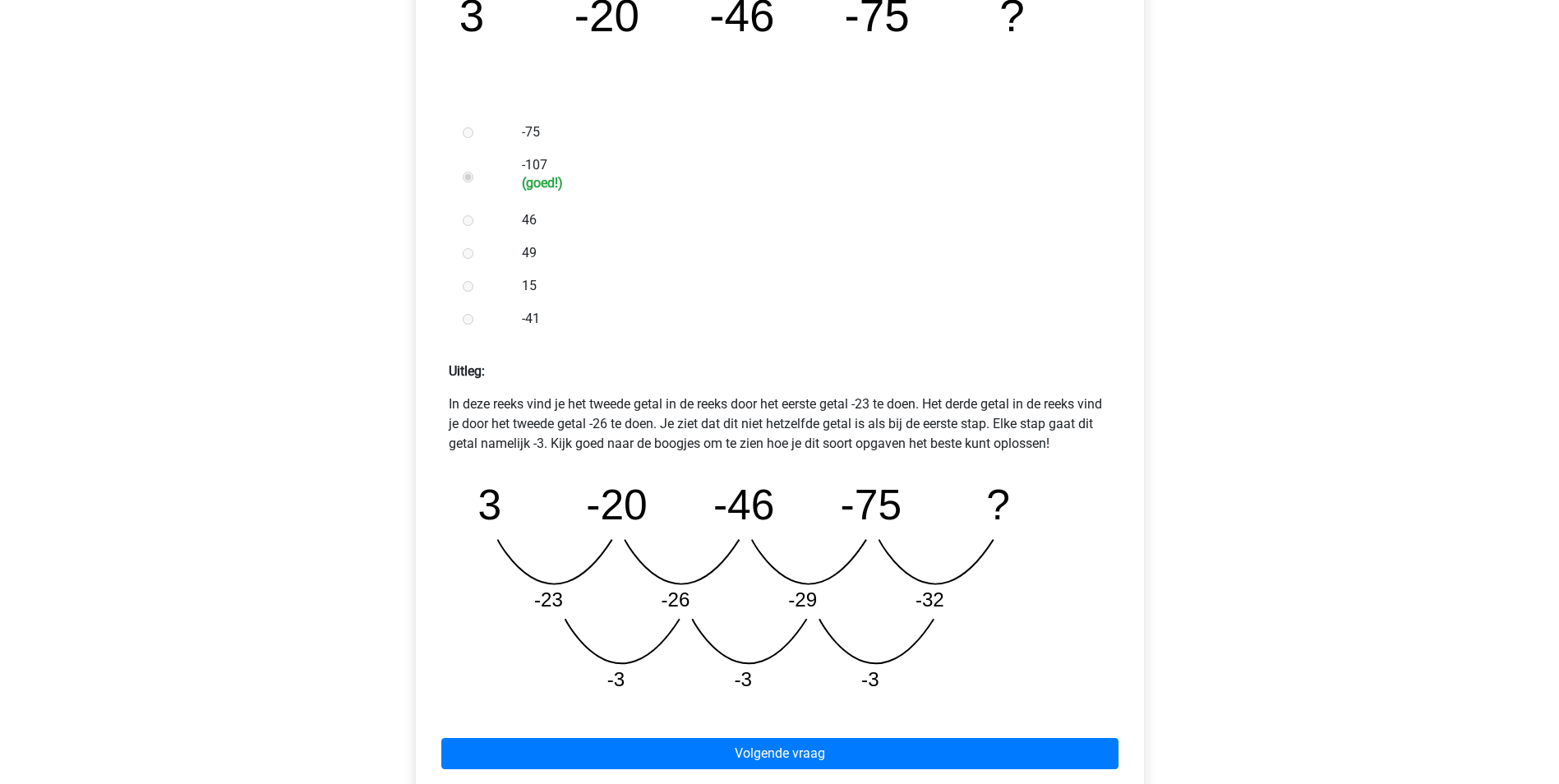
scroll to position [575, 0]
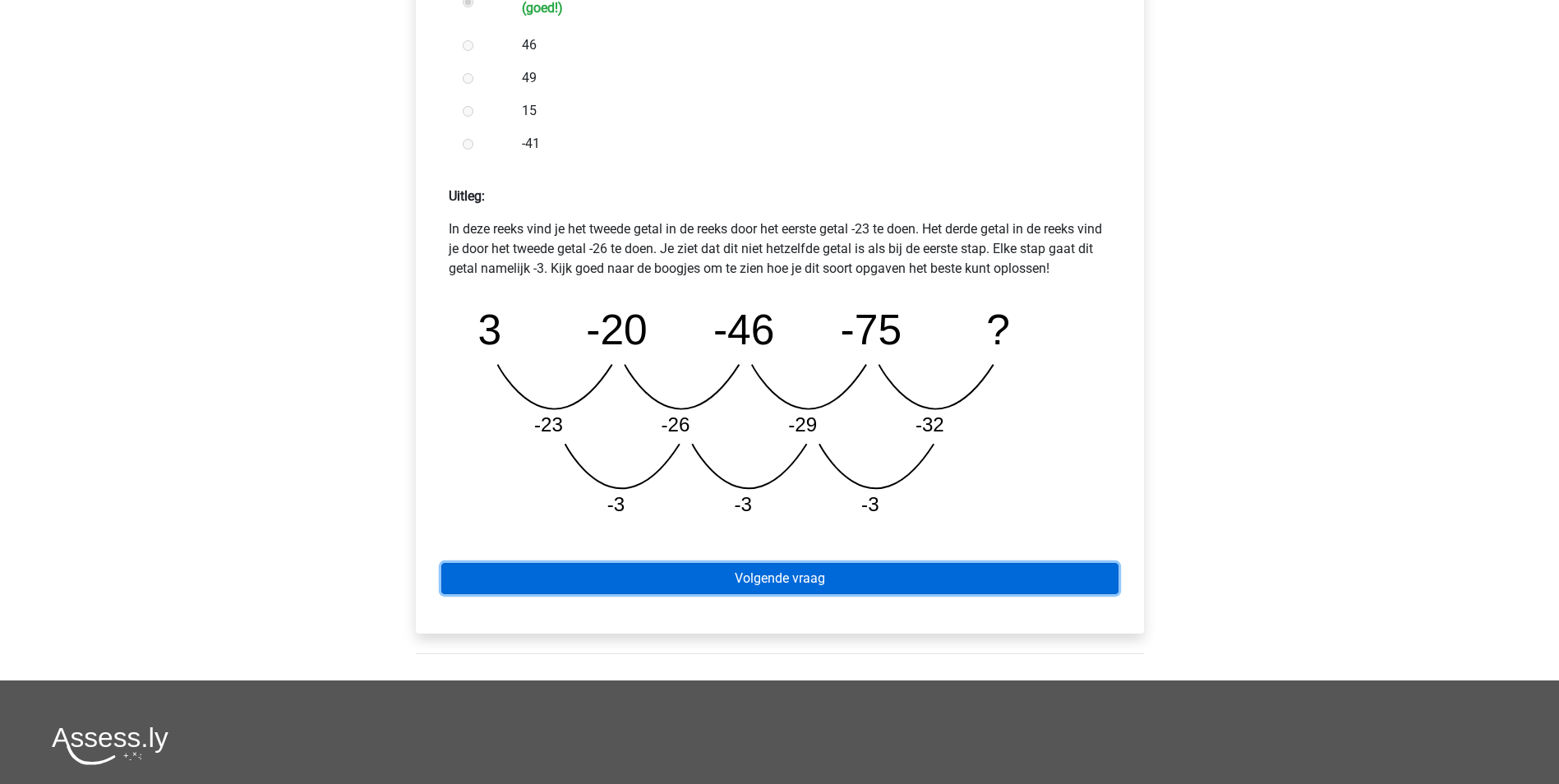
click at [741, 565] on link "Volgende vraag" at bounding box center [780, 579] width 677 height 31
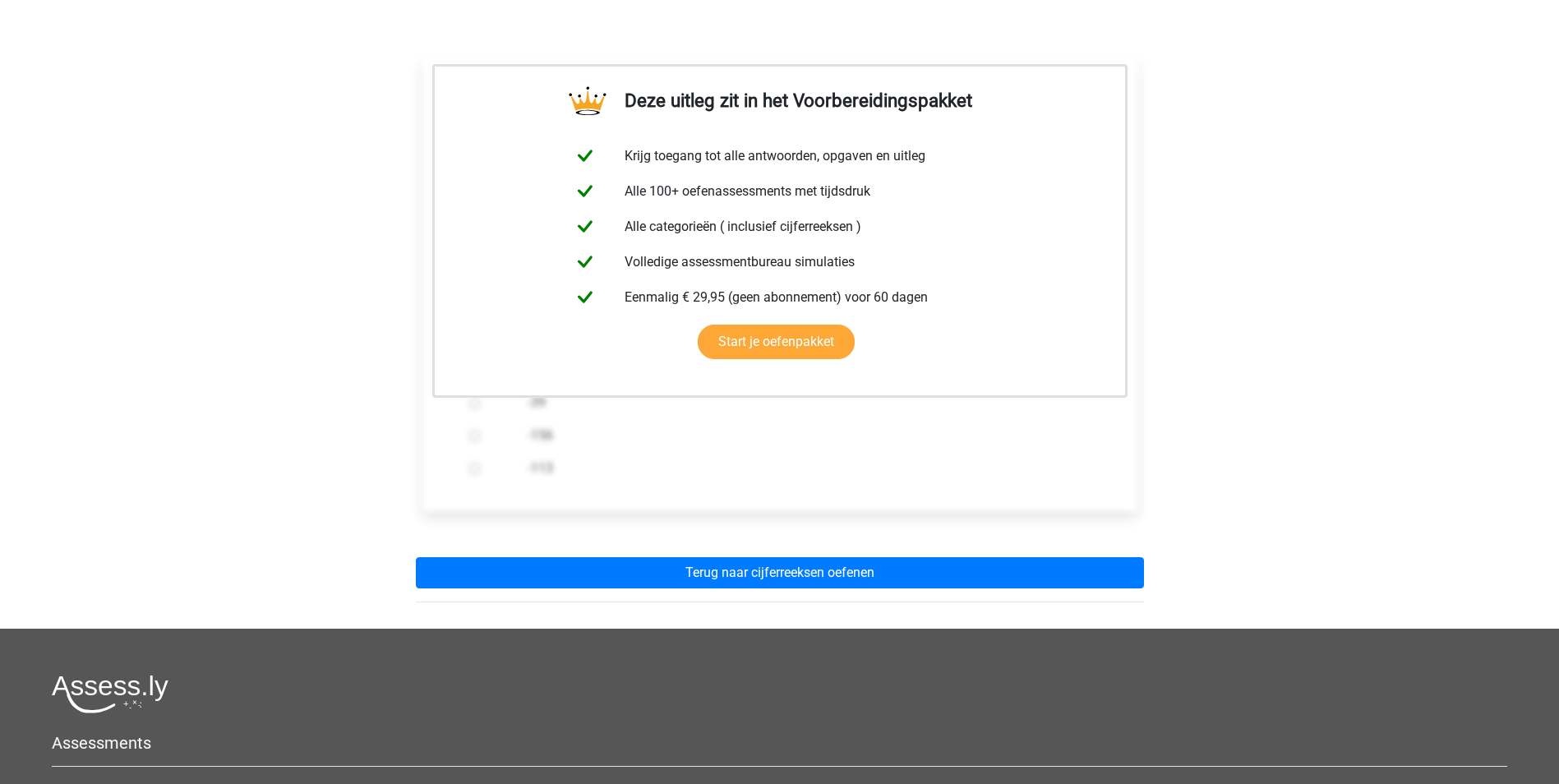
scroll to position [410, 0]
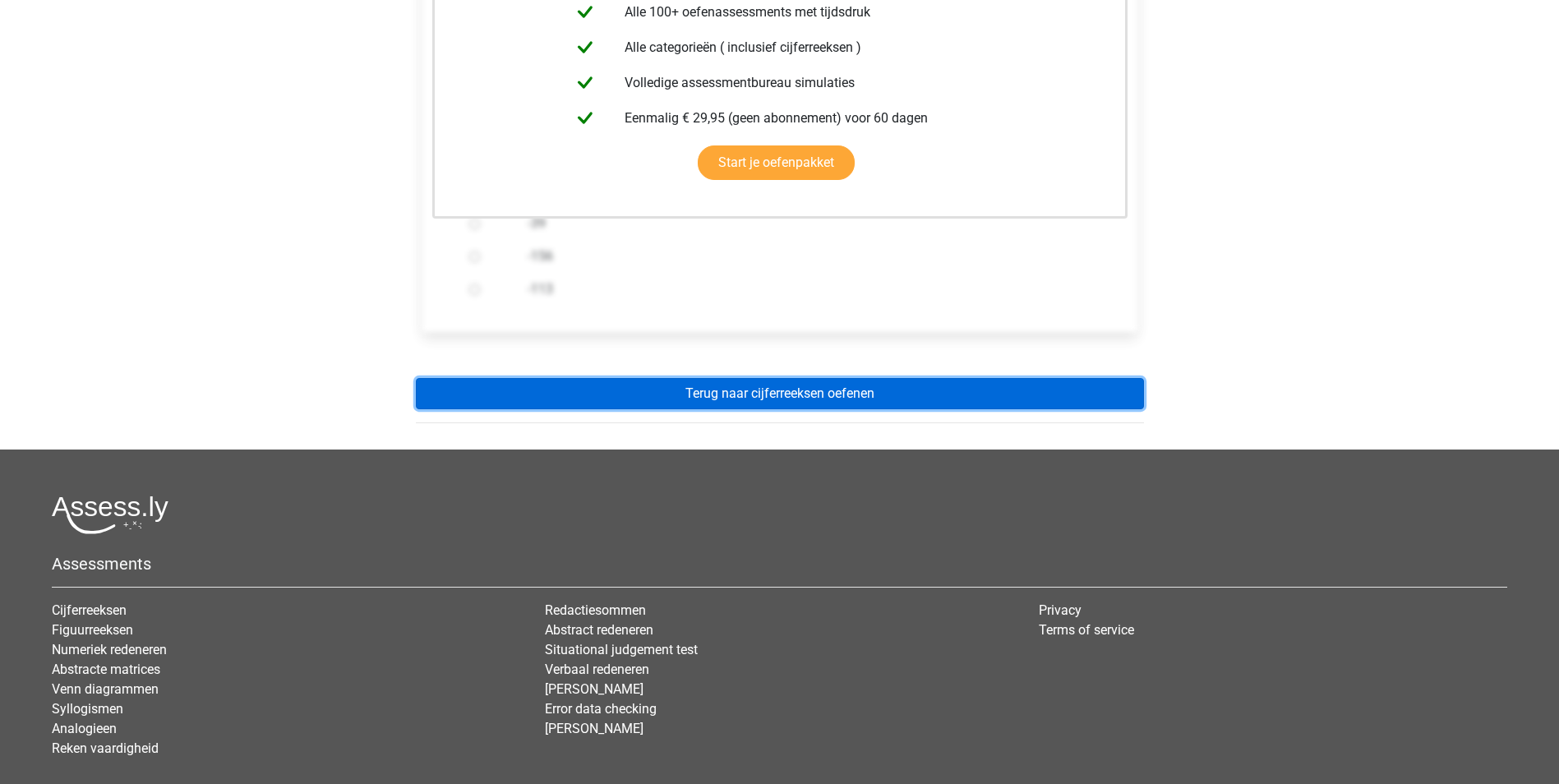
click at [752, 384] on link "Terug naar cijferreeksen oefenen" at bounding box center [780, 394] width 728 height 31
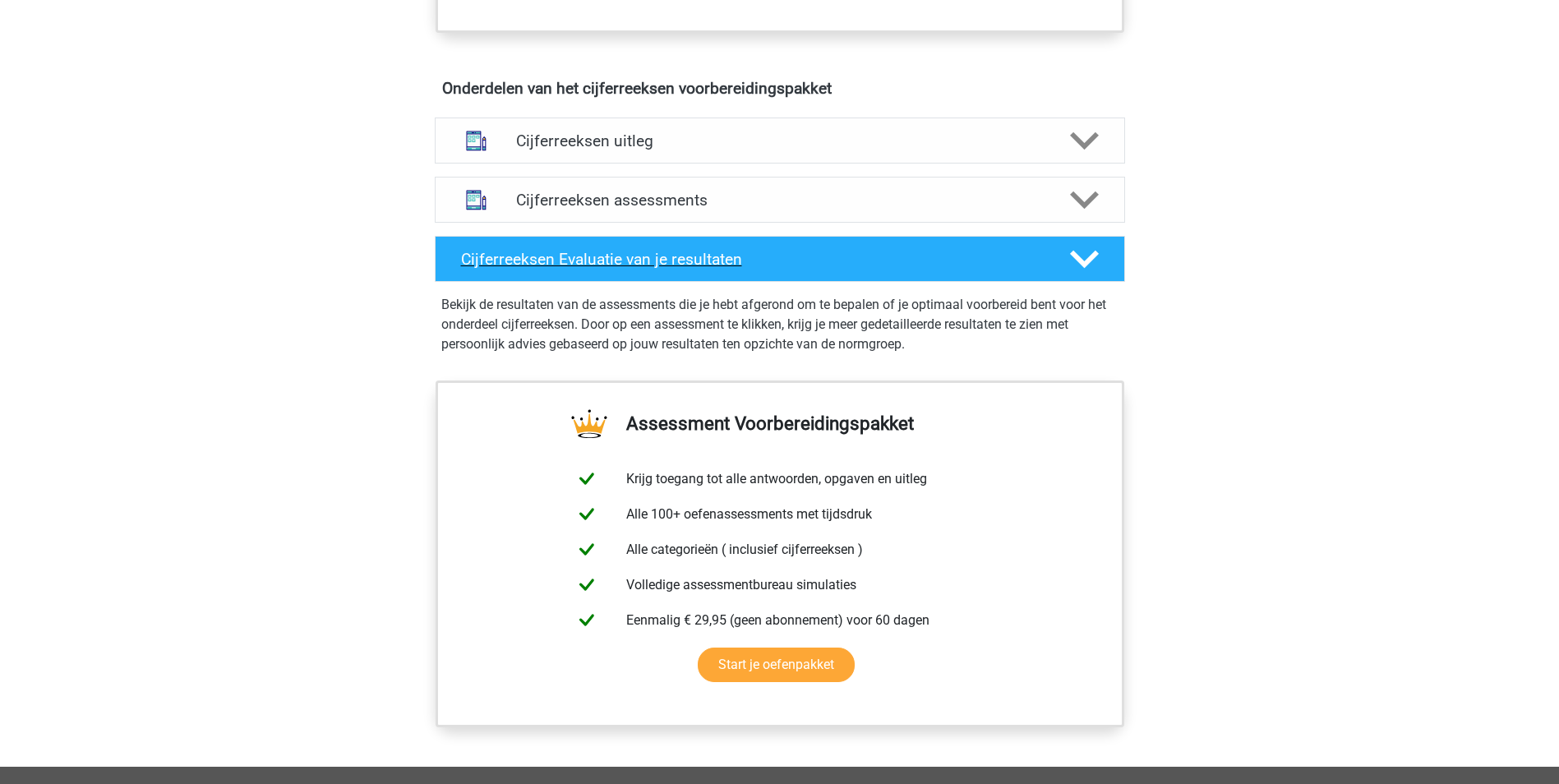
scroll to position [903, 0]
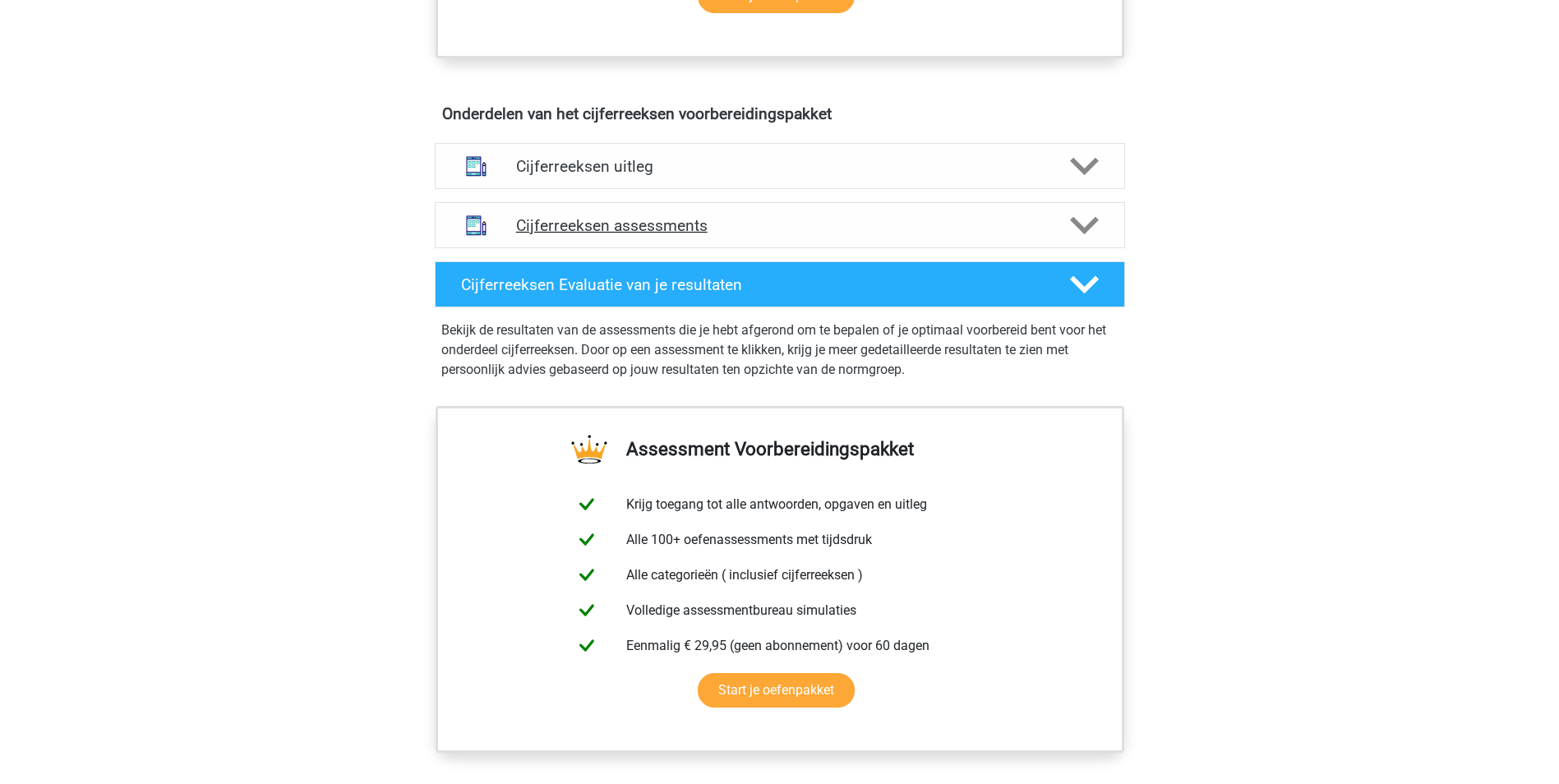
click at [782, 235] on h4 "Cijferreeksen assessments" at bounding box center [780, 226] width 527 height 18
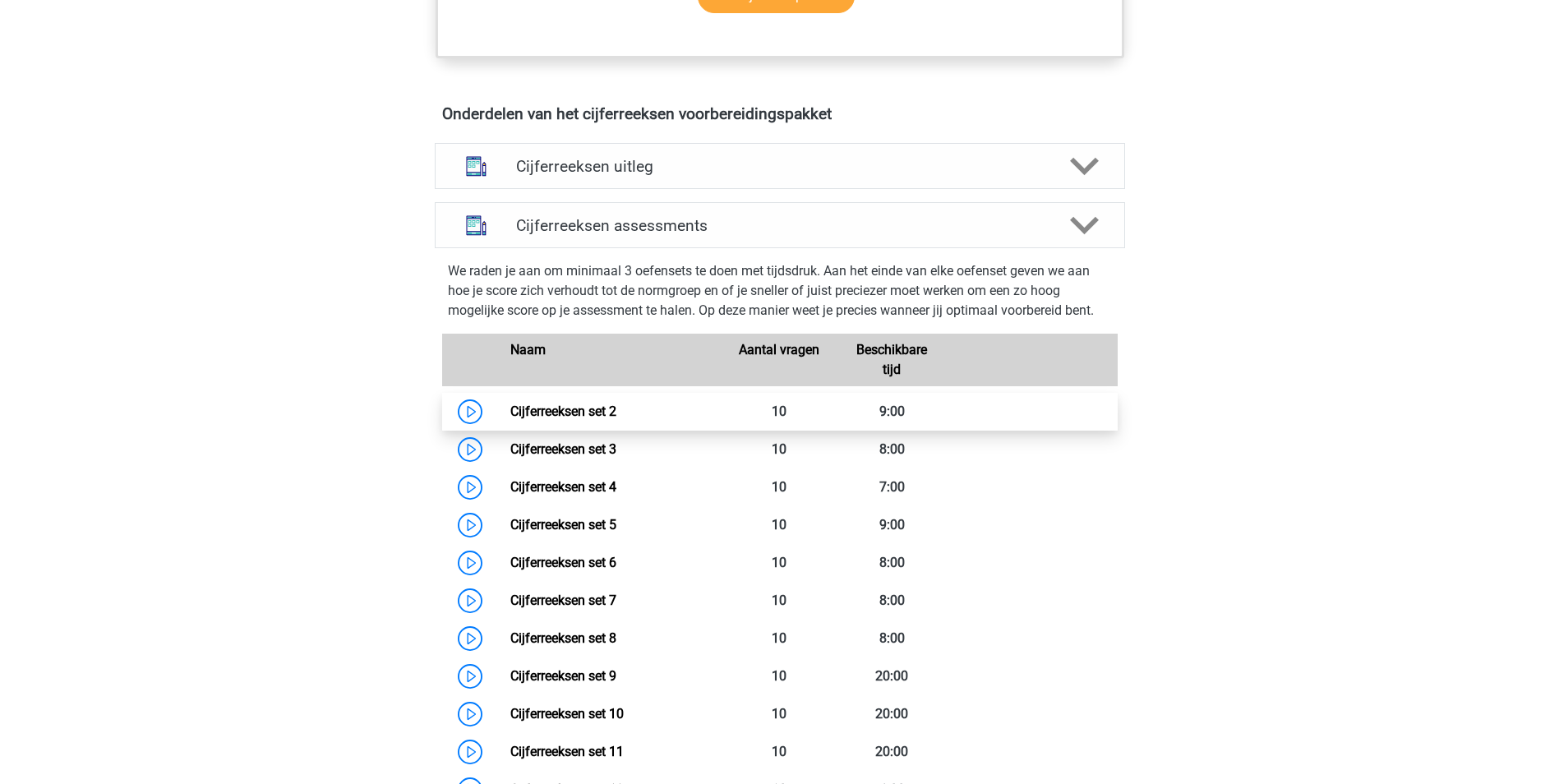
click at [559, 419] on link "Cijferreeksen set 2" at bounding box center [563, 410] width 106 height 16
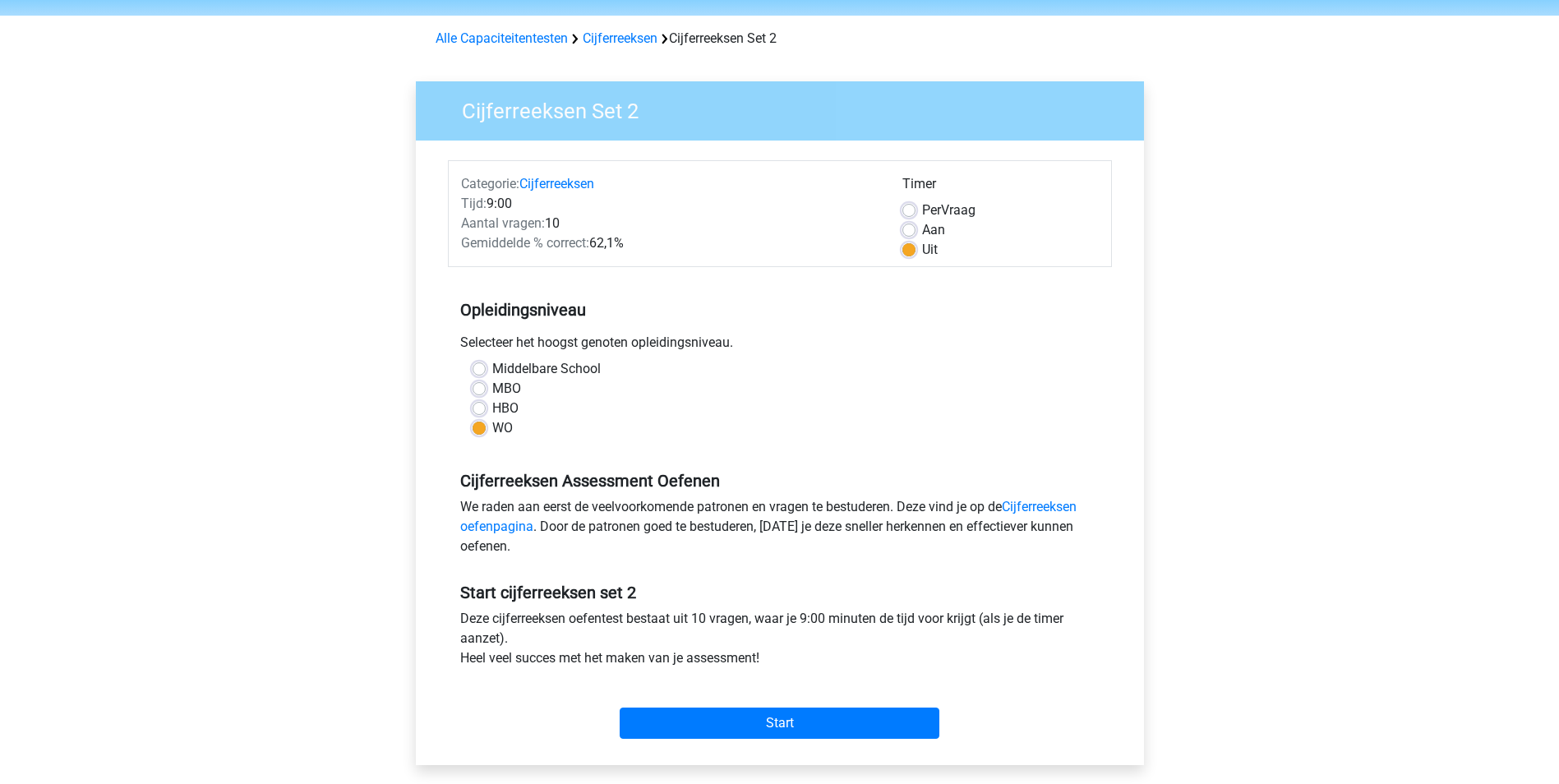
scroll to position [82, 0]
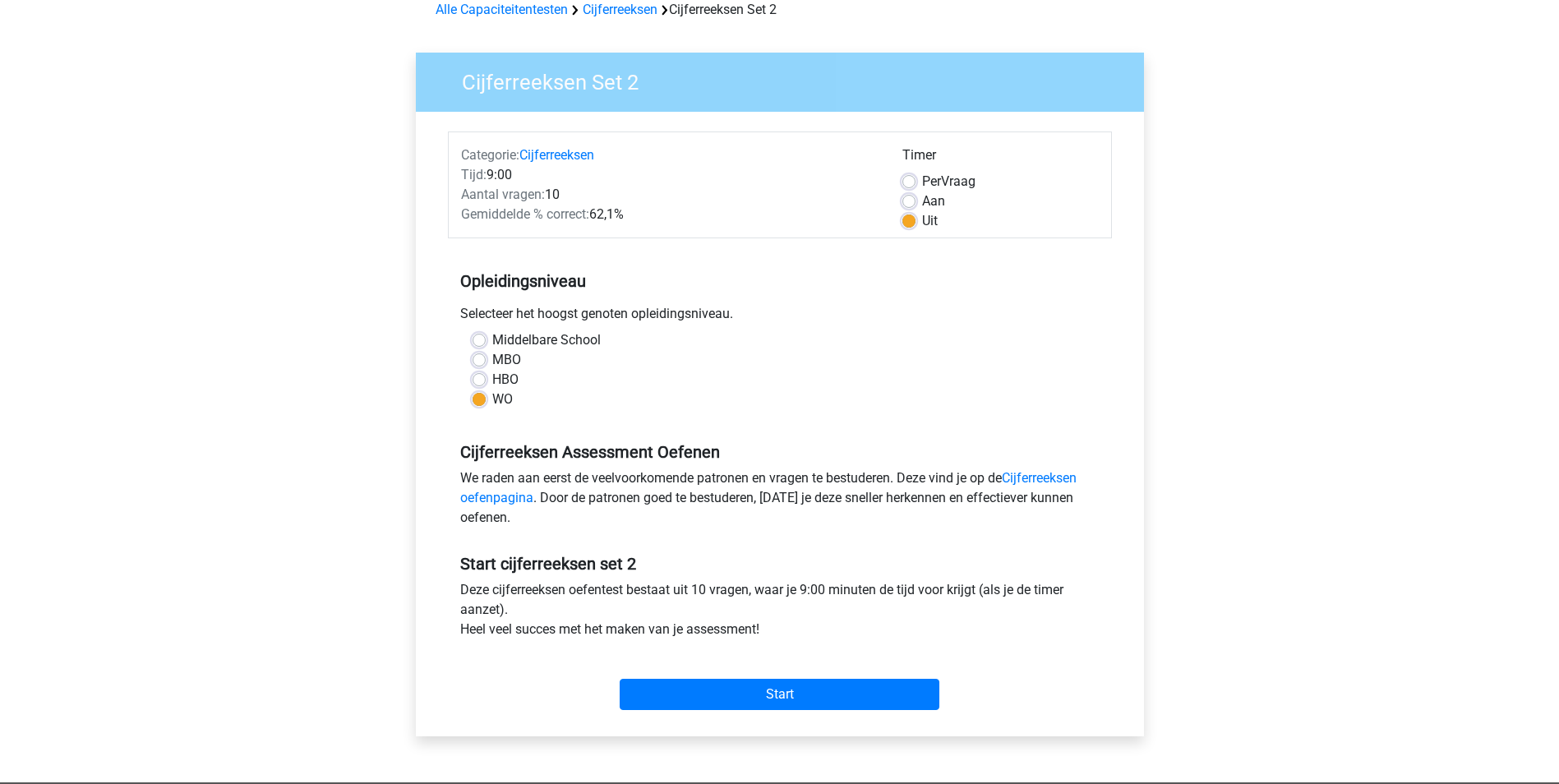
click at [497, 386] on label "HBO" at bounding box center [505, 379] width 26 height 19
click at [485, 386] on input "HBO" at bounding box center [479, 378] width 13 height 17
radio input "true"
click at [492, 402] on label "WO" at bounding box center [502, 398] width 20 height 19
click at [484, 402] on input "WO" at bounding box center [479, 398] width 13 height 17
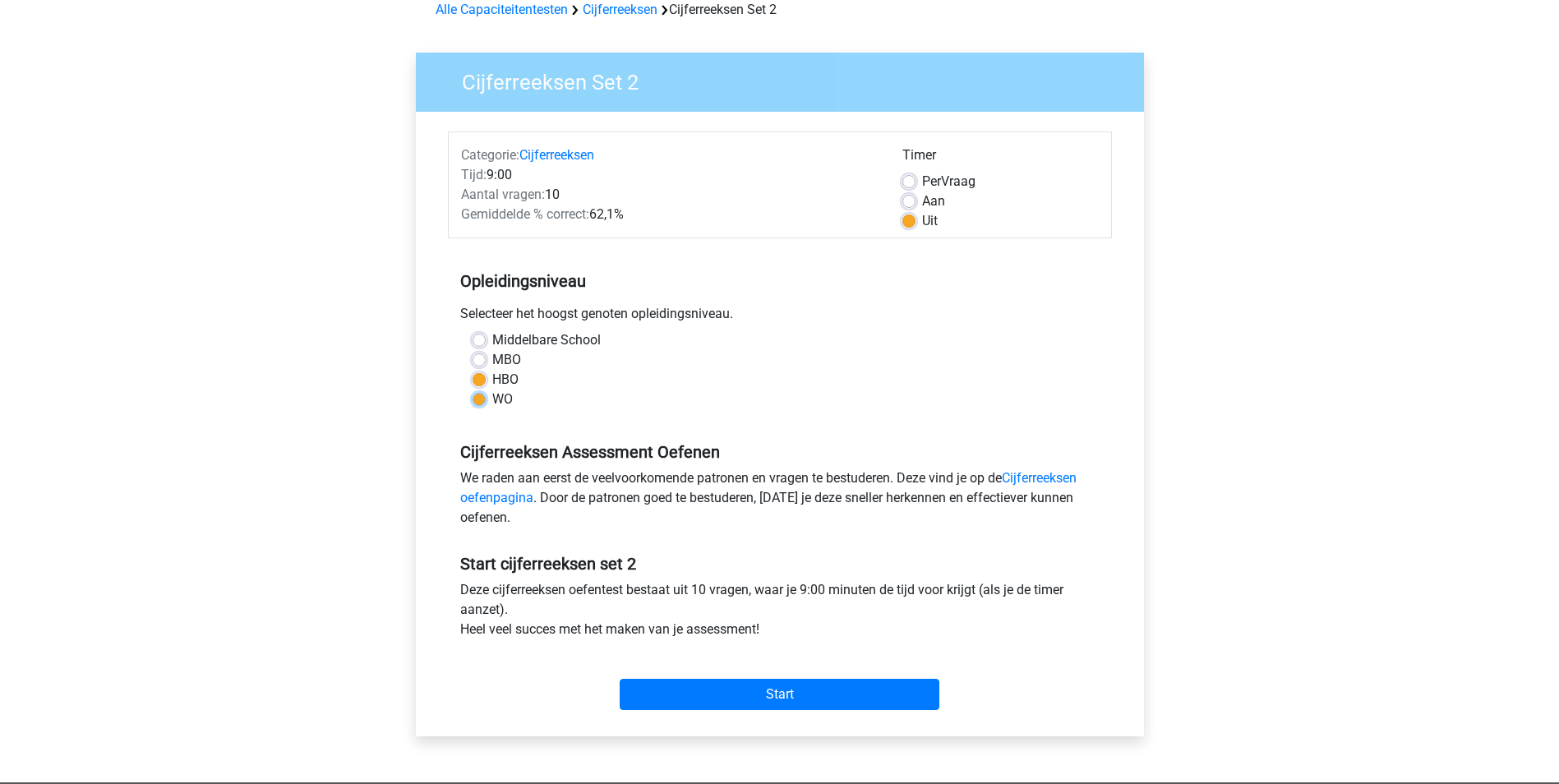
radio input "true"
click at [492, 383] on label "HBO" at bounding box center [505, 379] width 26 height 19
click at [485, 383] on input "HBO" at bounding box center [479, 378] width 13 height 17
radio input "true"
click at [492, 398] on label "WO" at bounding box center [502, 398] width 20 height 19
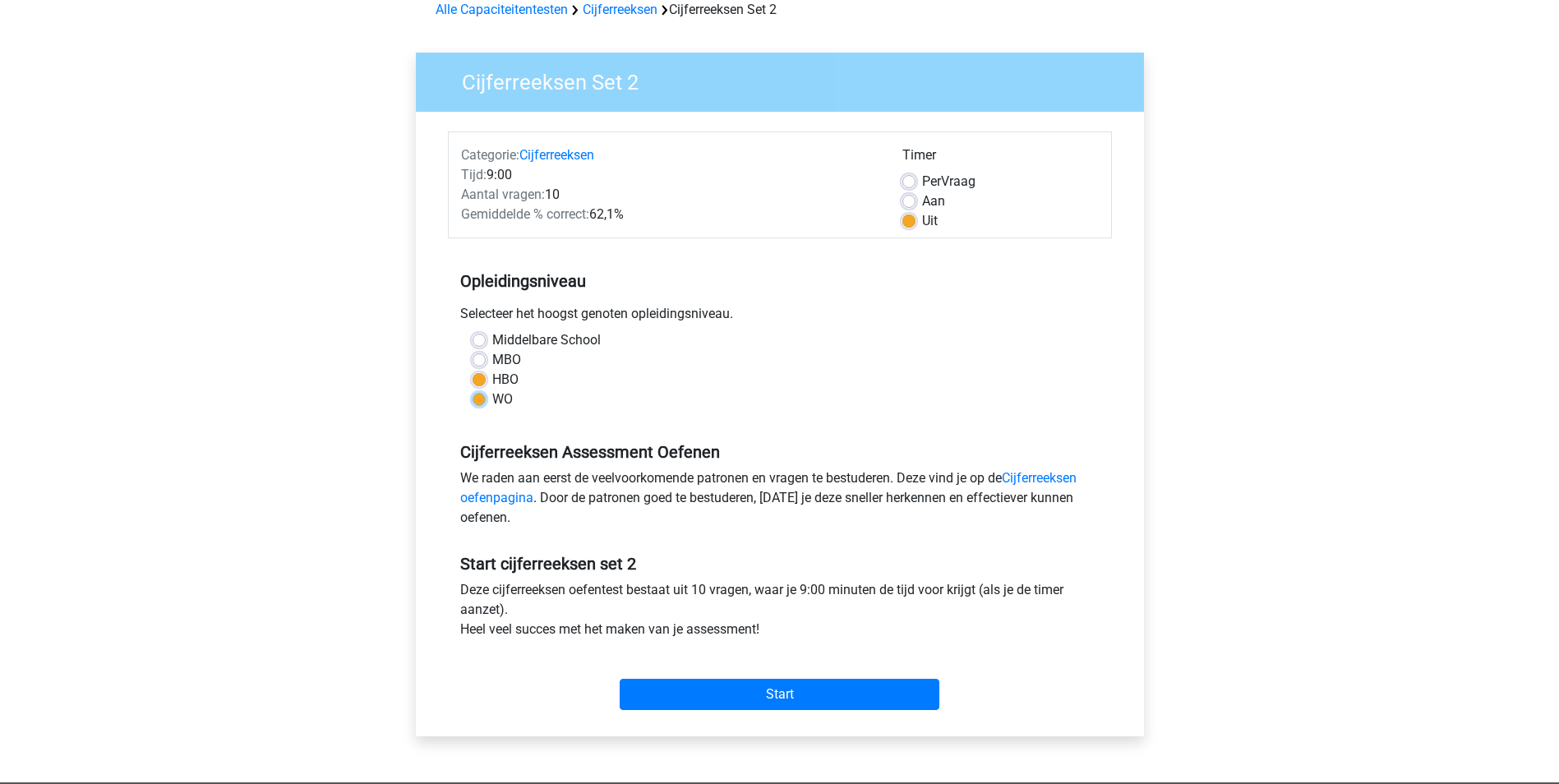
click at [481, 398] on input "WO" at bounding box center [479, 398] width 13 height 17
radio input "true"
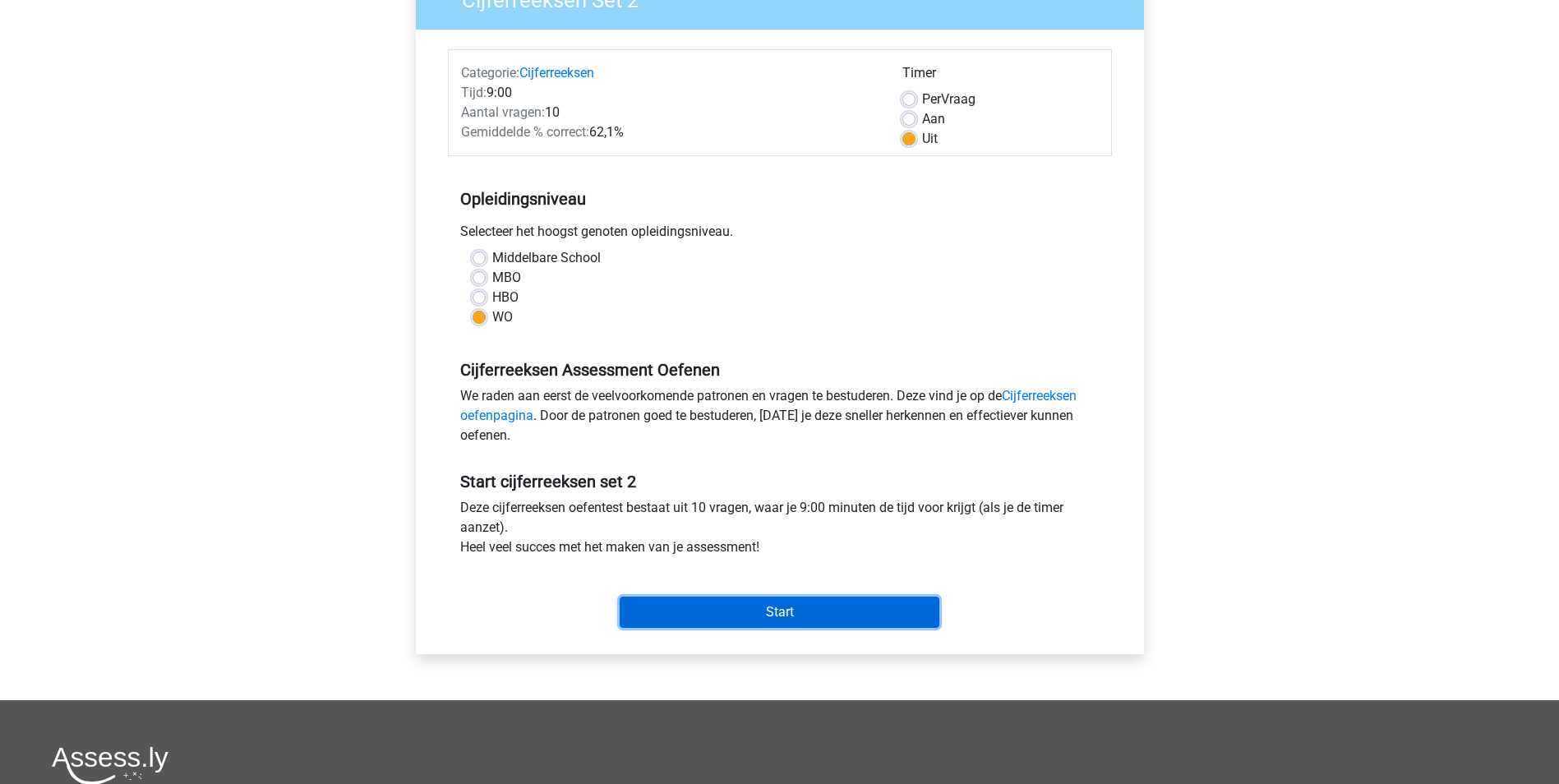
click at [839, 622] on input "Start" at bounding box center [780, 612] width 320 height 31
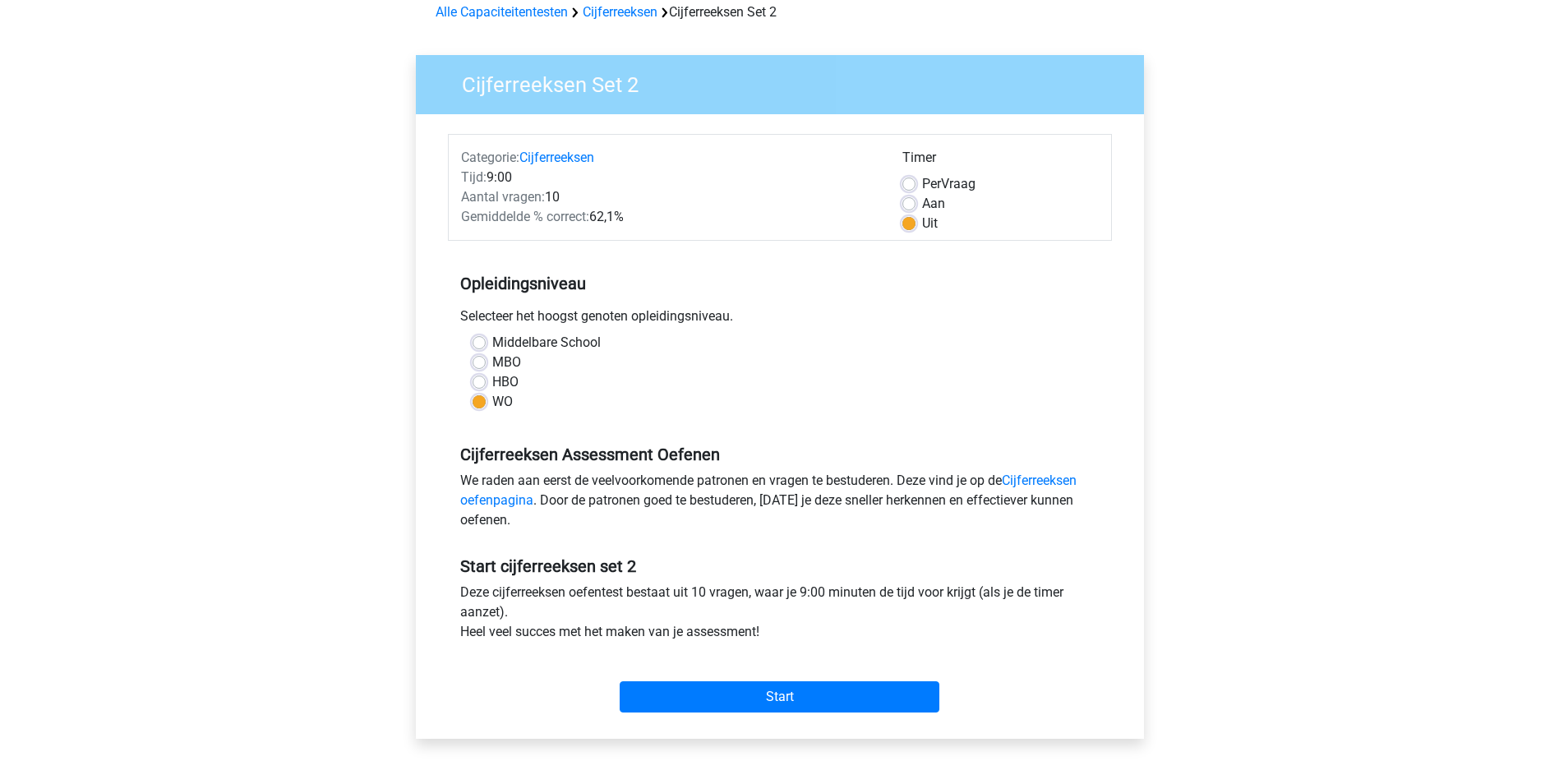
scroll to position [0, 0]
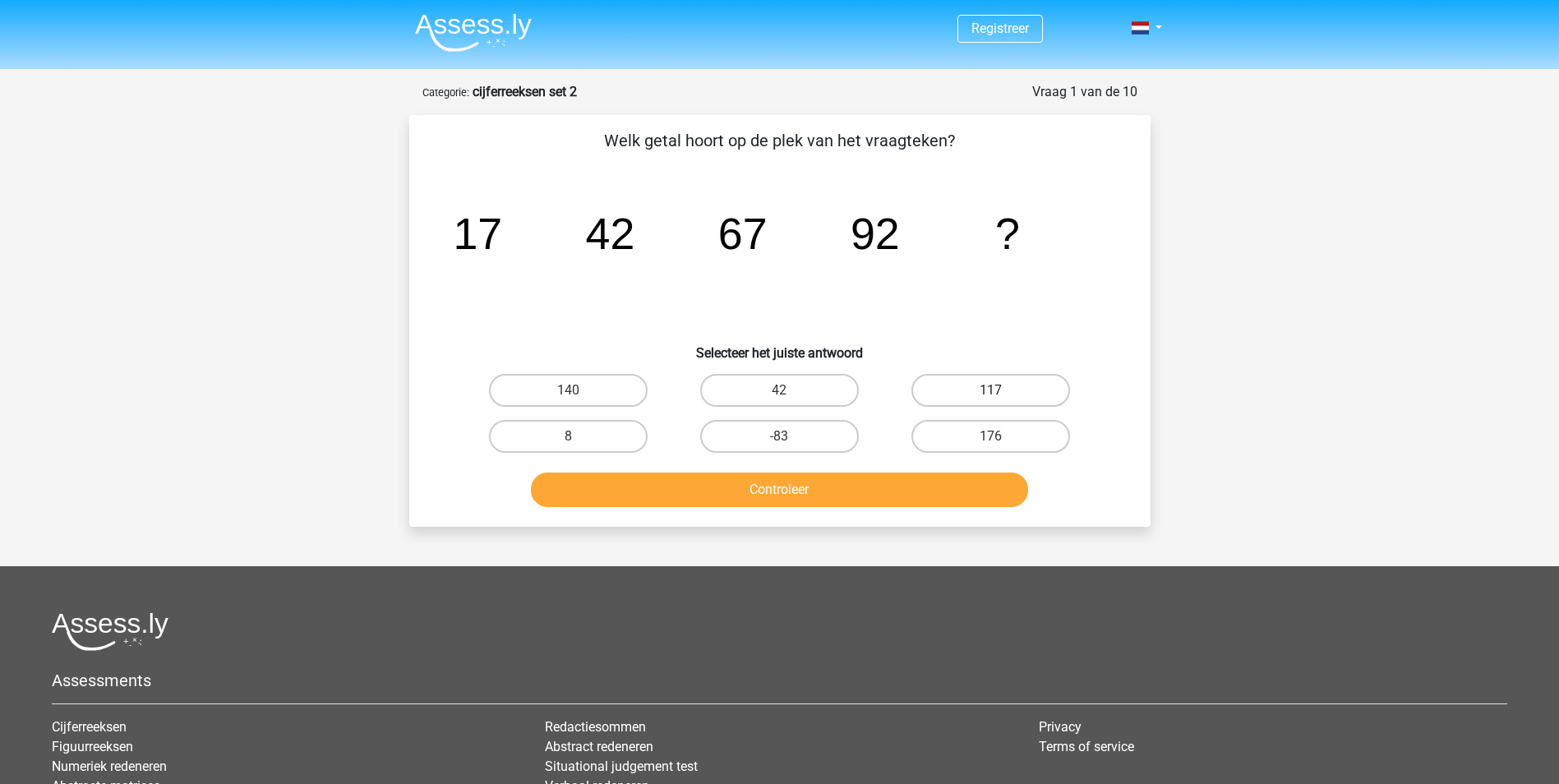
click at [1000, 377] on label "117" at bounding box center [990, 390] width 159 height 33
click at [1000, 390] on input "117" at bounding box center [997, 396] width 11 height 11
radio input "true"
click at [944, 485] on button "Controleer" at bounding box center [780, 489] width 497 height 34
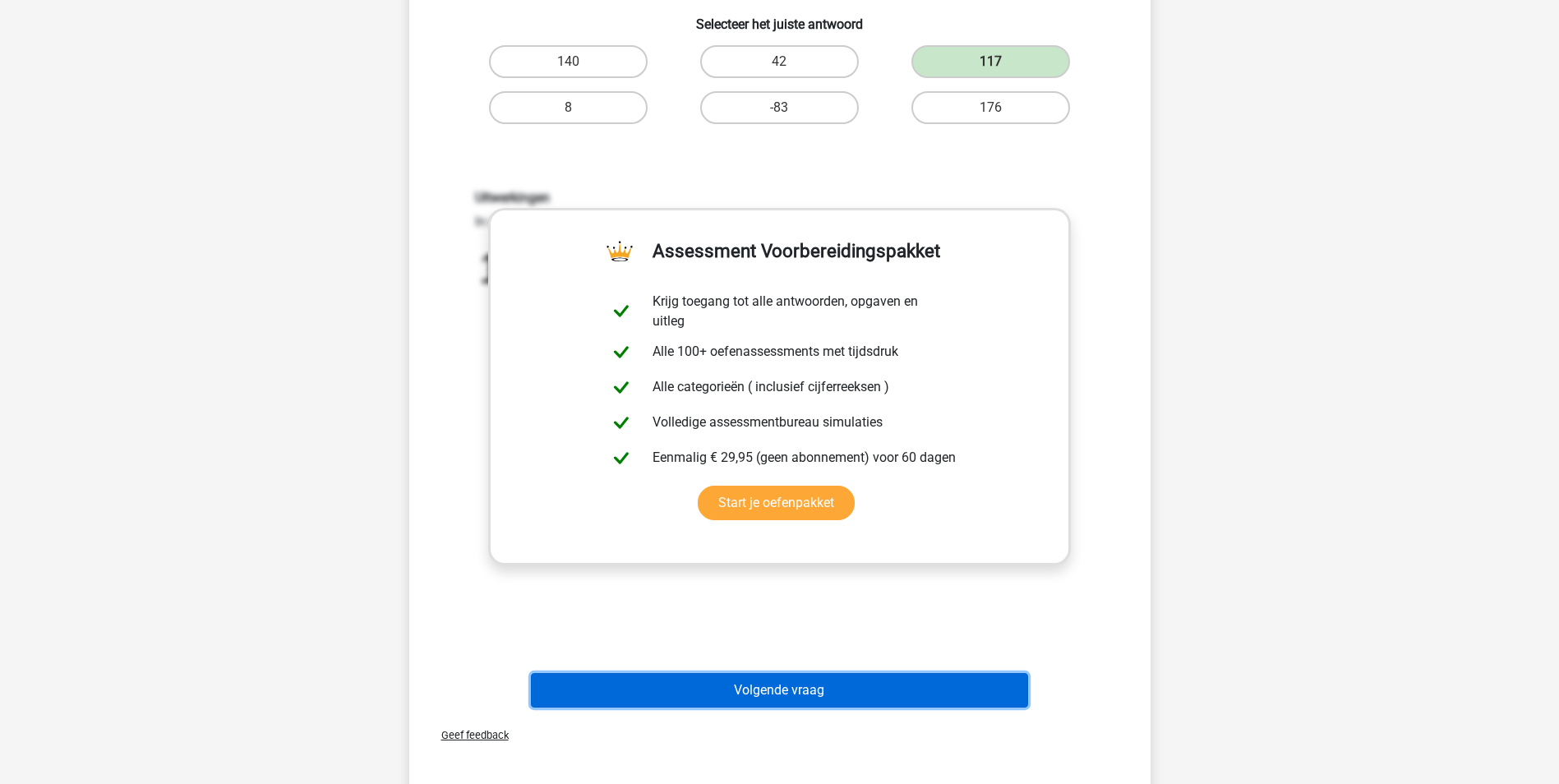
click at [769, 700] on button "Volgende vraag" at bounding box center [780, 690] width 497 height 34
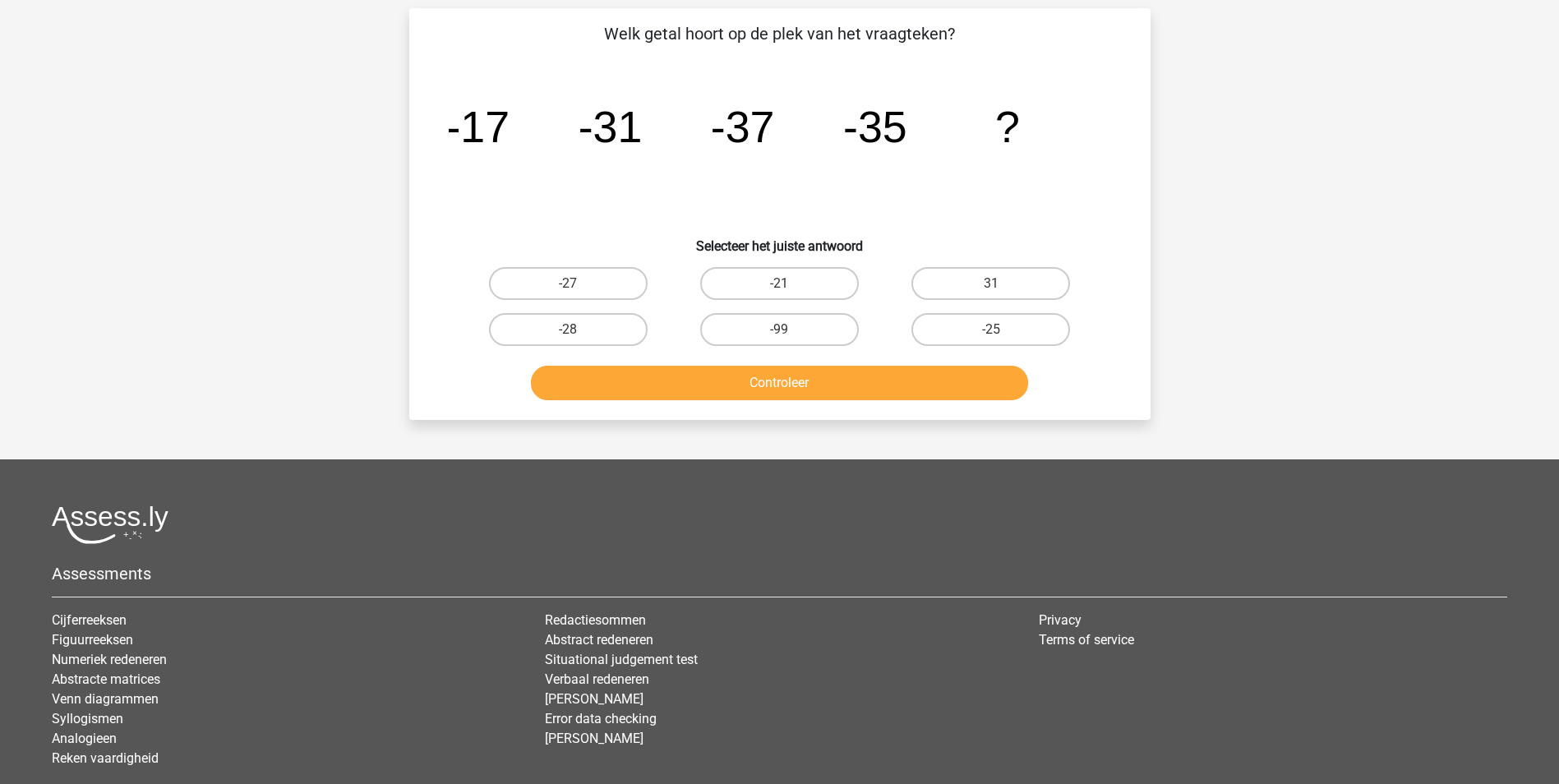
scroll to position [82, 0]
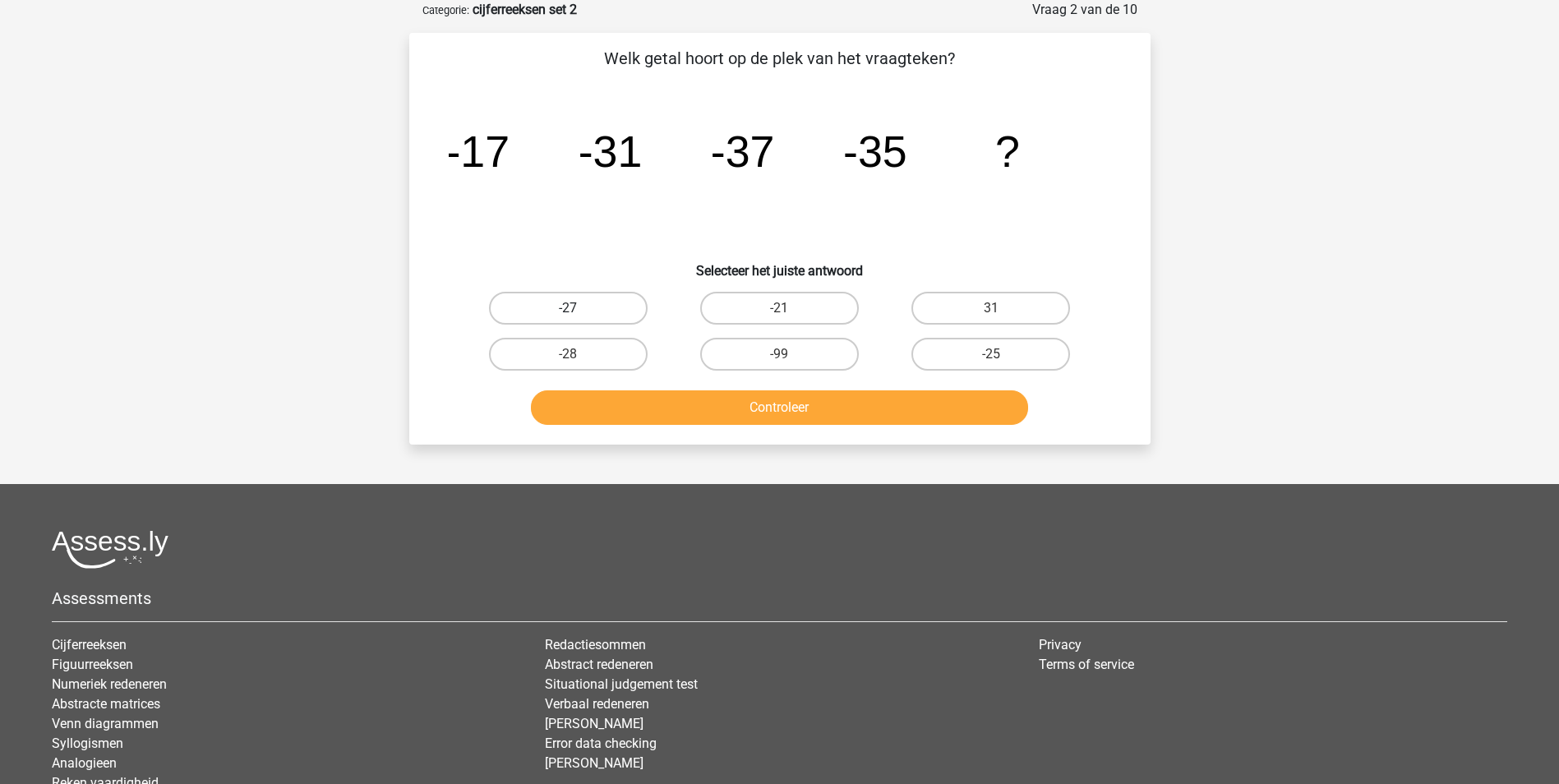
click at [546, 312] on label "-27" at bounding box center [569, 308] width 159 height 33
click at [568, 312] on input "-27" at bounding box center [573, 313] width 11 height 11
radio input "true"
click at [585, 358] on label "-28" at bounding box center [569, 354] width 159 height 33
click at [579, 358] on input "-28" at bounding box center [573, 360] width 11 height 11
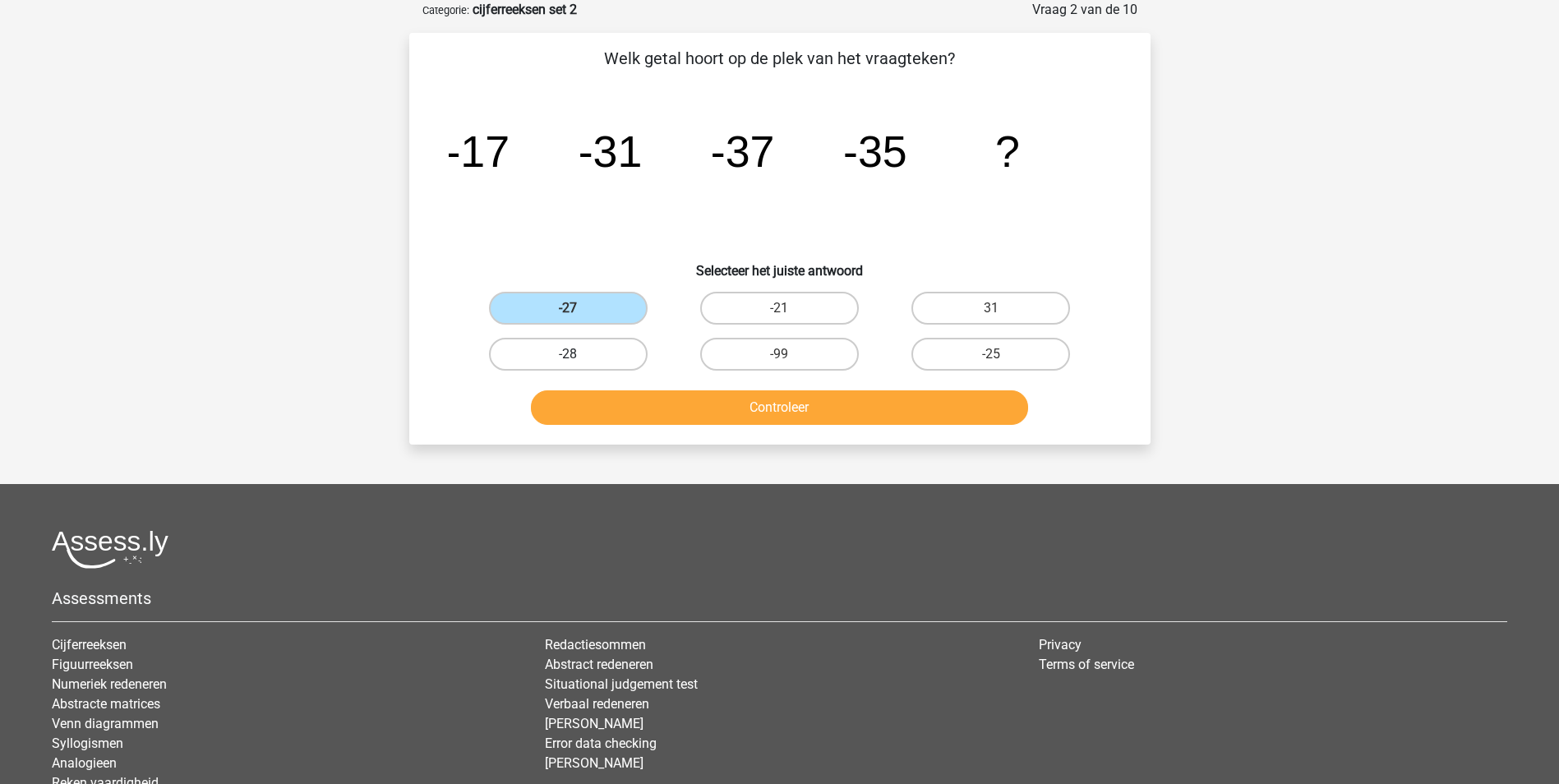
radio input "true"
click at [726, 410] on button "Controleer" at bounding box center [780, 407] width 497 height 34
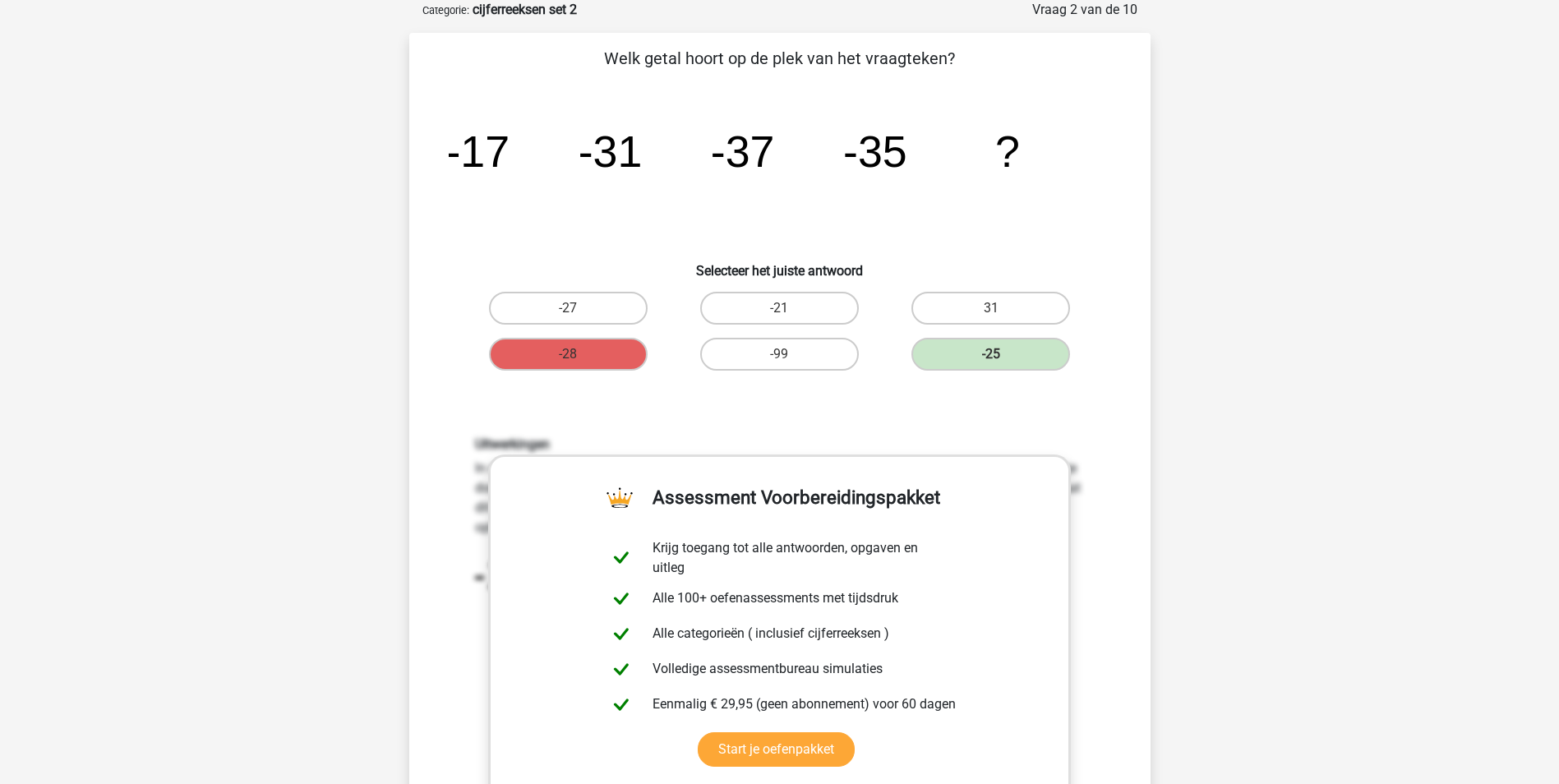
click at [797, 391] on div "Welk getal hoort op de plek van het vraagteken? image/svg+xml -17 -31 -37 -35 ?…" at bounding box center [780, 503] width 728 height 914
click at [1139, 435] on div "Welk getal hoort op de plek van het vraagteken? image/svg+xml -17 -31 -37 -35 ?…" at bounding box center [780, 503] width 728 height 914
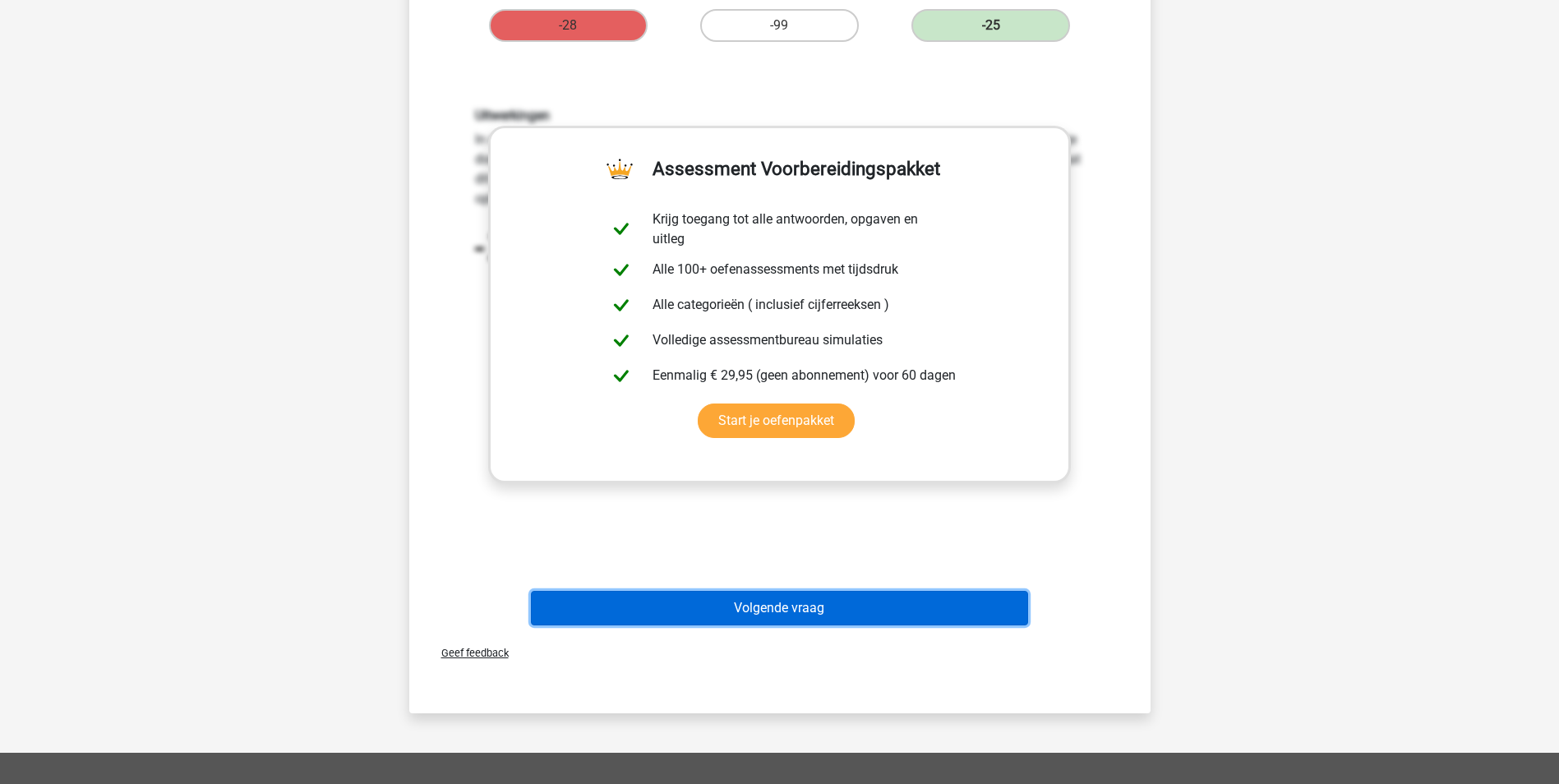
click at [842, 614] on button "Volgende vraag" at bounding box center [780, 607] width 497 height 34
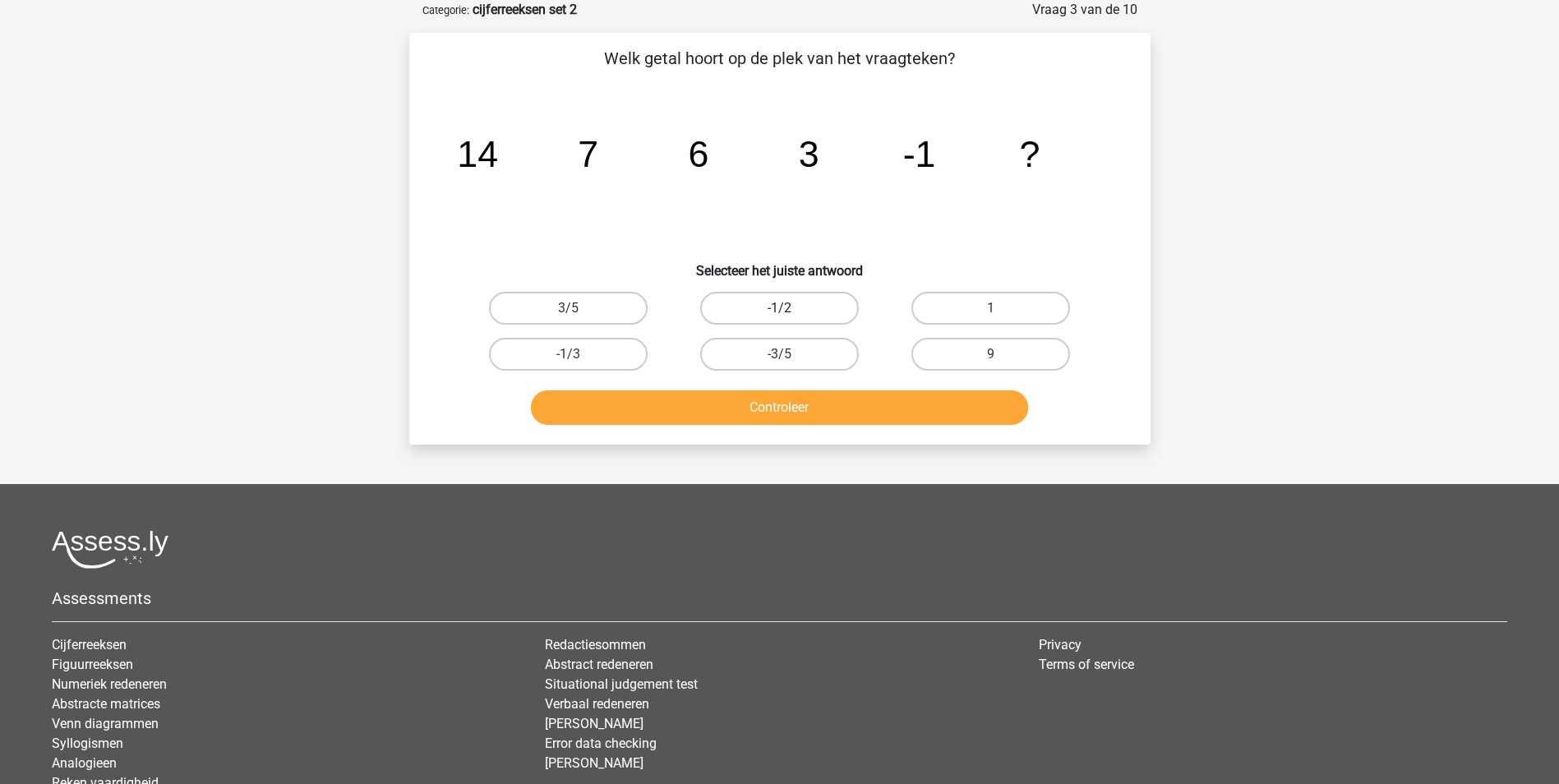
click at [758, 301] on label "-1/2" at bounding box center [780, 308] width 159 height 33
click at [779, 308] on input "-1/2" at bounding box center [784, 313] width 11 height 11
radio input "true"
click at [900, 390] on button "Controleer" at bounding box center [780, 407] width 497 height 34
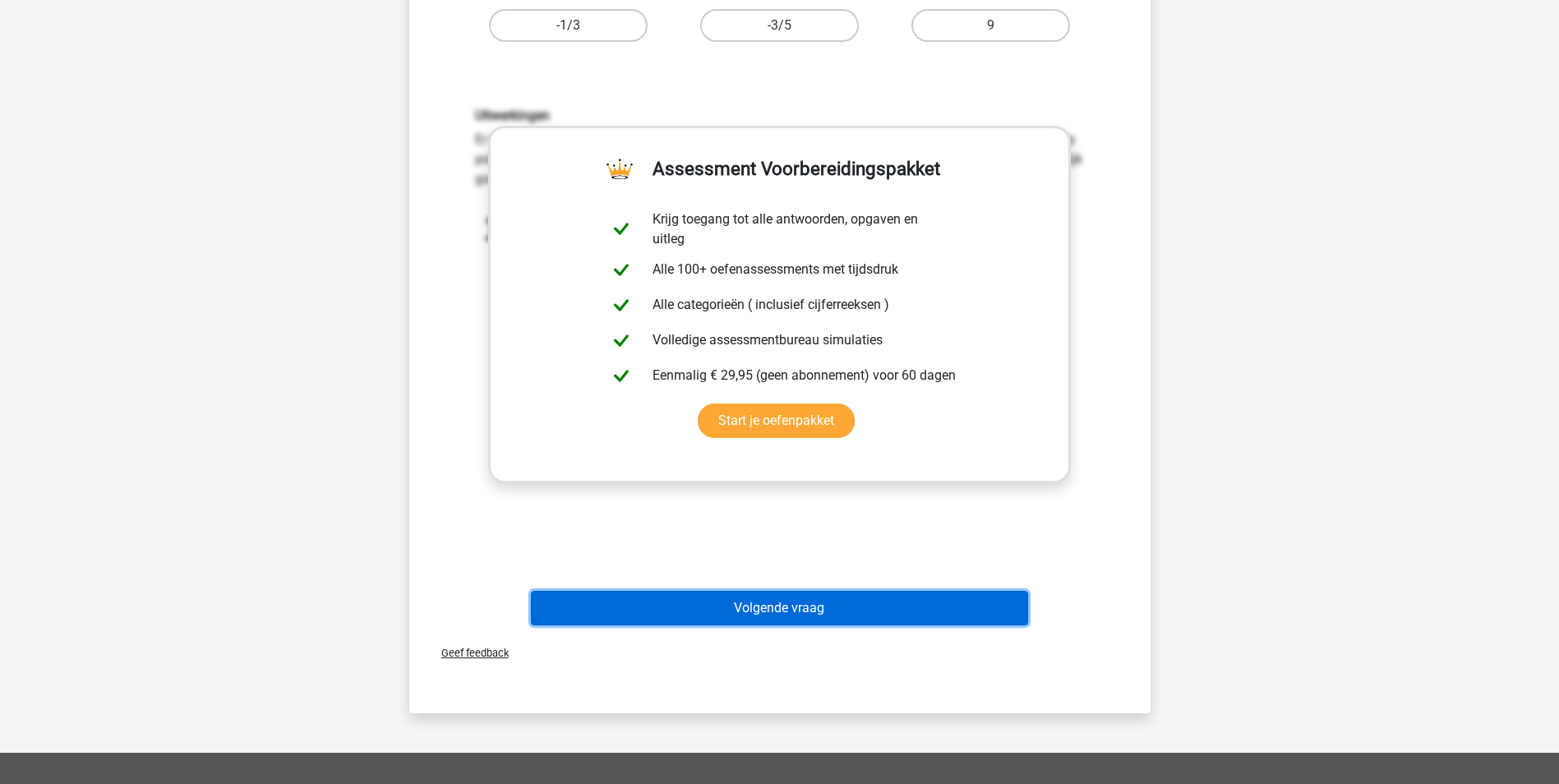
click at [898, 602] on button "Volgende vraag" at bounding box center [780, 607] width 497 height 34
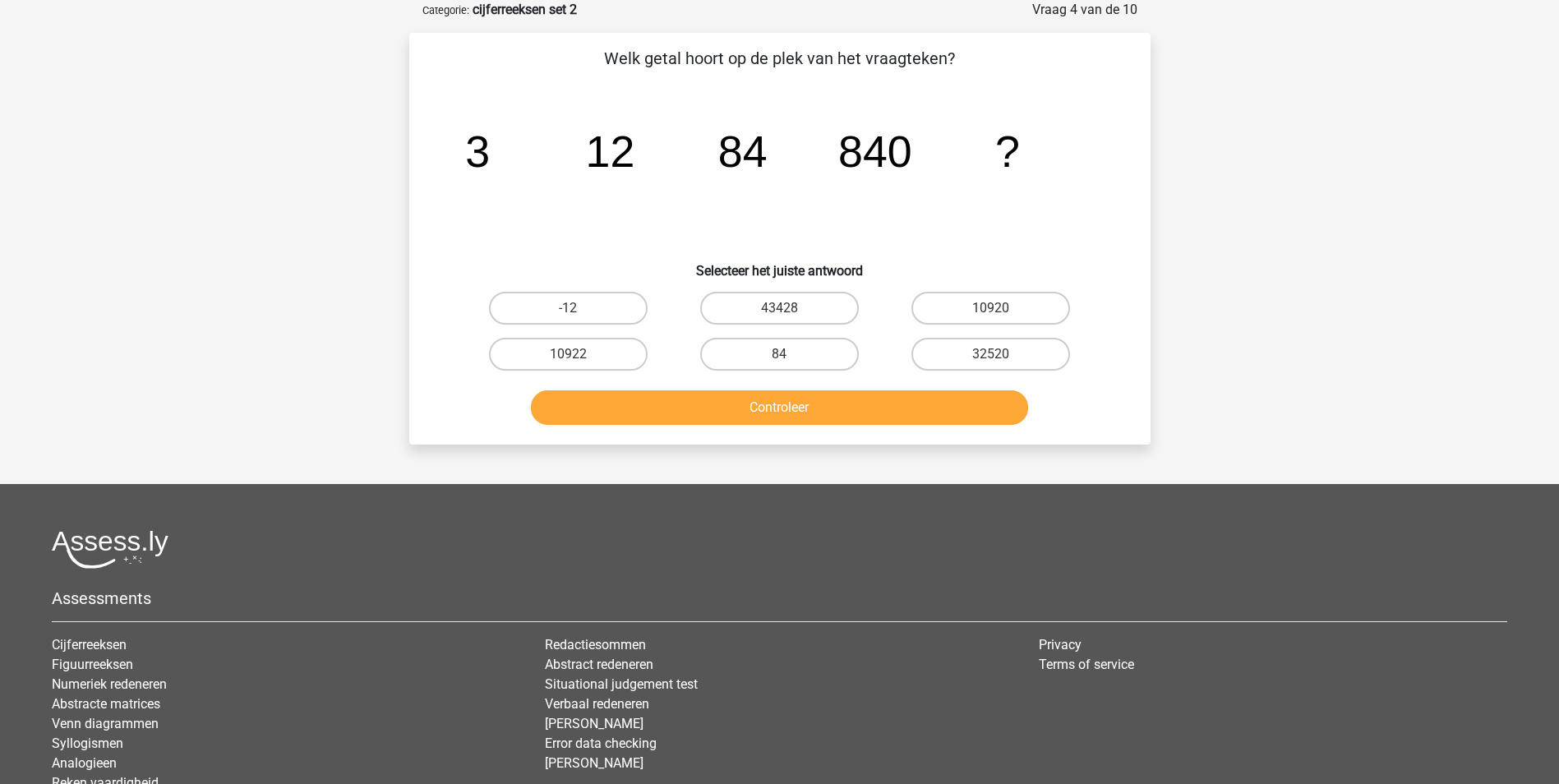
click at [991, 308] on input "10920" at bounding box center [997, 313] width 11 height 11
radio input "true"
click at [911, 402] on button "Controleer" at bounding box center [780, 407] width 497 height 34
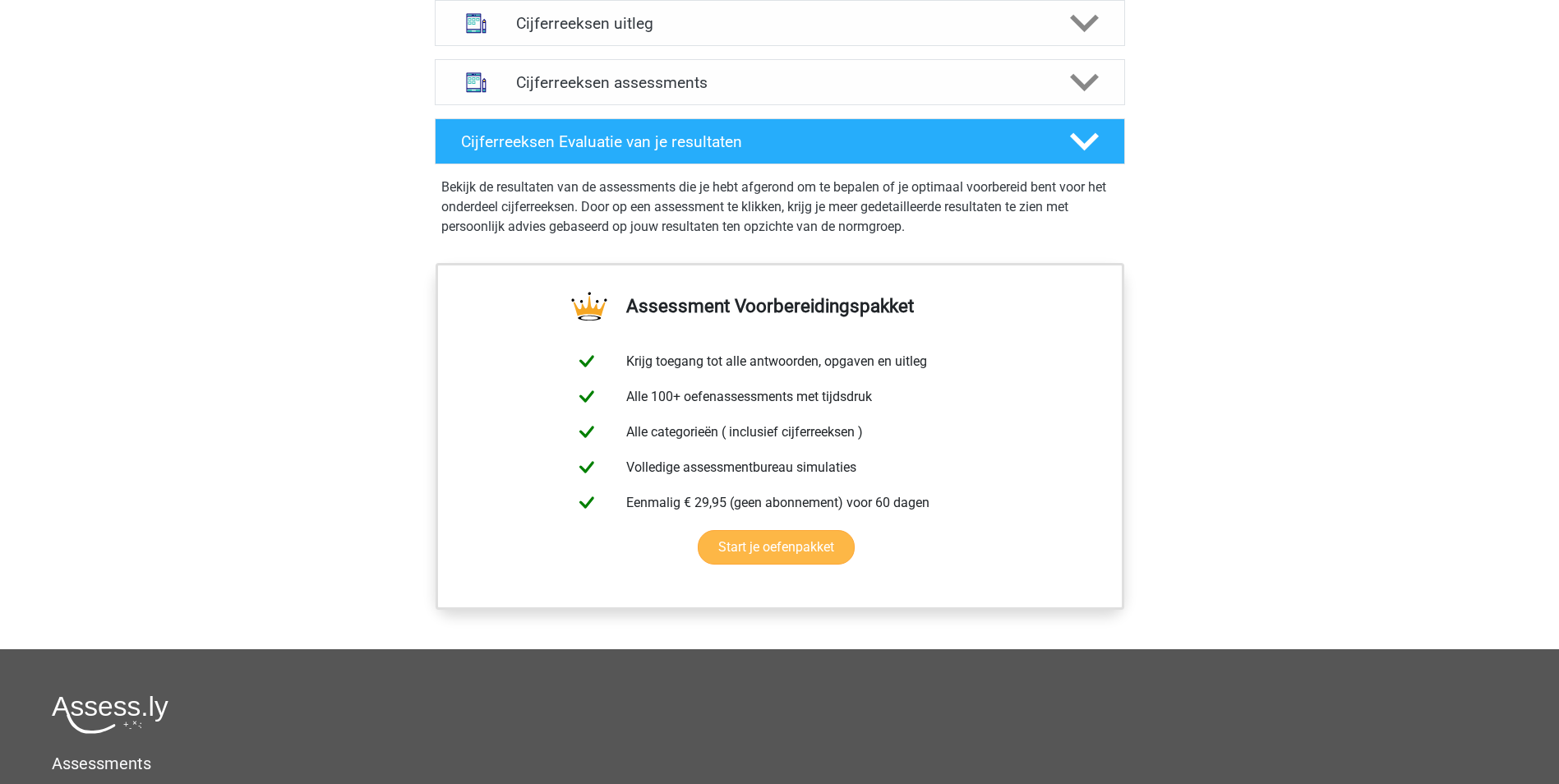
scroll to position [986, 0]
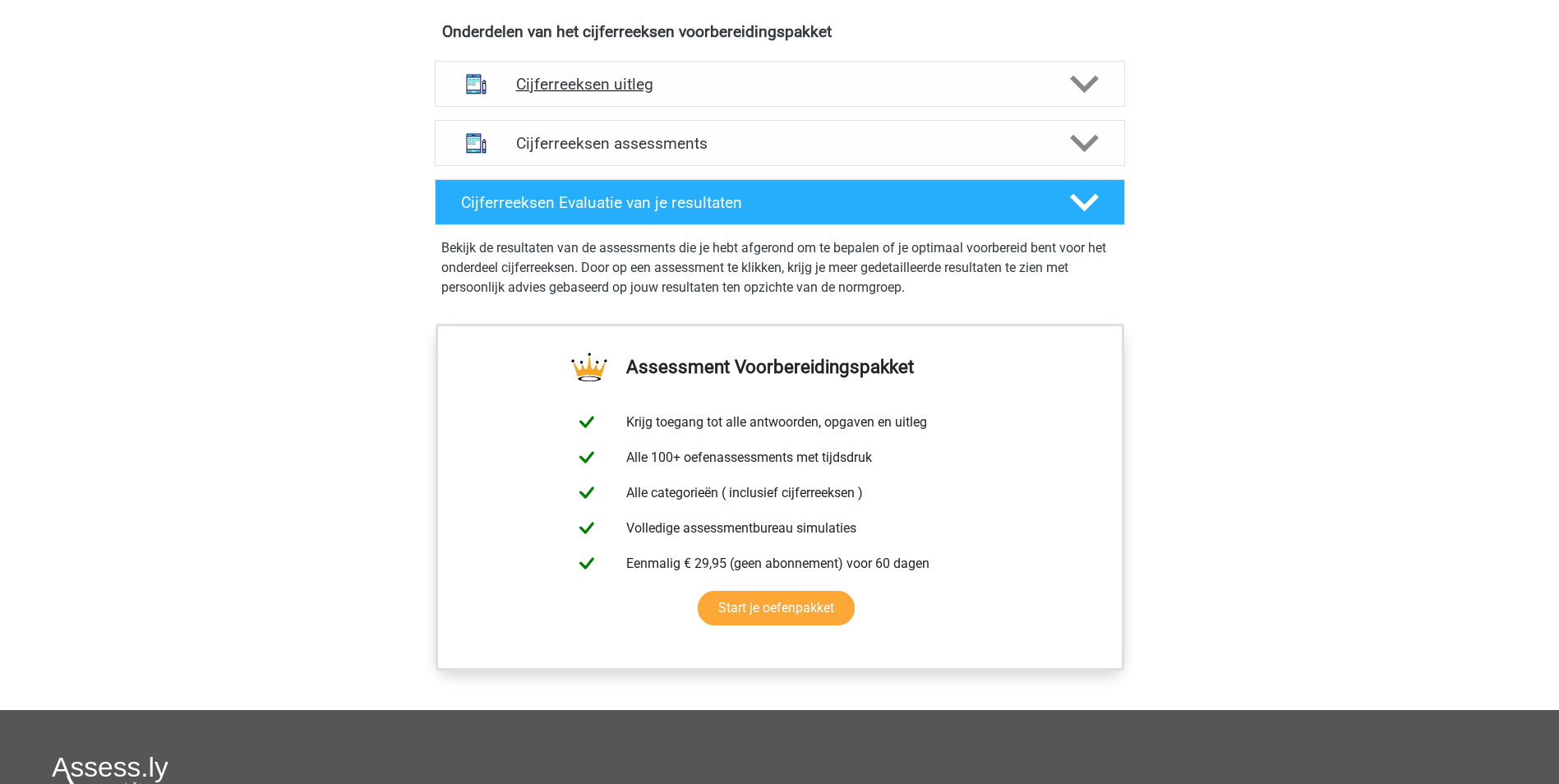
click at [749, 93] on h4 "Cijferreeksen uitleg" at bounding box center [780, 84] width 527 height 18
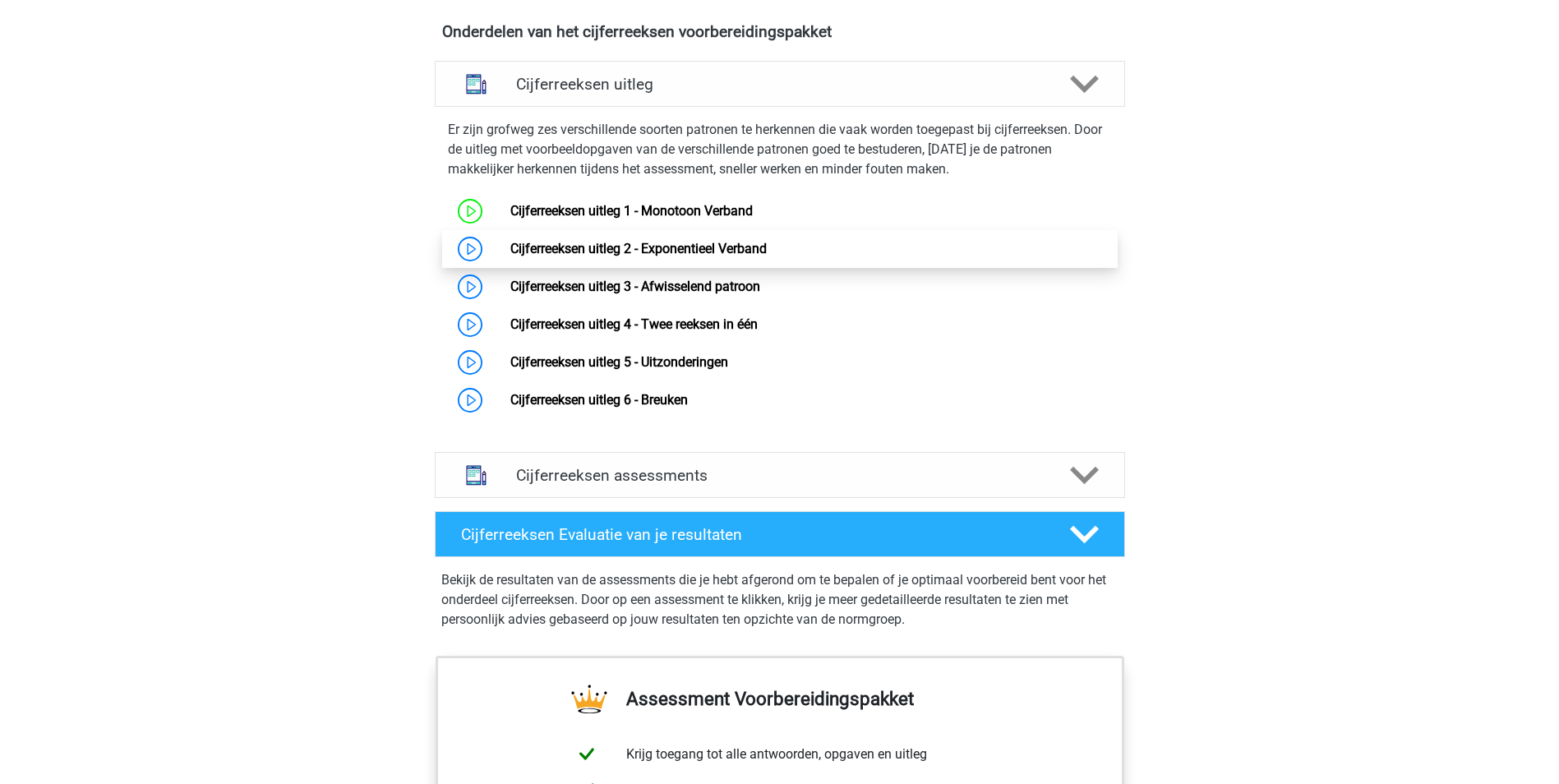
click at [709, 256] on link "Cijferreeksen uitleg 2 - Exponentieel Verband" at bounding box center [638, 248] width 256 height 16
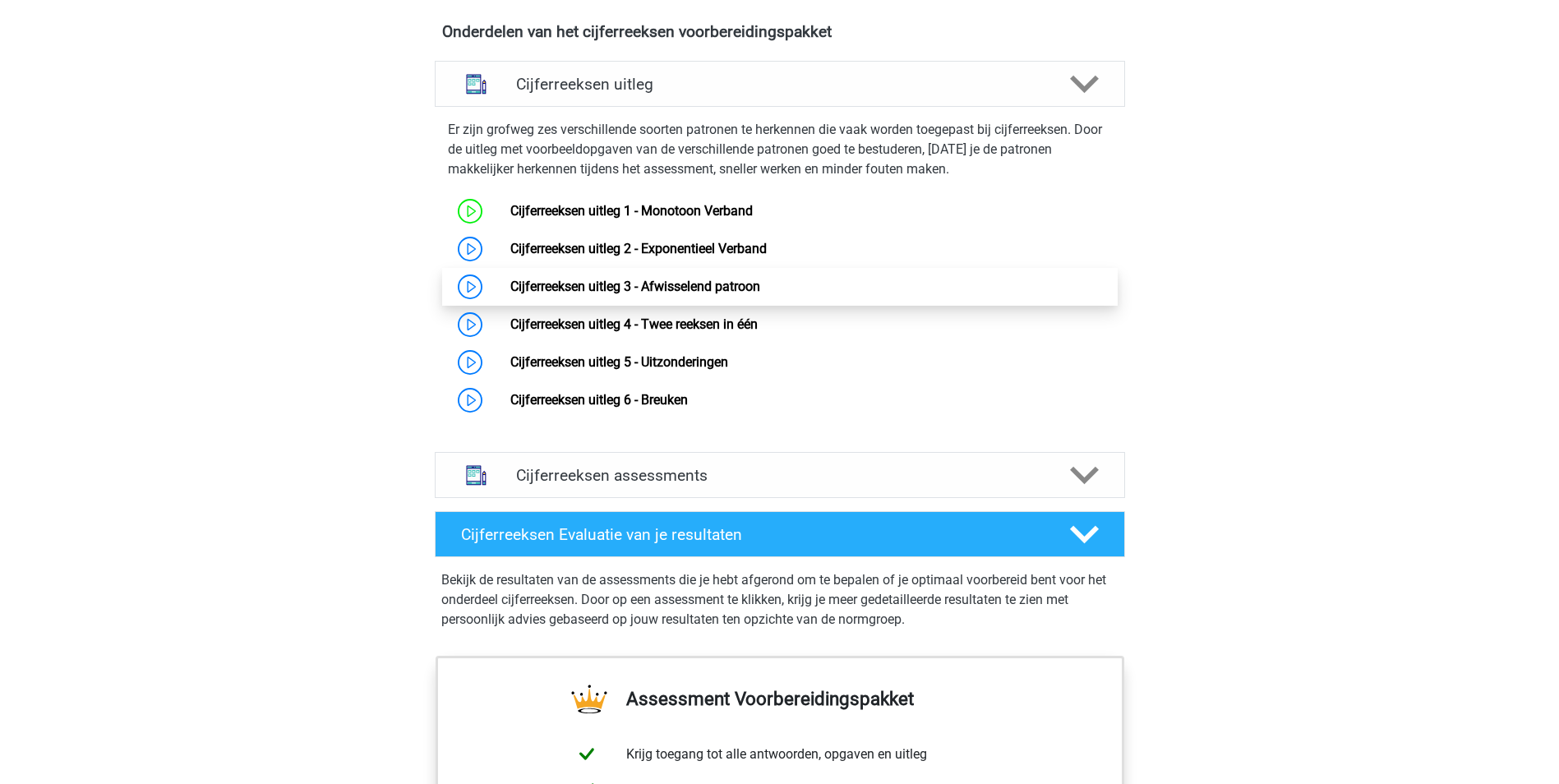
click at [625, 294] on link "Cijferreeksen uitleg 3 - Afwisselend patroon" at bounding box center [635, 286] width 250 height 16
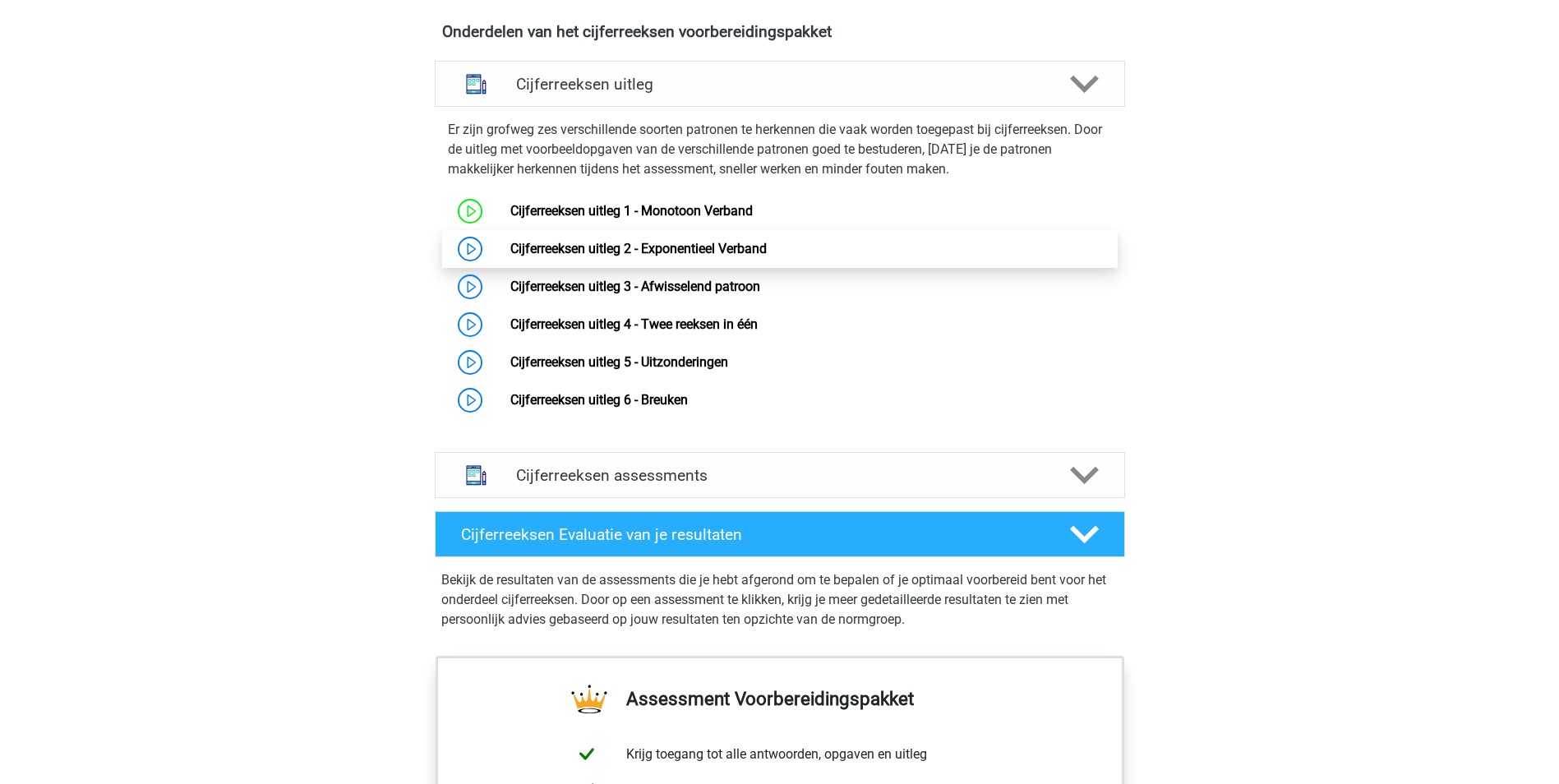
click at [670, 256] on link "Cijferreeksen uitleg 2 - Exponentieel Verband" at bounding box center [638, 248] width 256 height 16
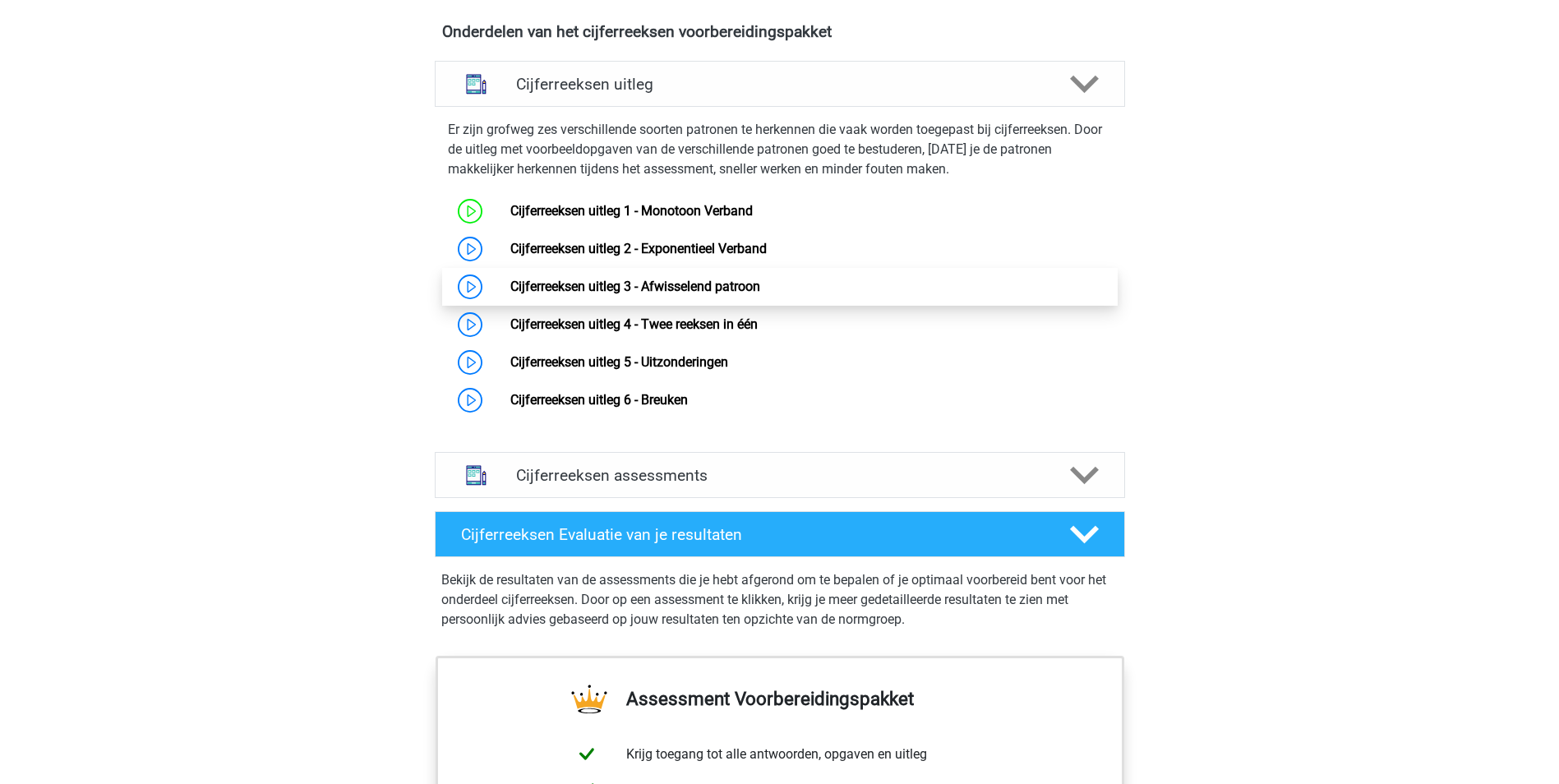
click at [636, 294] on link "Cijferreeksen uitleg 3 - Afwisselend patroon" at bounding box center [635, 286] width 250 height 16
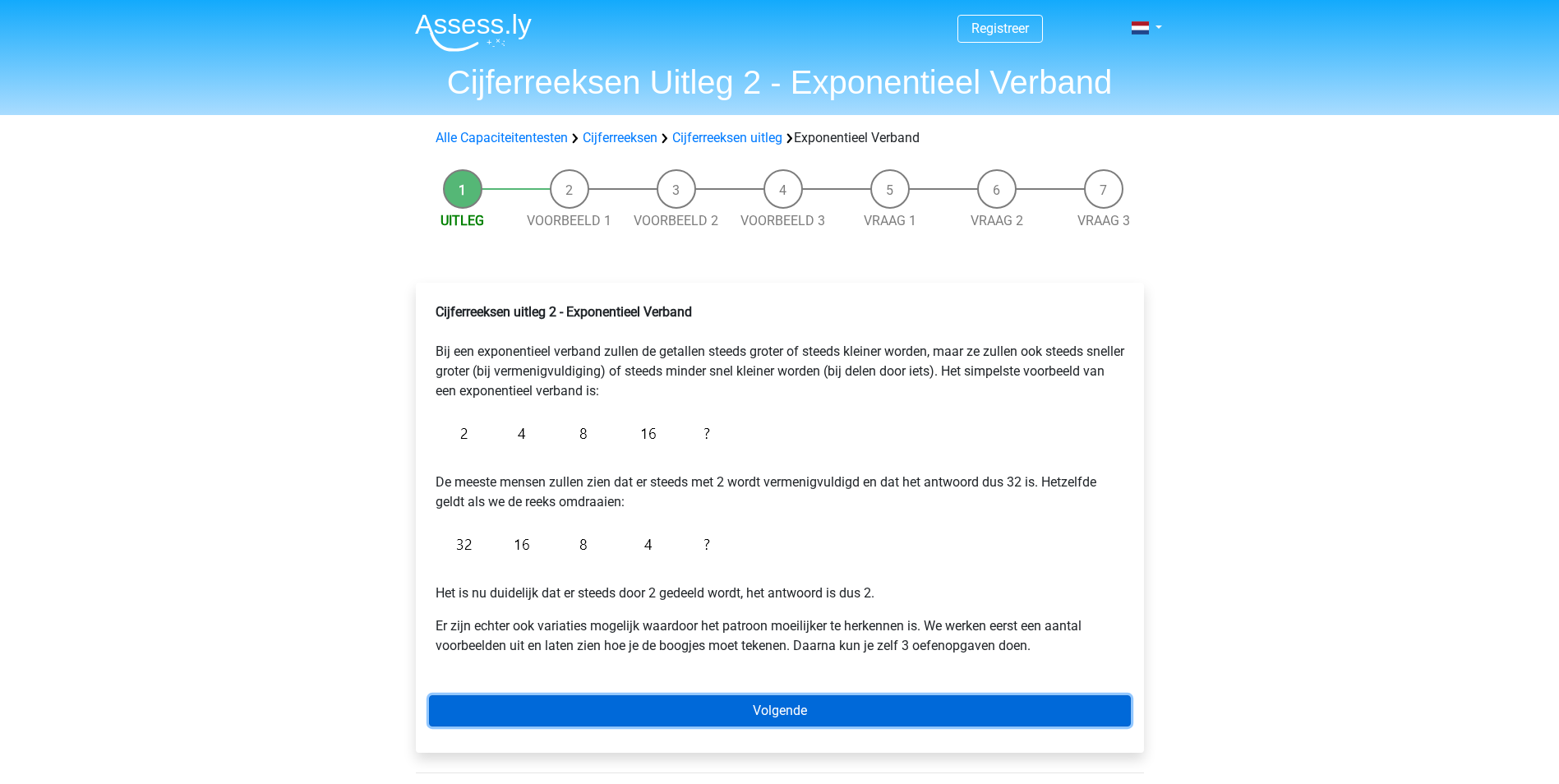
click at [769, 715] on link "Volgende" at bounding box center [780, 711] width 702 height 31
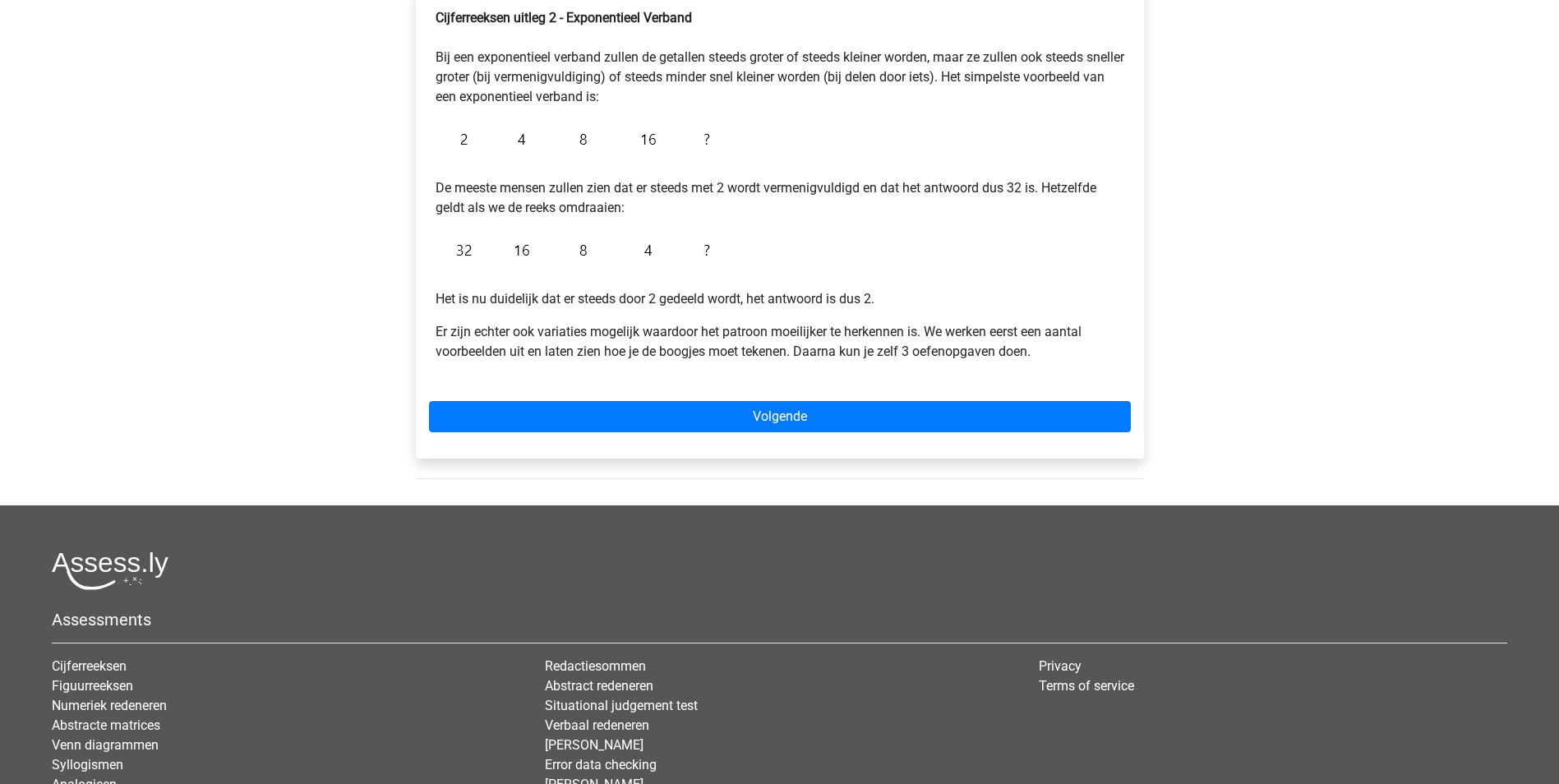
scroll to position [410, 0]
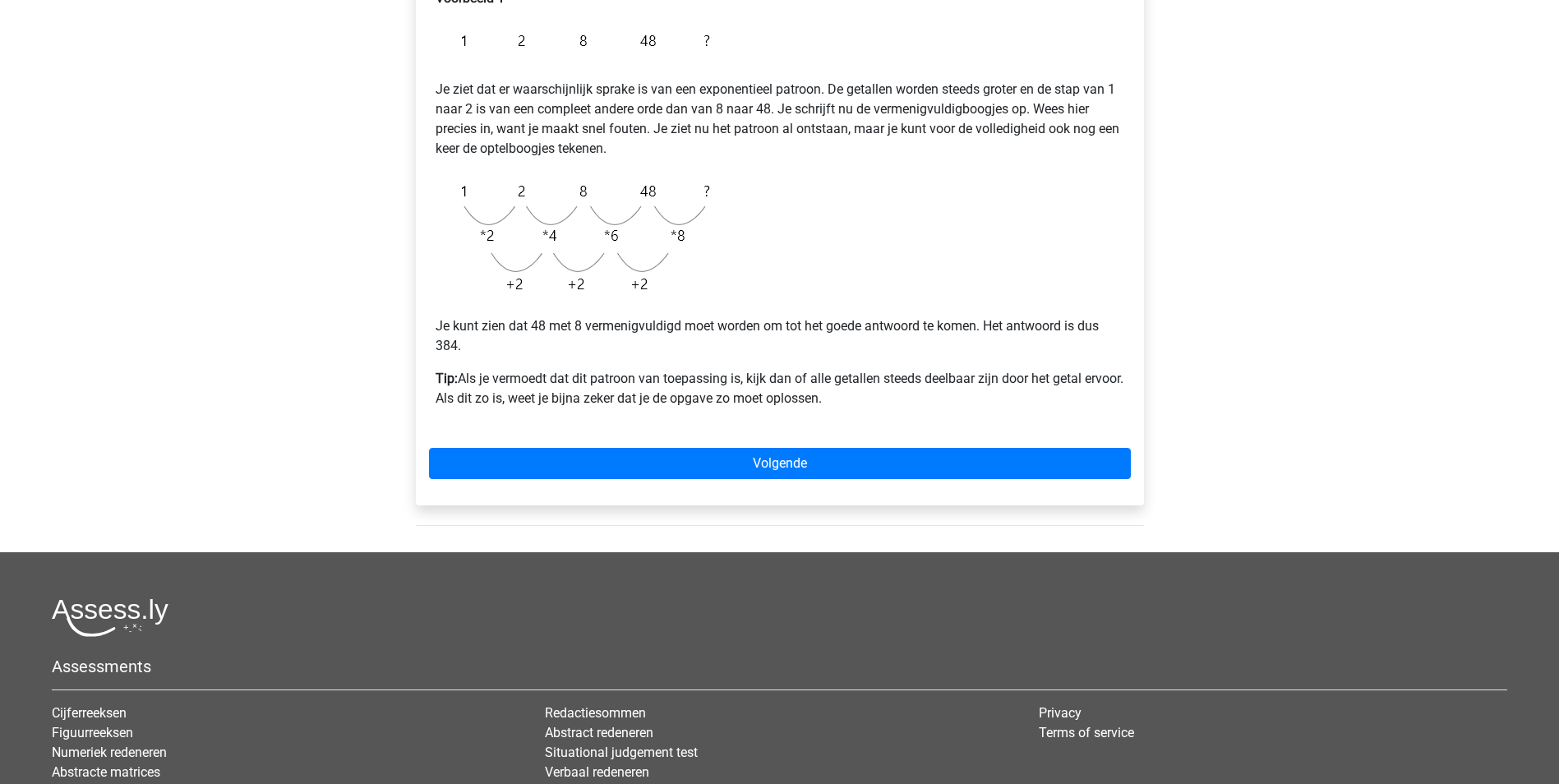
scroll to position [410, 0]
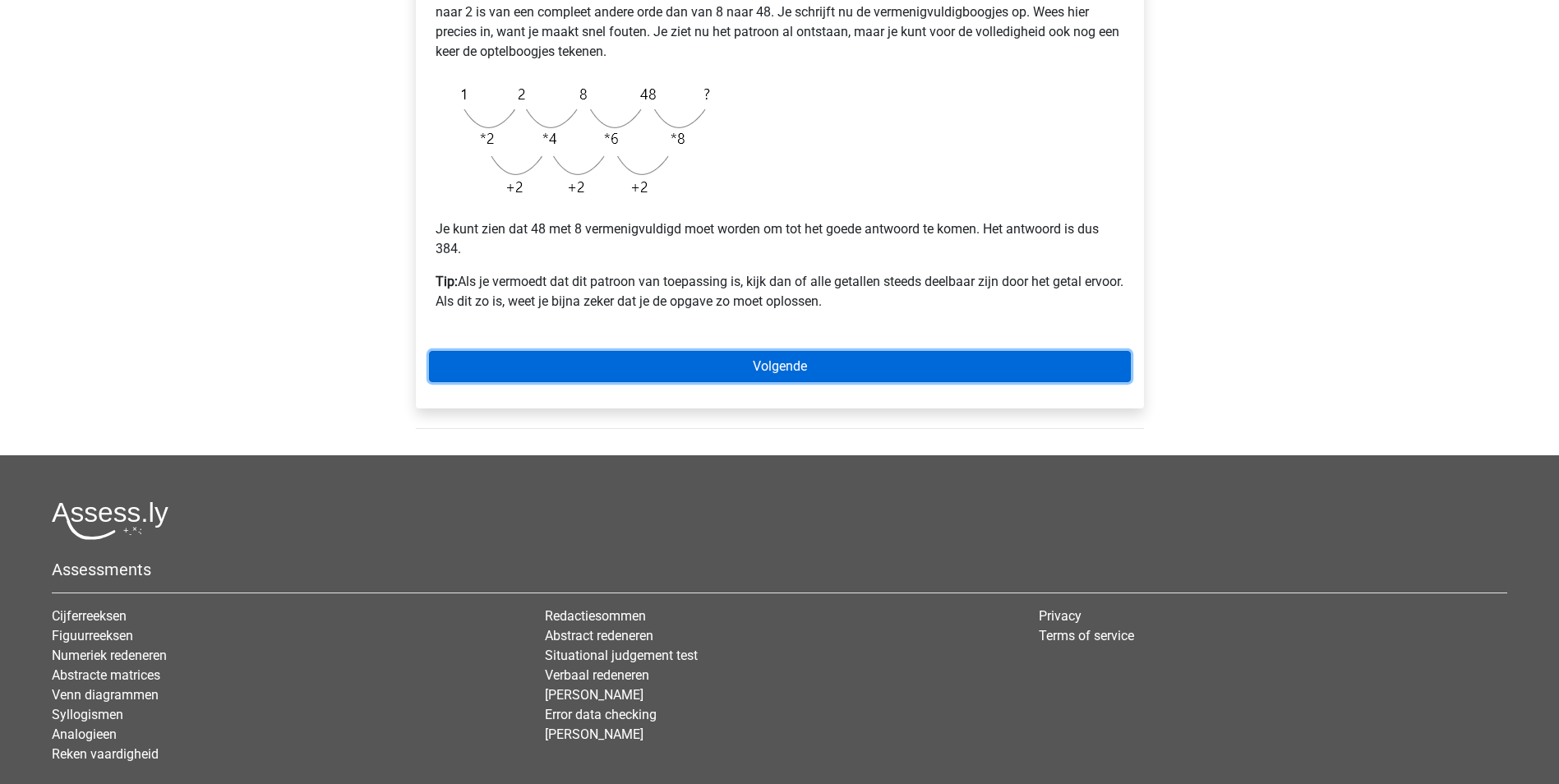
click at [712, 360] on link "Volgende" at bounding box center [780, 366] width 702 height 31
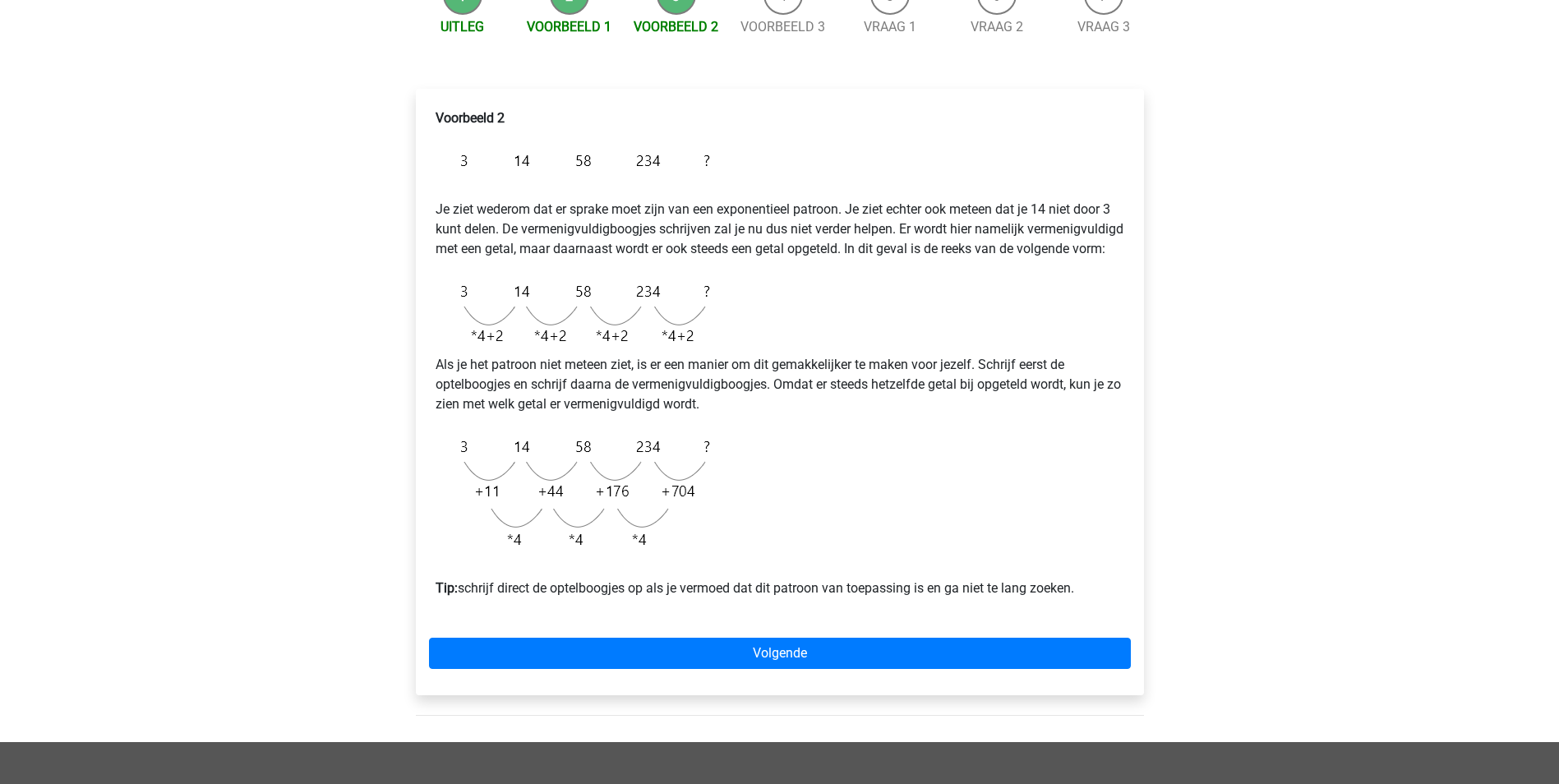
scroll to position [165, 0]
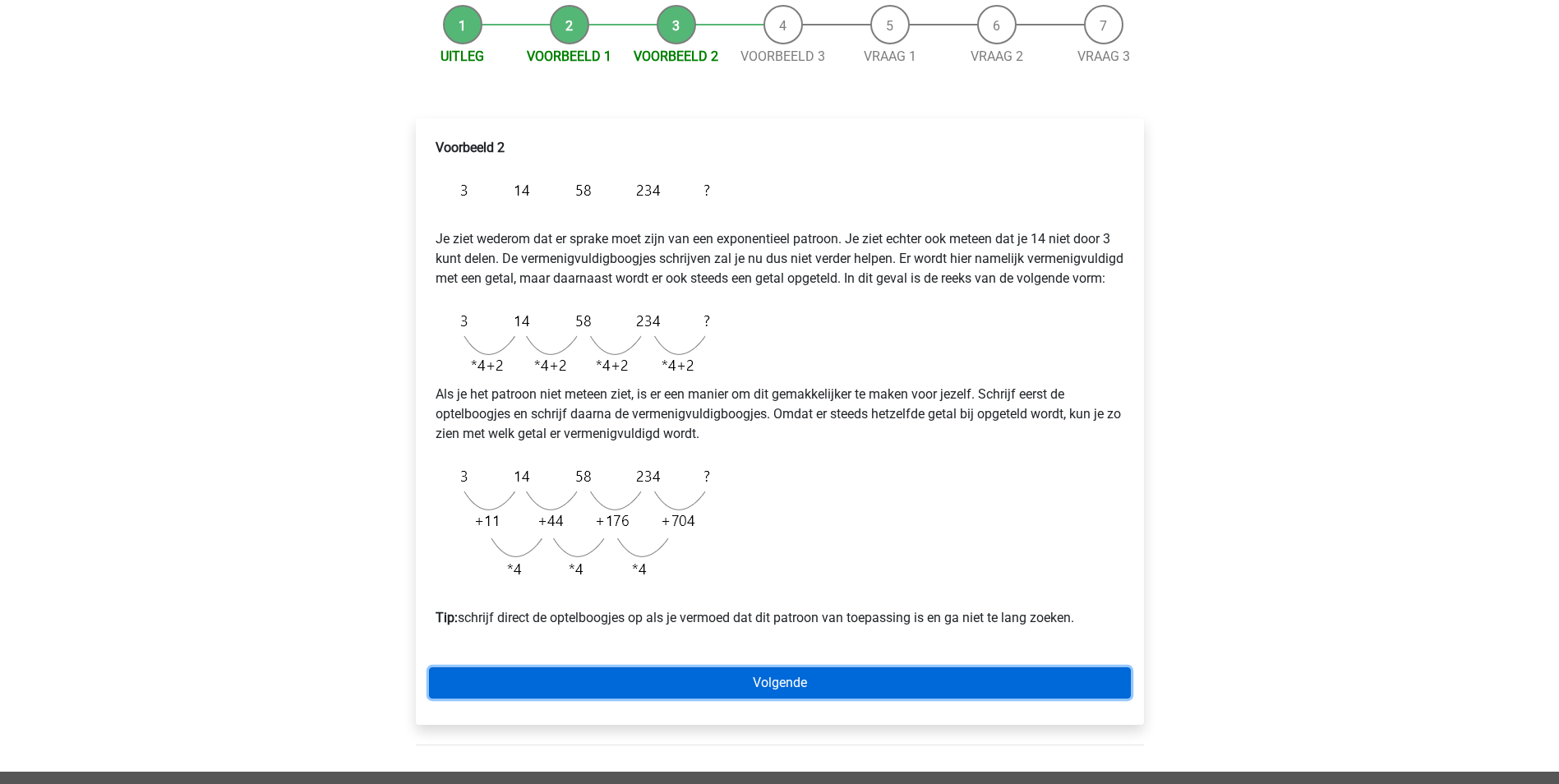
click at [786, 693] on link "Volgende" at bounding box center [780, 683] width 702 height 31
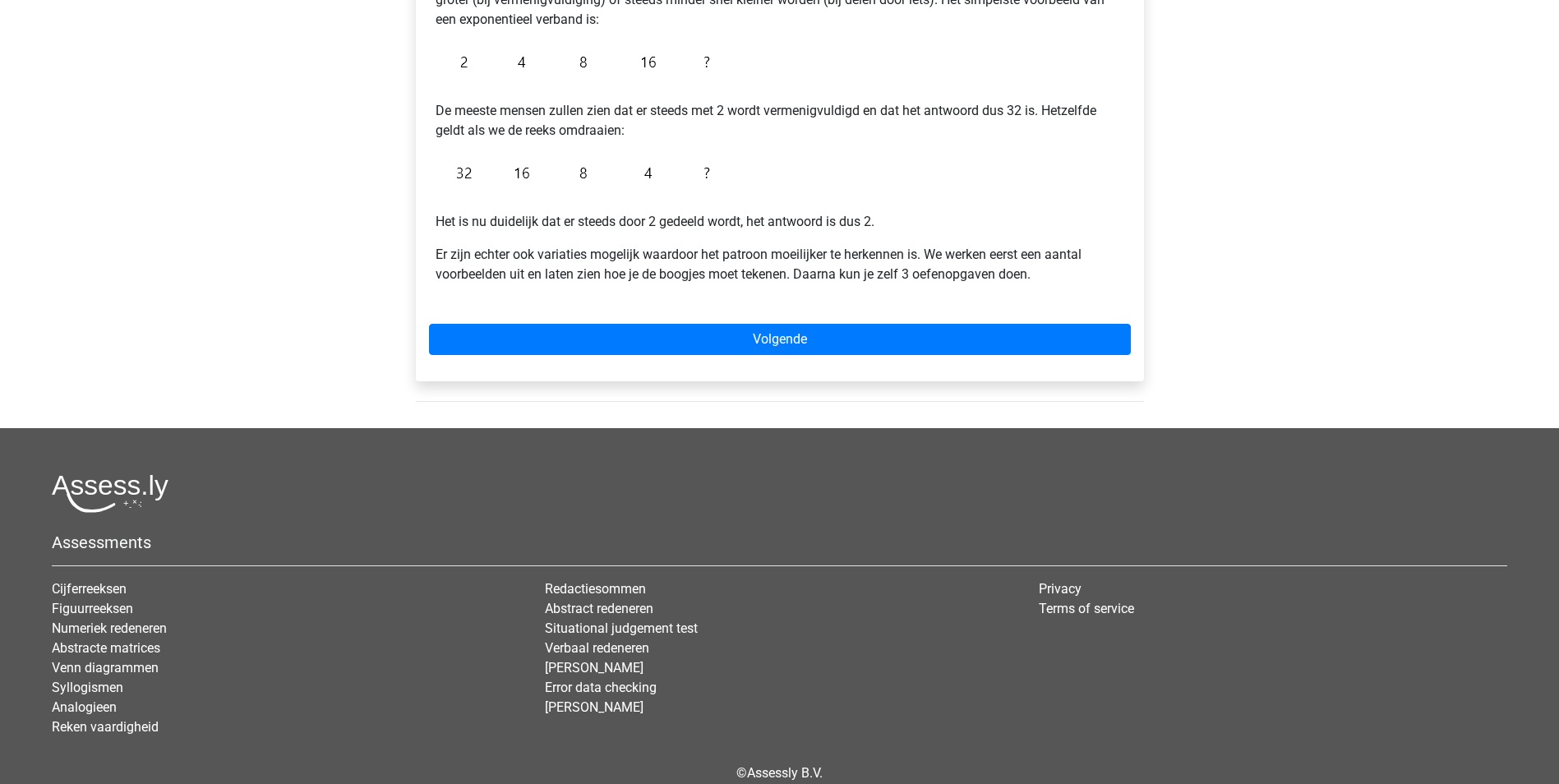
scroll to position [285, 0]
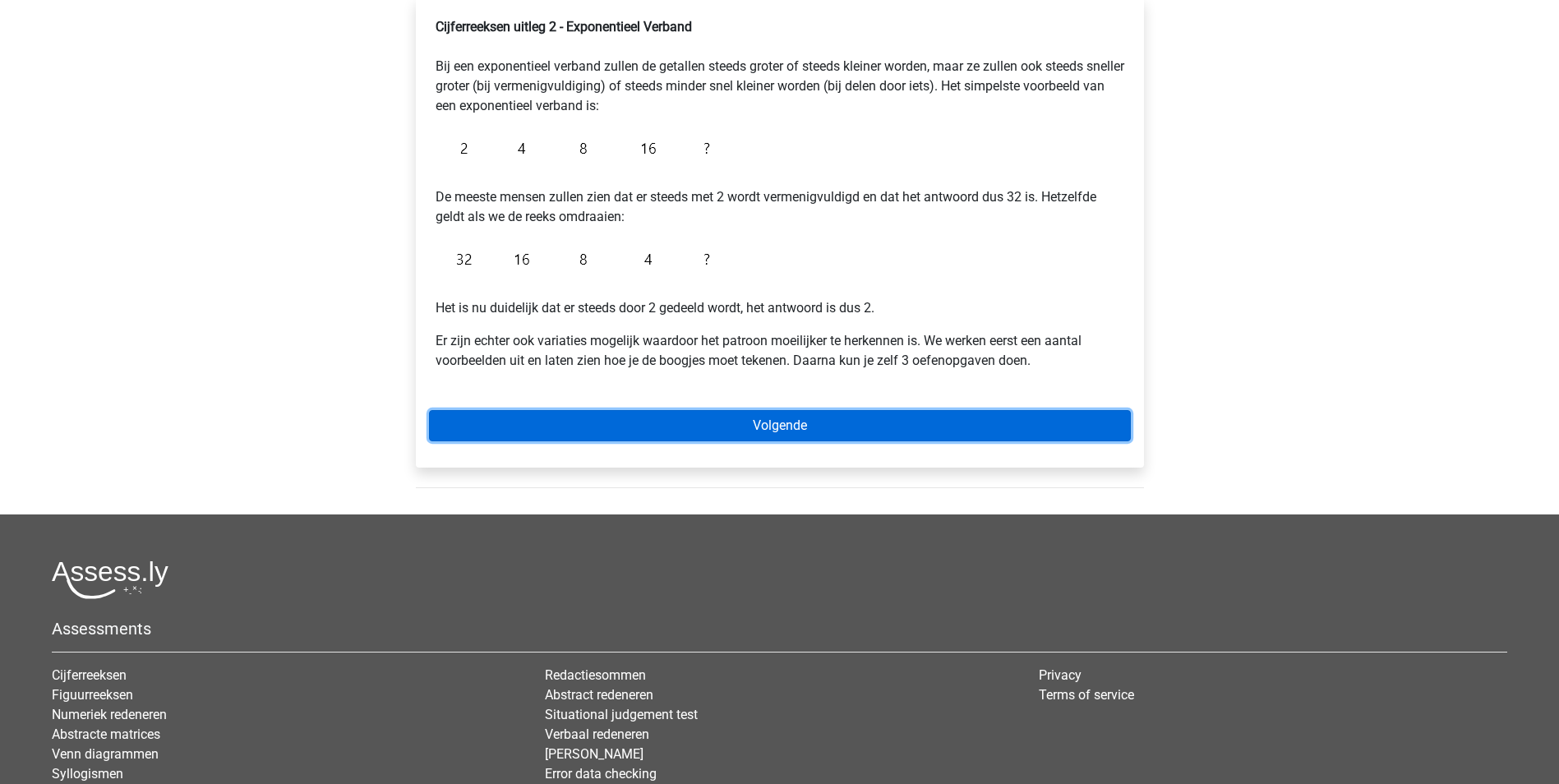
click at [729, 410] on link "Volgende" at bounding box center [780, 425] width 702 height 31
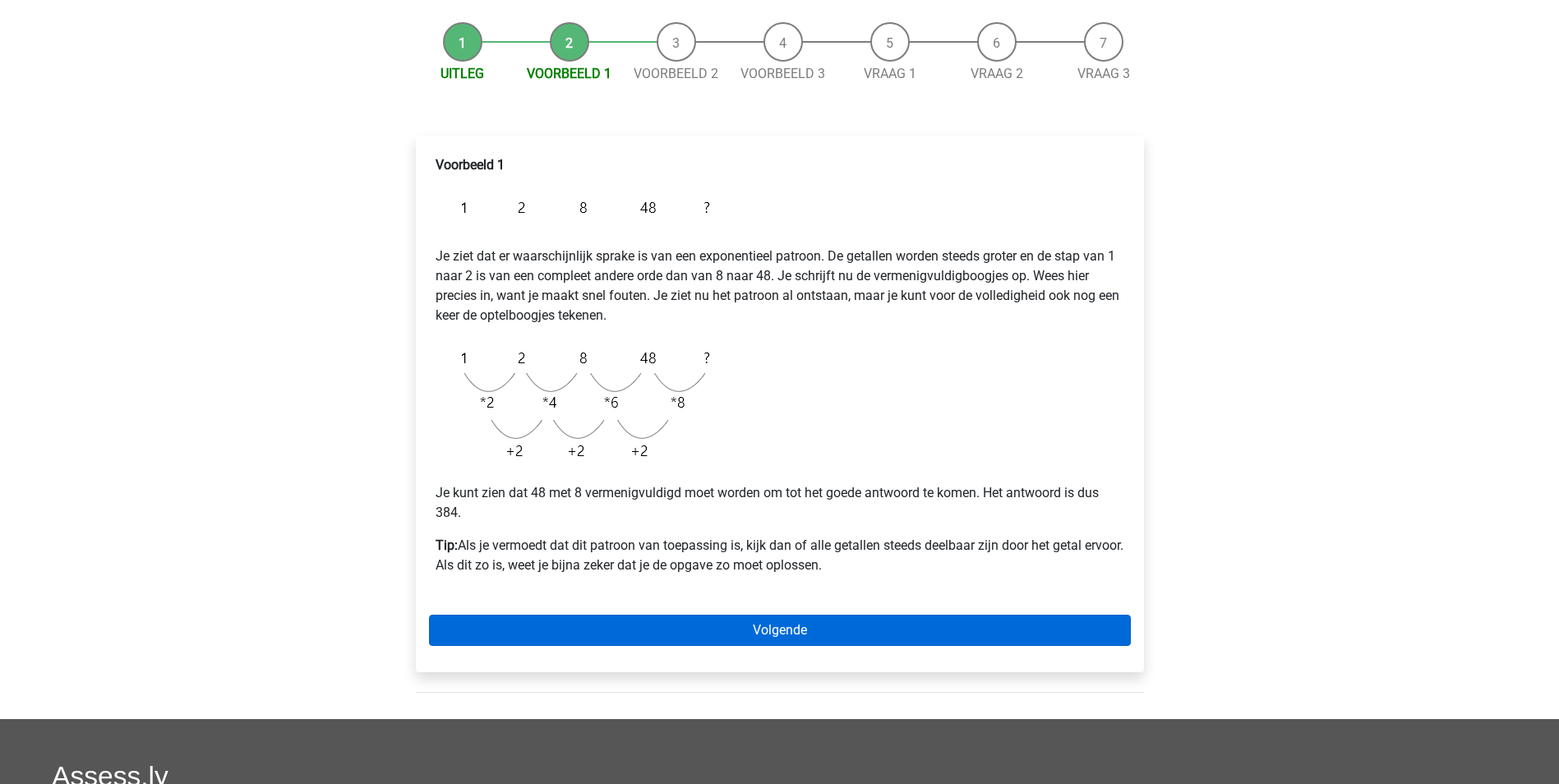
scroll to position [165, 0]
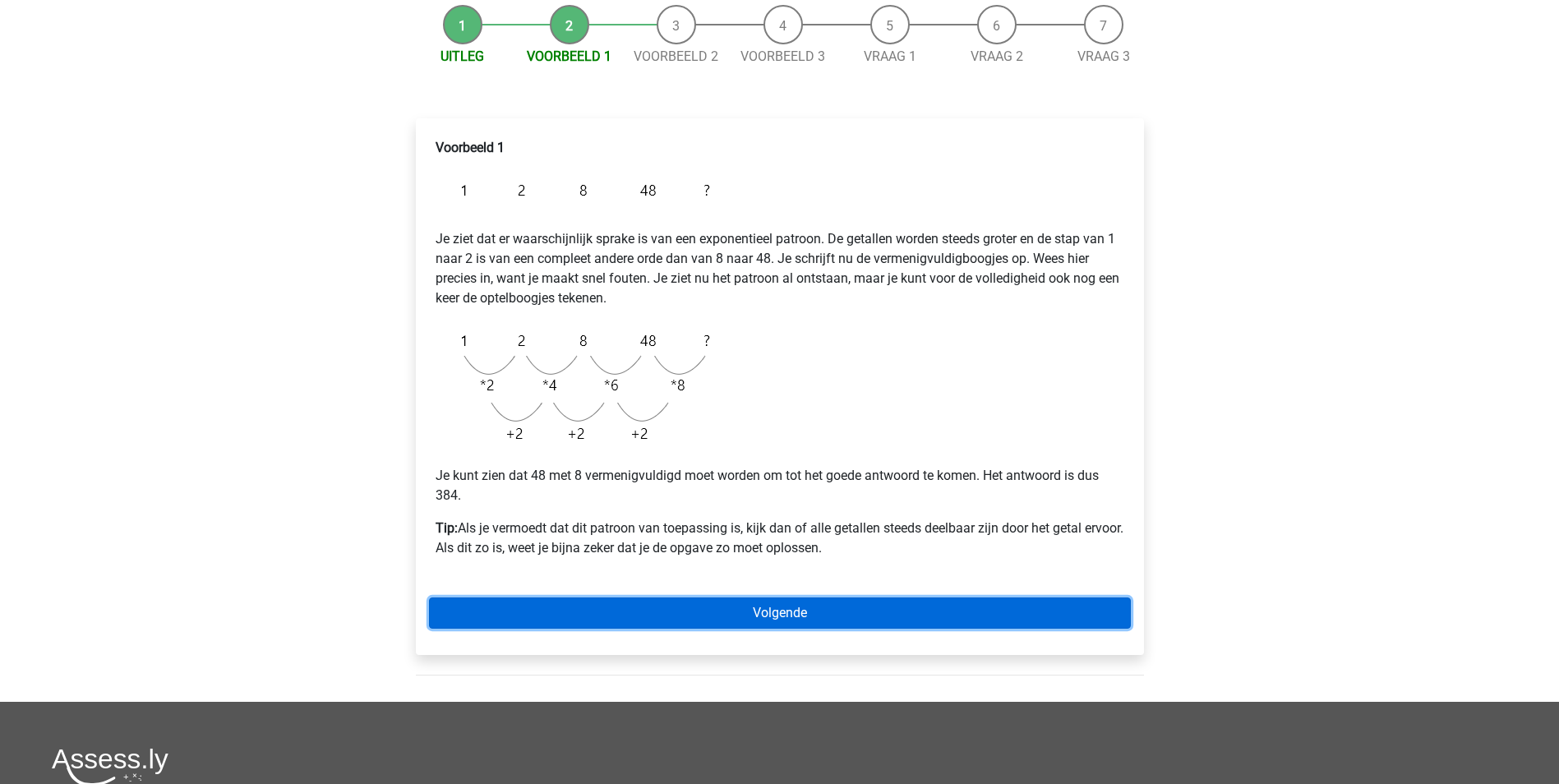
click at [785, 618] on link "Volgende" at bounding box center [780, 613] width 702 height 31
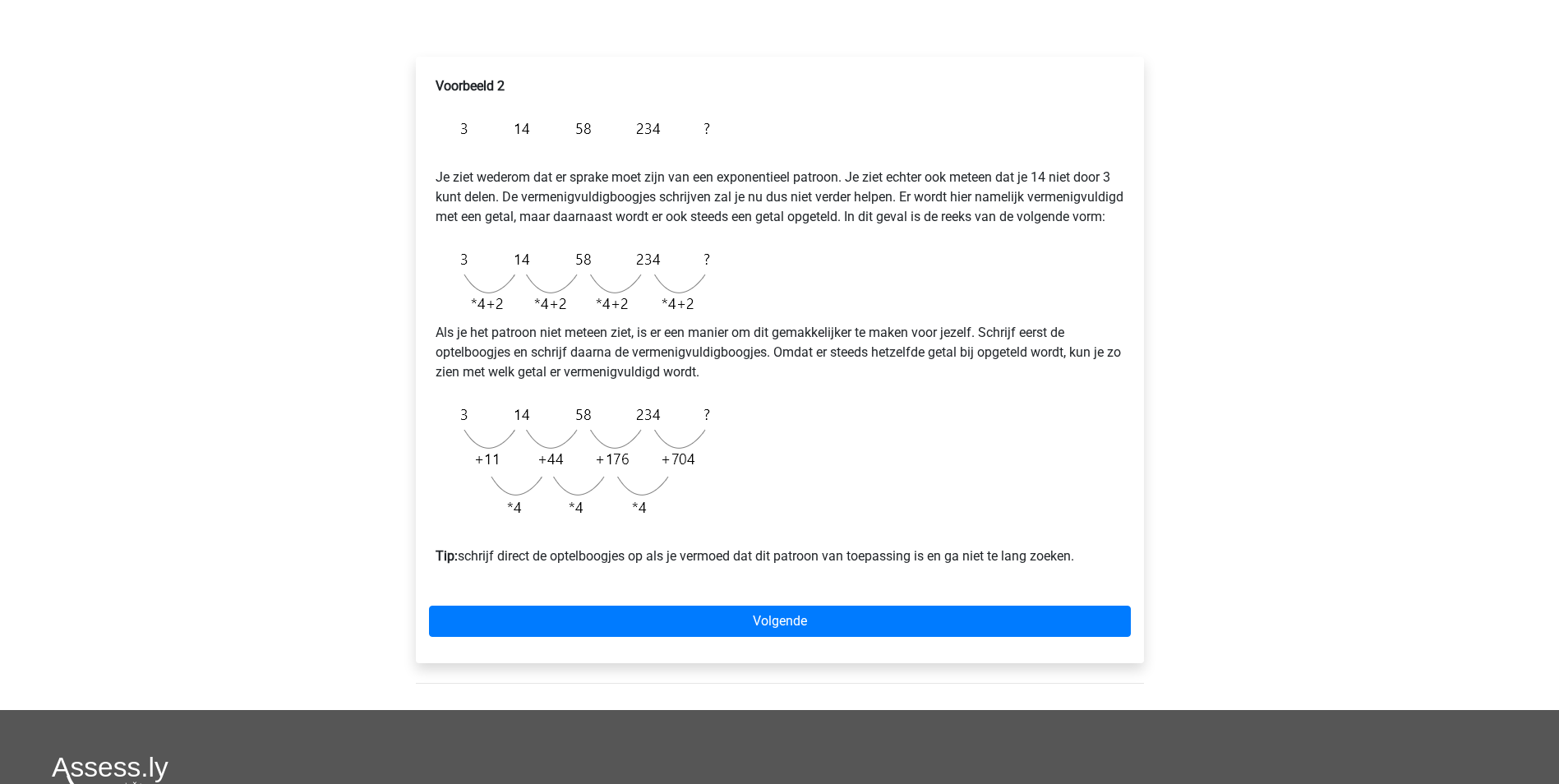
scroll to position [247, 0]
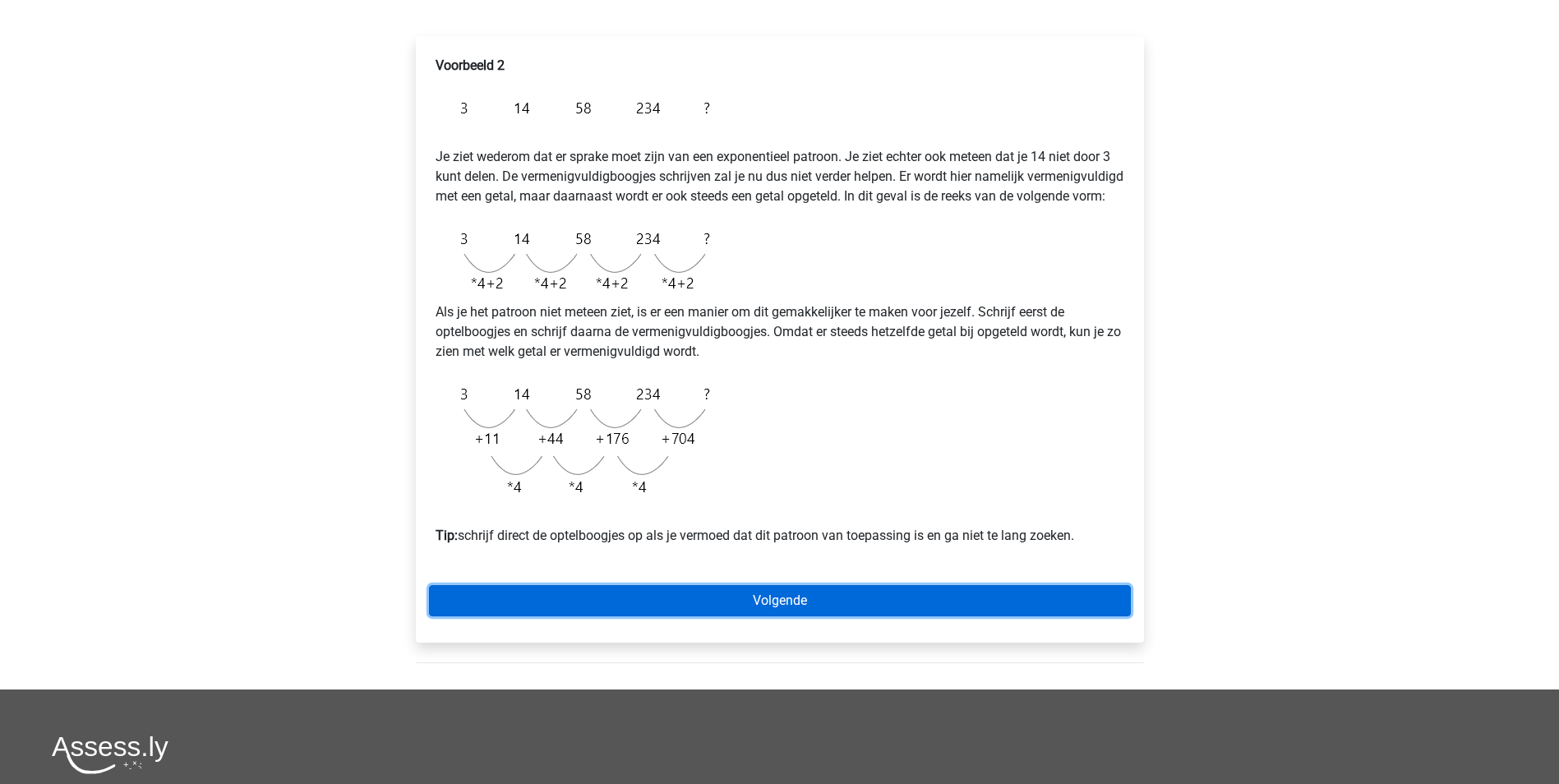
click at [825, 616] on link "Volgende" at bounding box center [780, 601] width 702 height 31
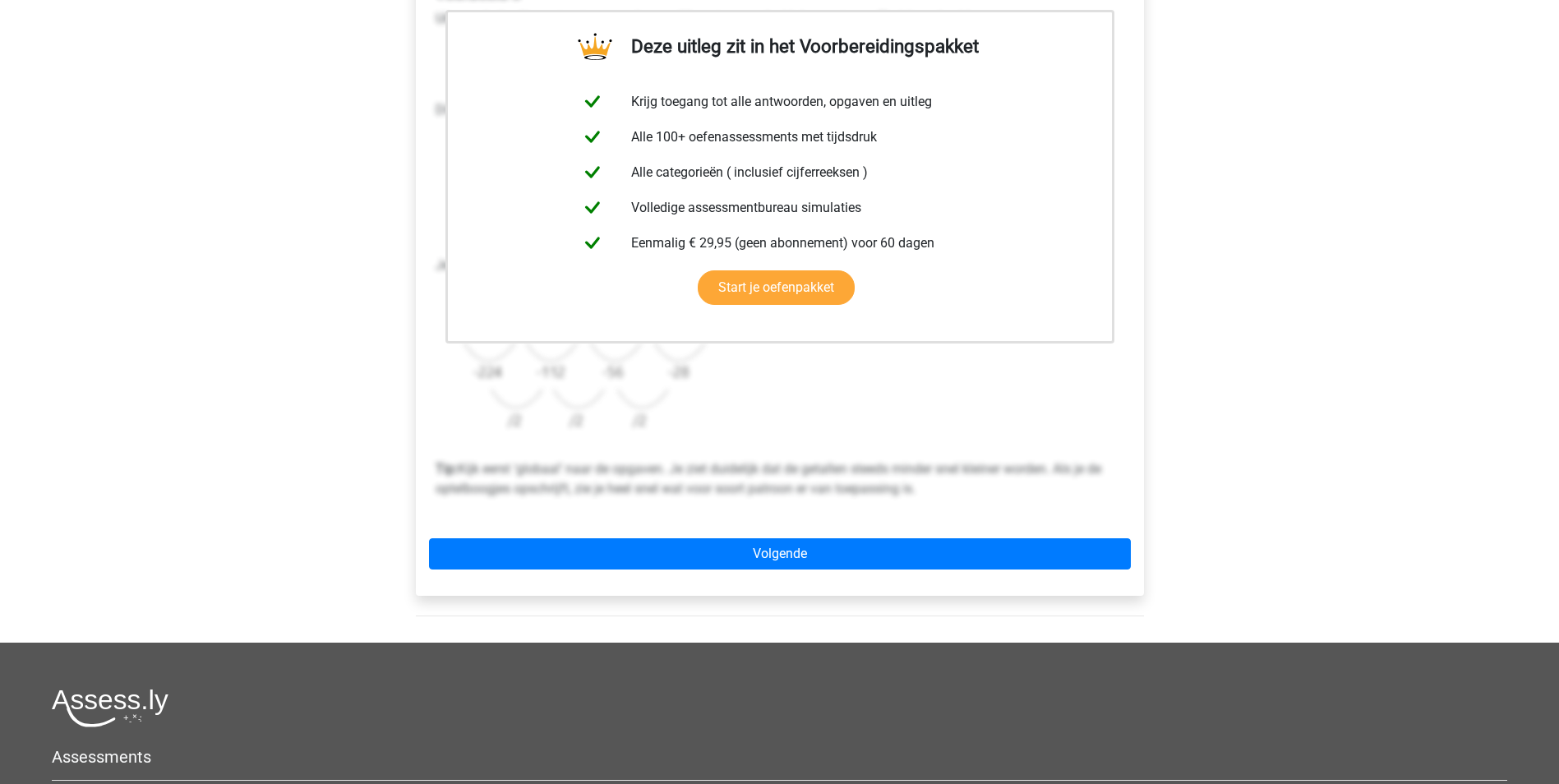
scroll to position [328, 0]
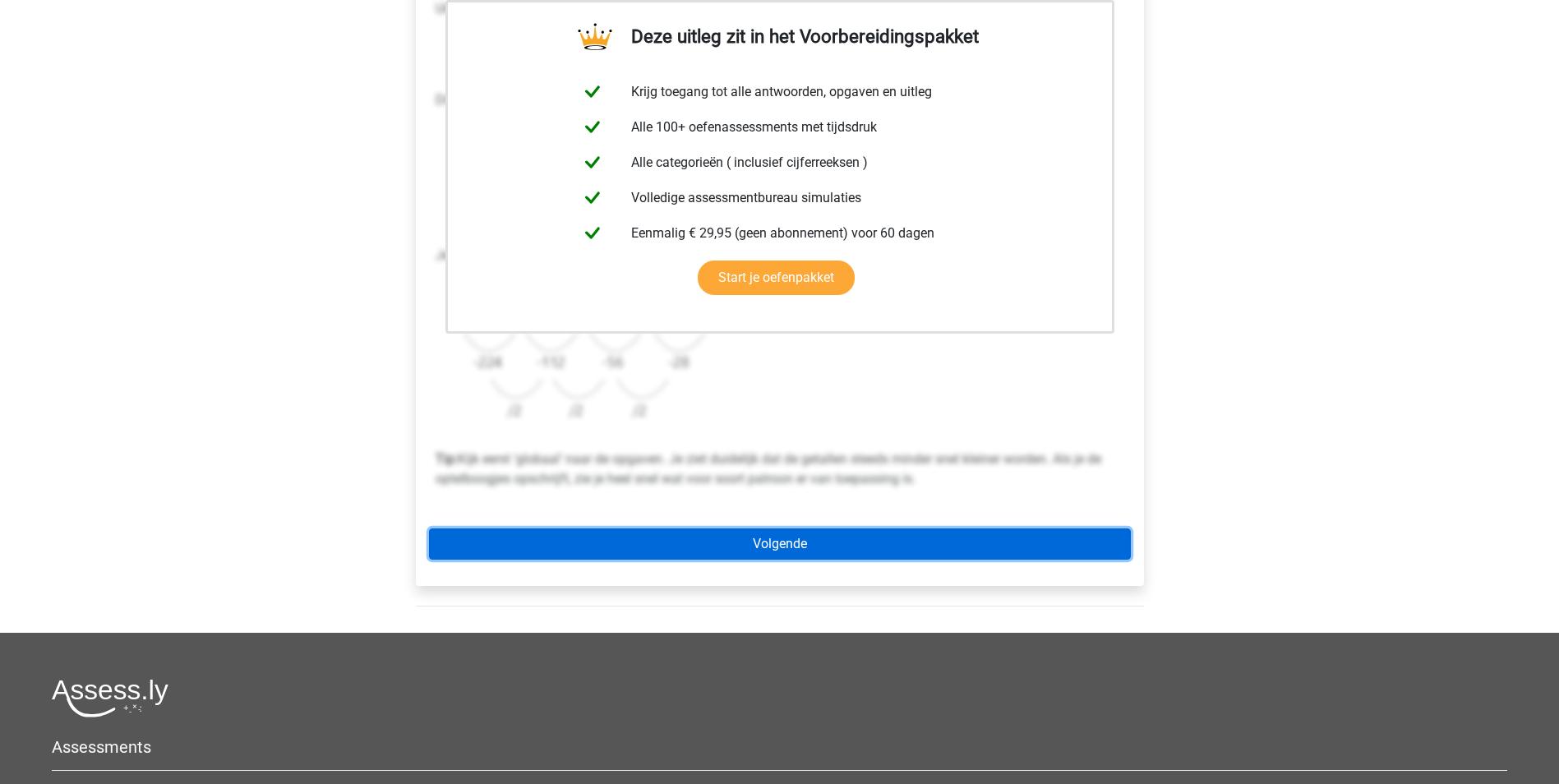
click at [832, 551] on link "Volgende" at bounding box center [780, 544] width 702 height 31
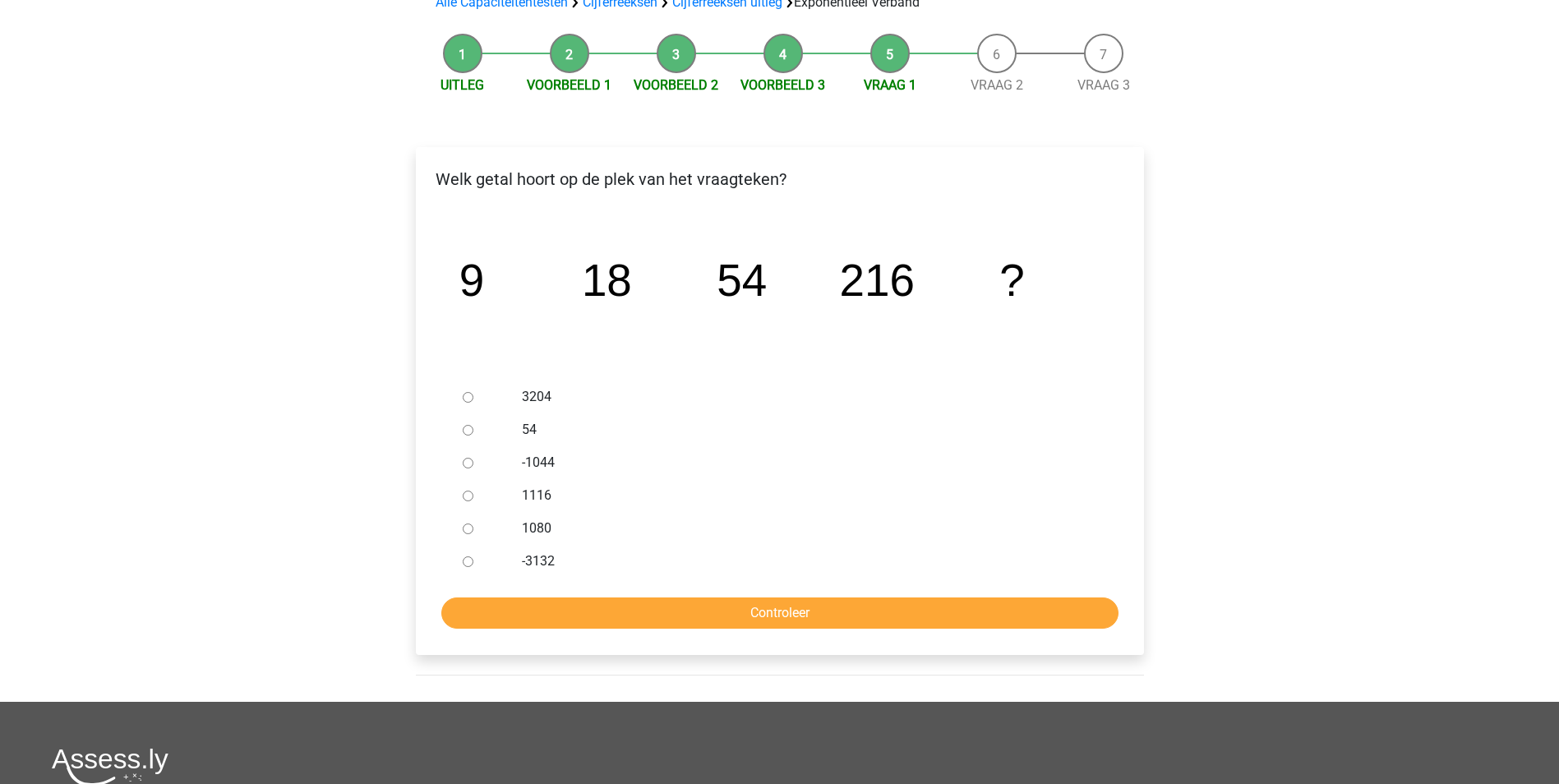
scroll to position [165, 0]
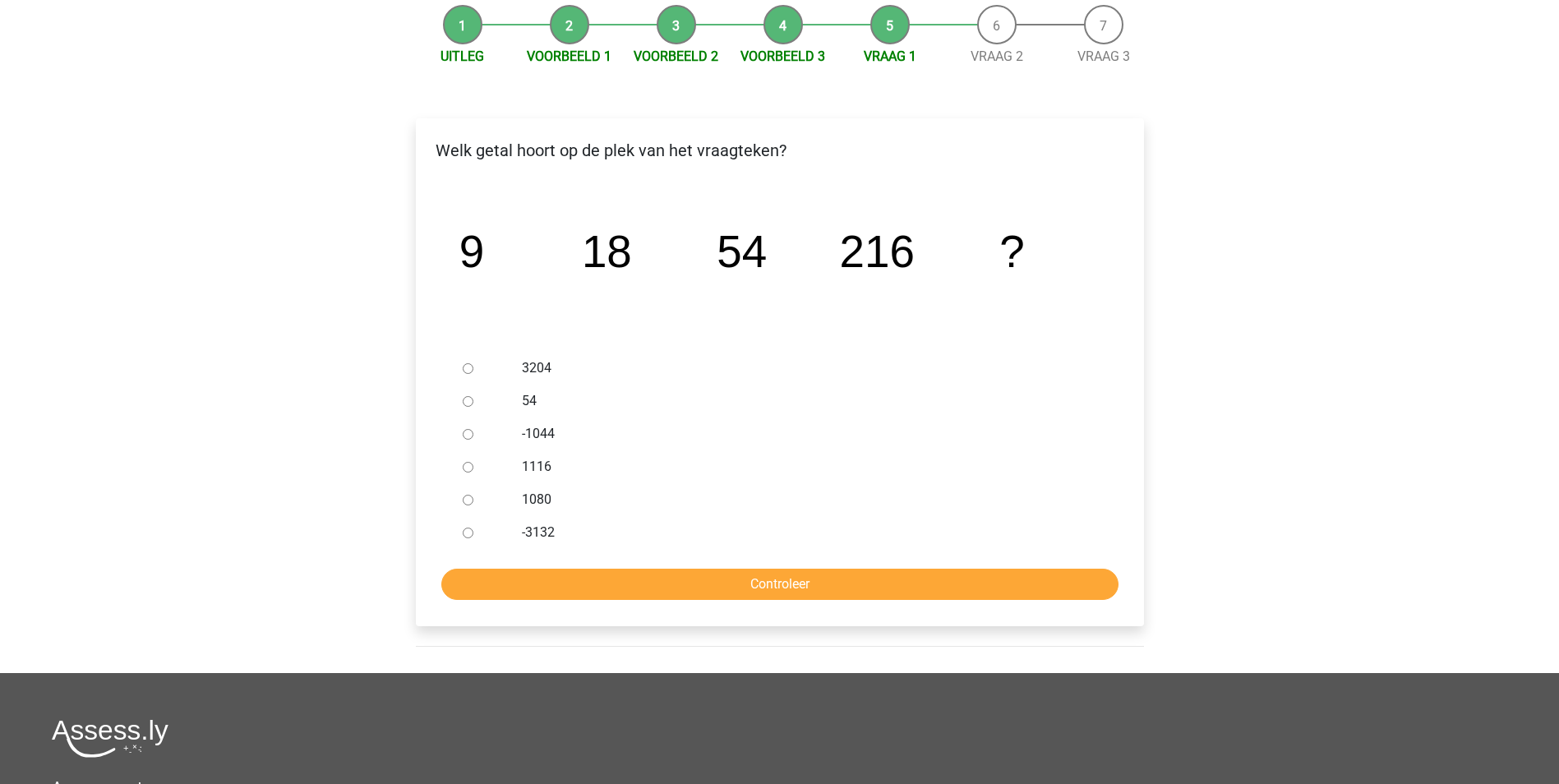
click at [461, 464] on div at bounding box center [483, 467] width 55 height 33
click at [466, 504] on input "1080" at bounding box center [468, 500] width 11 height 11
radio input "true"
click at [851, 582] on input "Controleer" at bounding box center [780, 584] width 677 height 31
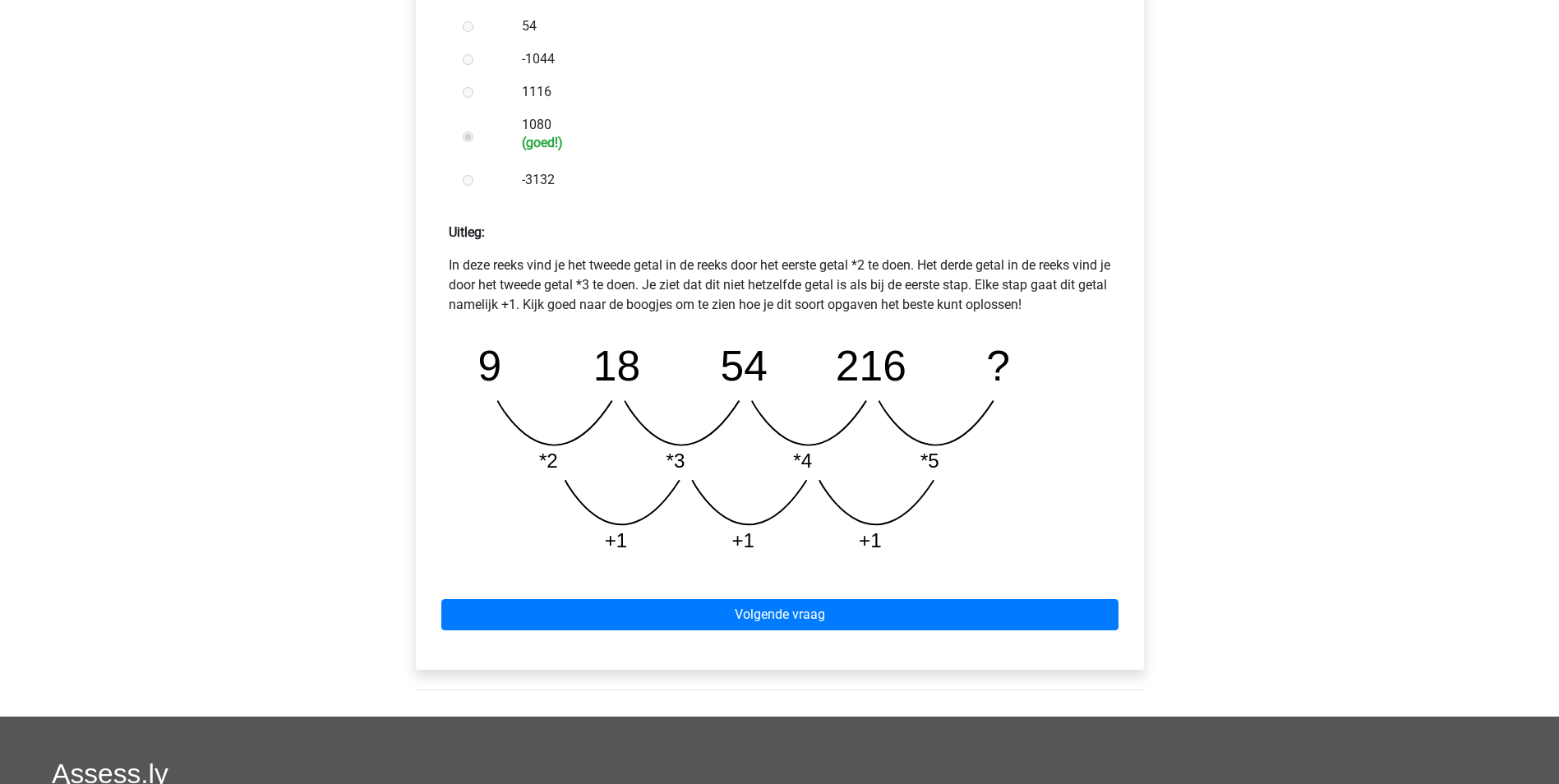
scroll to position [575, 0]
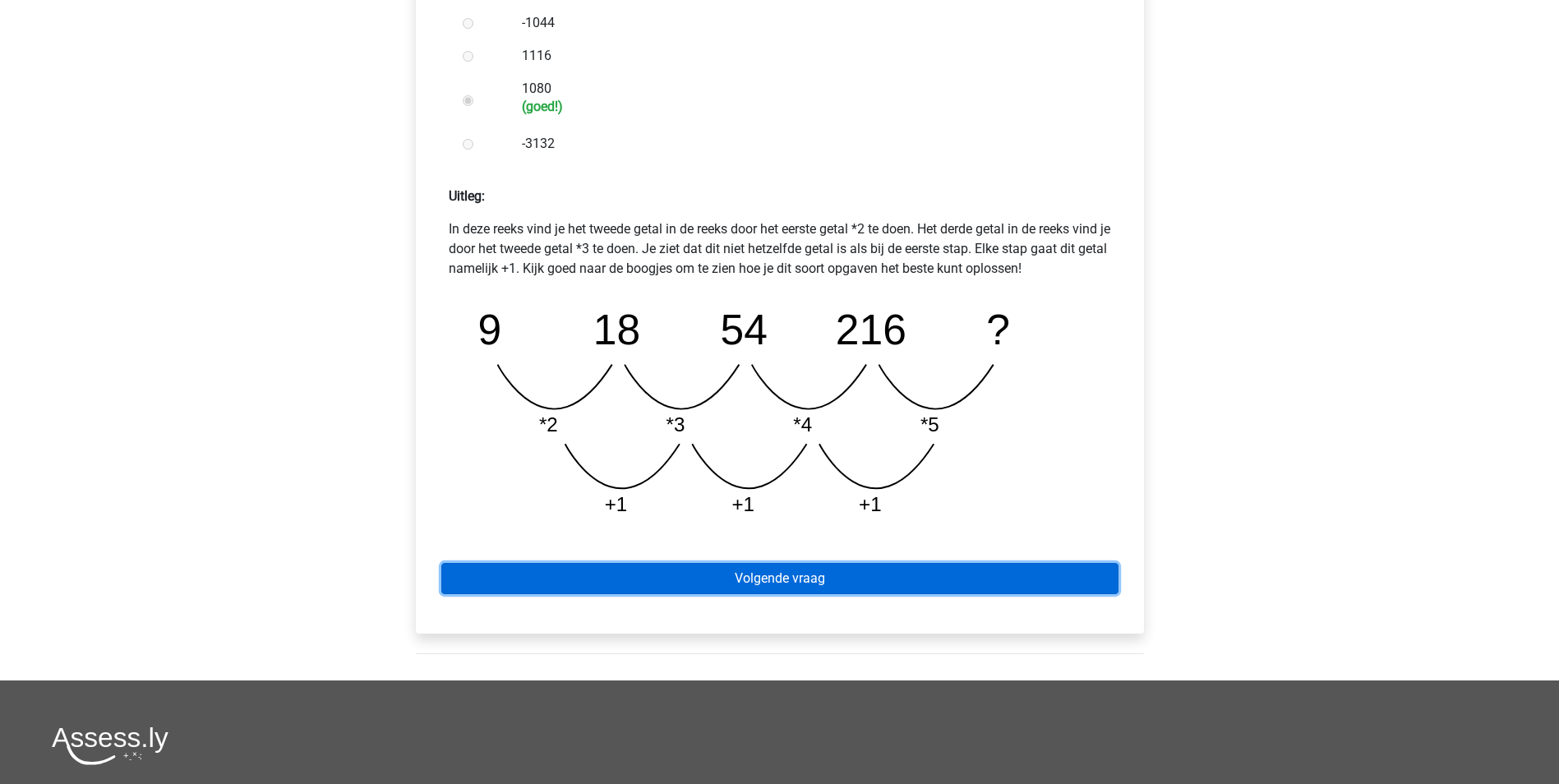
click at [838, 577] on link "Volgende vraag" at bounding box center [780, 579] width 677 height 31
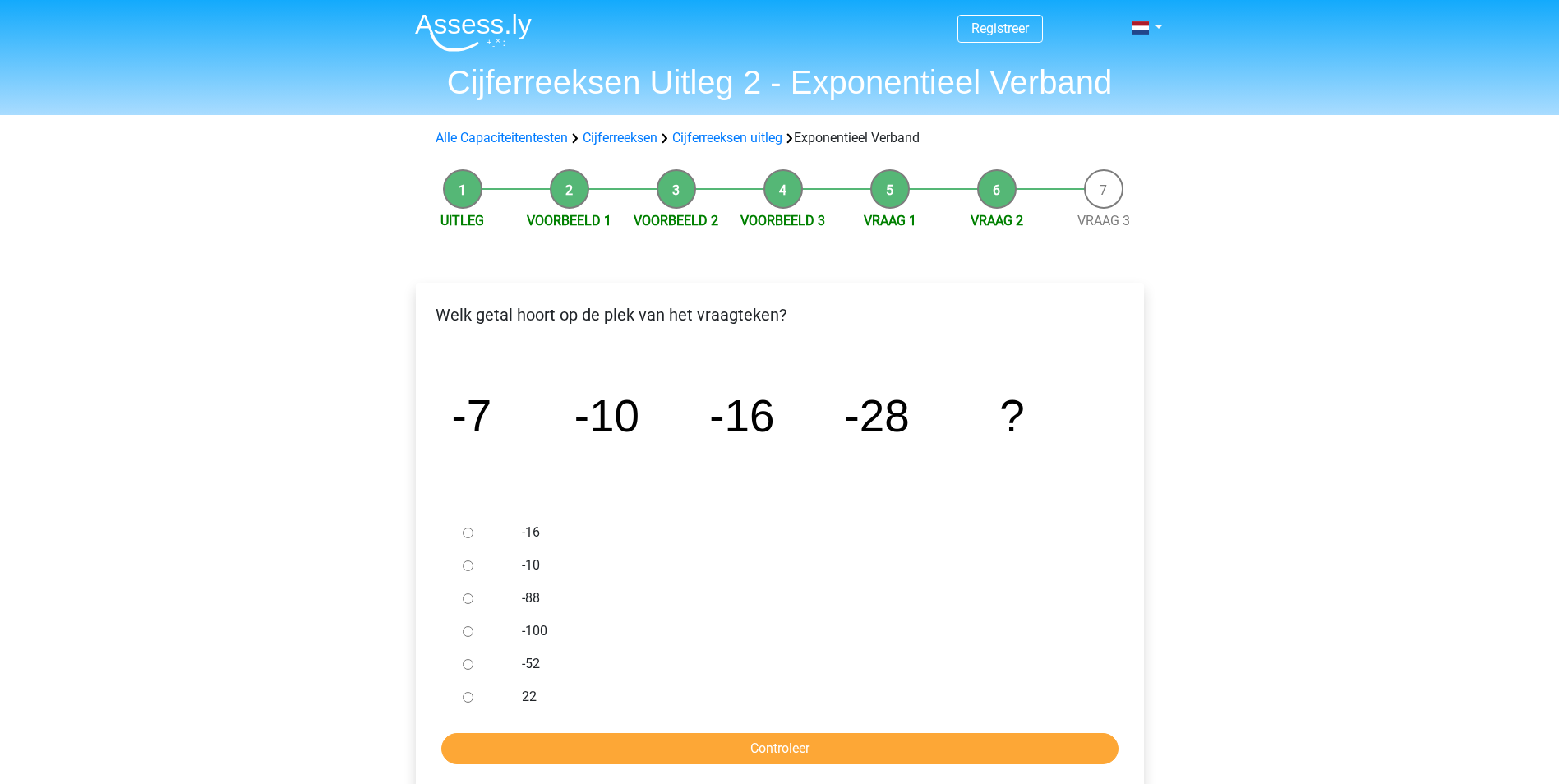
click at [462, 666] on input "-52" at bounding box center [468, 665] width 11 height 11
radio input "true"
click at [733, 753] on input "Controleer" at bounding box center [780, 749] width 677 height 31
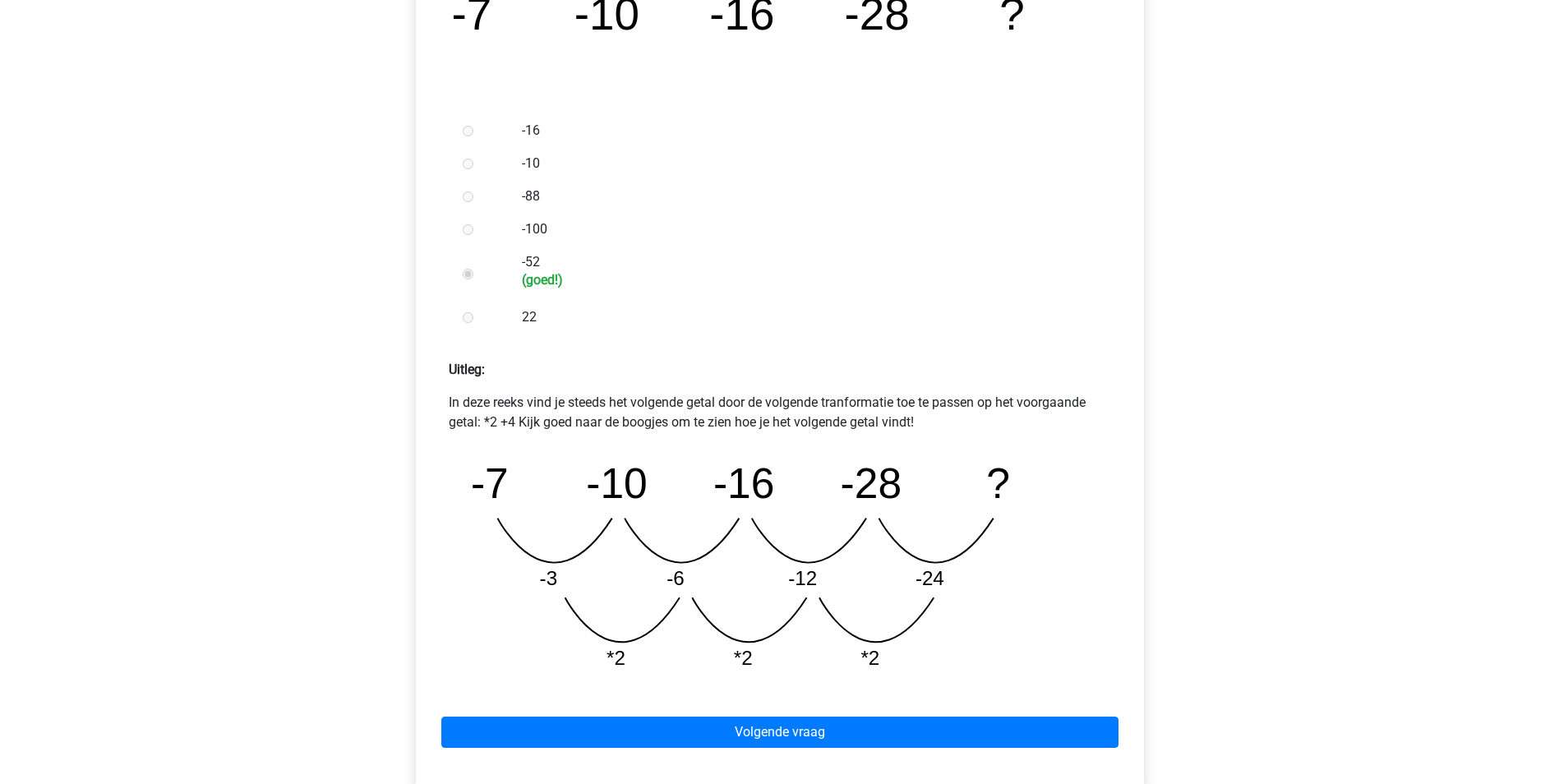
scroll to position [493, 0]
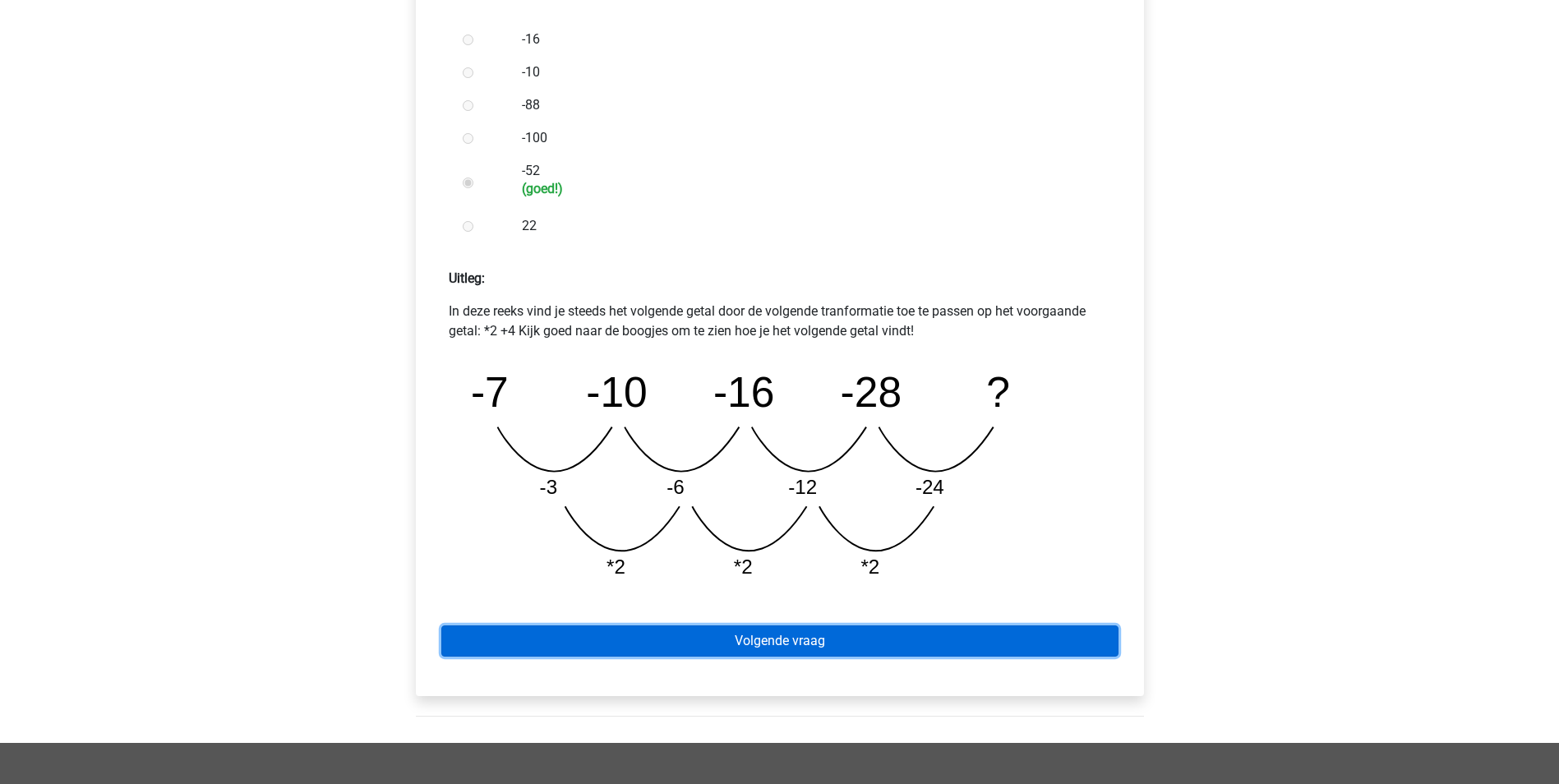
click at [830, 640] on link "Volgende vraag" at bounding box center [780, 641] width 677 height 31
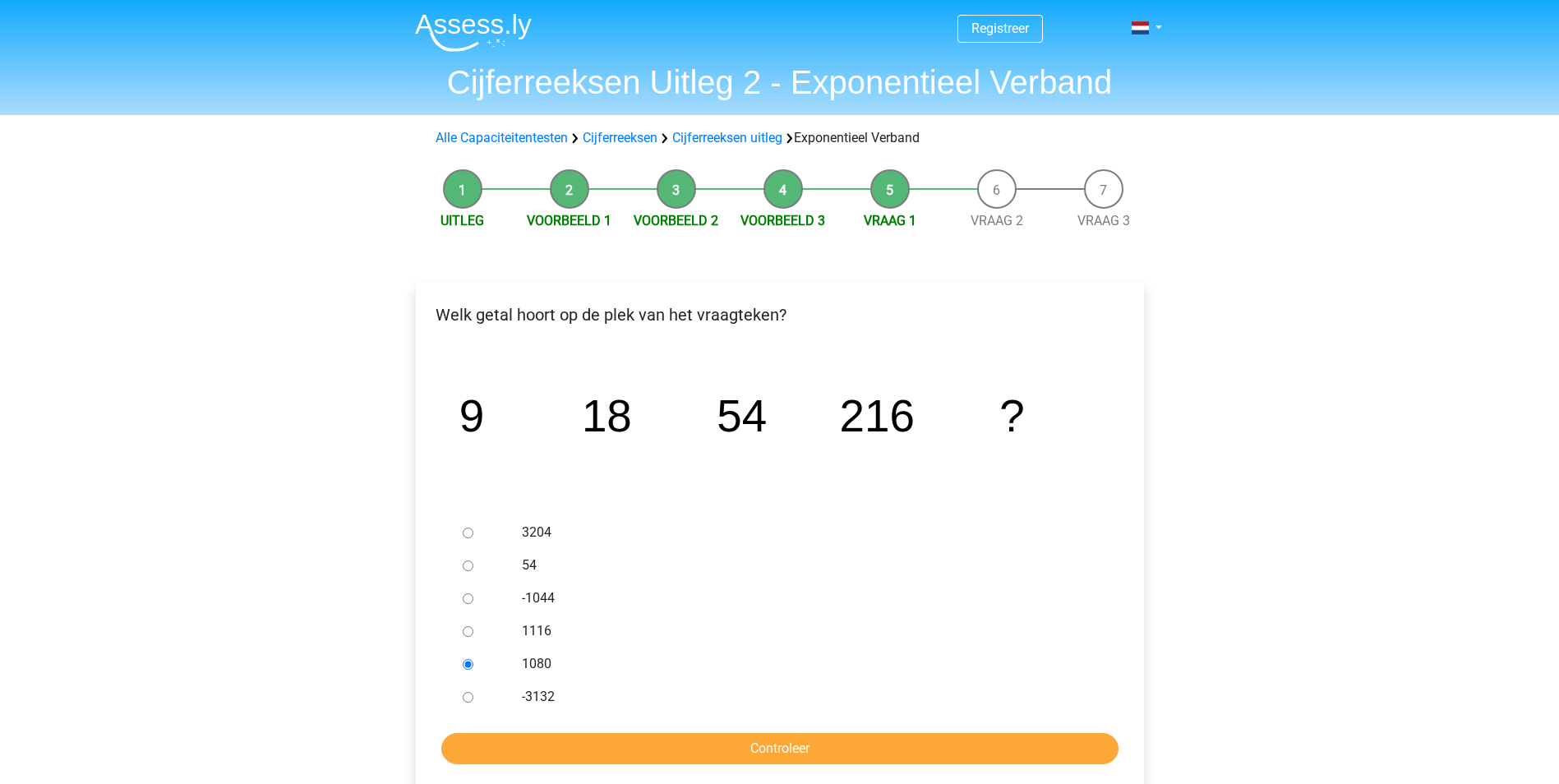
scroll to position [165, 0]
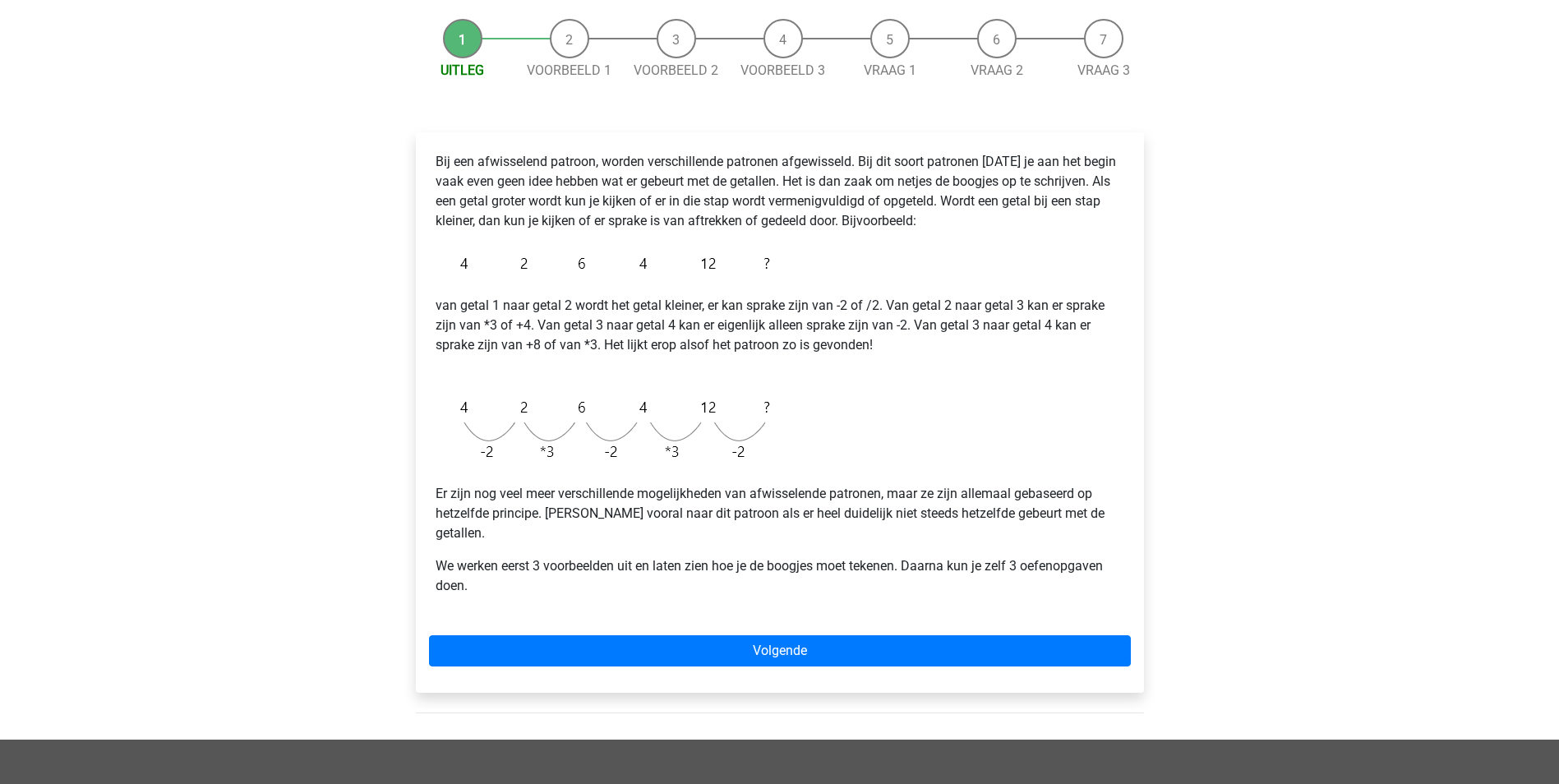
scroll to position [165, 0]
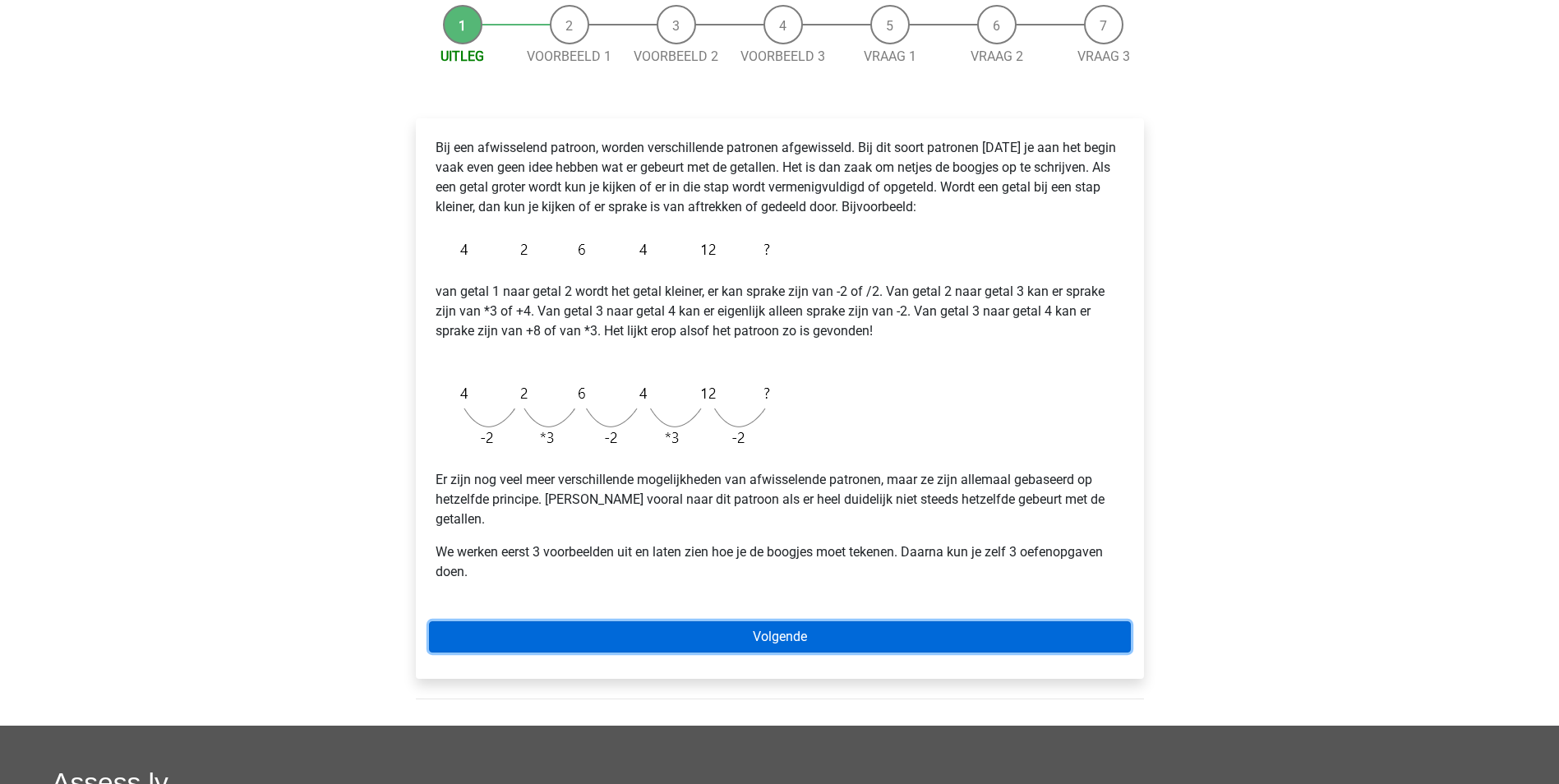
click at [821, 621] on link "Volgende" at bounding box center [780, 637] width 702 height 31
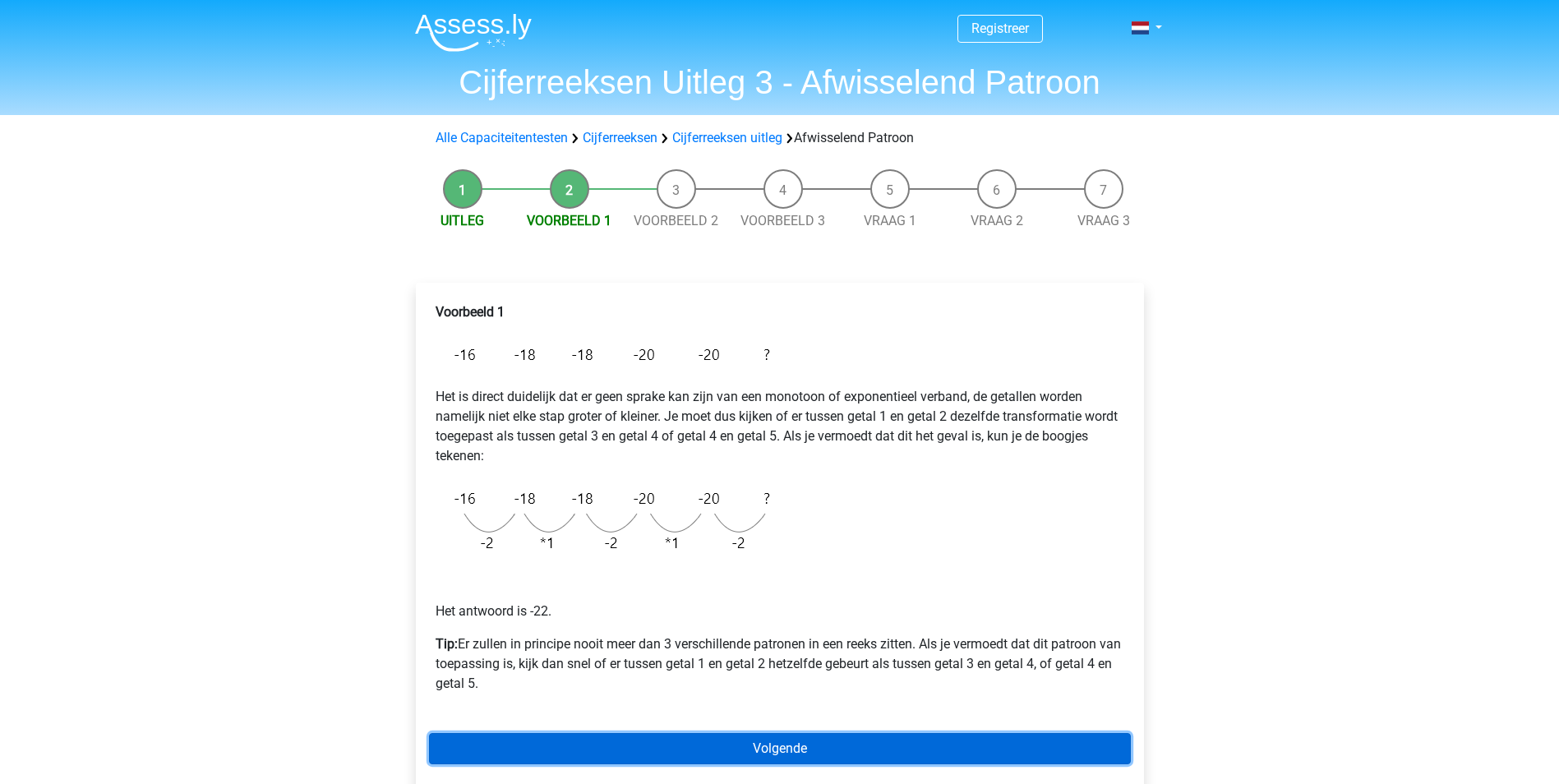
click at [718, 741] on link "Volgende" at bounding box center [780, 749] width 702 height 31
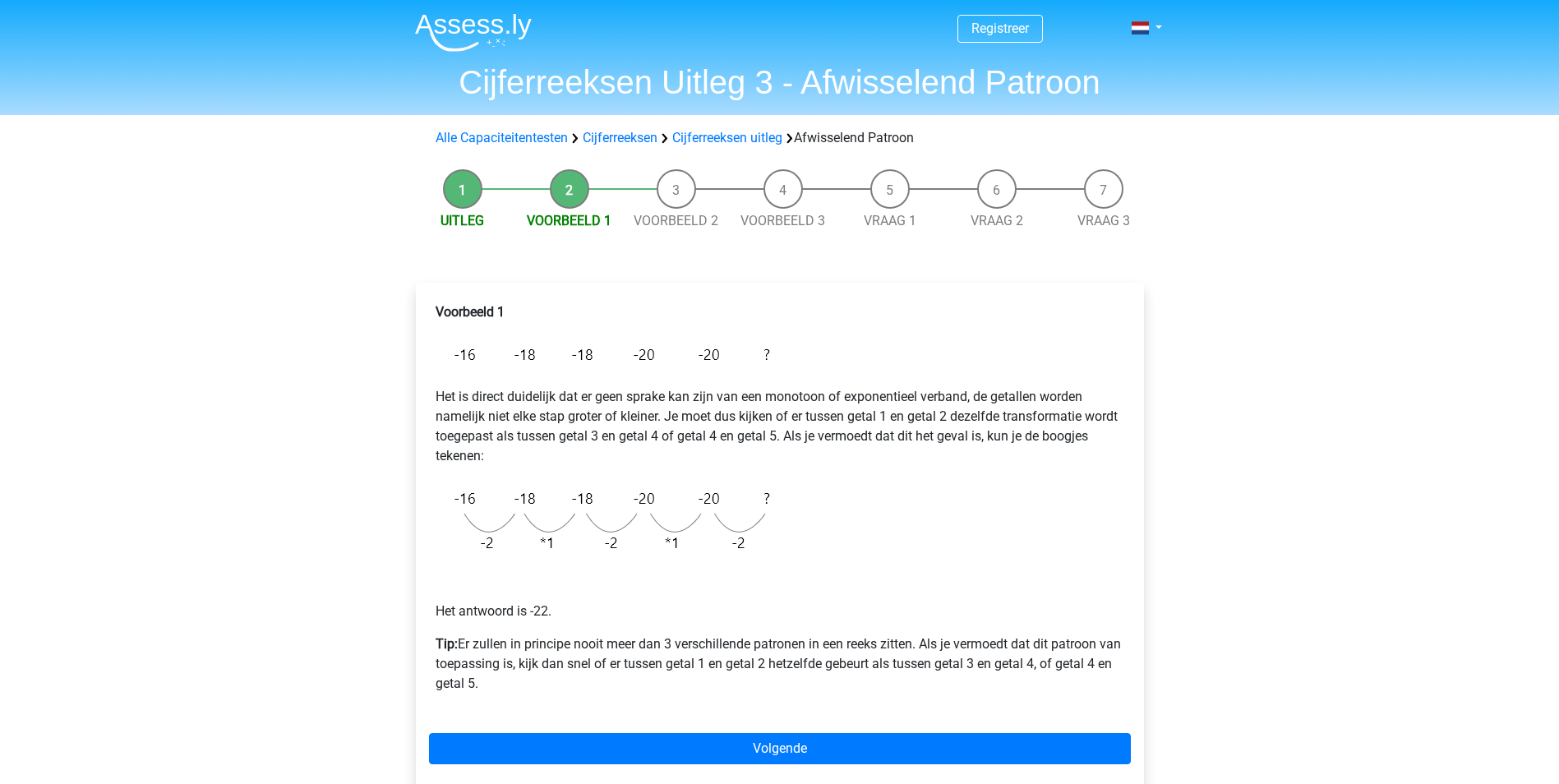
scroll to position [82, 0]
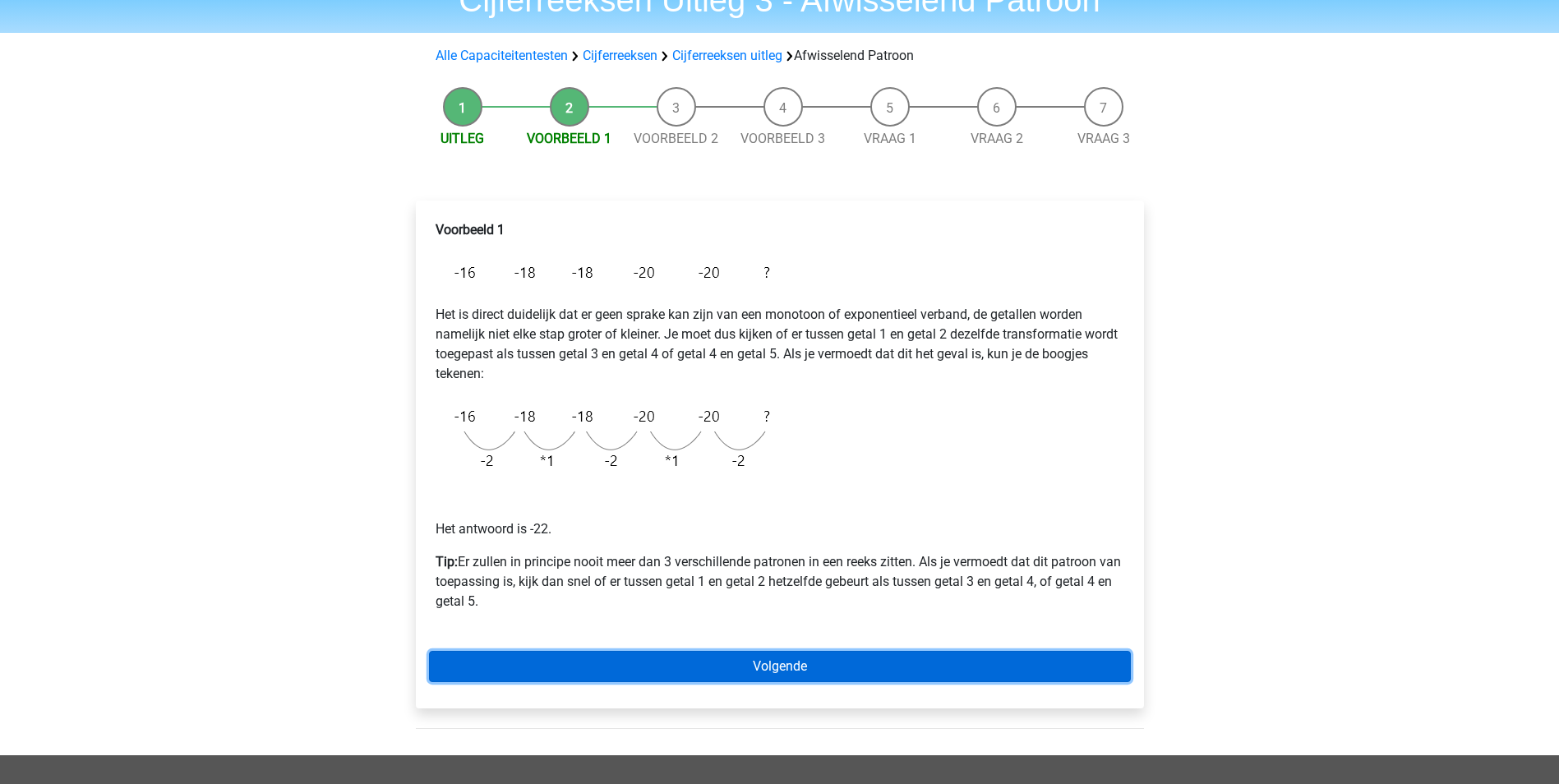
click at [675, 660] on link "Volgende" at bounding box center [780, 667] width 702 height 31
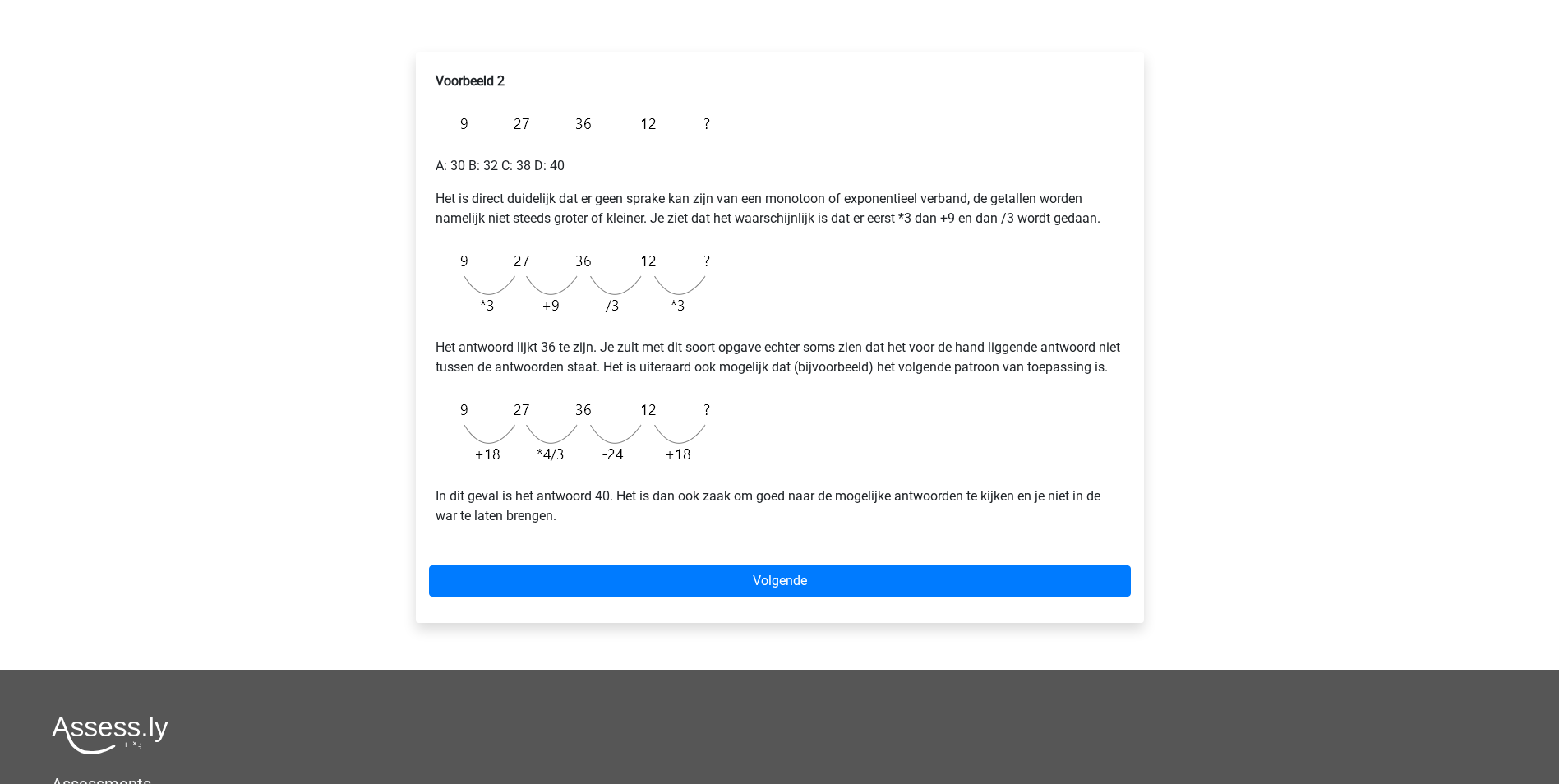
scroll to position [247, 0]
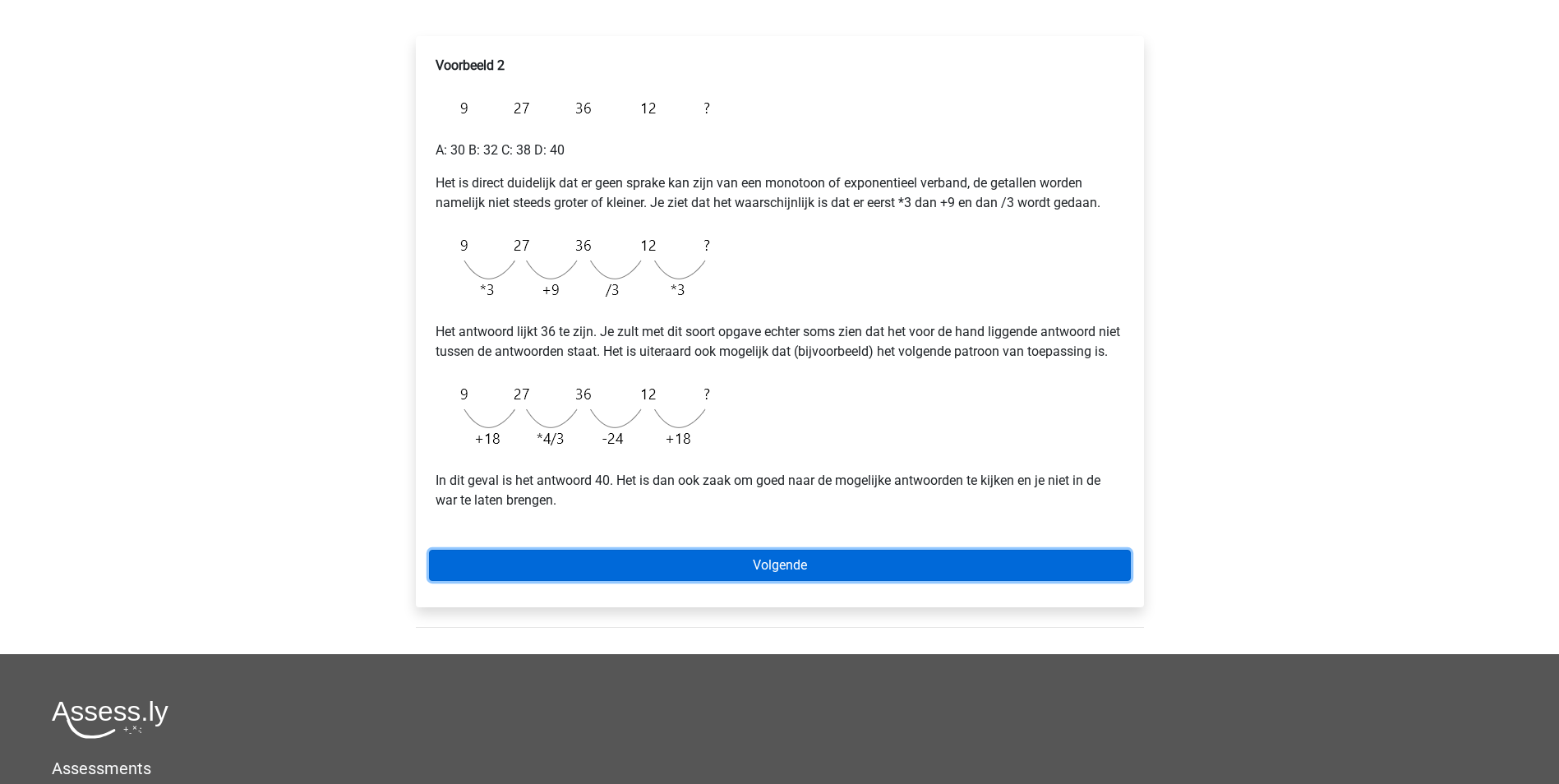
click at [675, 581] on link "Volgende" at bounding box center [780, 565] width 702 height 31
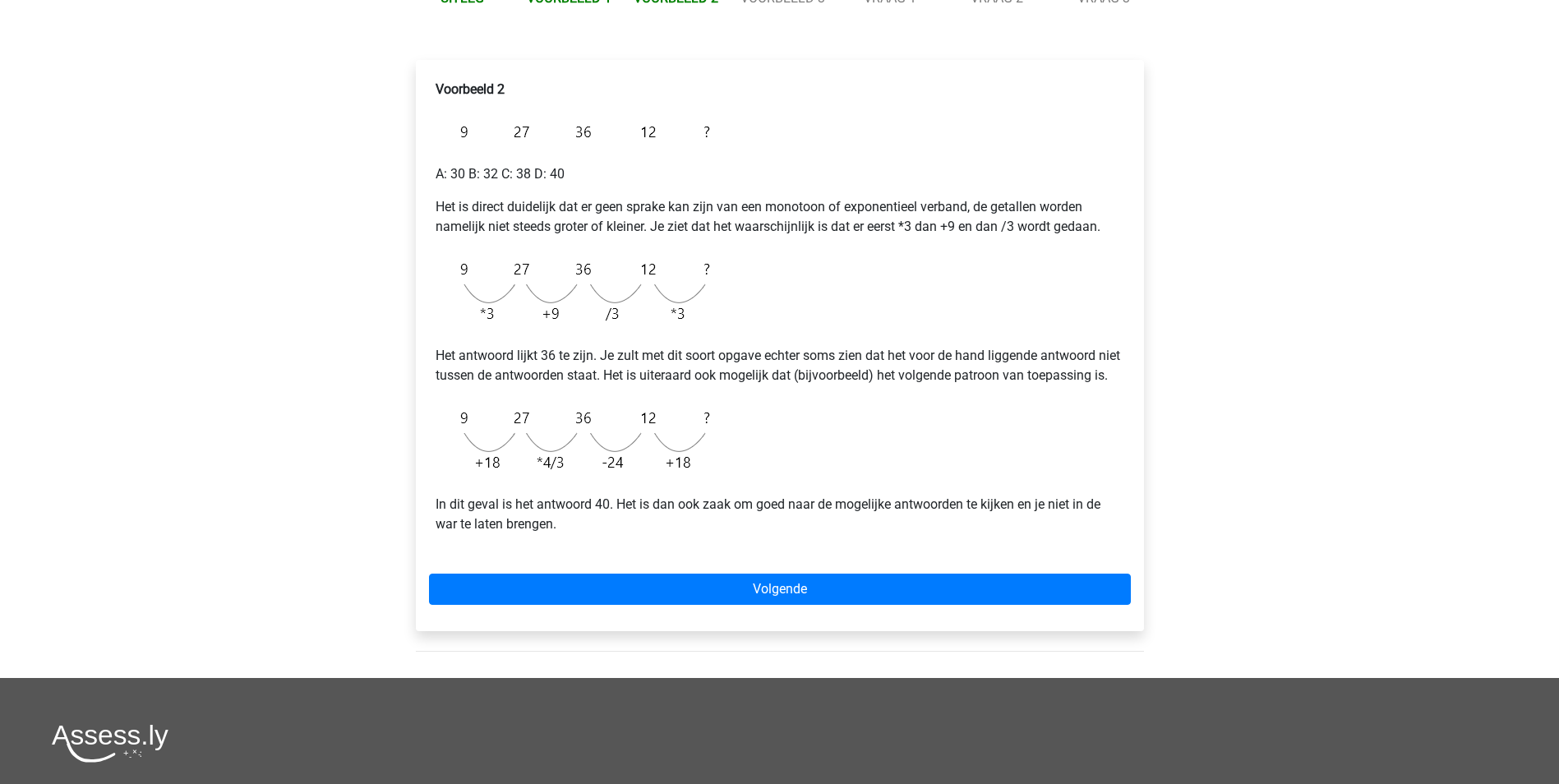
scroll to position [247, 0]
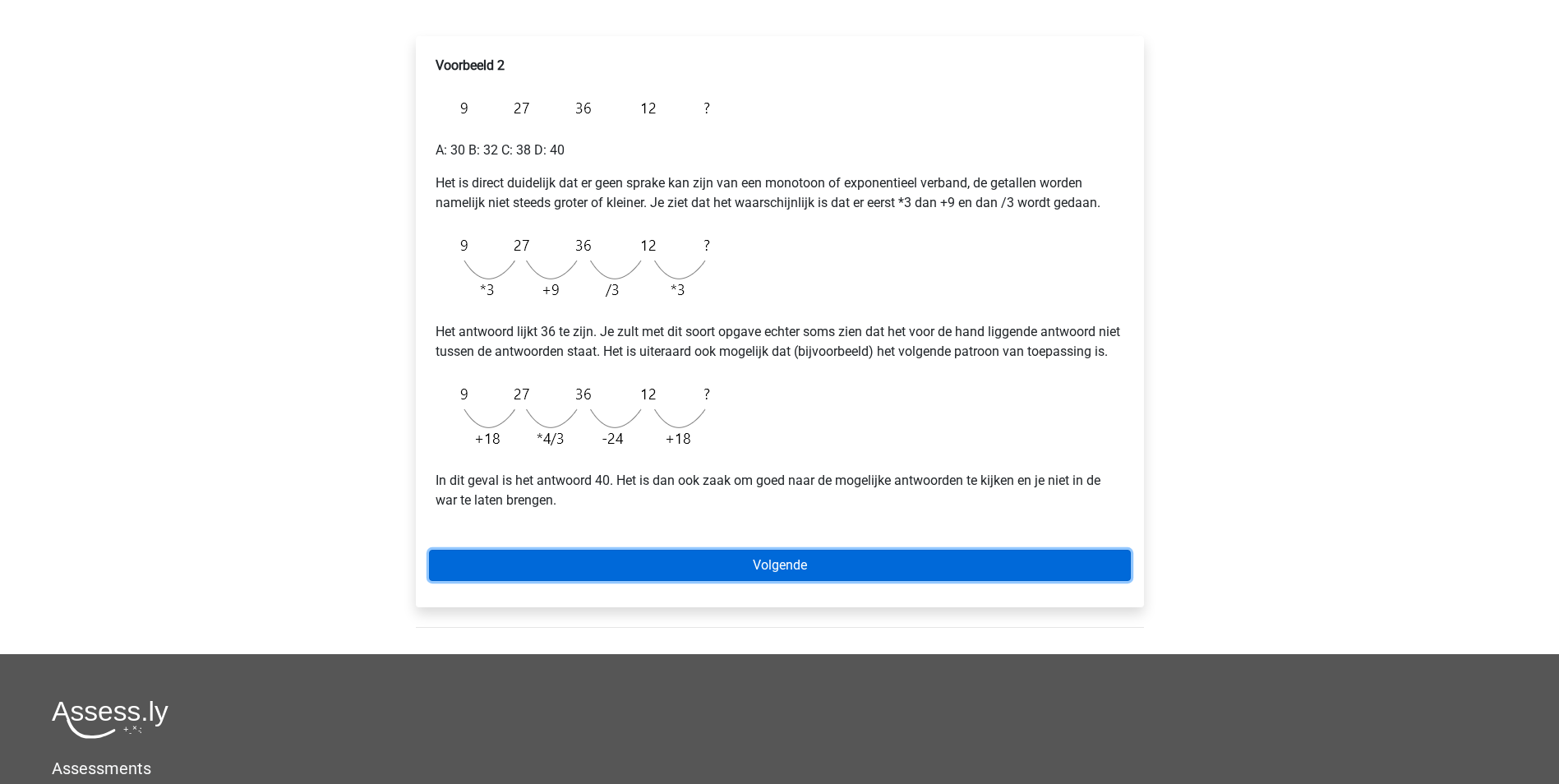
click at [814, 578] on link "Volgende" at bounding box center [780, 565] width 702 height 31
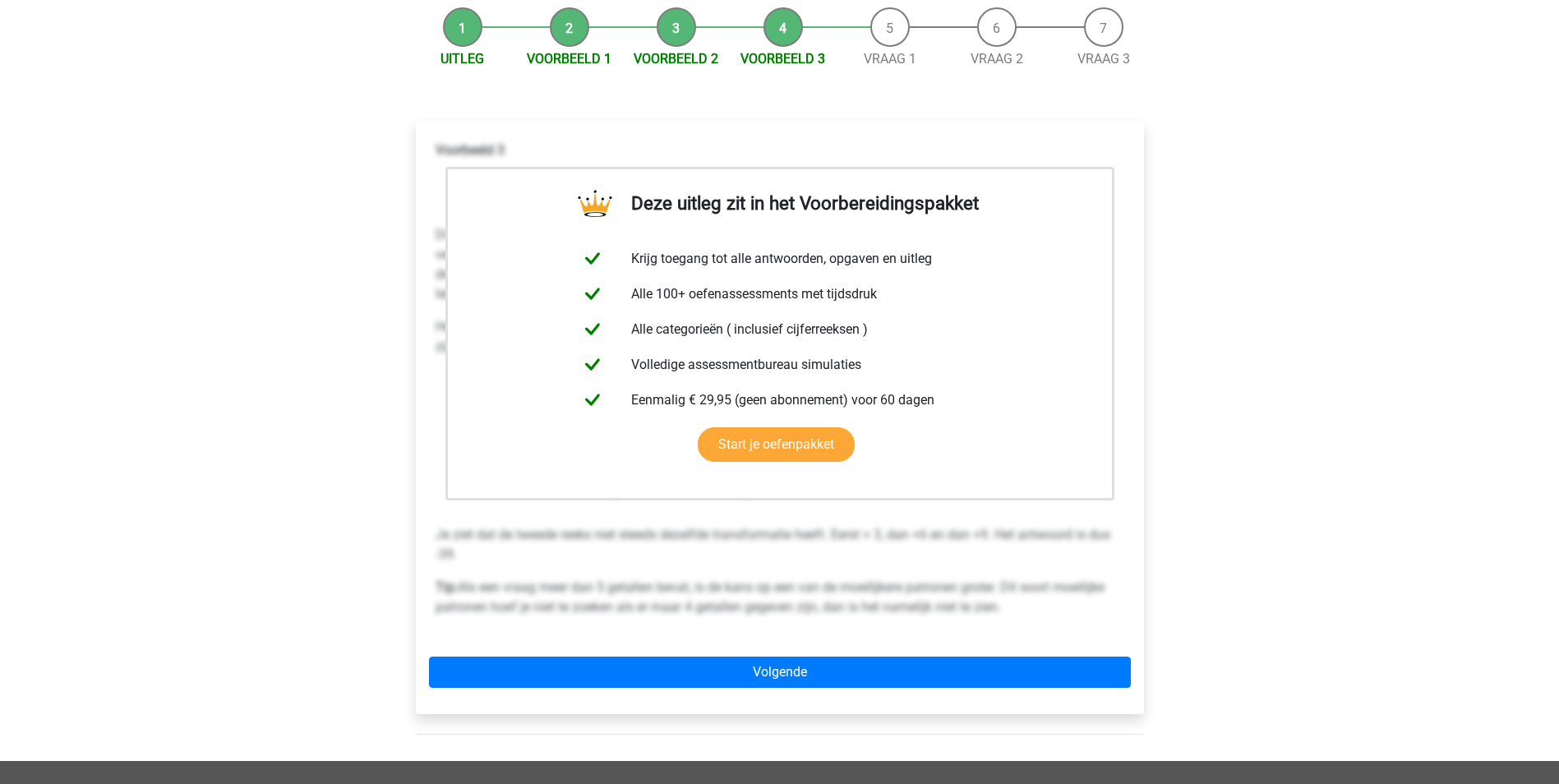
scroll to position [410, 0]
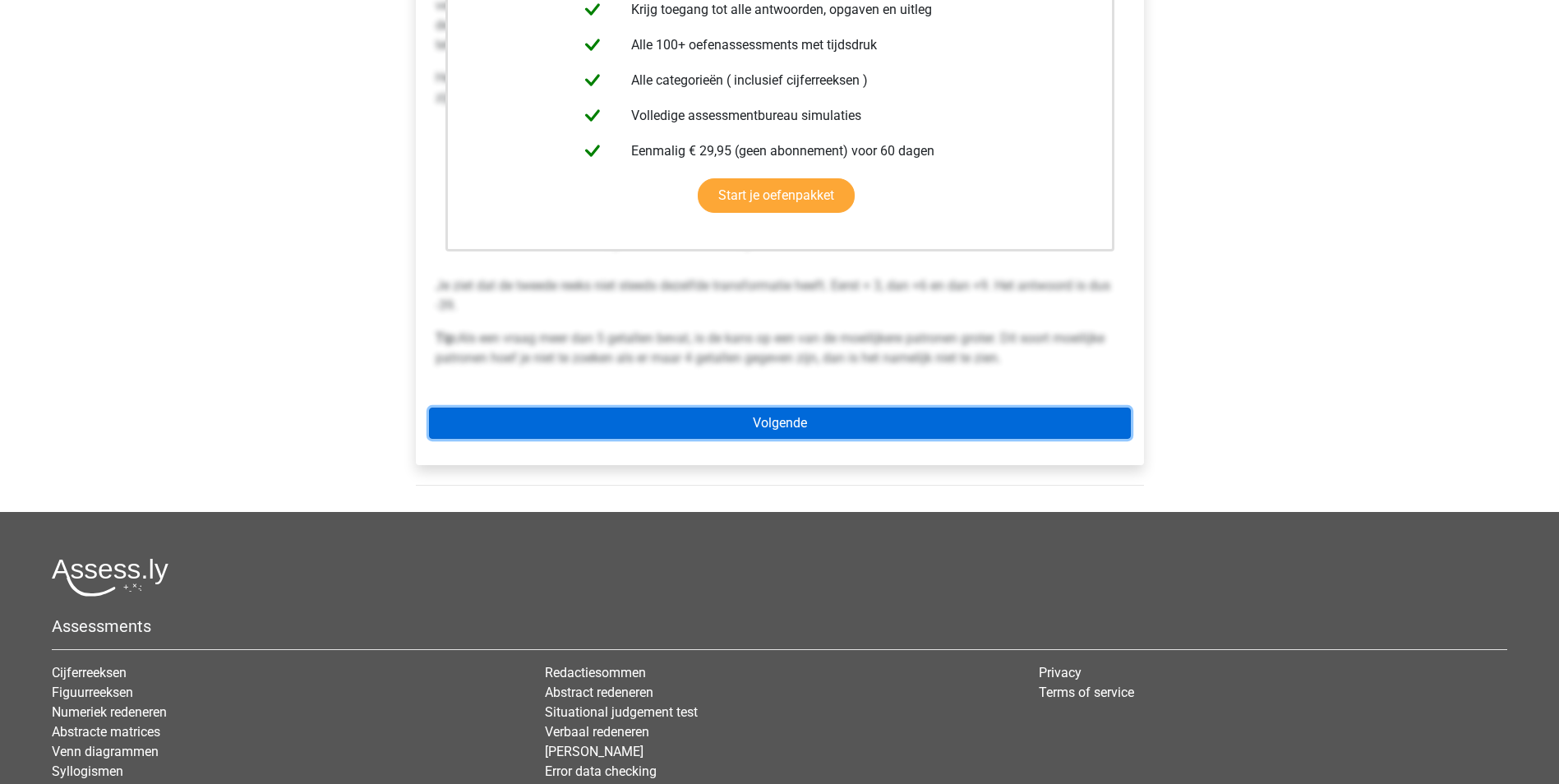
click at [786, 417] on link "Volgende" at bounding box center [780, 423] width 702 height 31
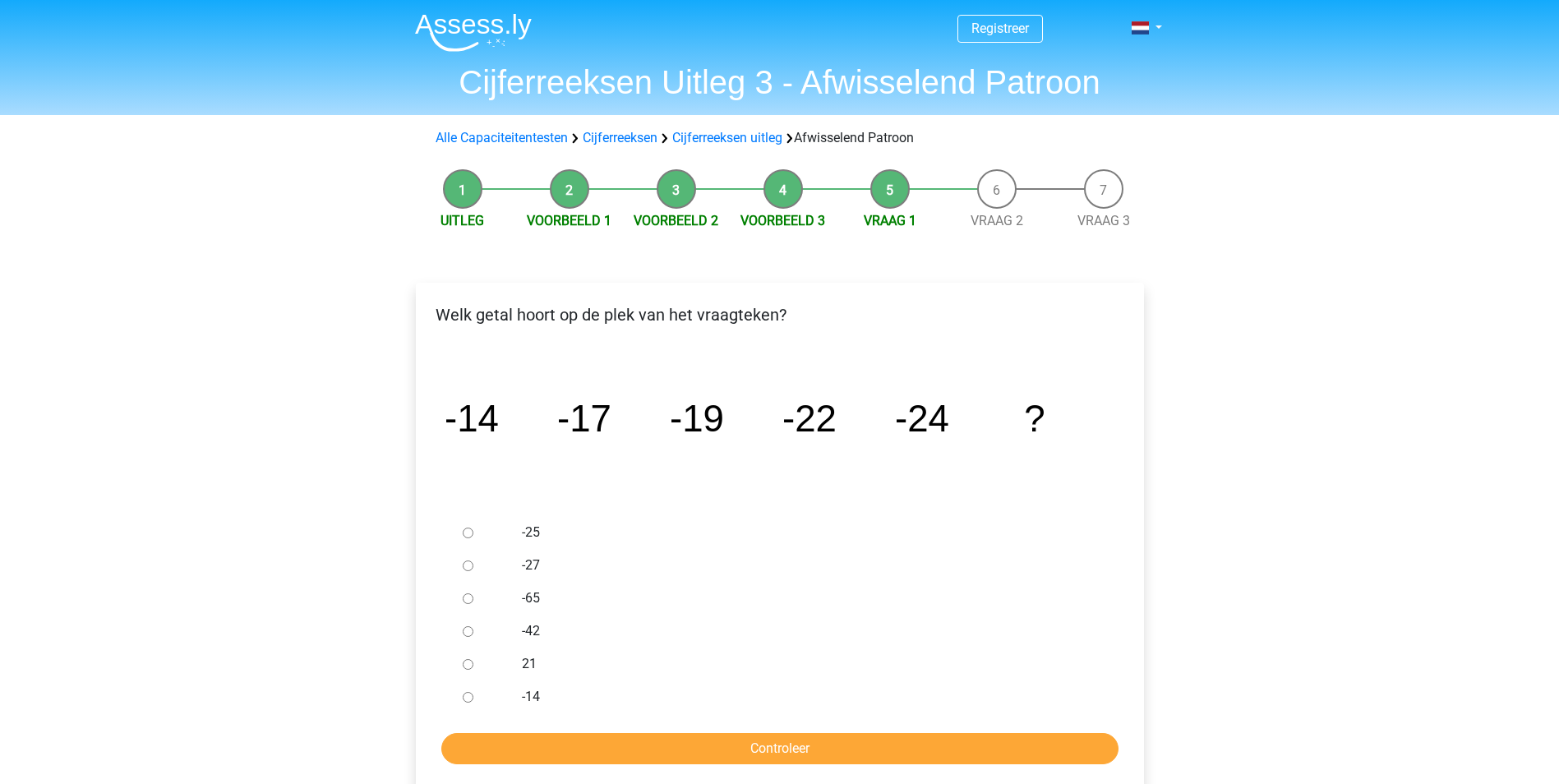
click at [454, 556] on ul "-25 -27 -65 -42 21 -14" at bounding box center [780, 614] width 702 height 197
click at [460, 557] on div at bounding box center [483, 566] width 55 height 33
click at [469, 560] on input "-27" at bounding box center [468, 566] width 11 height 11
radio input "true"
click at [750, 749] on input "Controleer" at bounding box center [780, 749] width 677 height 31
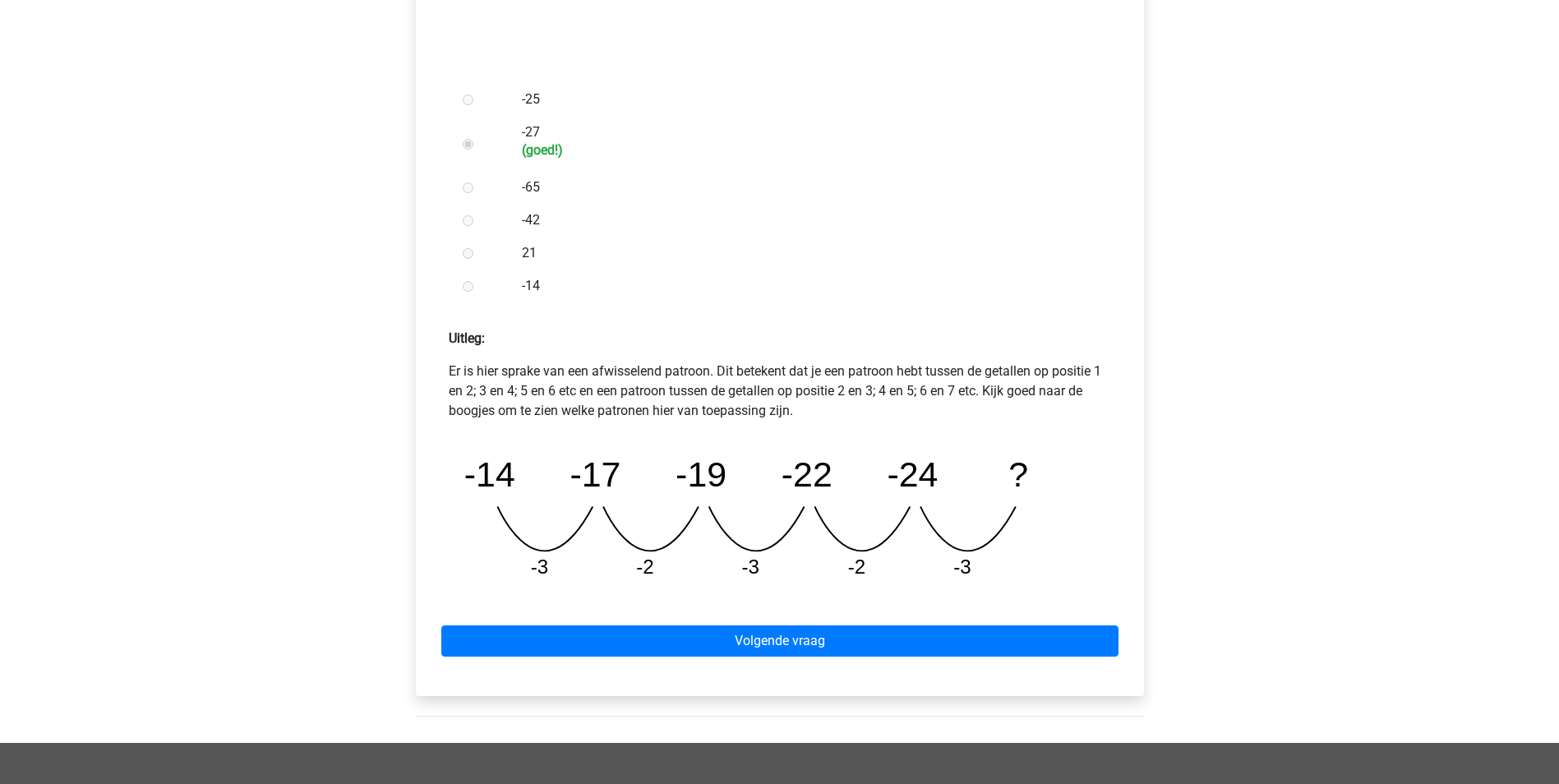
scroll to position [493, 0]
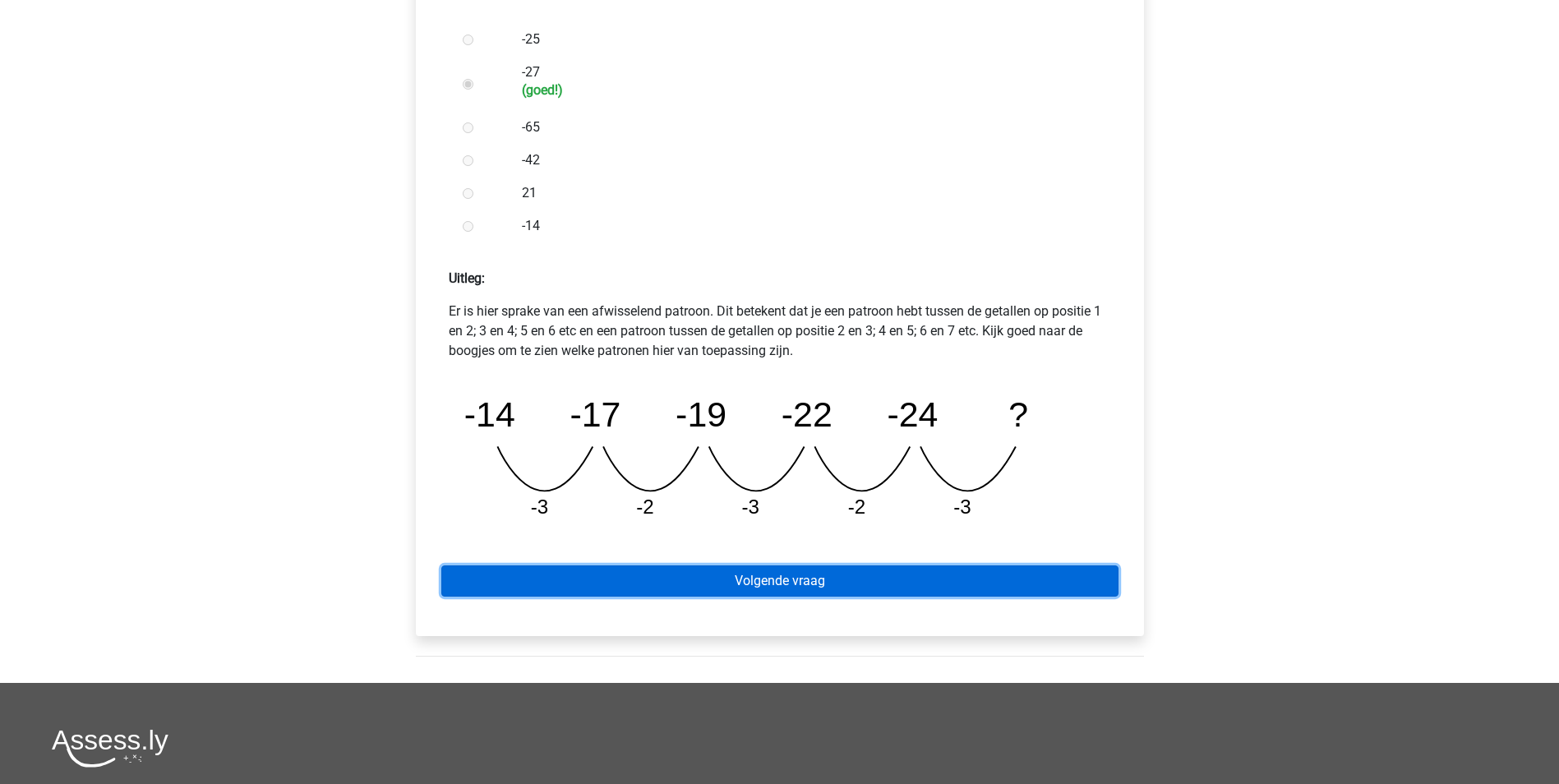
click at [784, 586] on link "Volgende vraag" at bounding box center [780, 581] width 677 height 31
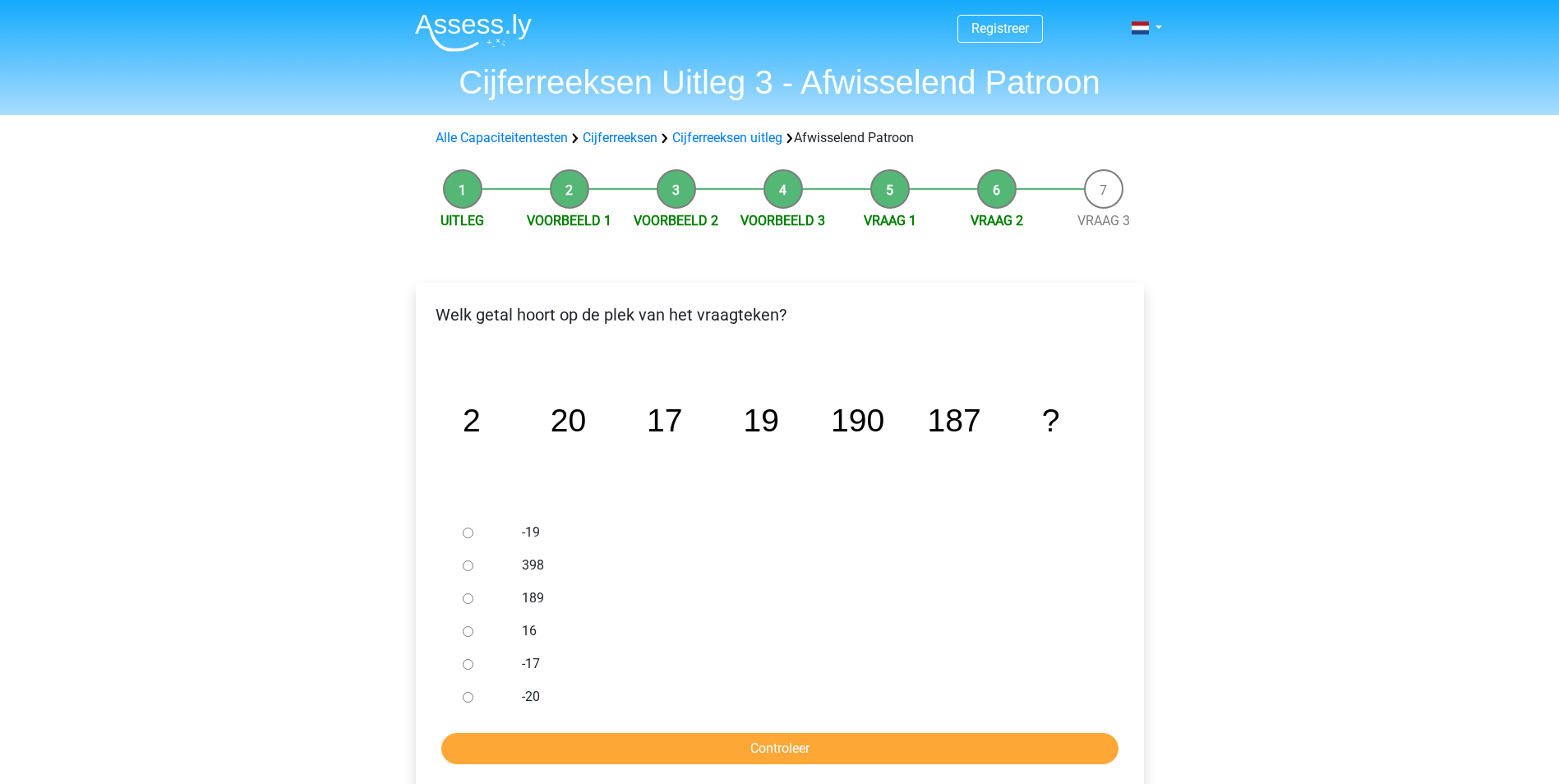
click at [470, 599] on input "189" at bounding box center [468, 599] width 11 height 11
radio input "true"
click at [787, 741] on input "Controleer" at bounding box center [780, 749] width 677 height 31
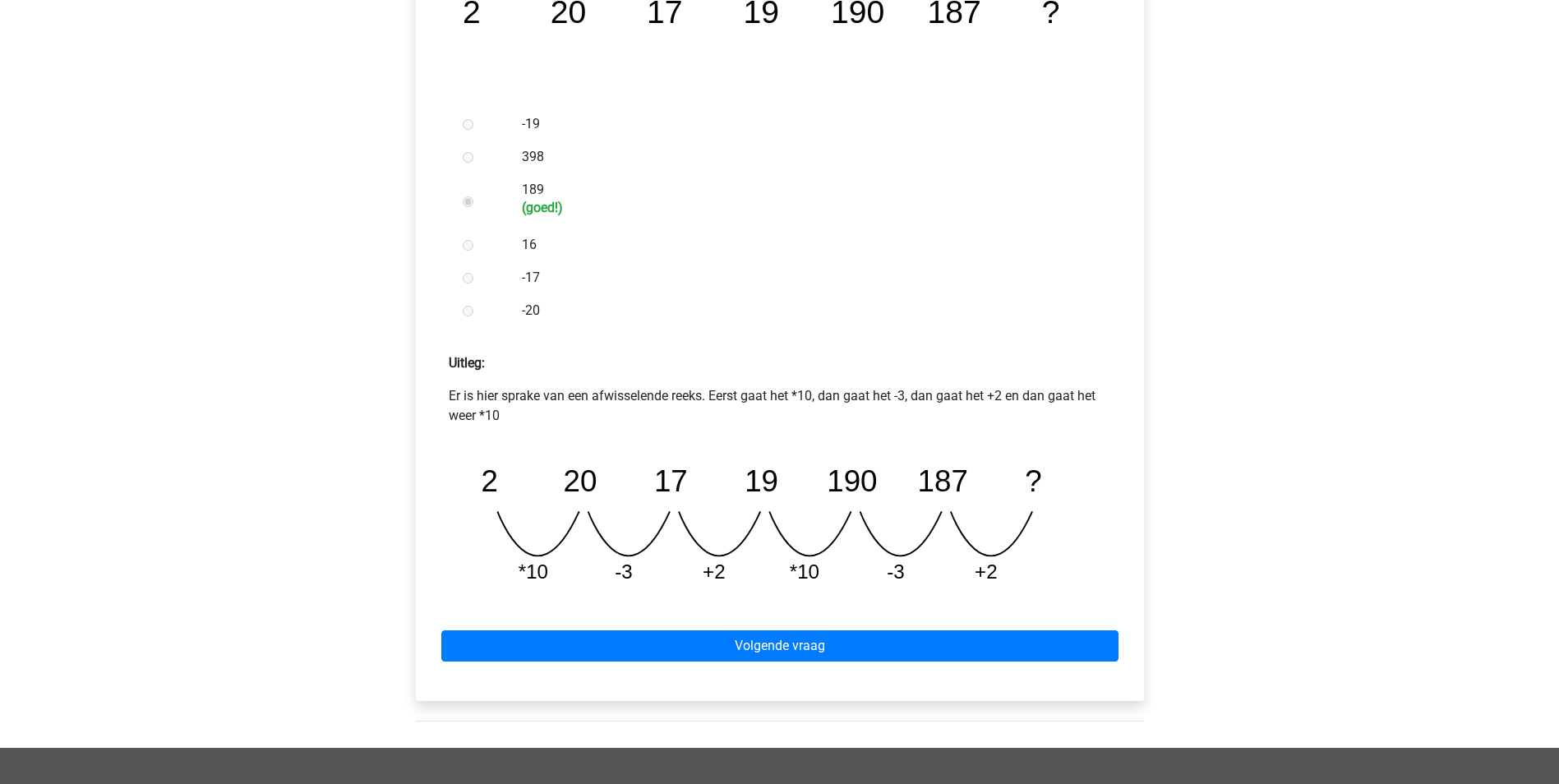
scroll to position [410, 0]
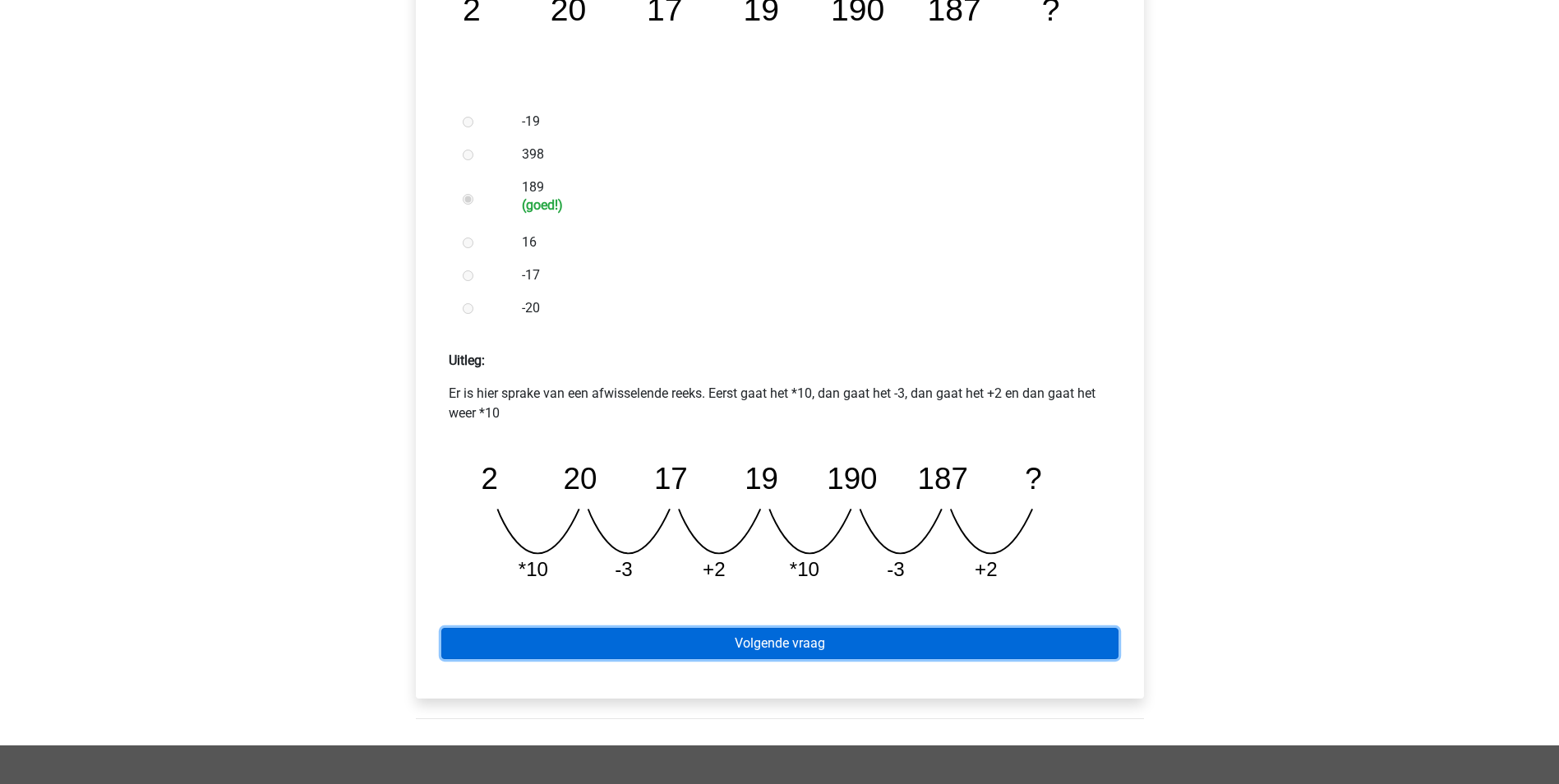
click at [806, 641] on link "Volgende vraag" at bounding box center [780, 643] width 677 height 31
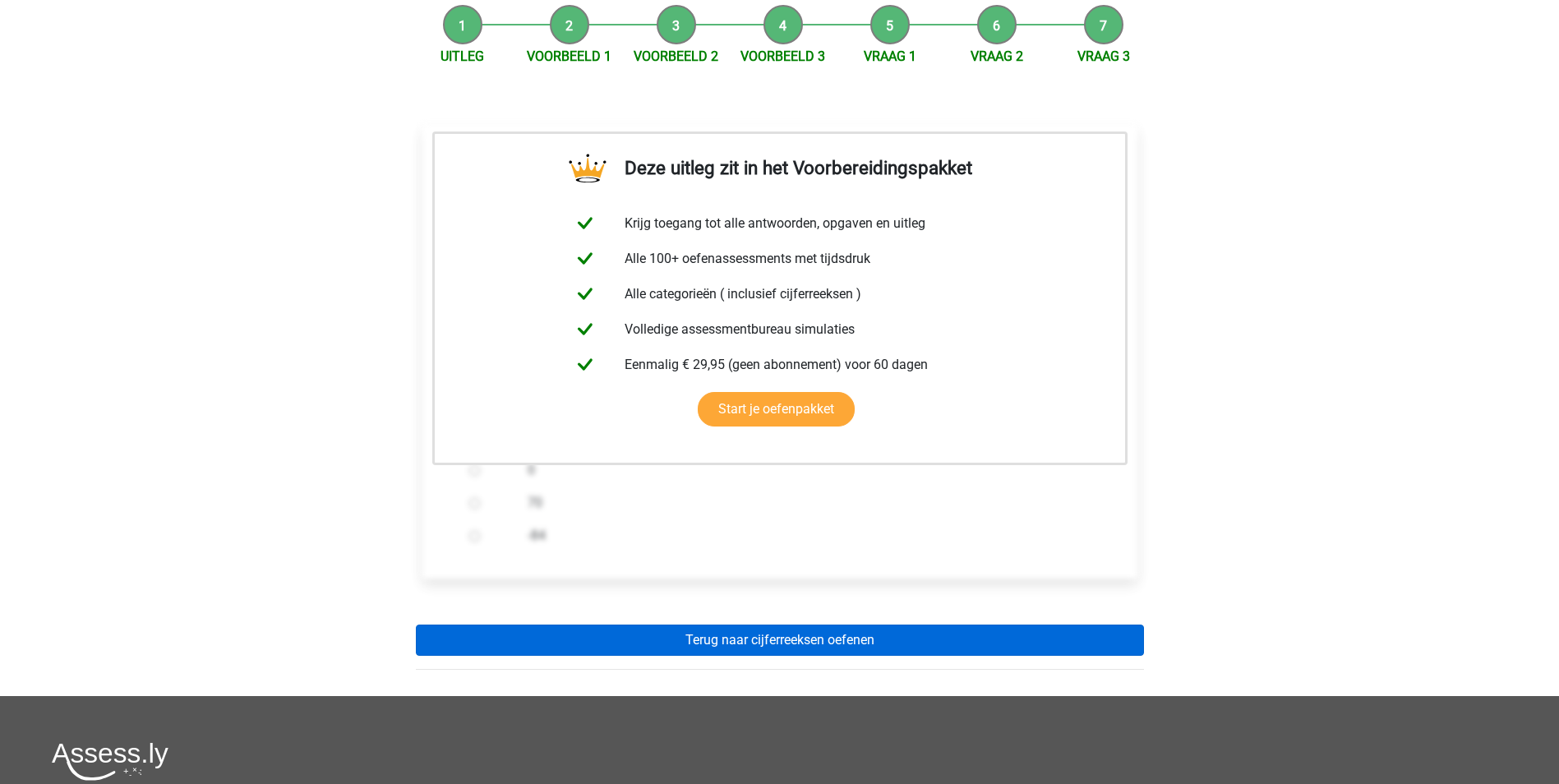
scroll to position [247, 0]
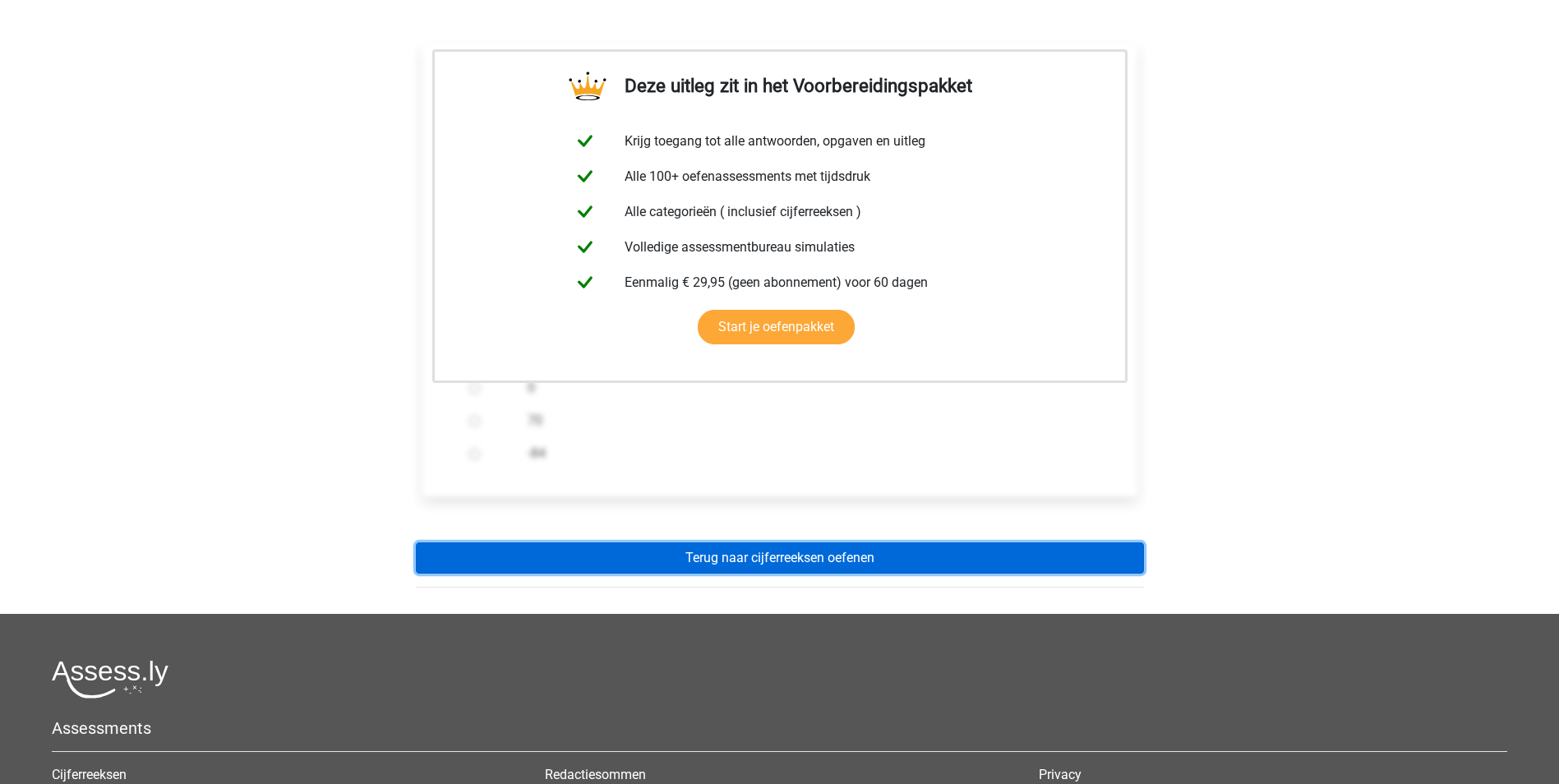
click at [777, 564] on link "Terug naar cijferreeksen oefenen" at bounding box center [780, 557] width 728 height 31
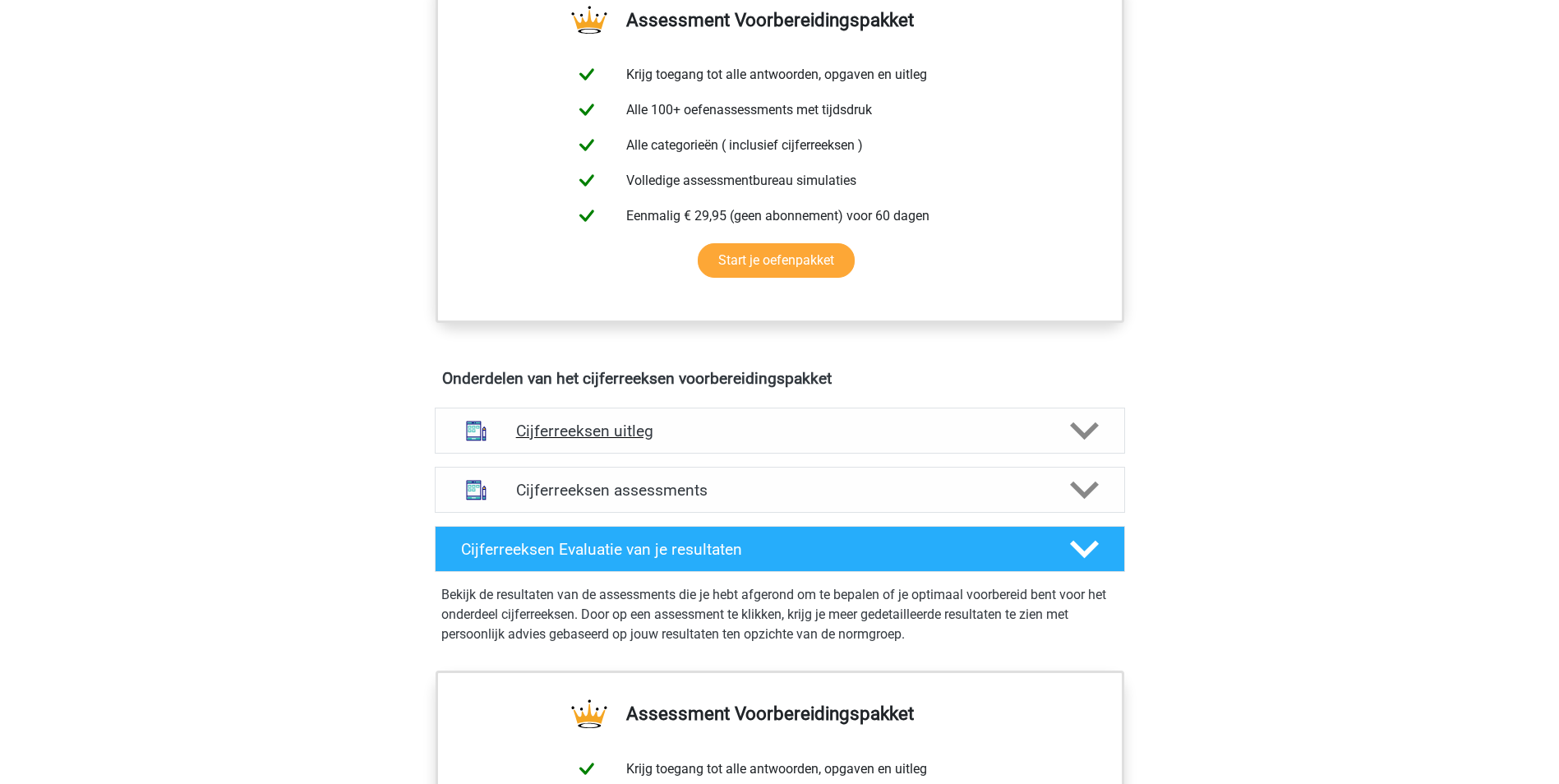
scroll to position [740, 0]
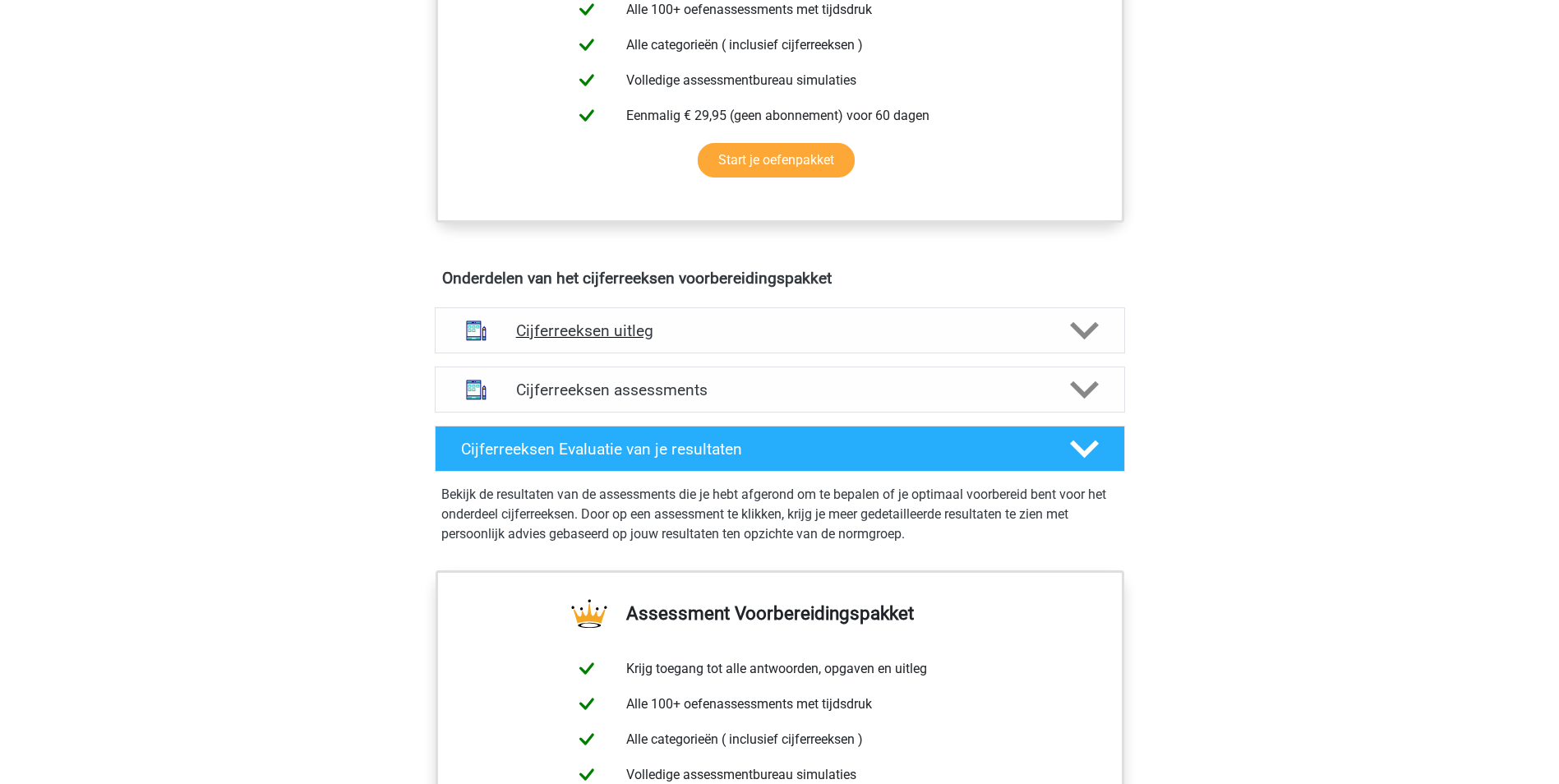
click at [706, 340] on h4 "Cijferreeksen uitleg" at bounding box center [780, 330] width 527 height 18
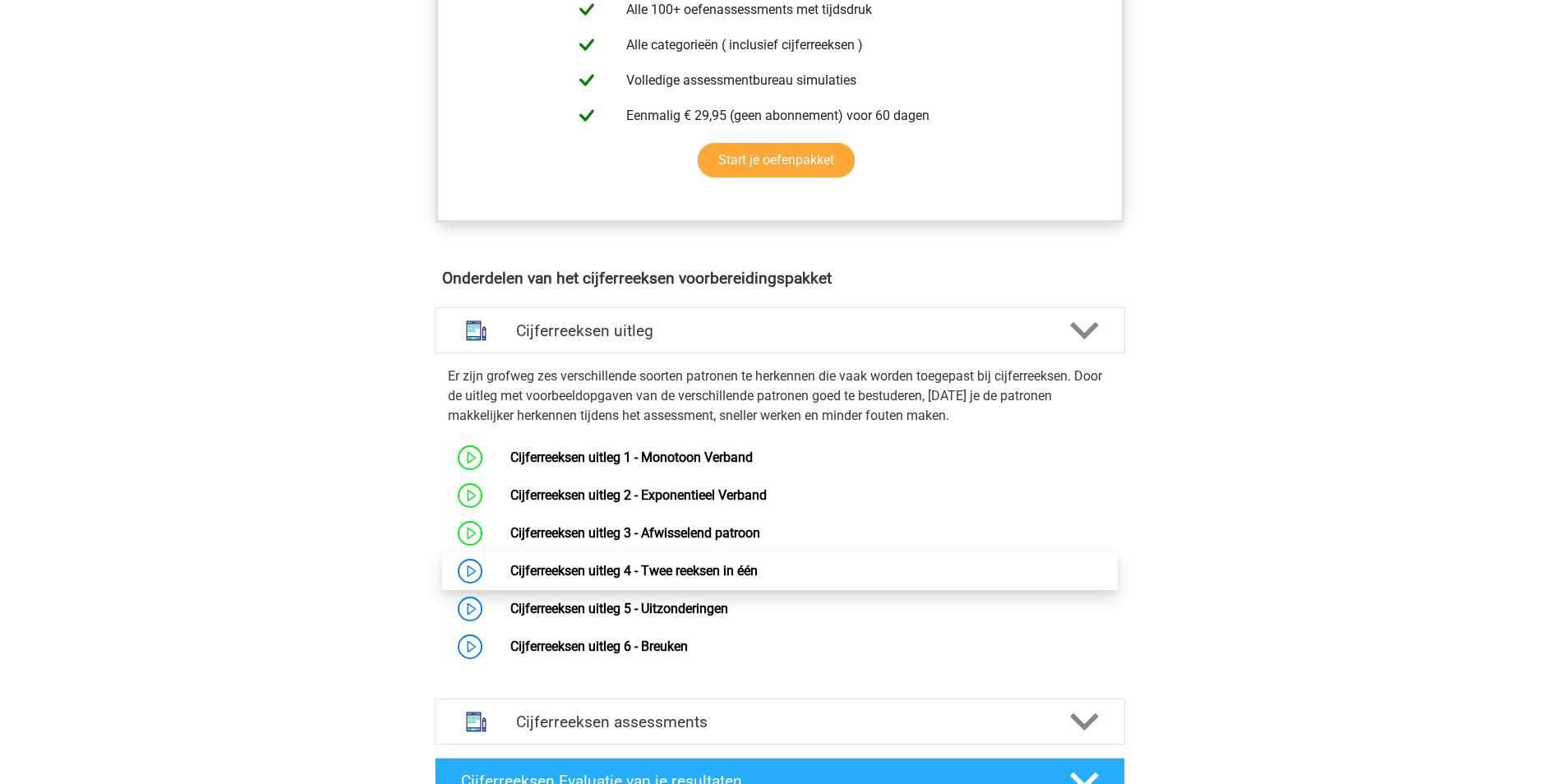
click at [609, 579] on link "Cijferreeksen uitleg 4 - Twee reeksen in één" at bounding box center [633, 570] width 247 height 16
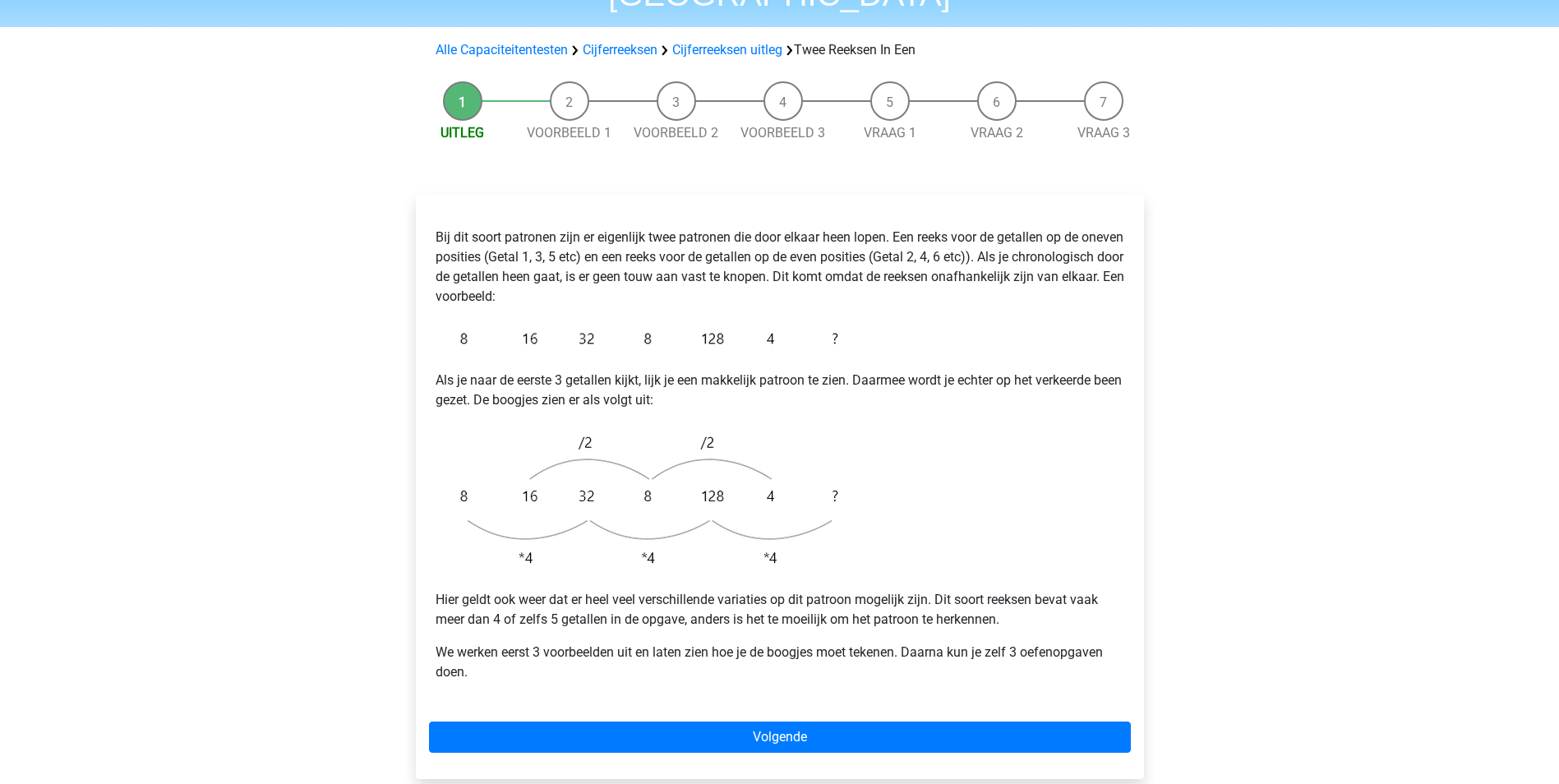
scroll to position [165, 0]
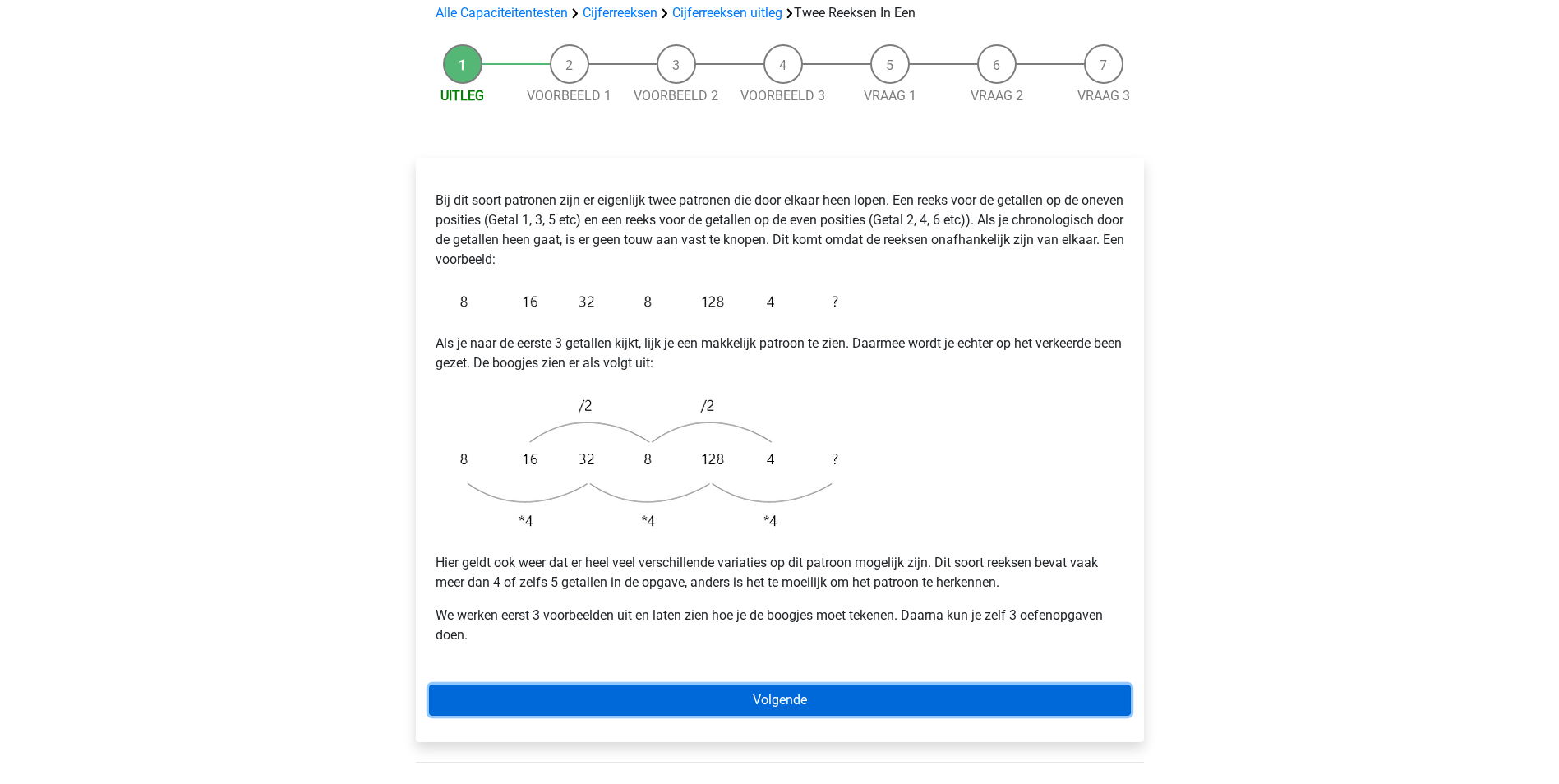
click at [705, 684] on link "Volgende" at bounding box center [780, 700] width 702 height 31
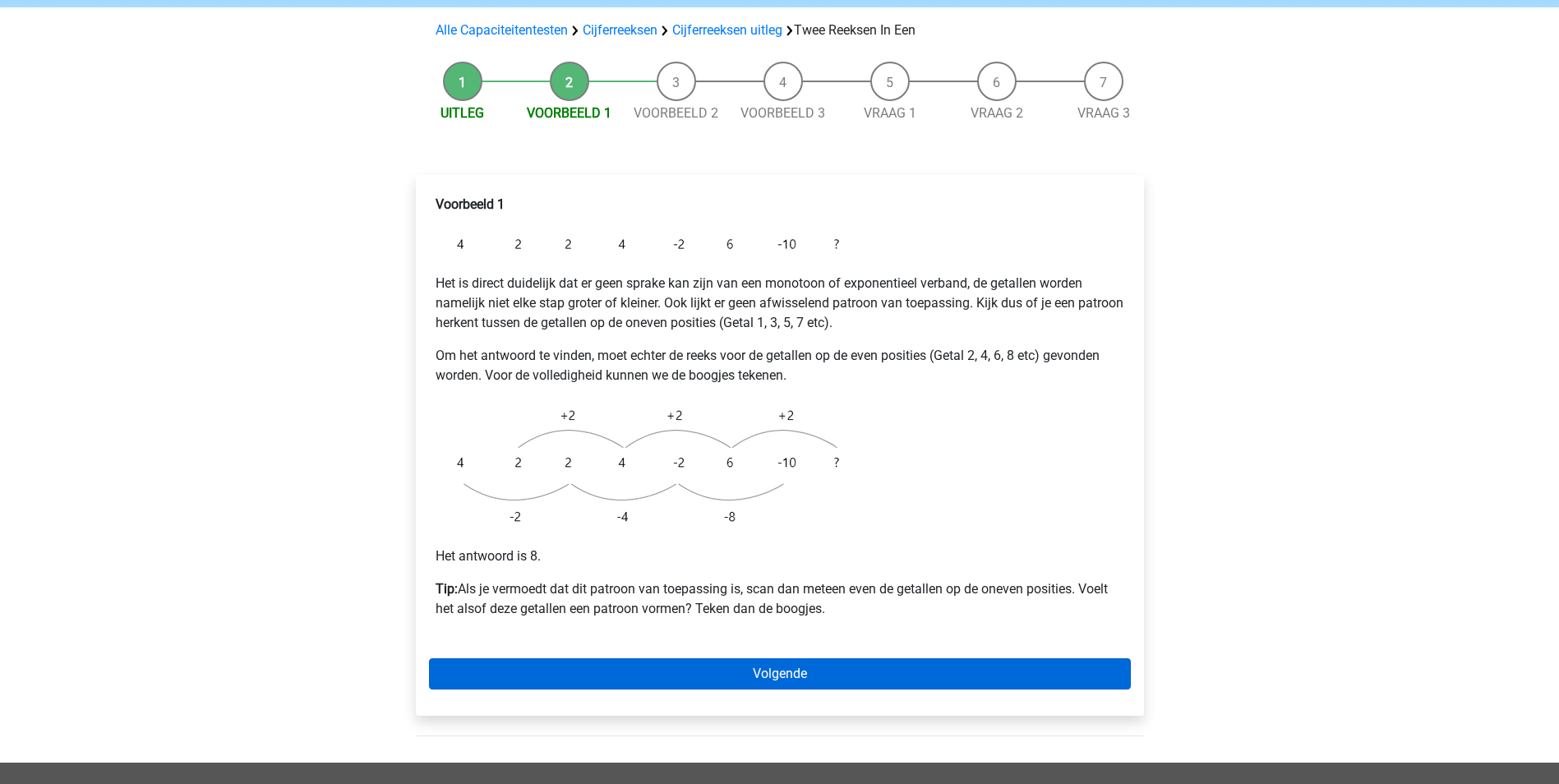
scroll to position [247, 0]
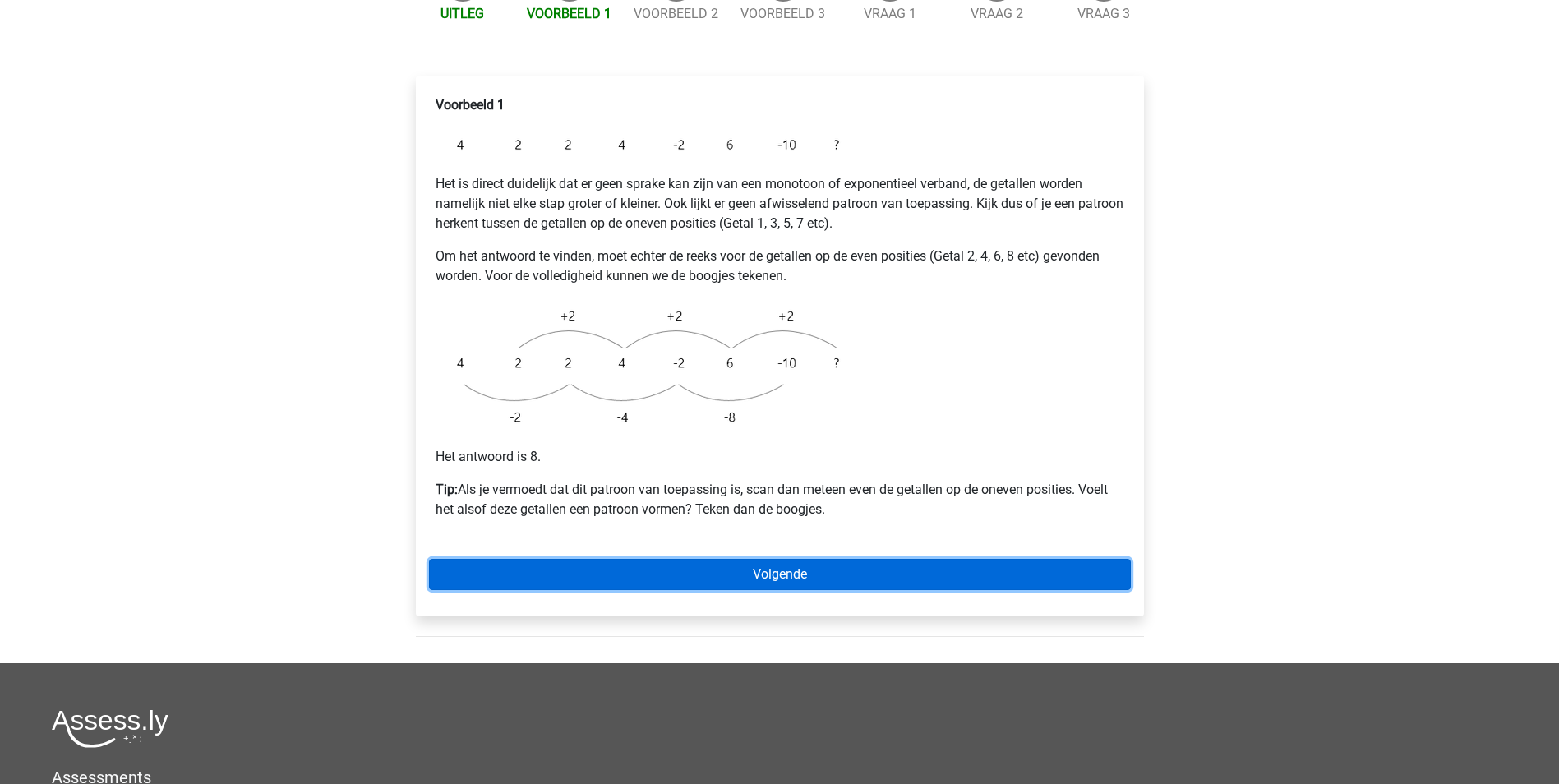
click at [896, 558] on link "Volgende" at bounding box center [780, 574] width 702 height 31
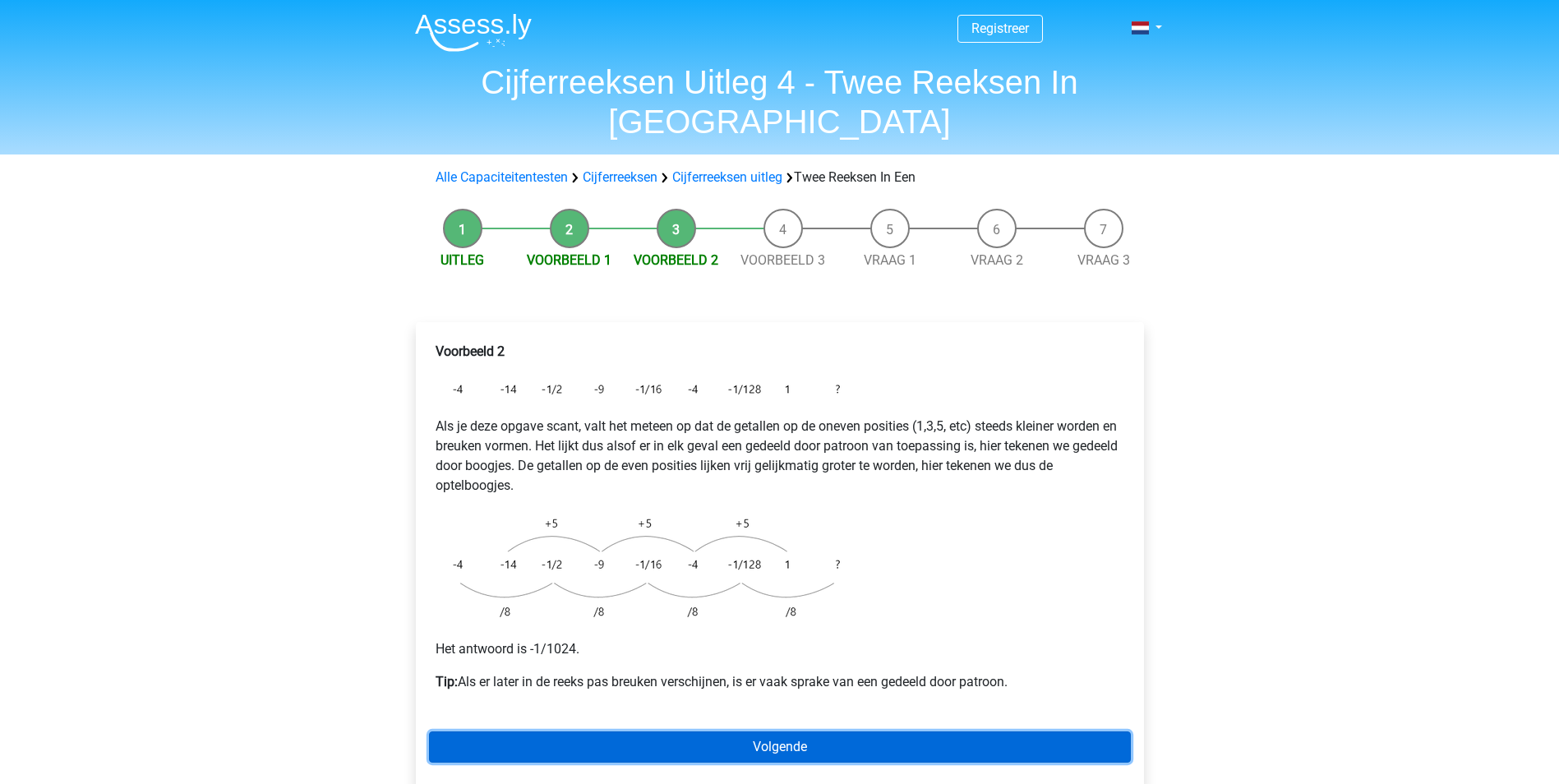
click at [772, 731] on link "Volgende" at bounding box center [780, 747] width 702 height 31
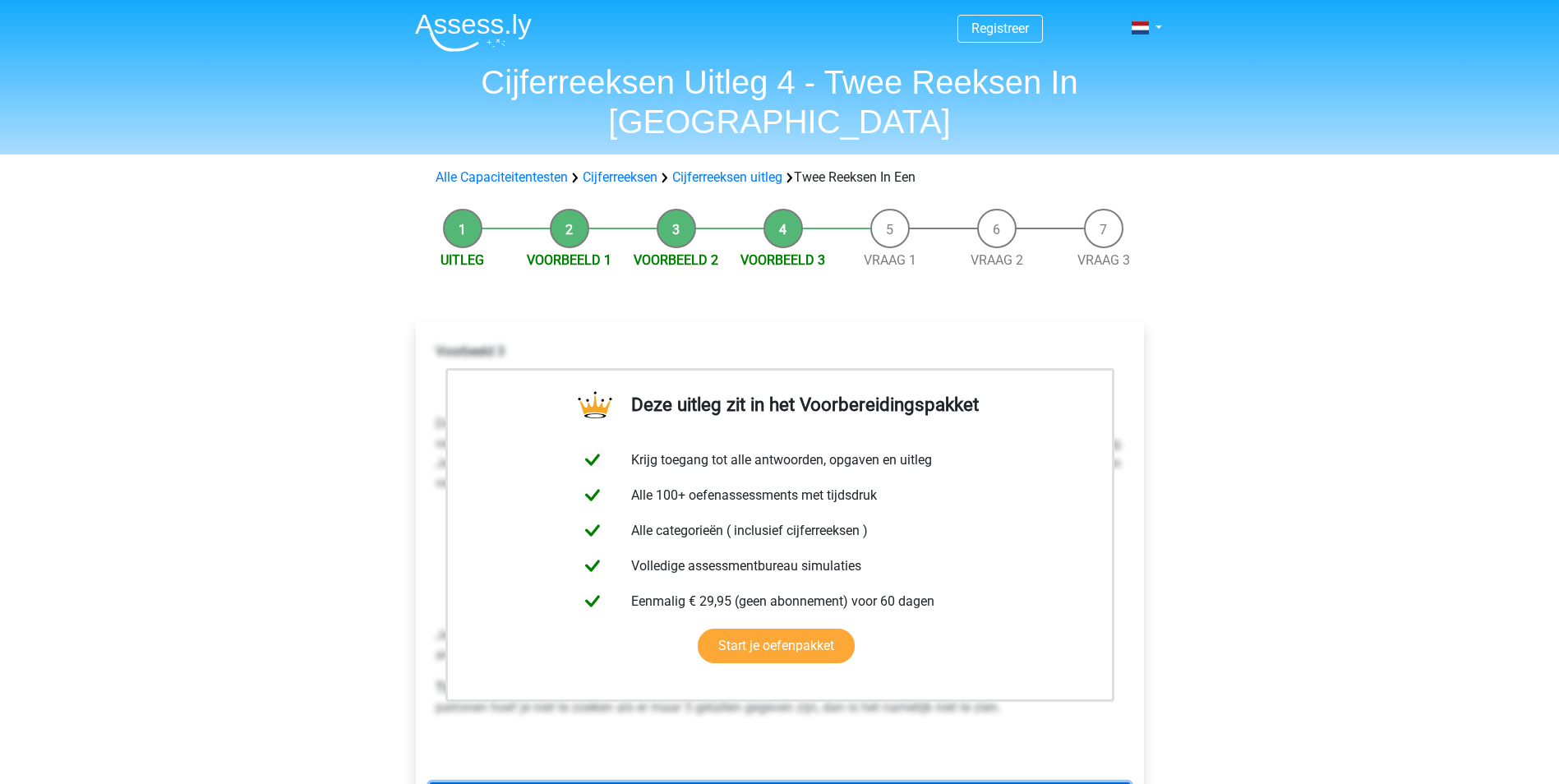
click at [786, 782] on link "Volgende" at bounding box center [780, 798] width 702 height 31
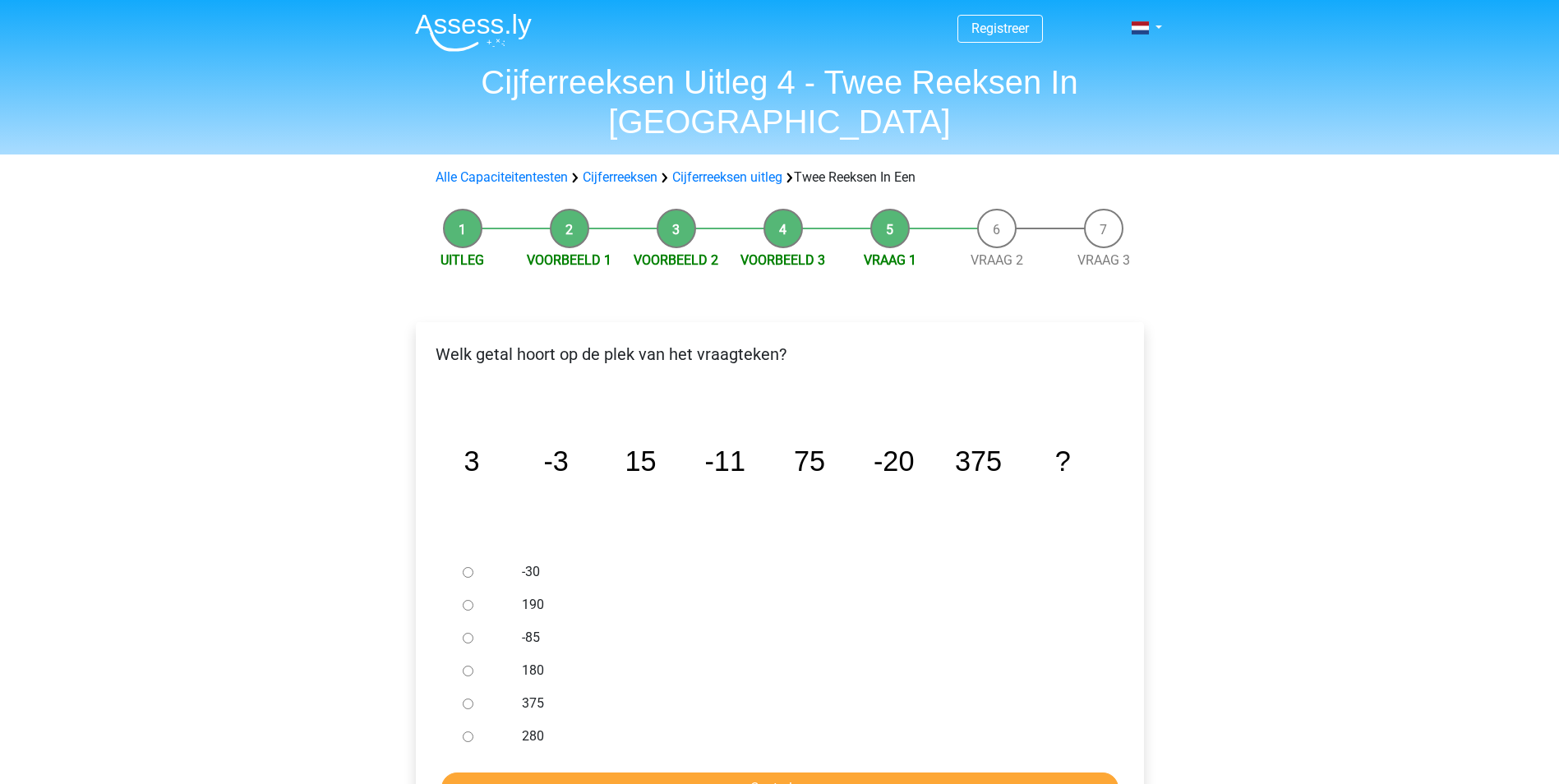
click at [469, 567] on input "-30" at bounding box center [468, 572] width 11 height 11
radio input "true"
click at [816, 772] on input "Controleer" at bounding box center [780, 788] width 677 height 31
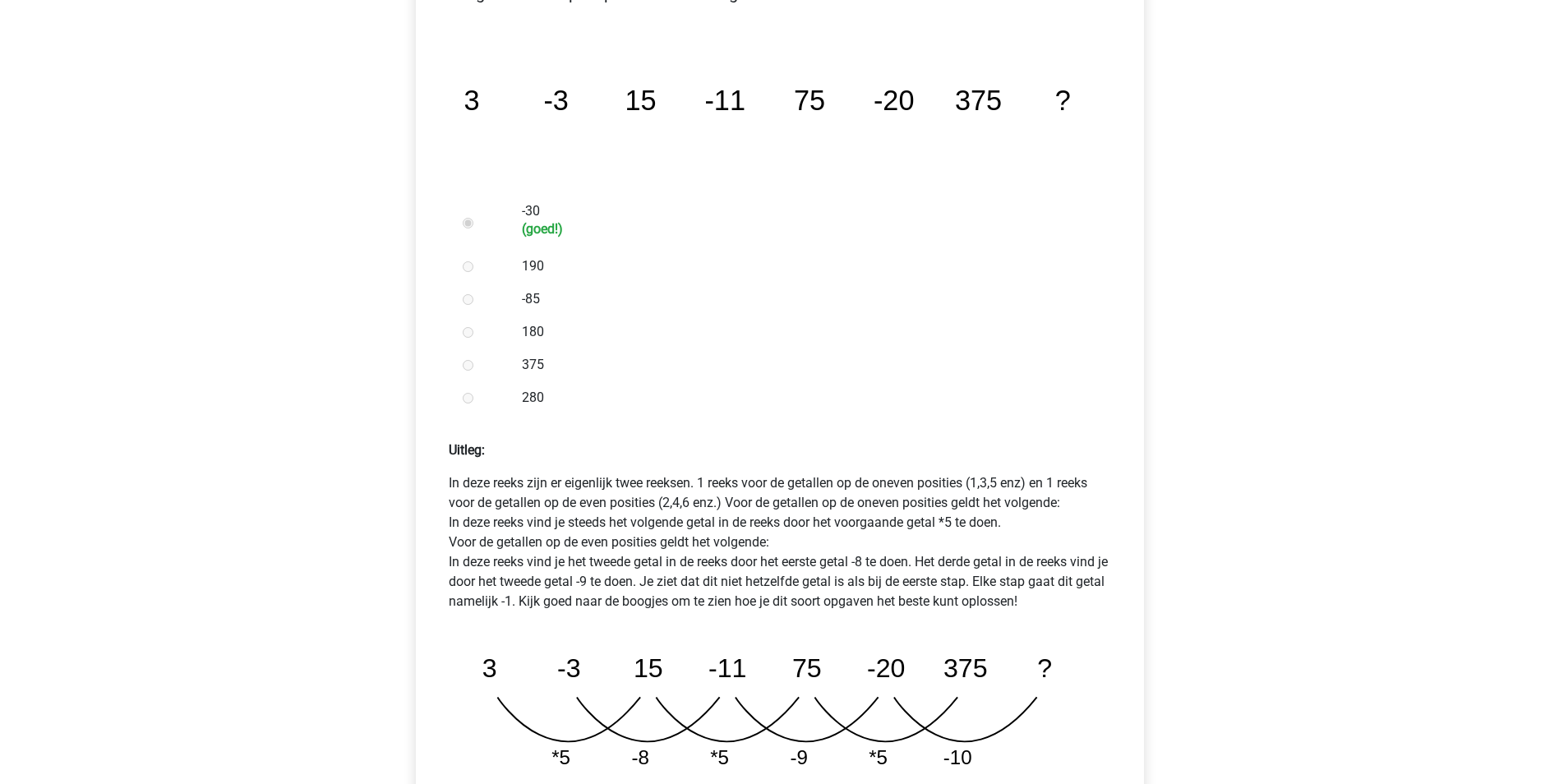
scroll to position [410, 0]
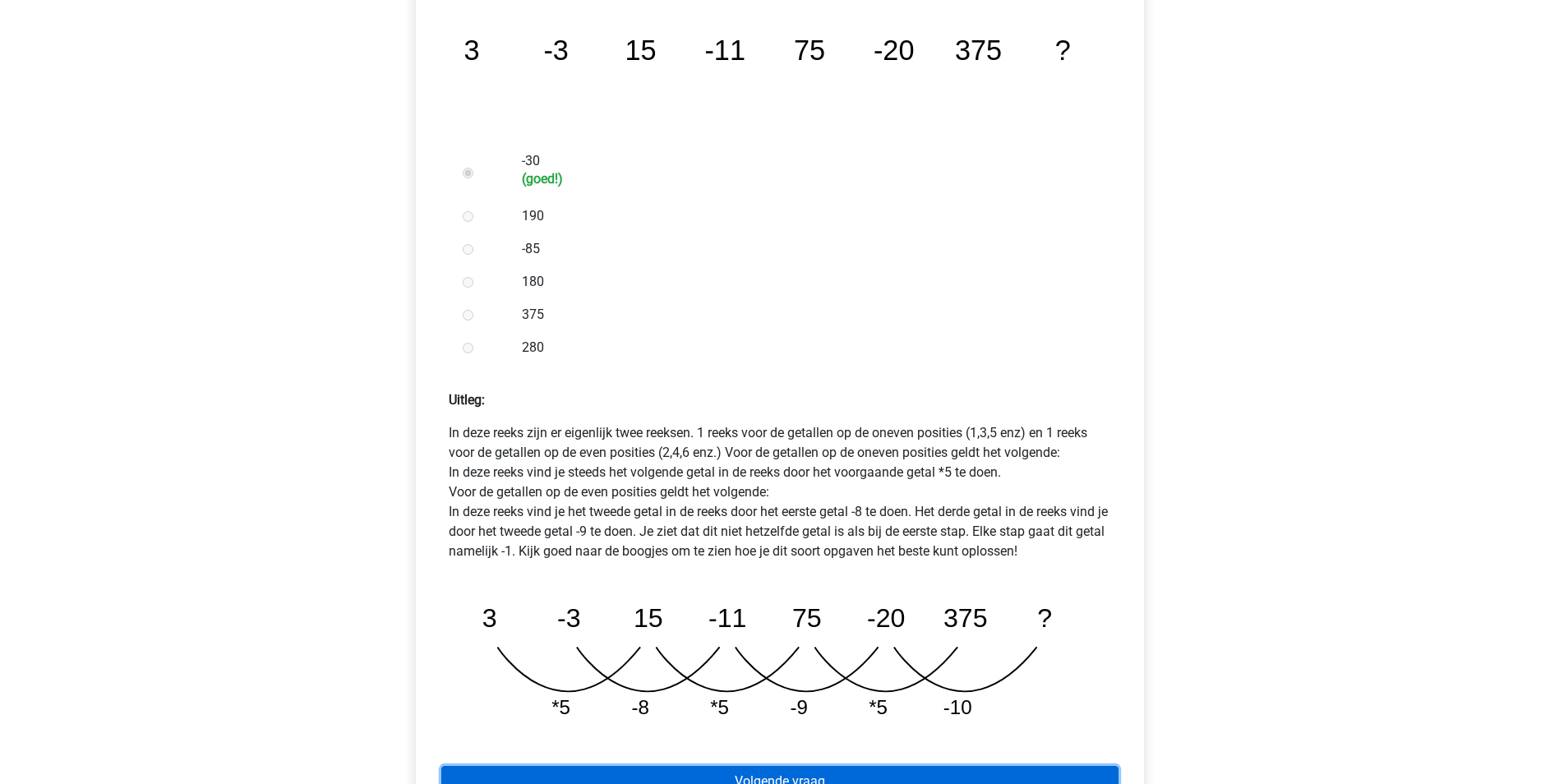
click at [834, 766] on link "Volgende vraag" at bounding box center [780, 781] width 677 height 31
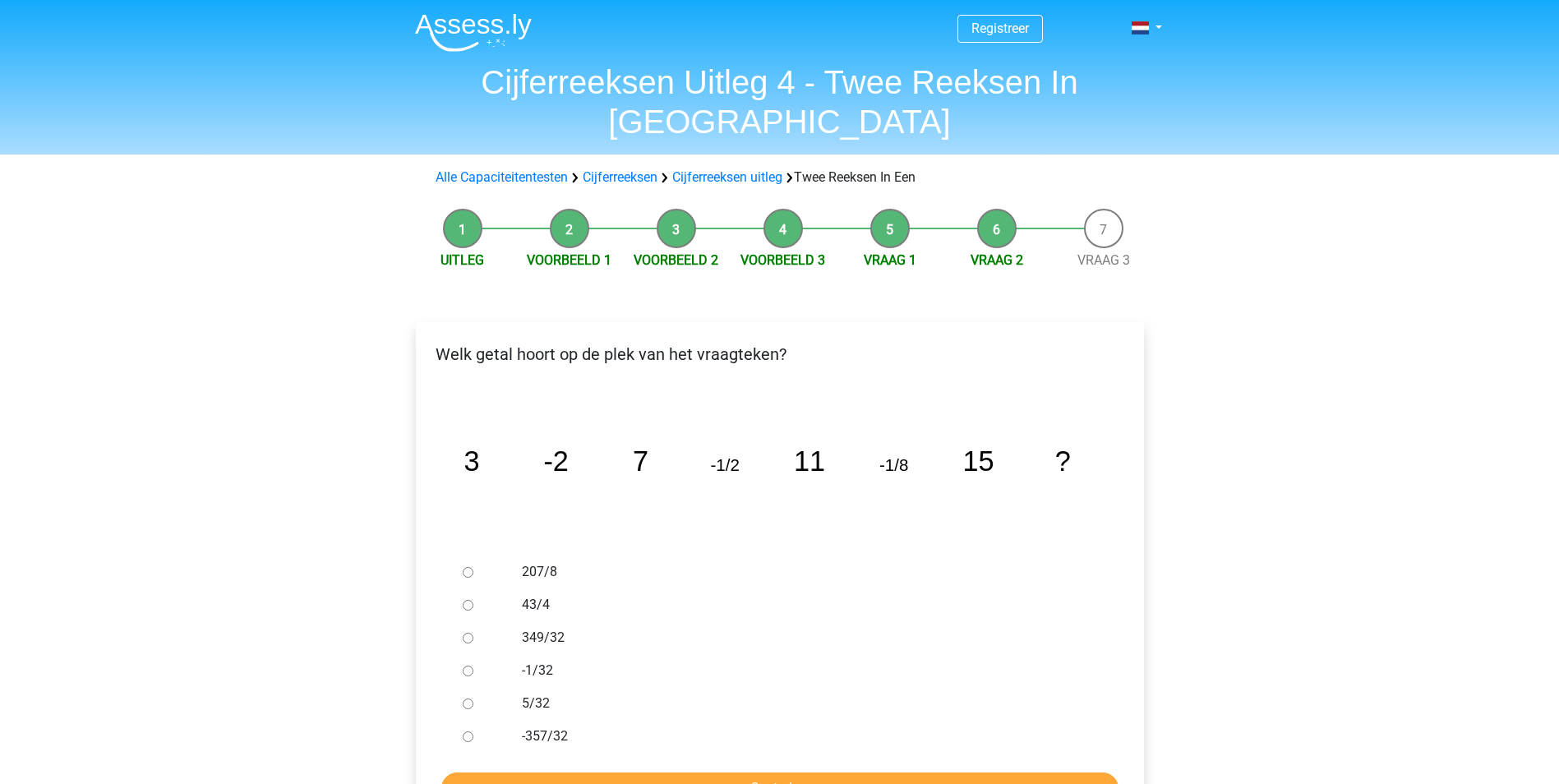
click at [466, 666] on input "-1/32" at bounding box center [468, 671] width 11 height 11
radio input "true"
click at [823, 772] on input "Controleer" at bounding box center [780, 788] width 677 height 31
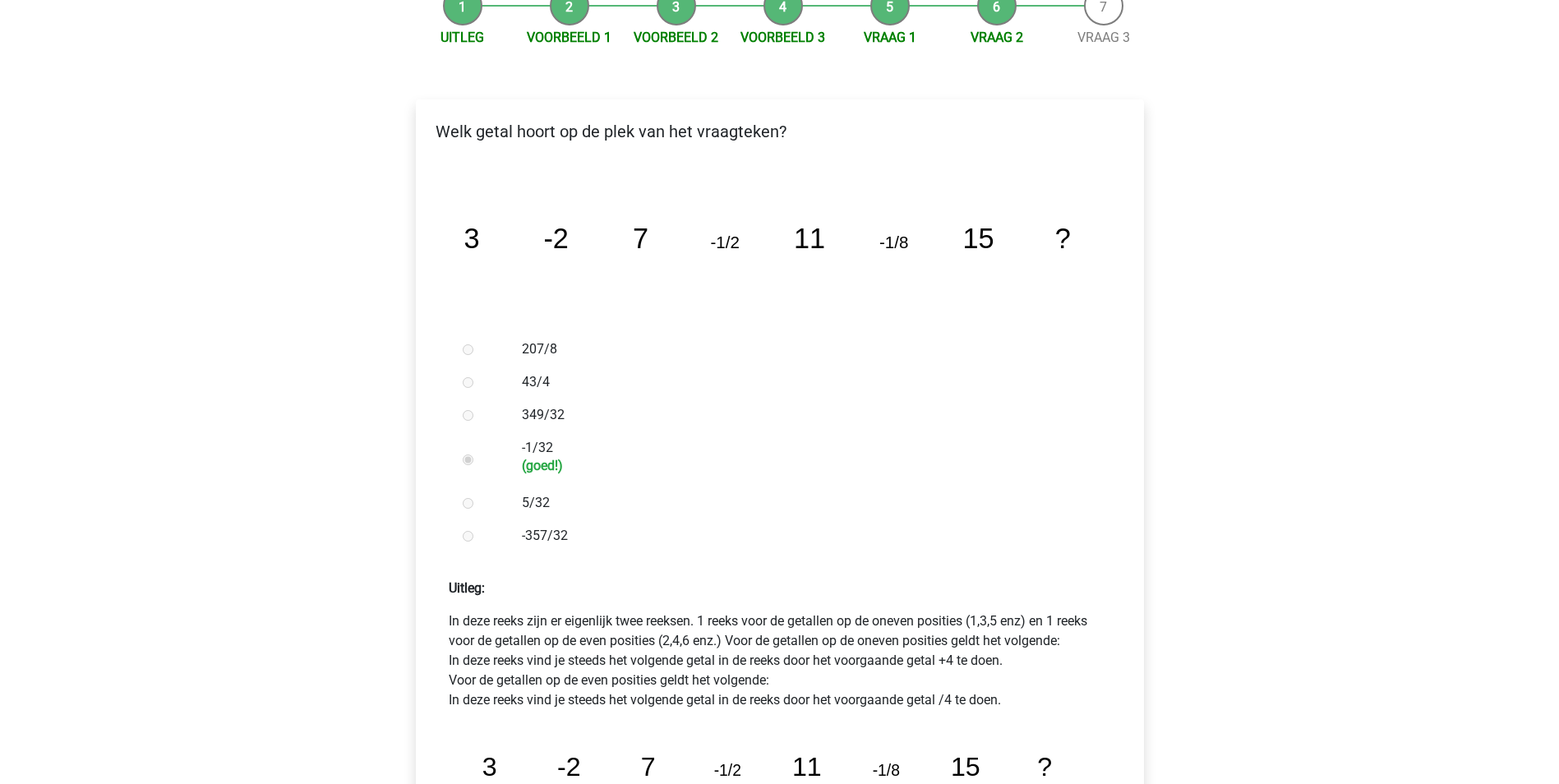
scroll to position [493, 0]
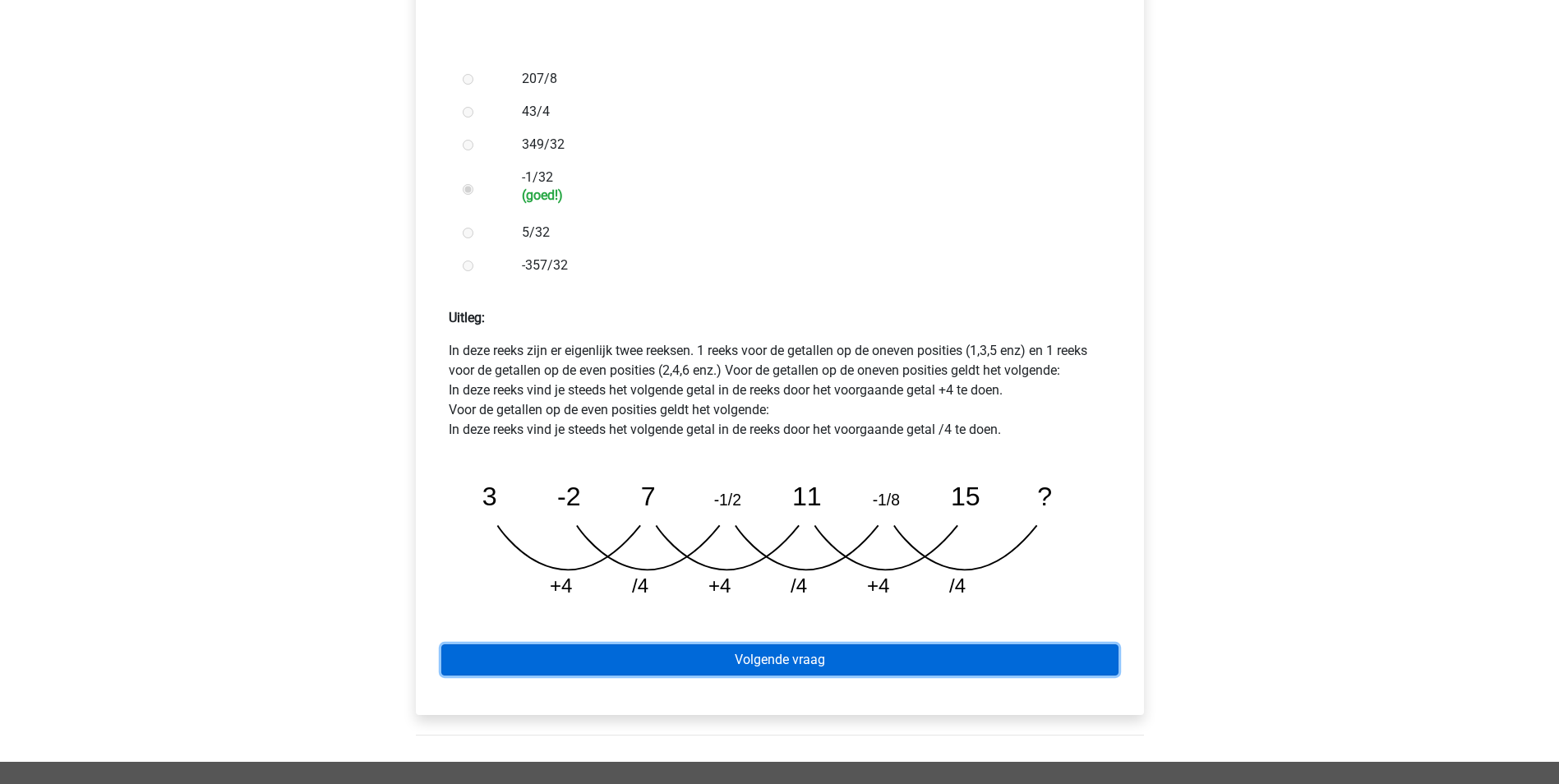
click at [823, 644] on link "Volgende vraag" at bounding box center [780, 660] width 677 height 31
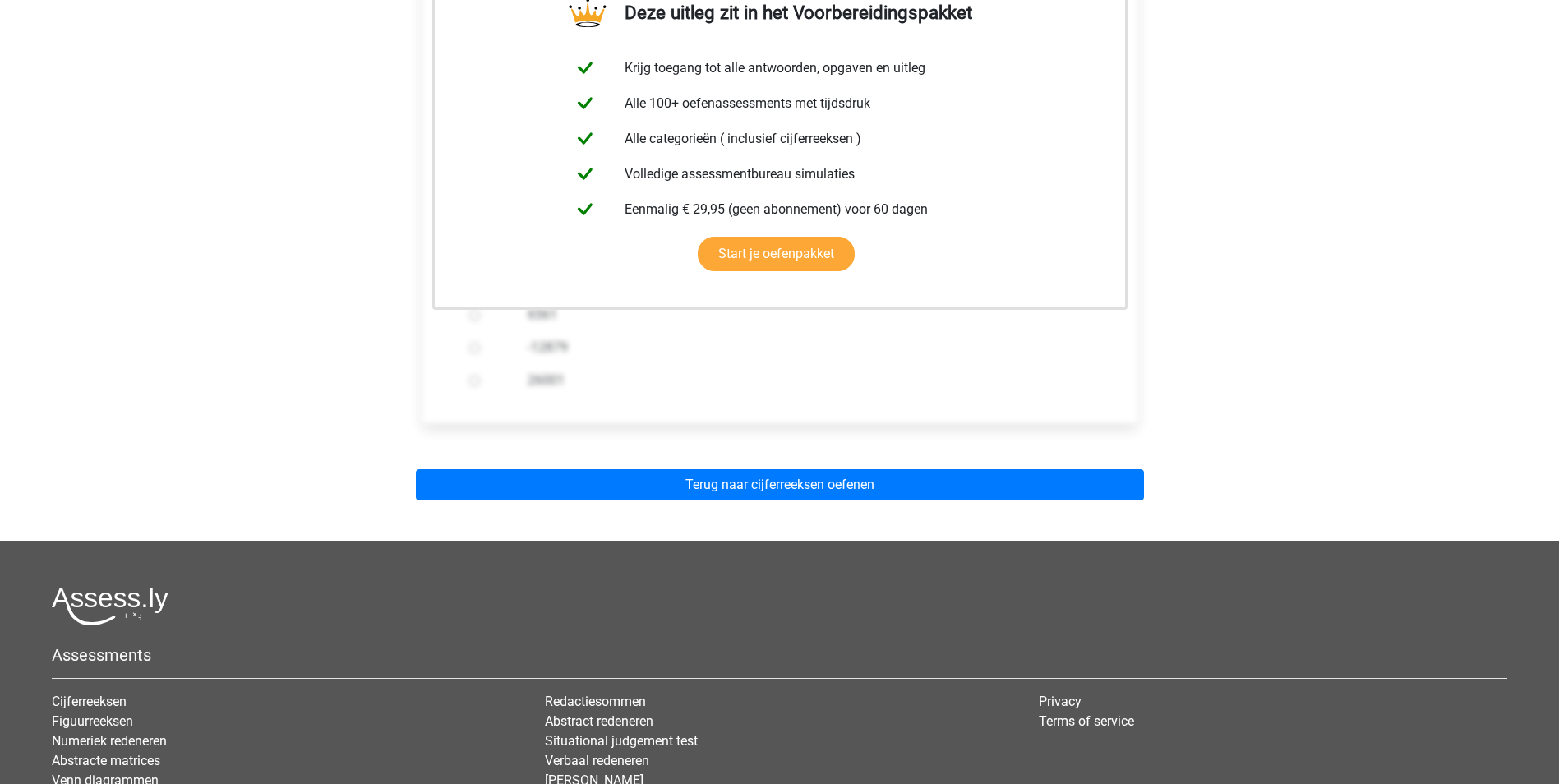
scroll to position [410, 0]
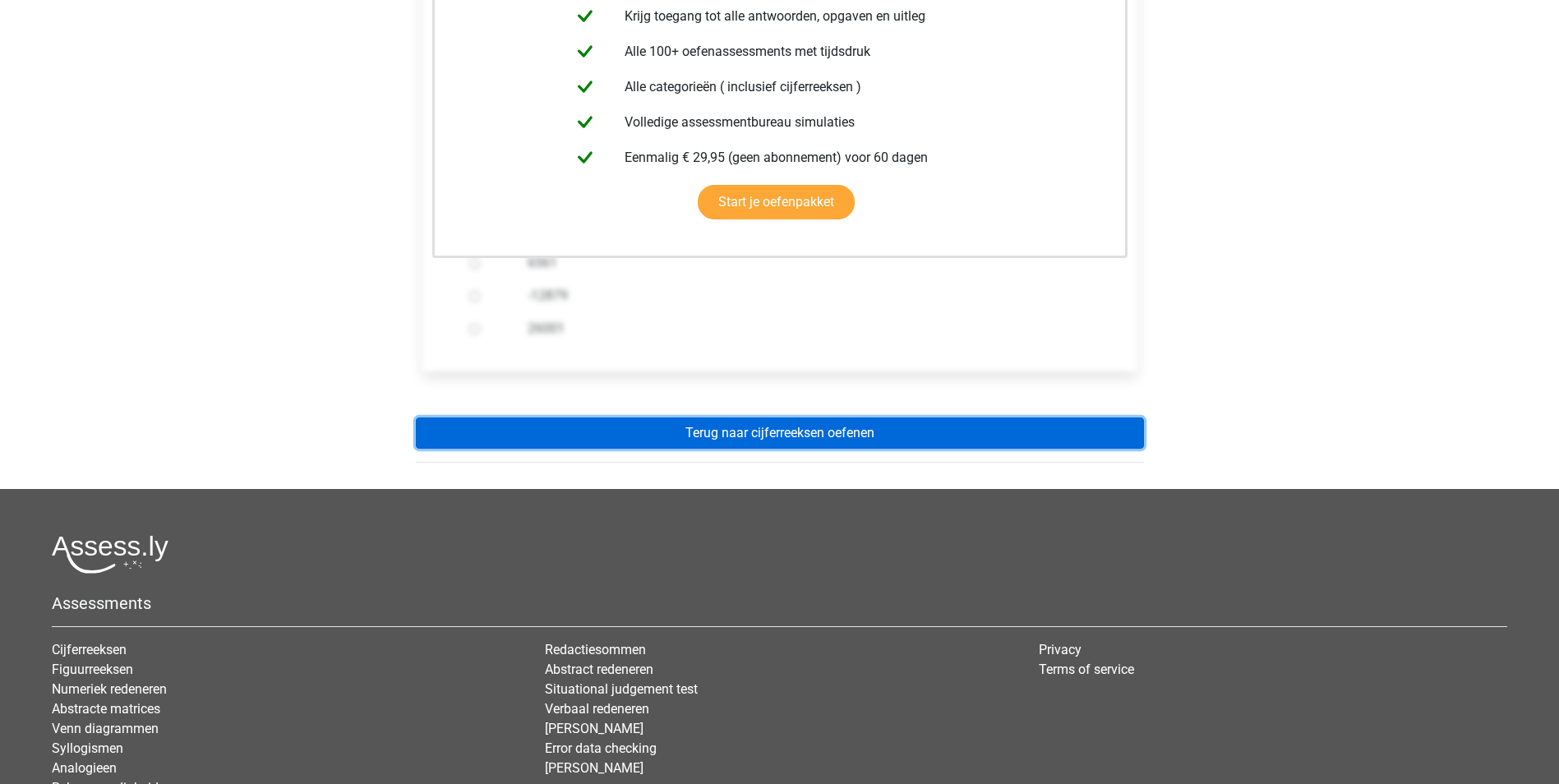
click at [778, 417] on link "Terug naar cijferreeksen oefenen" at bounding box center [780, 433] width 728 height 31
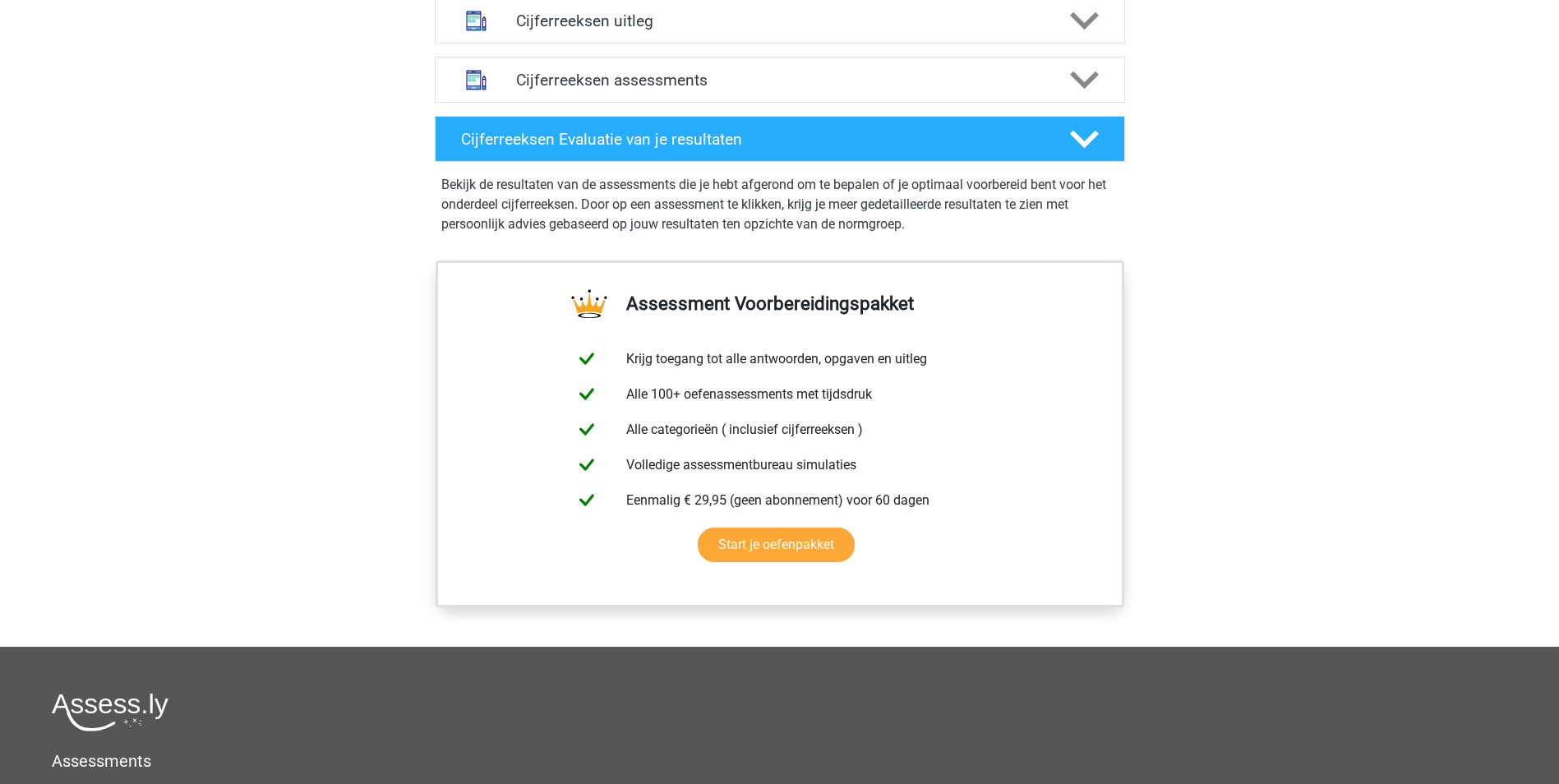
scroll to position [903, 0]
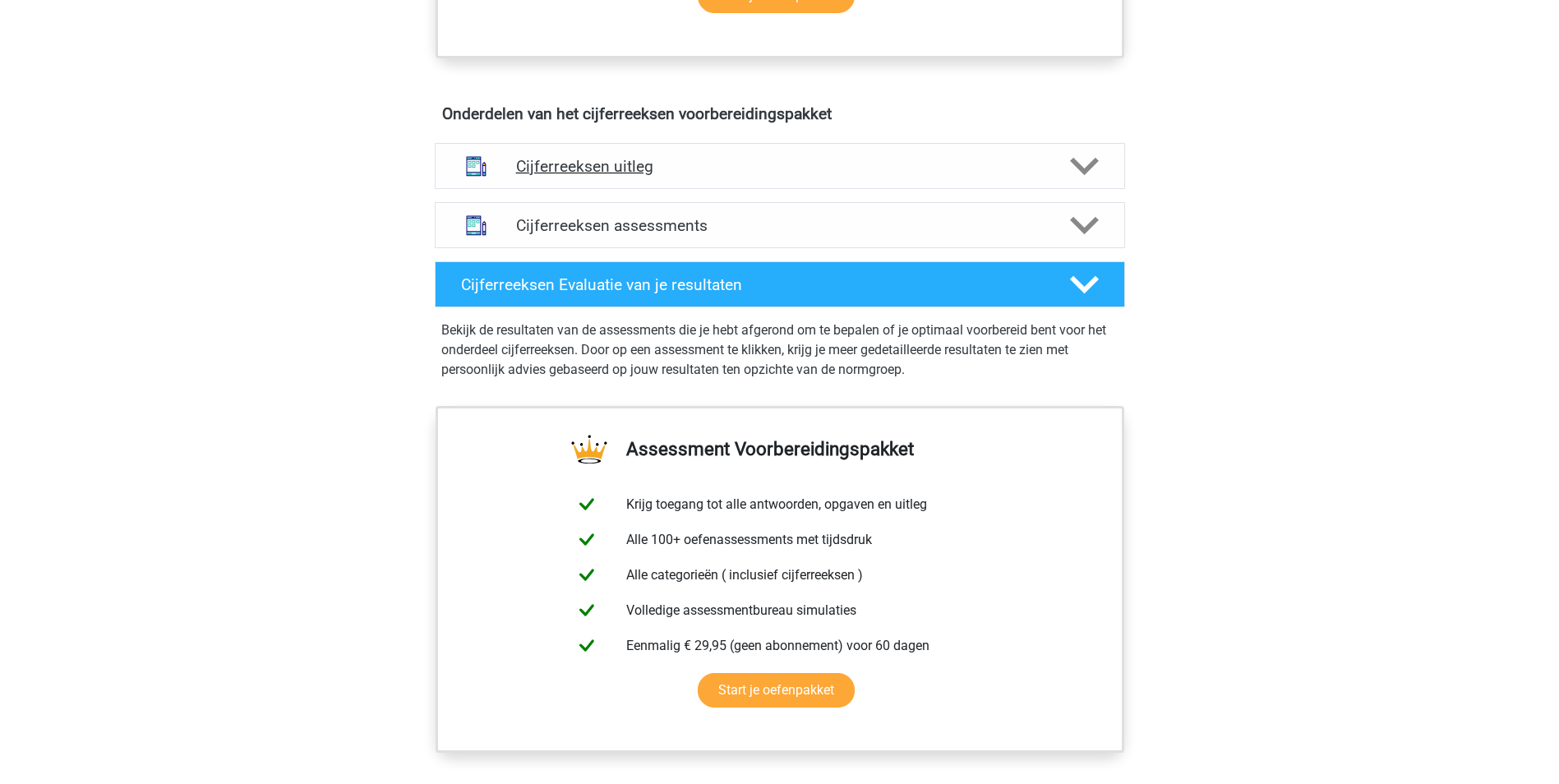
click at [776, 174] on div "Cijferreeksen uitleg" at bounding box center [780, 166] width 690 height 46
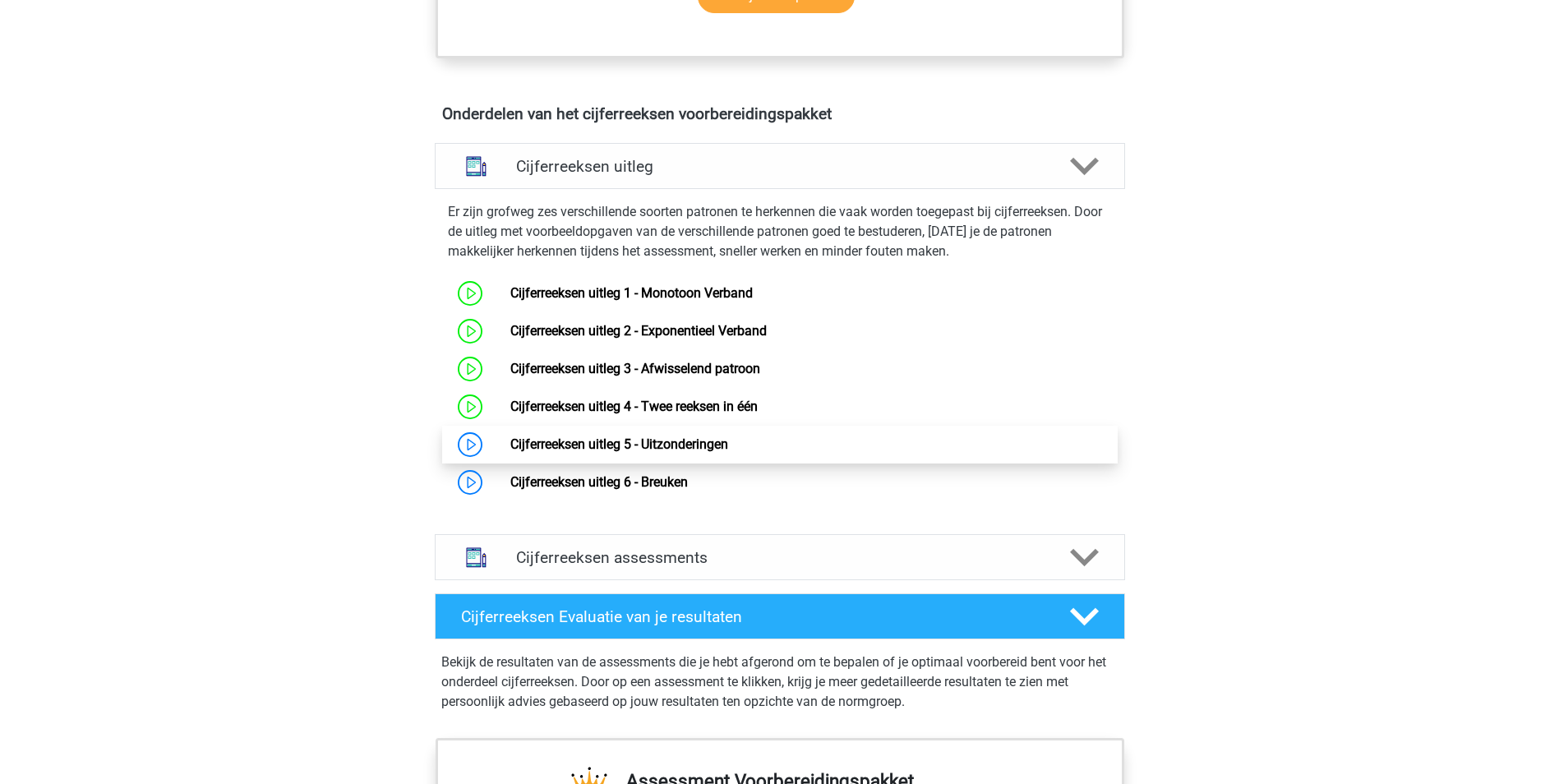
click at [697, 452] on link "Cijferreeksen uitleg 5 - Uitzonderingen" at bounding box center [619, 444] width 217 height 16
click at [583, 451] on link "Cijferreeksen uitleg 5 - Uitzonderingen" at bounding box center [619, 444] width 217 height 16
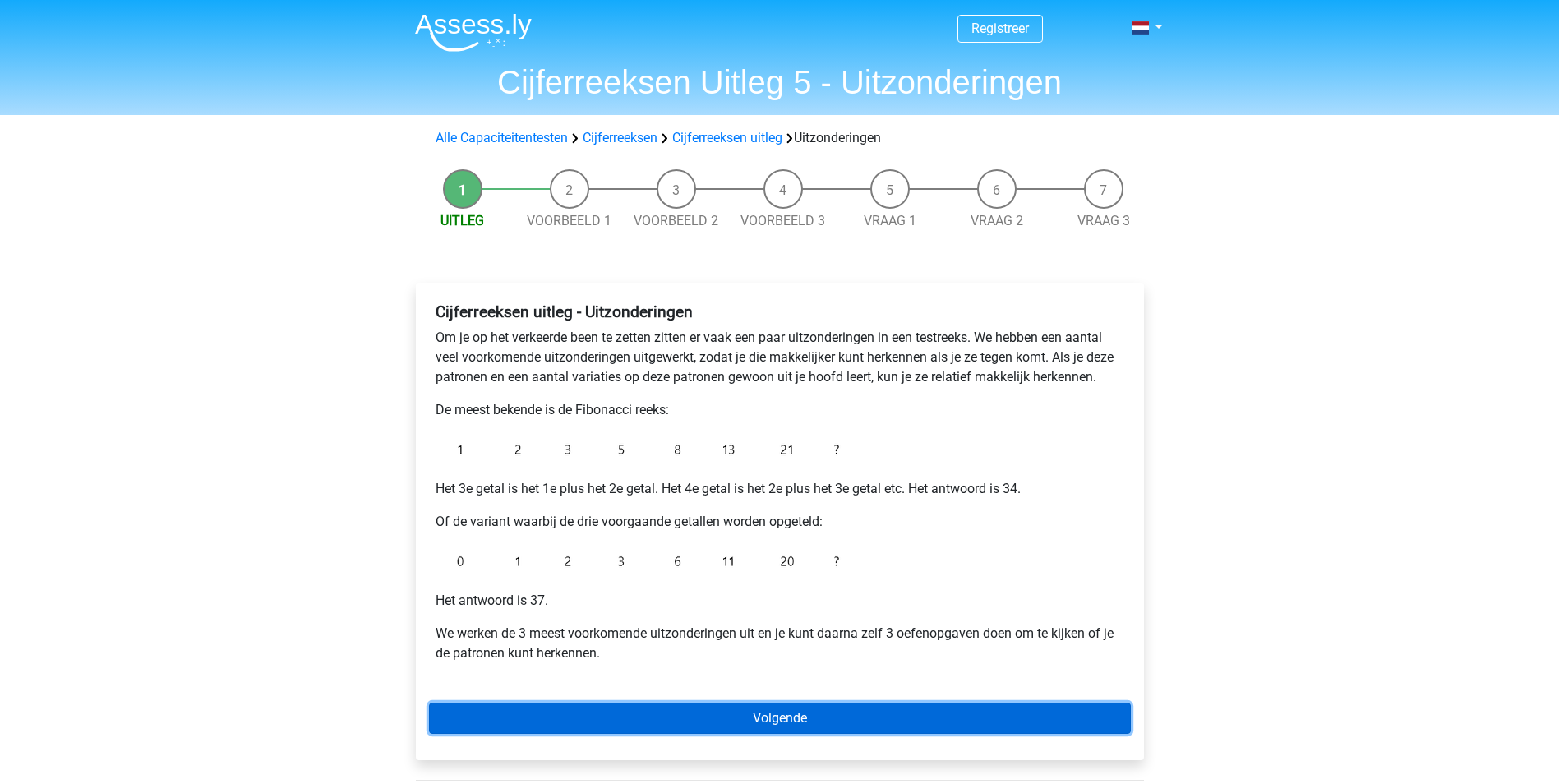
click at [820, 707] on link "Volgende" at bounding box center [780, 718] width 702 height 31
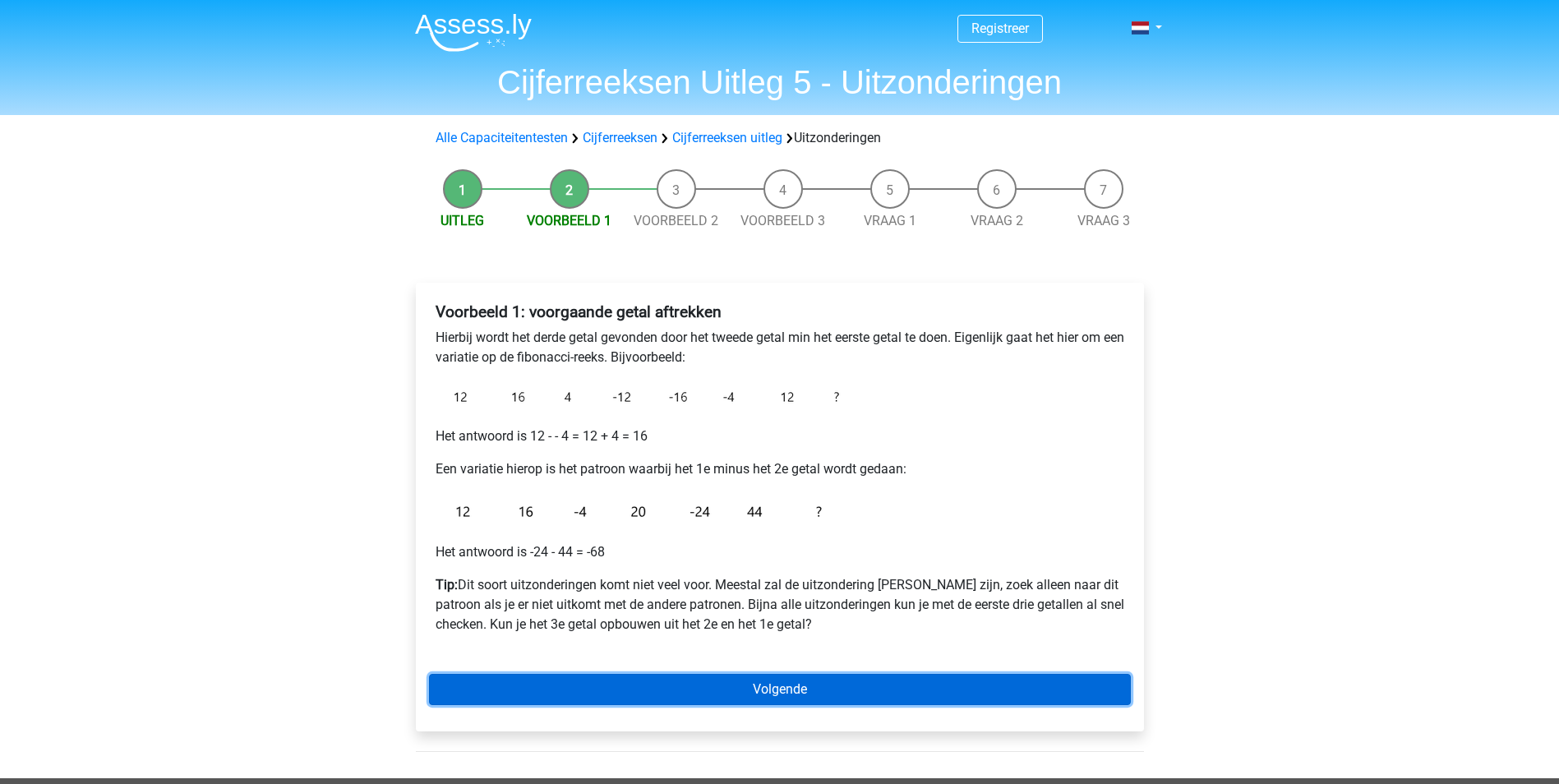
click at [849, 682] on link "Volgende" at bounding box center [780, 690] width 702 height 31
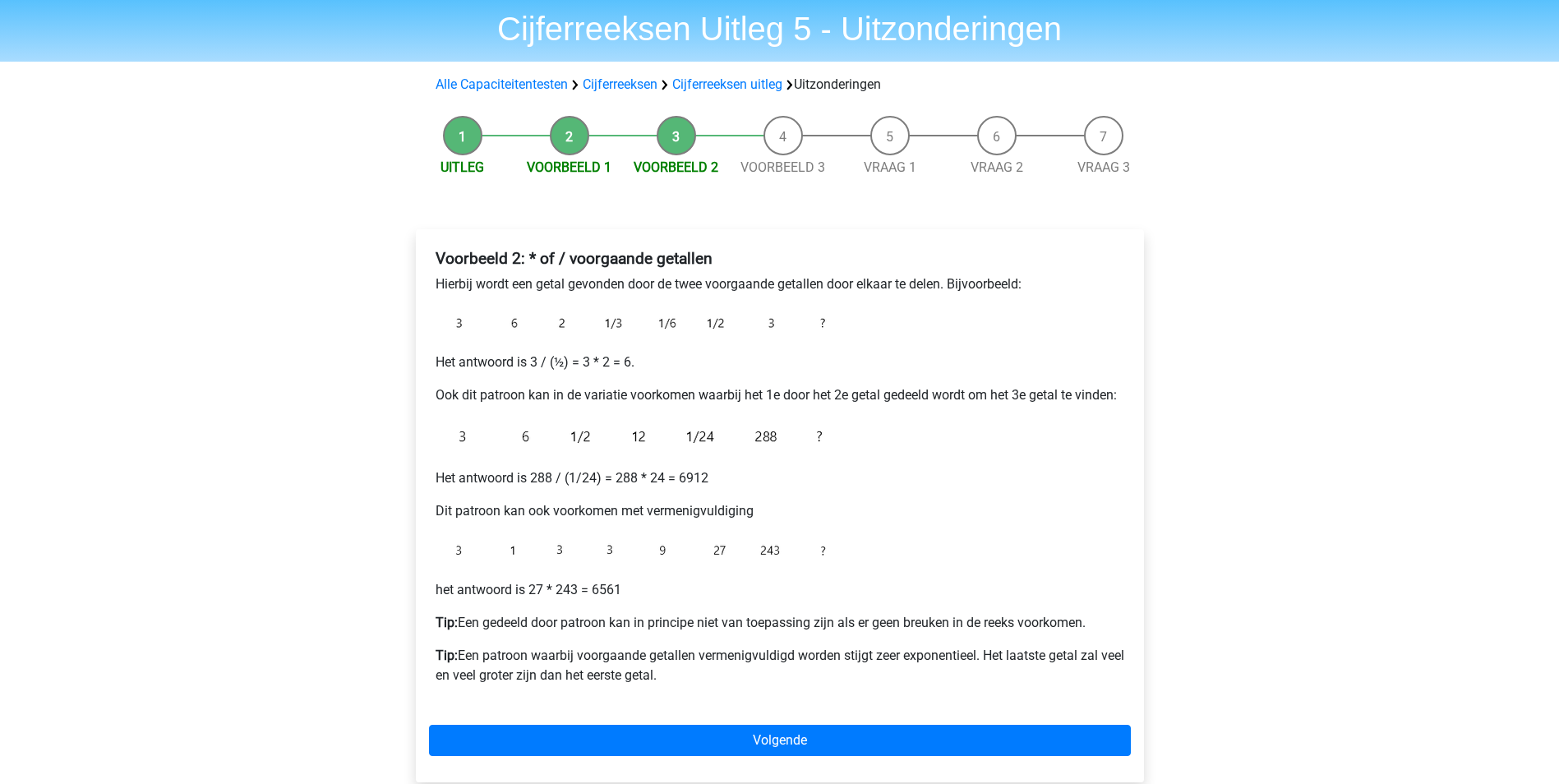
scroll to position [82, 0]
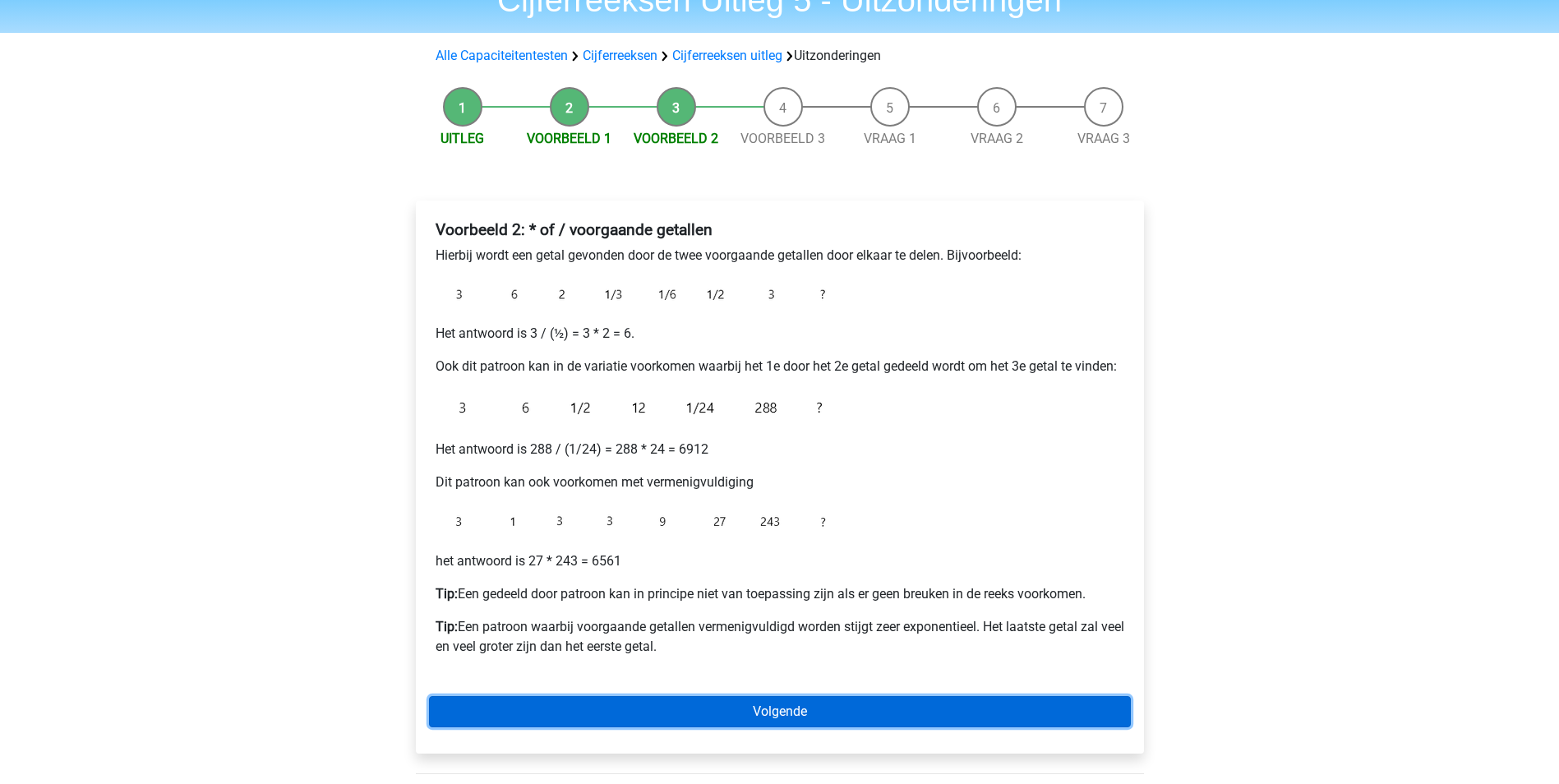
click at [822, 704] on link "Volgende" at bounding box center [780, 712] width 702 height 31
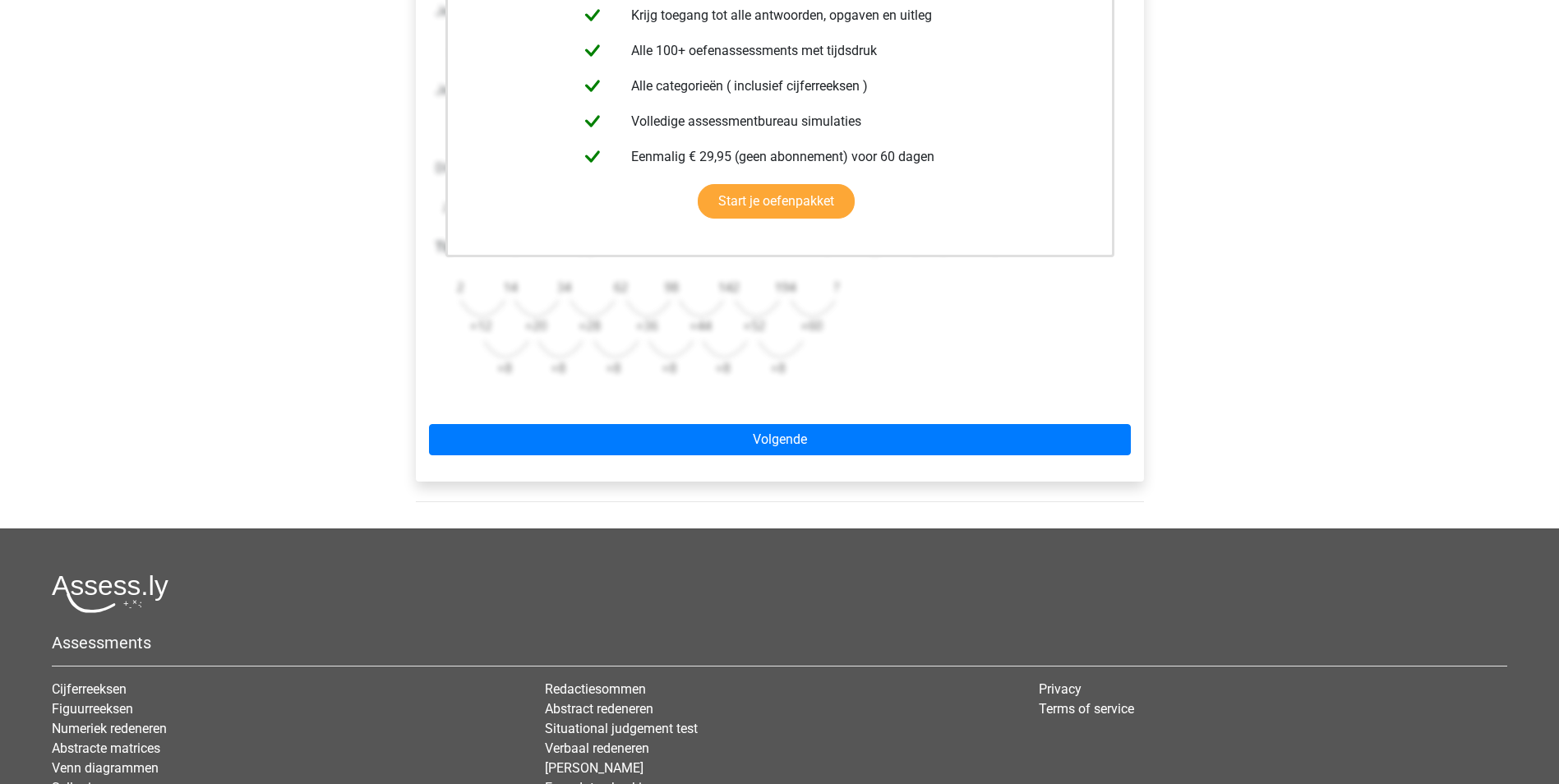
scroll to position [410, 0]
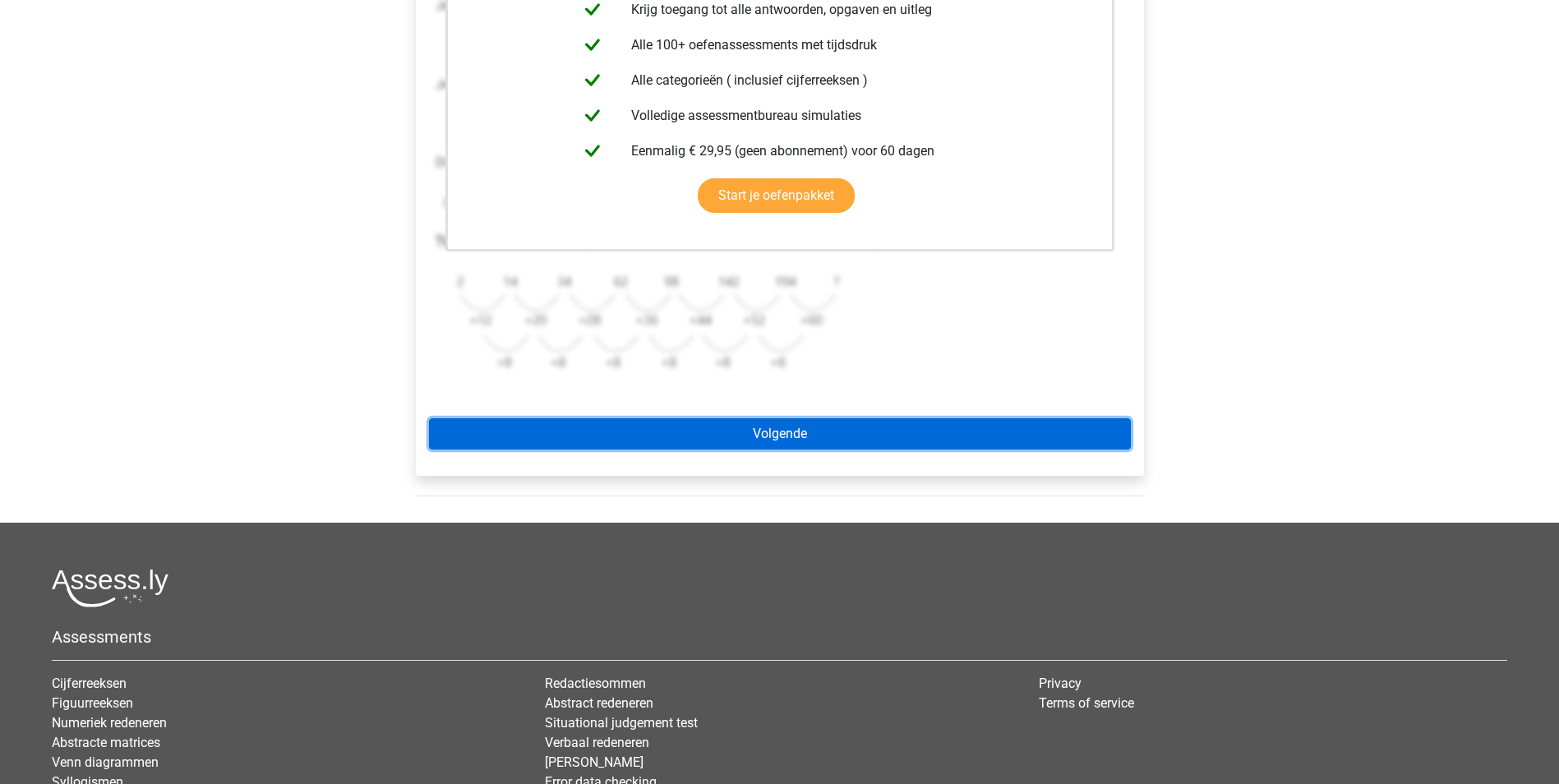
click at [812, 432] on link "Volgende" at bounding box center [780, 434] width 702 height 31
